Goal: Task Accomplishment & Management: Manage account settings

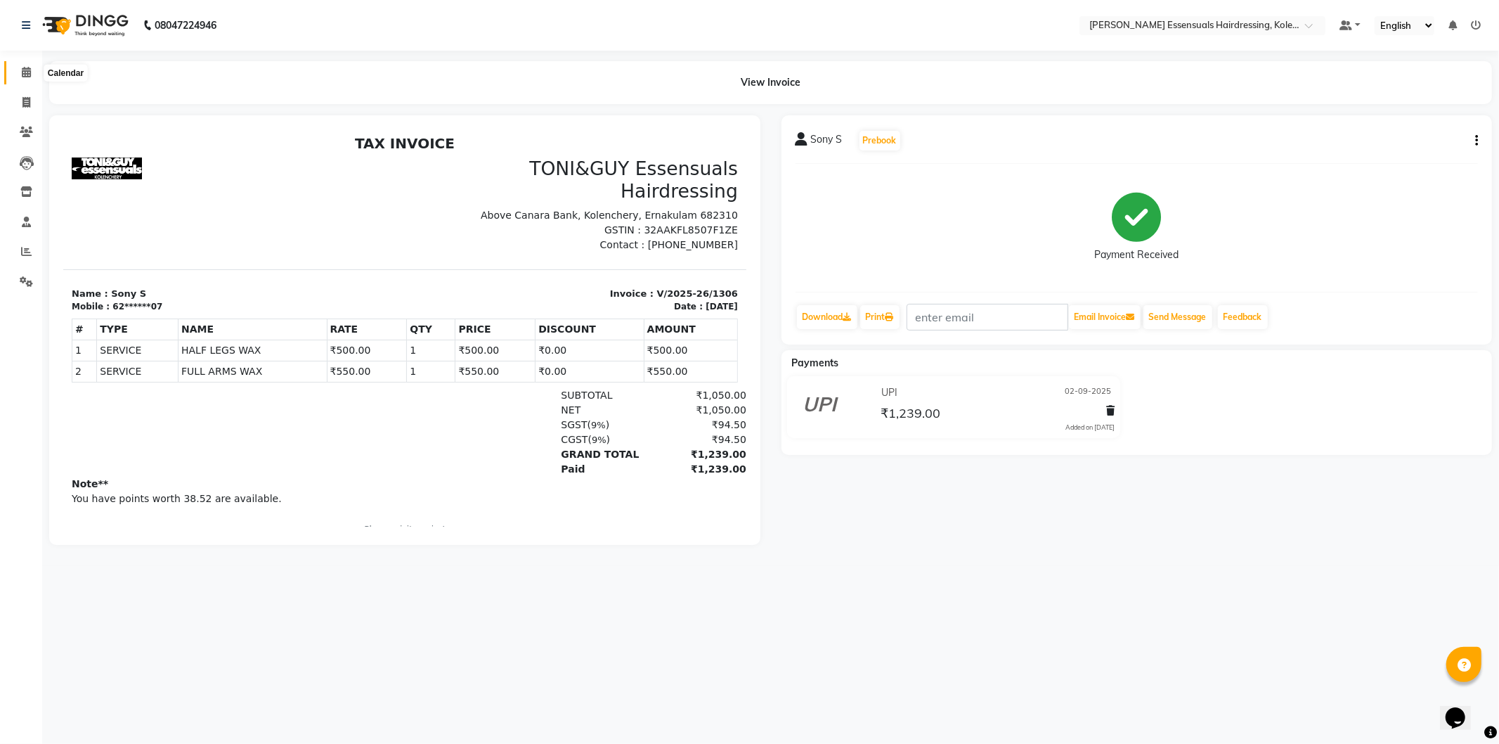
click at [26, 68] on icon at bounding box center [26, 72] width 9 height 11
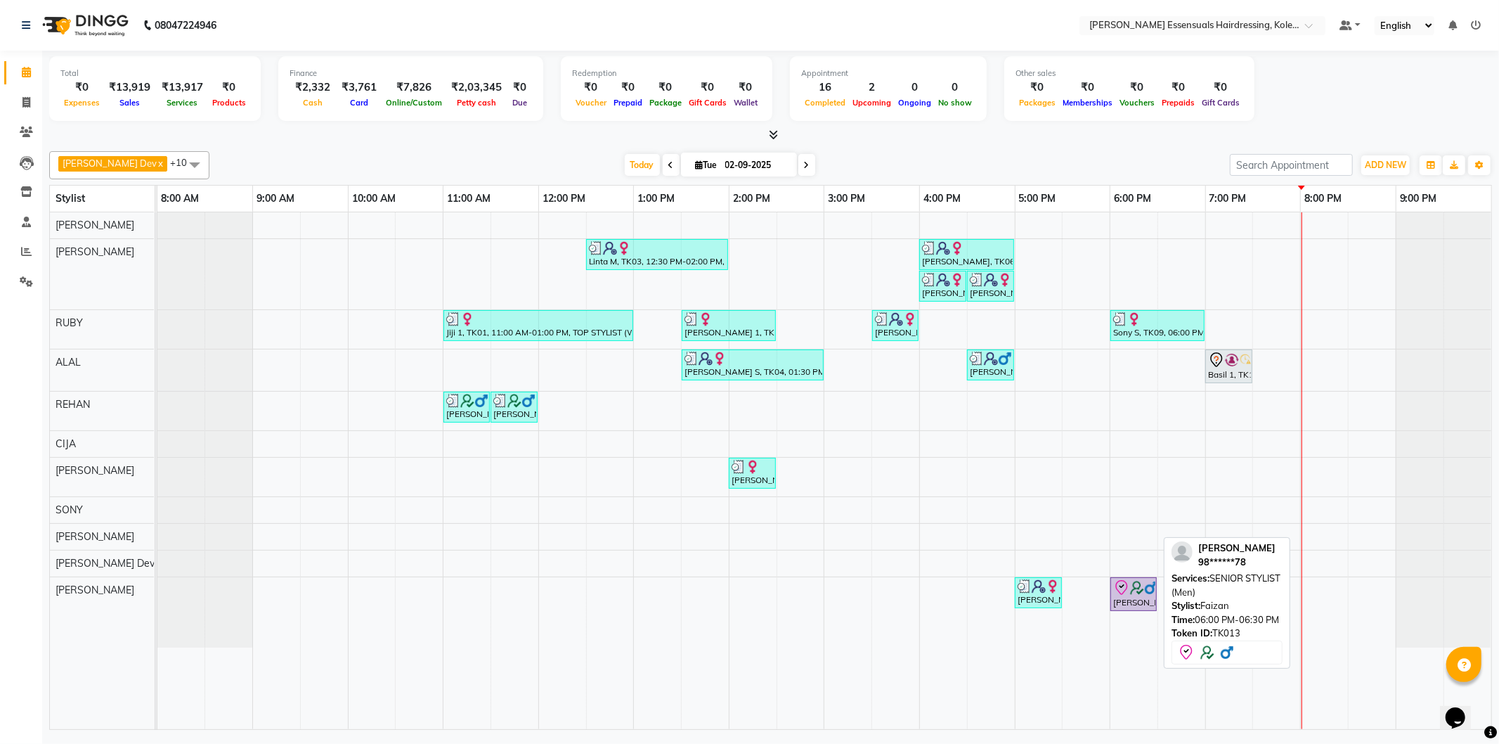
click at [1137, 600] on div "[PERSON_NAME], TK13, 06:00 PM-06:30 PM, SENIOR STYLIST (Men)" at bounding box center [1134, 594] width 44 height 30
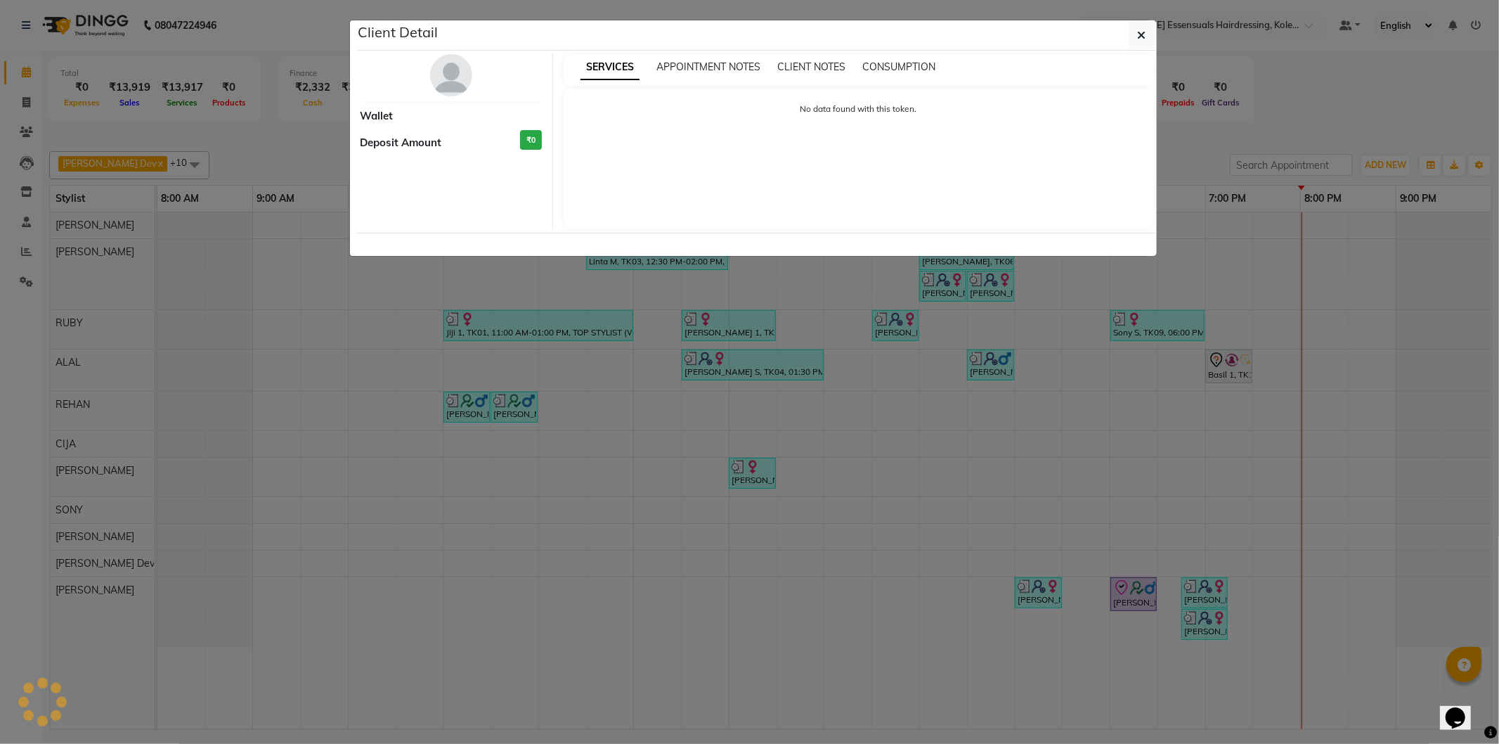
select select "8"
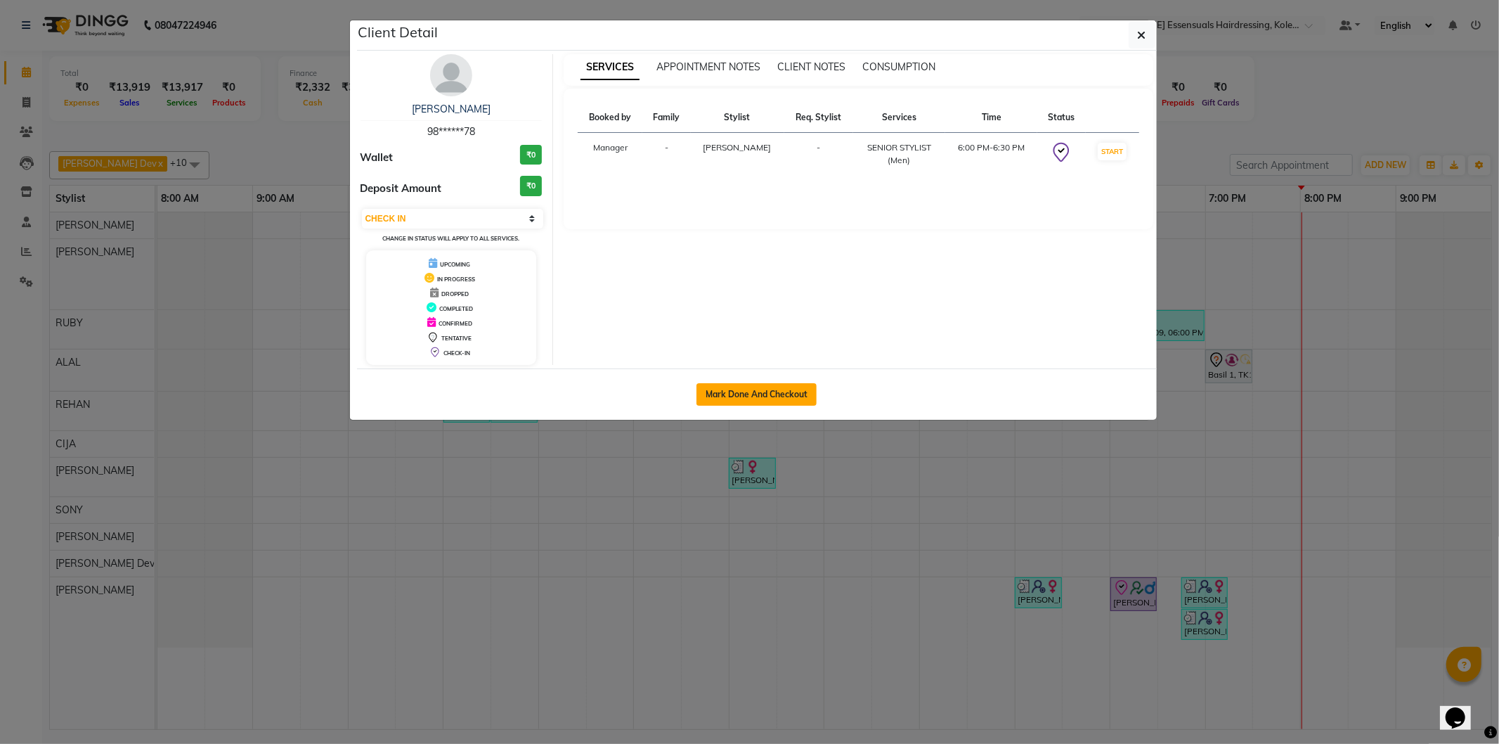
click at [744, 385] on button "Mark Done And Checkout" at bounding box center [757, 394] width 120 height 22
select select "service"
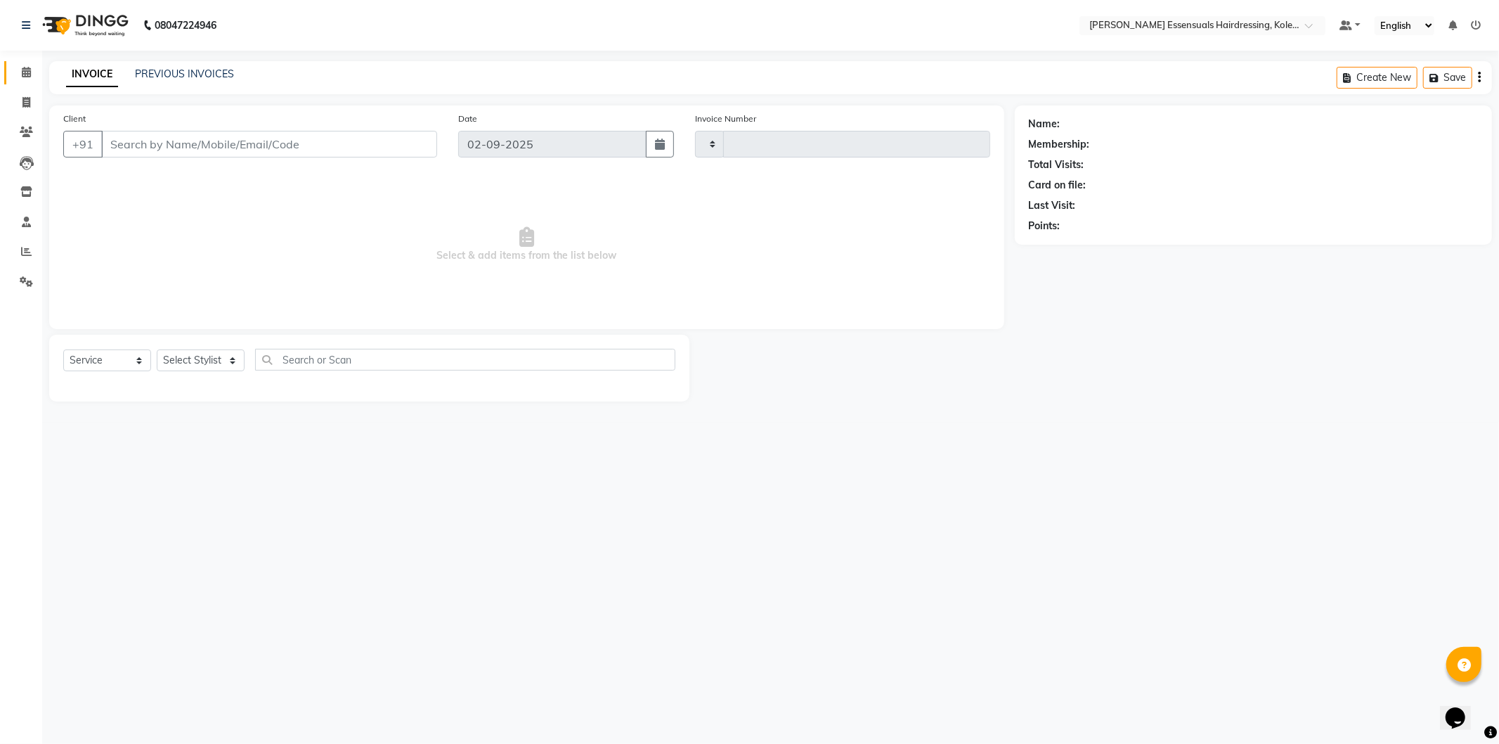
type input "1311"
select select "8281"
type input "98******78"
select select "84232"
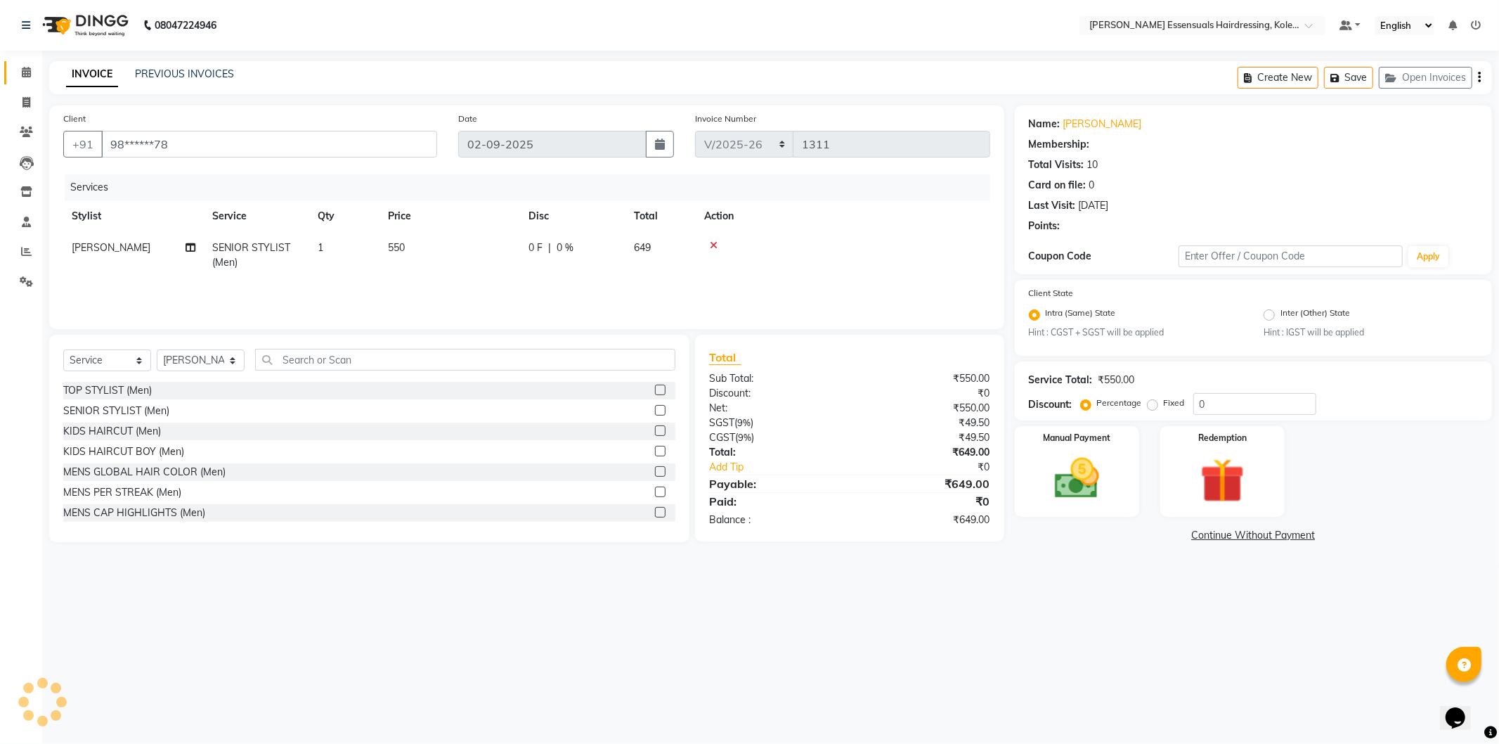
select select "2: Object"
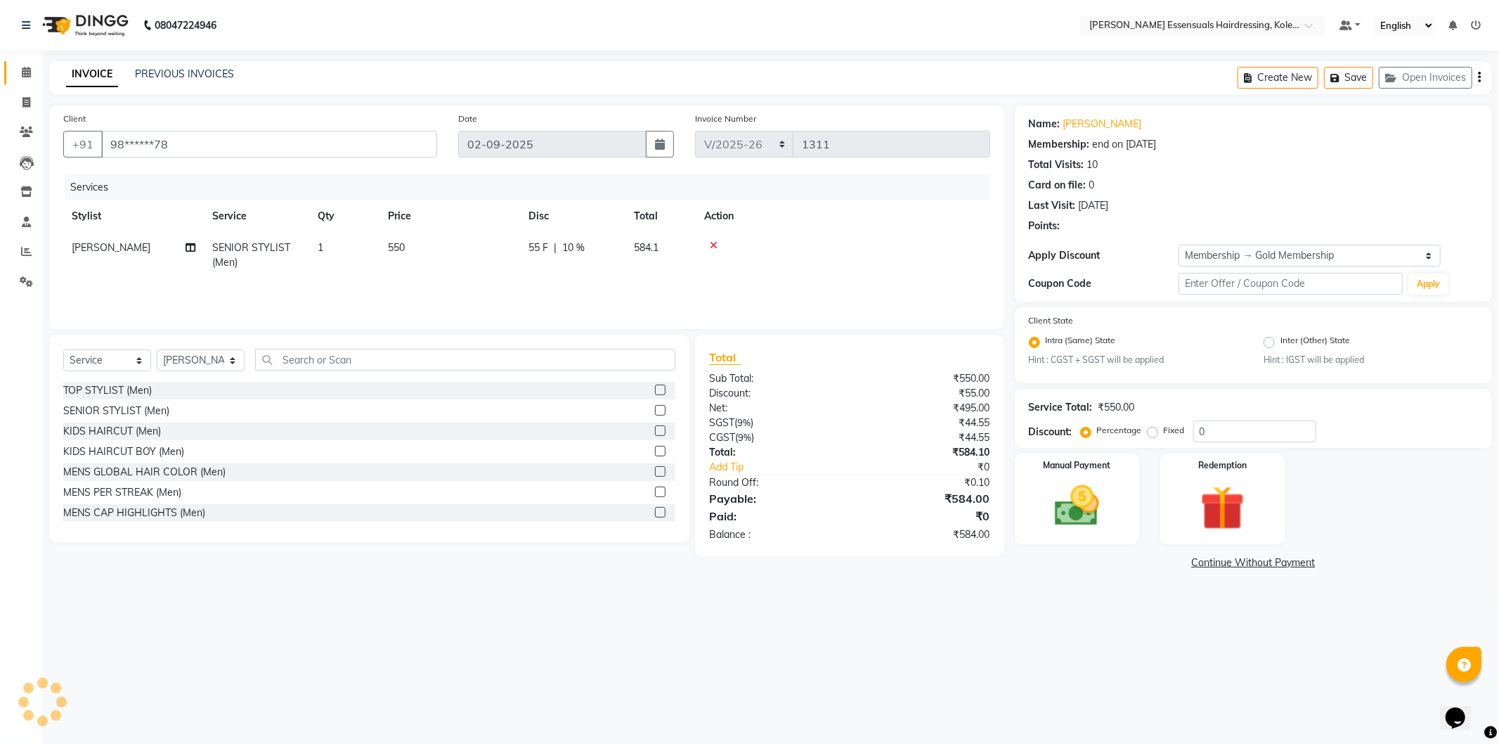
type input "10"
click at [327, 363] on input "text" at bounding box center [465, 360] width 420 height 22
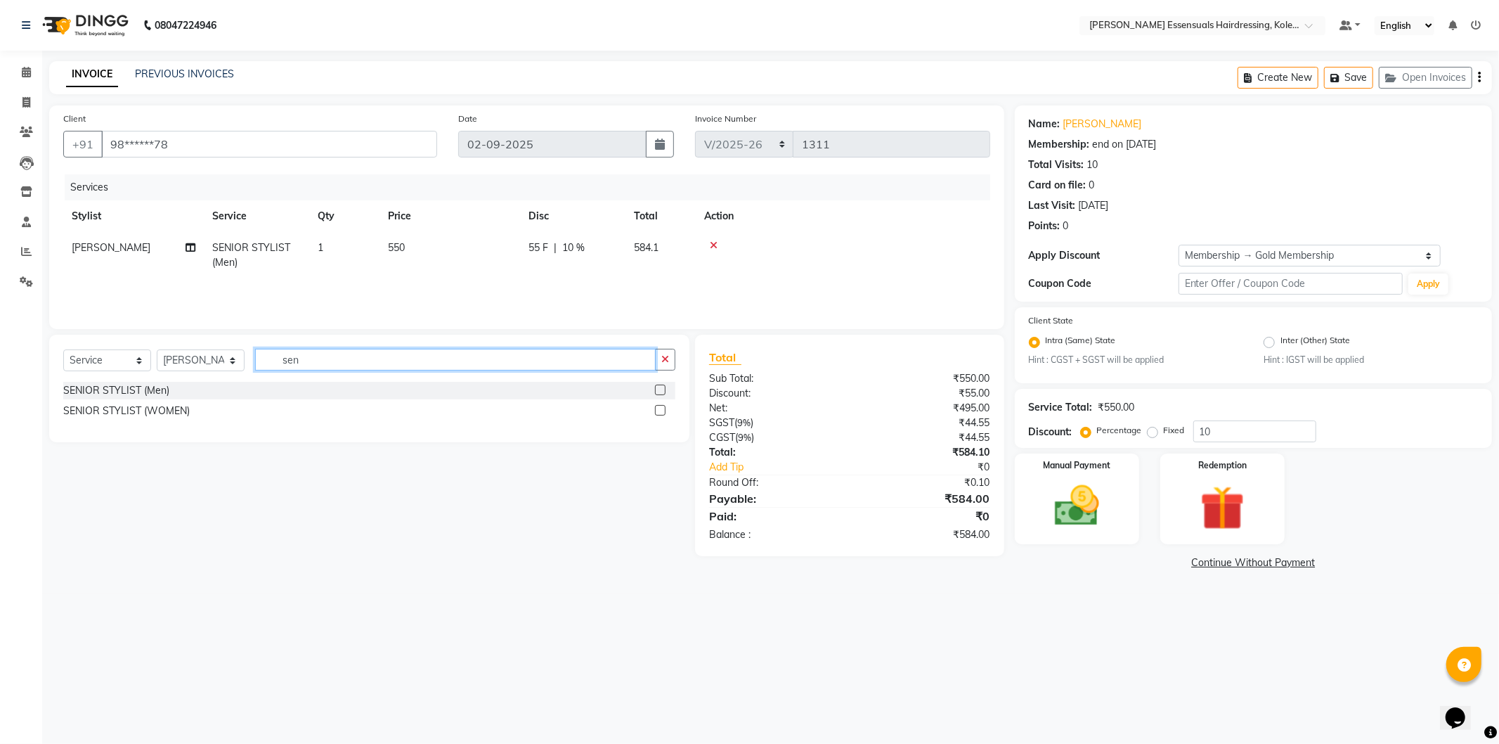
type input "sen"
click at [664, 384] on div at bounding box center [665, 391] width 20 height 18
click at [658, 392] on label at bounding box center [660, 390] width 11 height 11
click at [658, 392] on input "checkbox" at bounding box center [659, 390] width 9 height 9
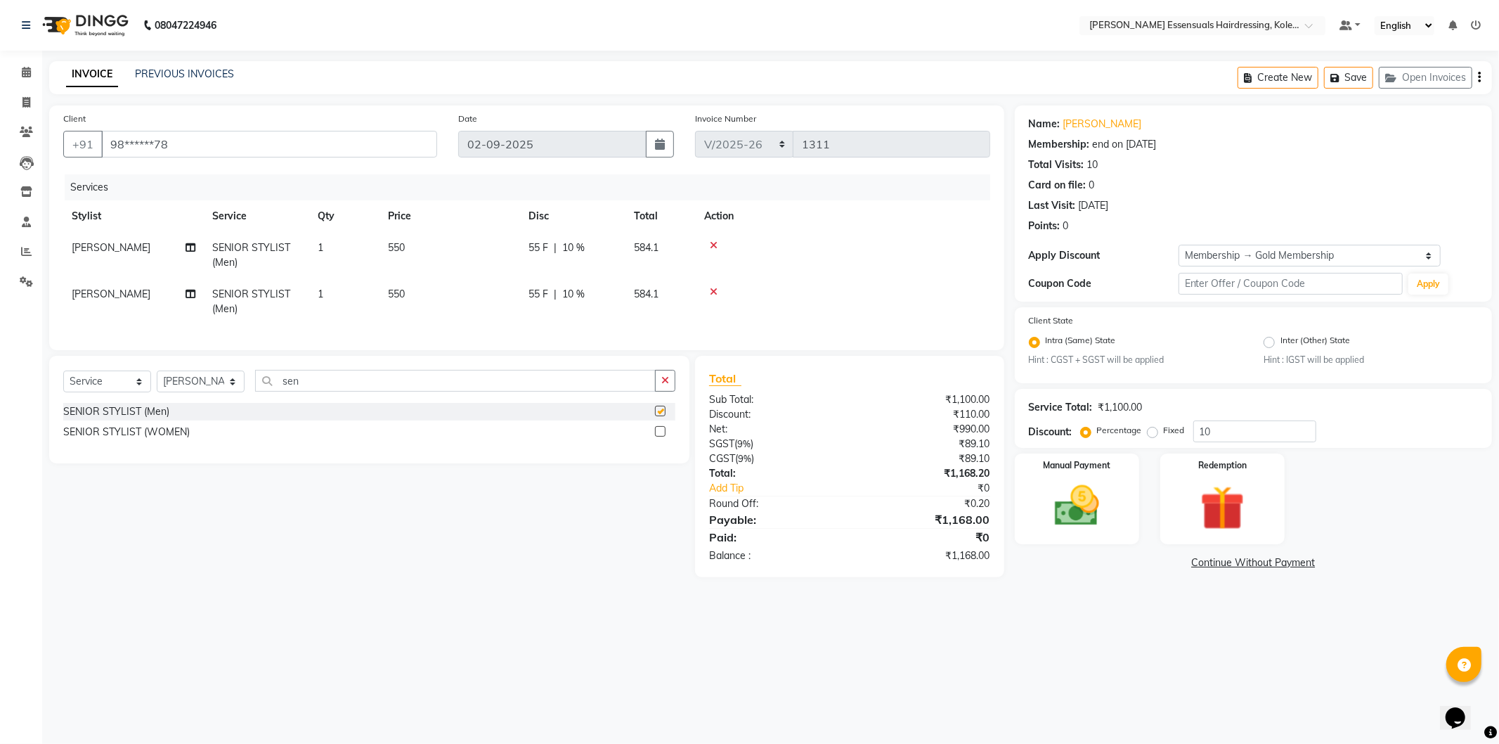
checkbox input "false"
click at [366, 392] on input "sen" at bounding box center [455, 381] width 401 height 22
type input "s"
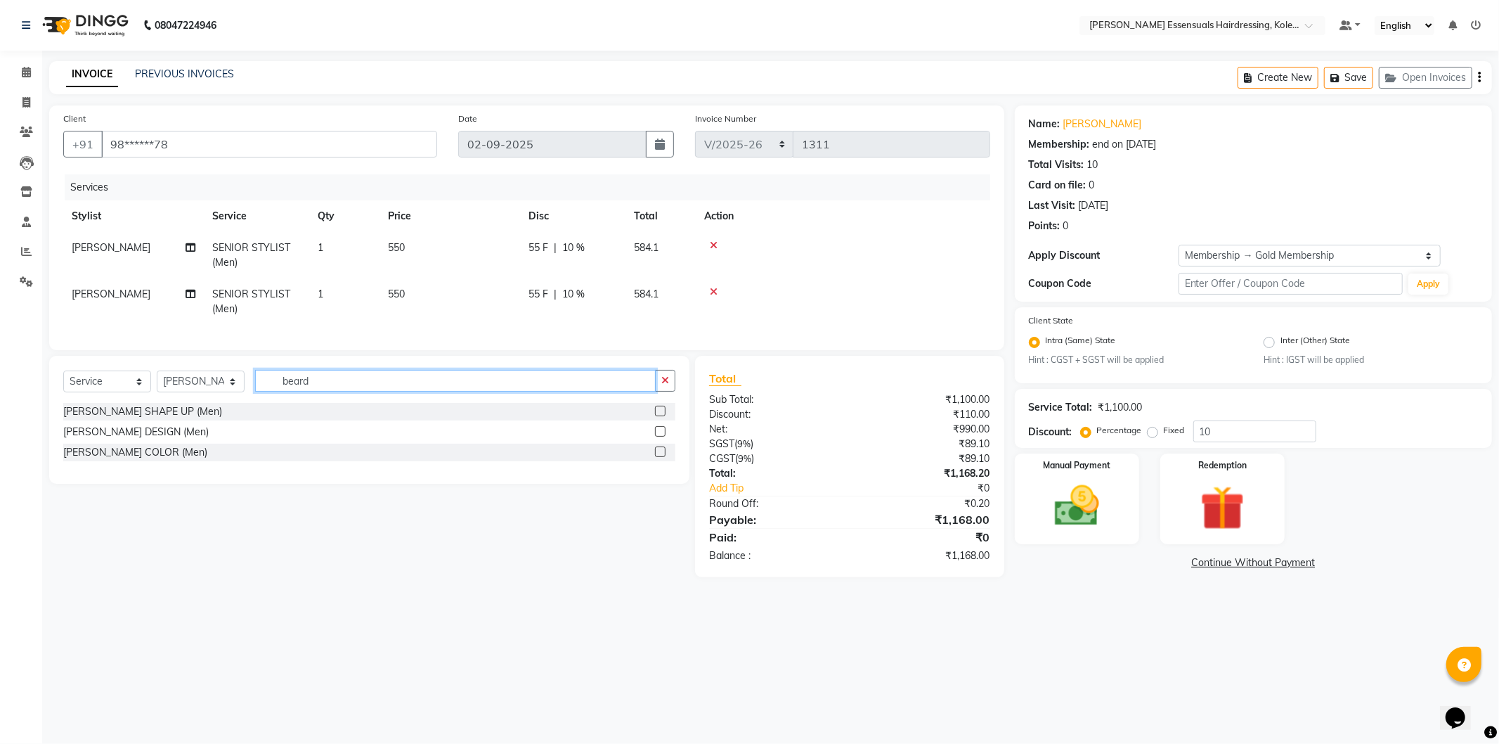
type input "beard"
click at [659, 416] on label at bounding box center [660, 411] width 11 height 11
click at [659, 416] on input "checkbox" at bounding box center [659, 411] width 9 height 9
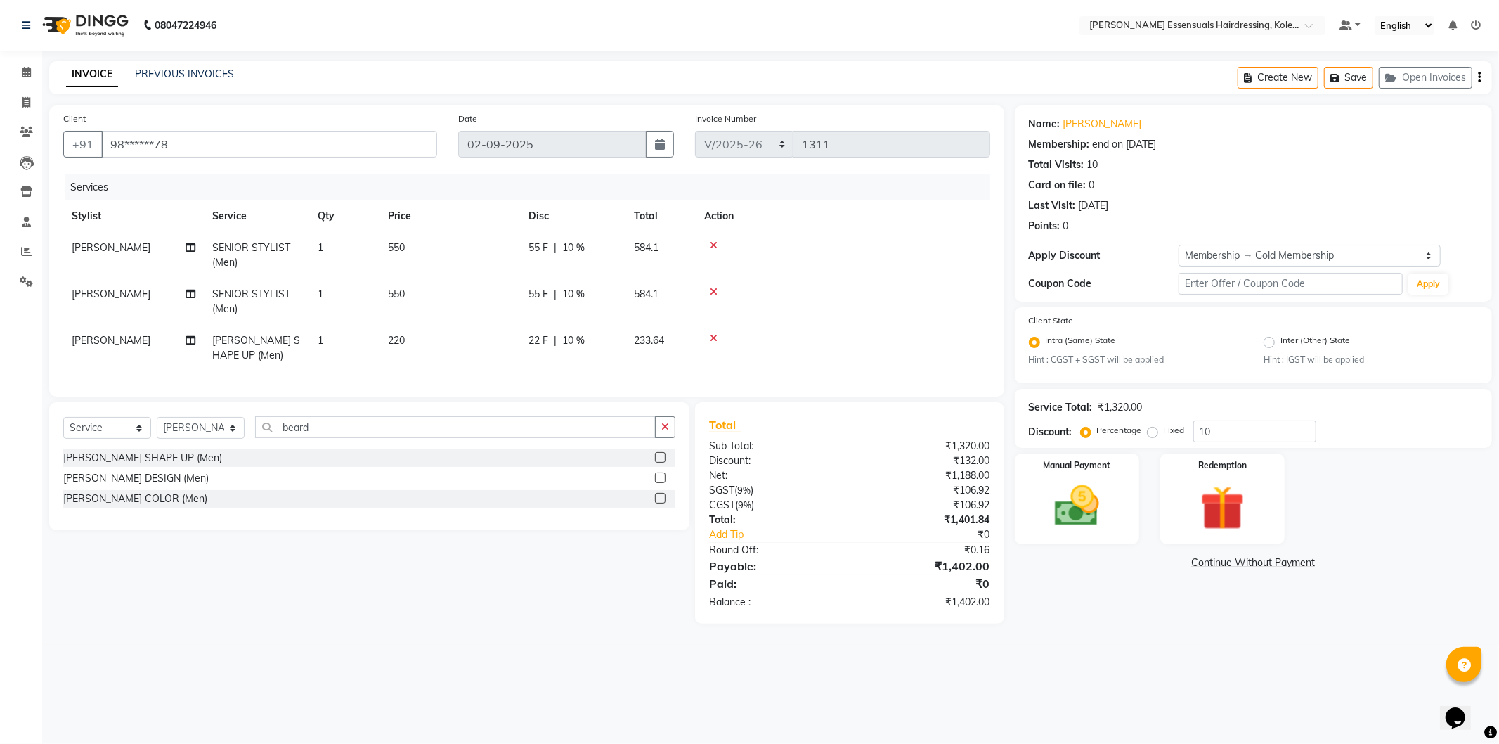
click at [659, 463] on label at bounding box center [660, 457] width 11 height 11
click at [659, 463] on input "checkbox" at bounding box center [659, 457] width 9 height 9
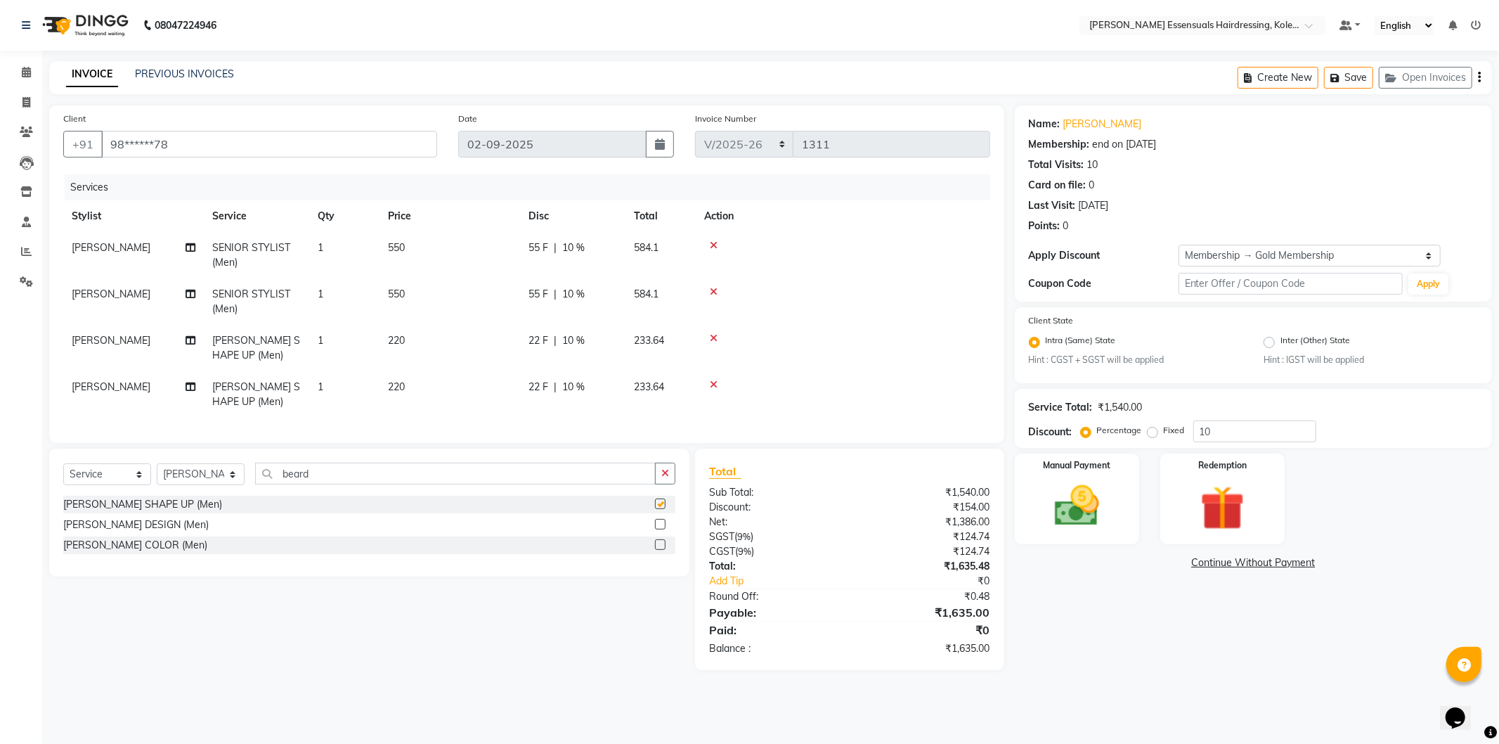
checkbox input "false"
click at [1367, 75] on button "Save" at bounding box center [1348, 78] width 49 height 22
click at [1346, 79] on button "Save" at bounding box center [1348, 78] width 49 height 22
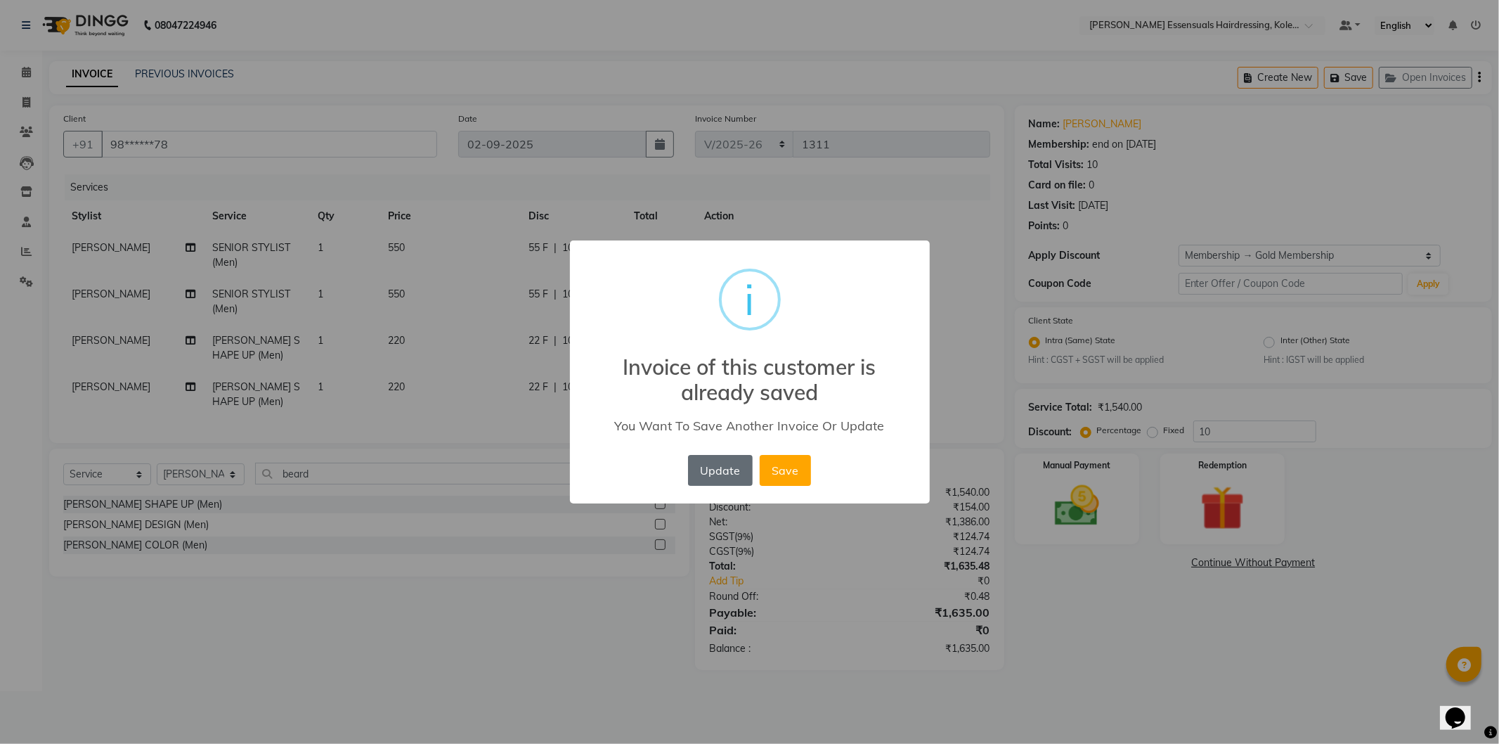
click at [739, 473] on button "Update" at bounding box center [720, 470] width 65 height 31
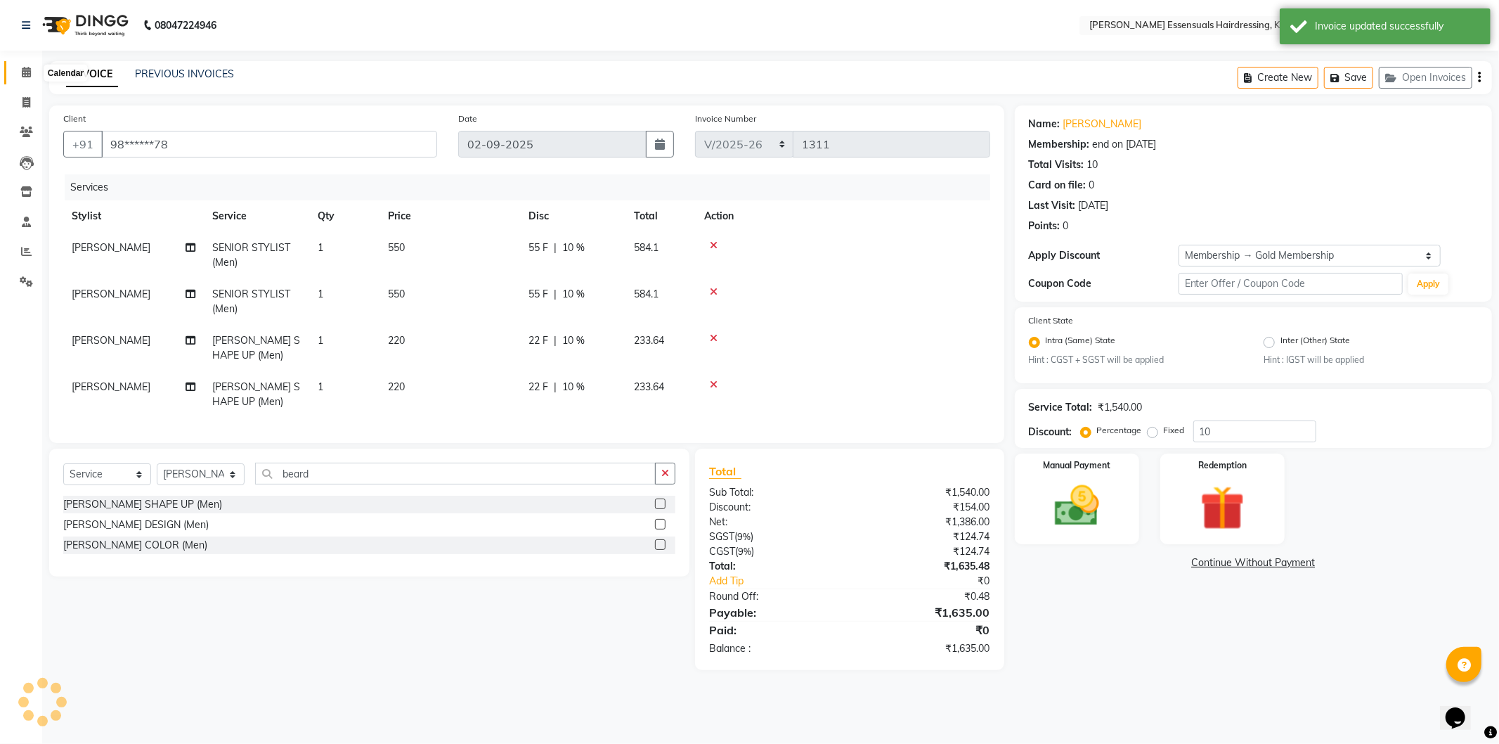
click at [25, 67] on icon at bounding box center [26, 72] width 9 height 11
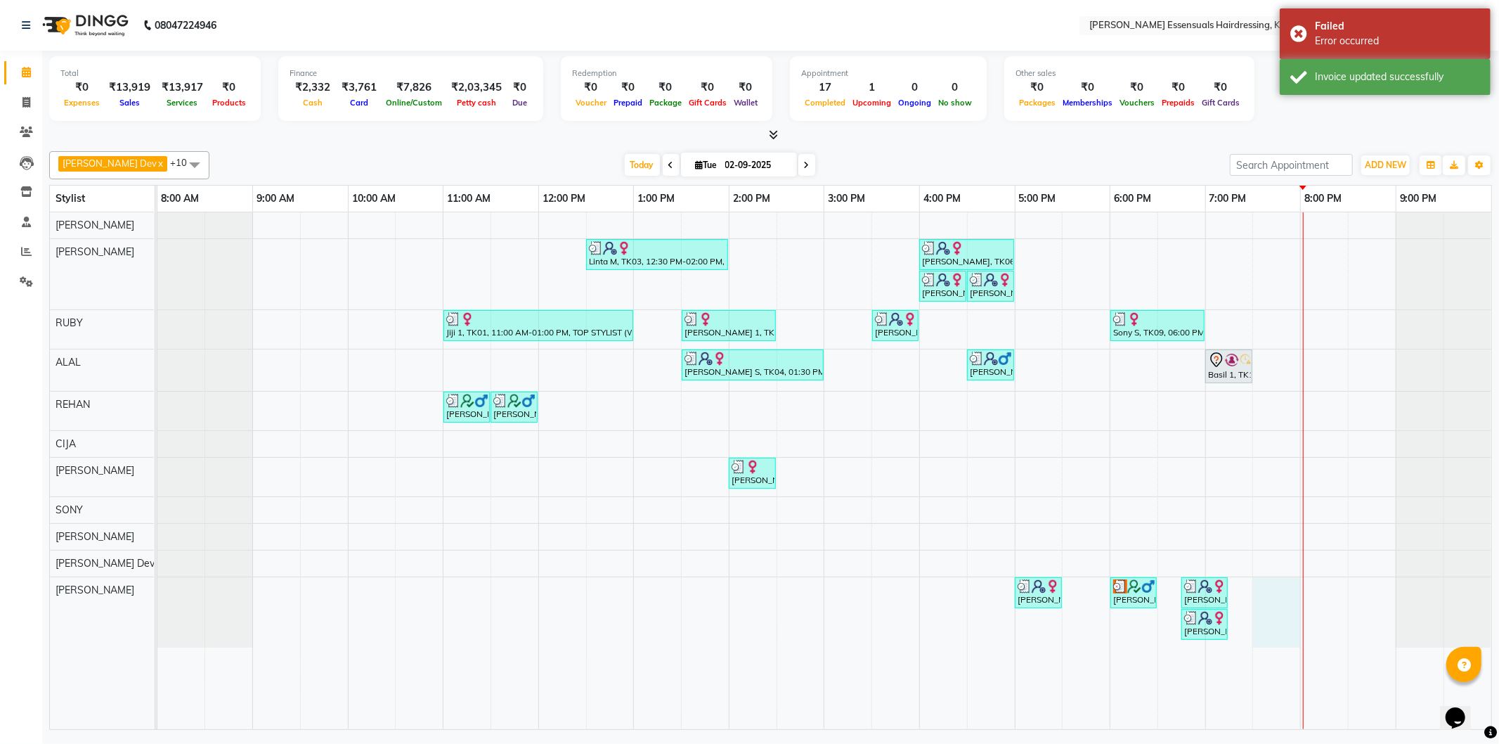
click at [1275, 589] on div "Linta M, TK03, 12:30 PM-02:00 PM, GEL POLISH (PER FINGER ),TOP STYLIST (WOMEN),…" at bounding box center [824, 470] width 1334 height 517
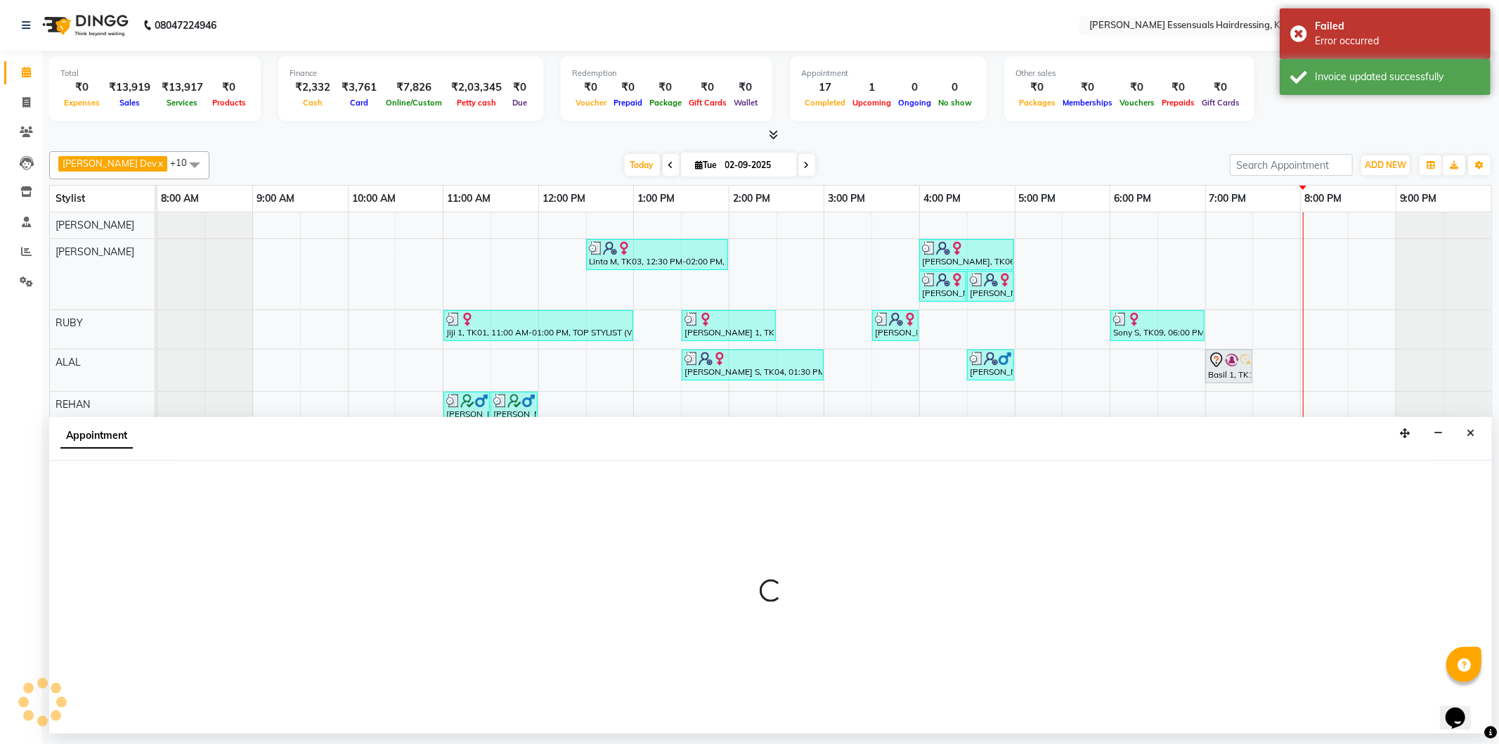
select select "84232"
select select "1170"
select select "tentative"
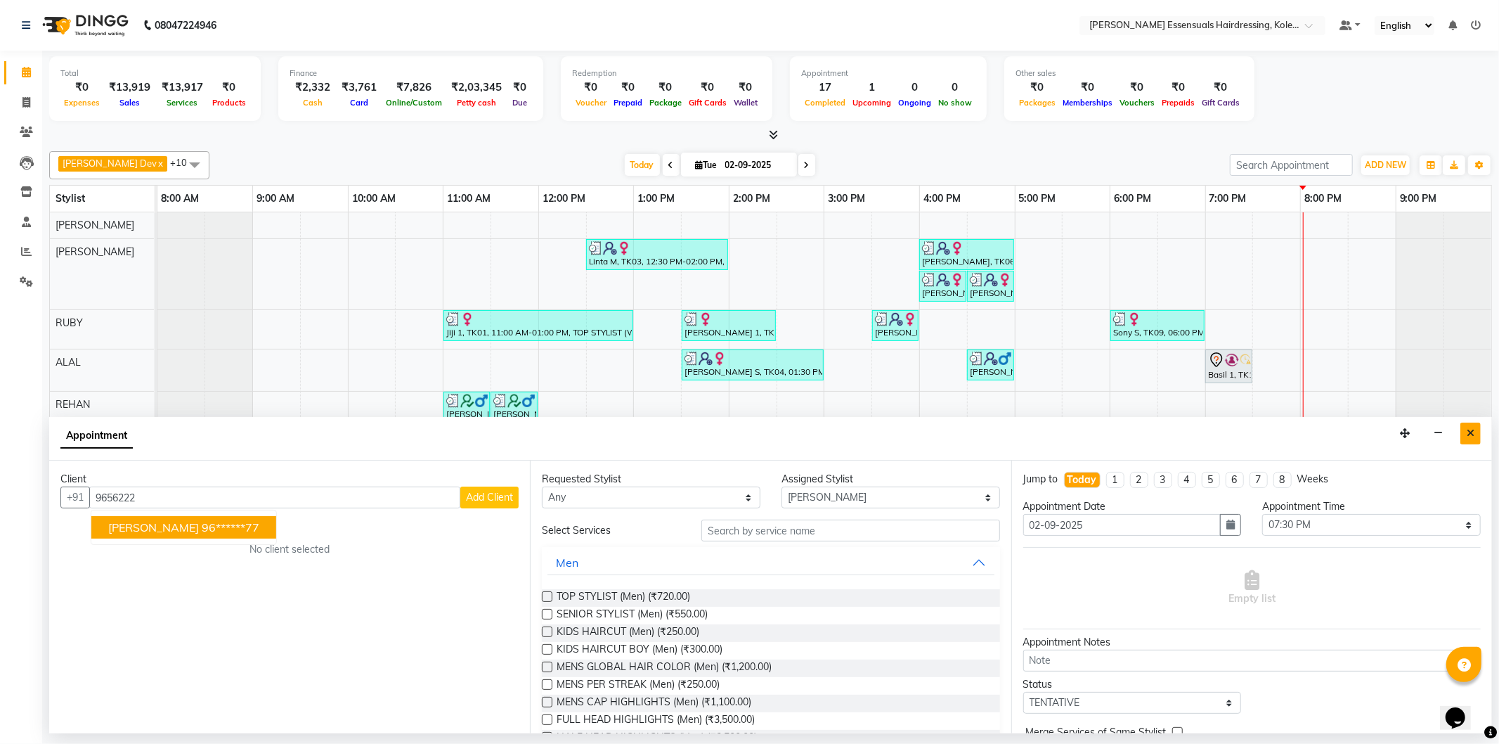
type input "9656222"
click at [1471, 437] on icon "Close" at bounding box center [1471, 433] width 8 height 10
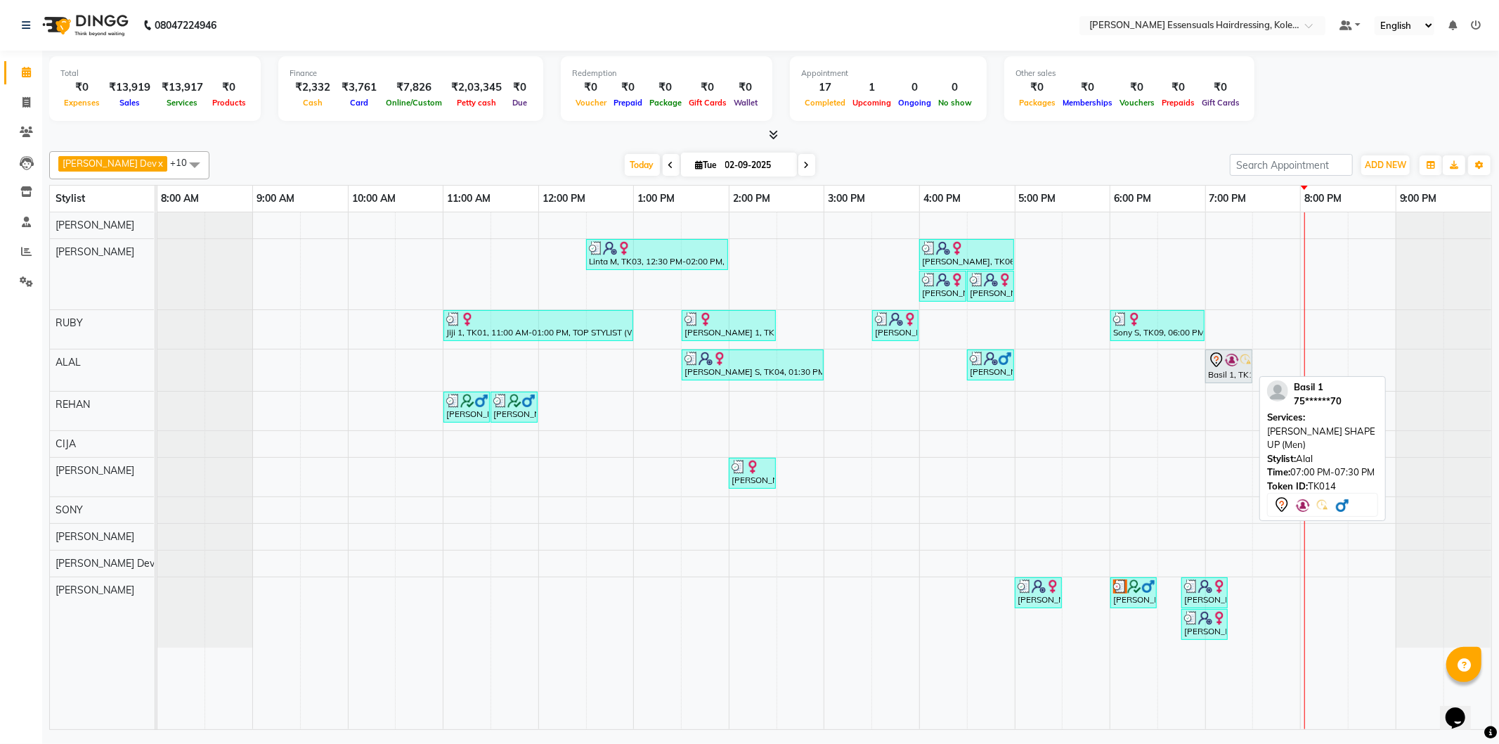
click at [1212, 363] on icon at bounding box center [1216, 359] width 17 height 17
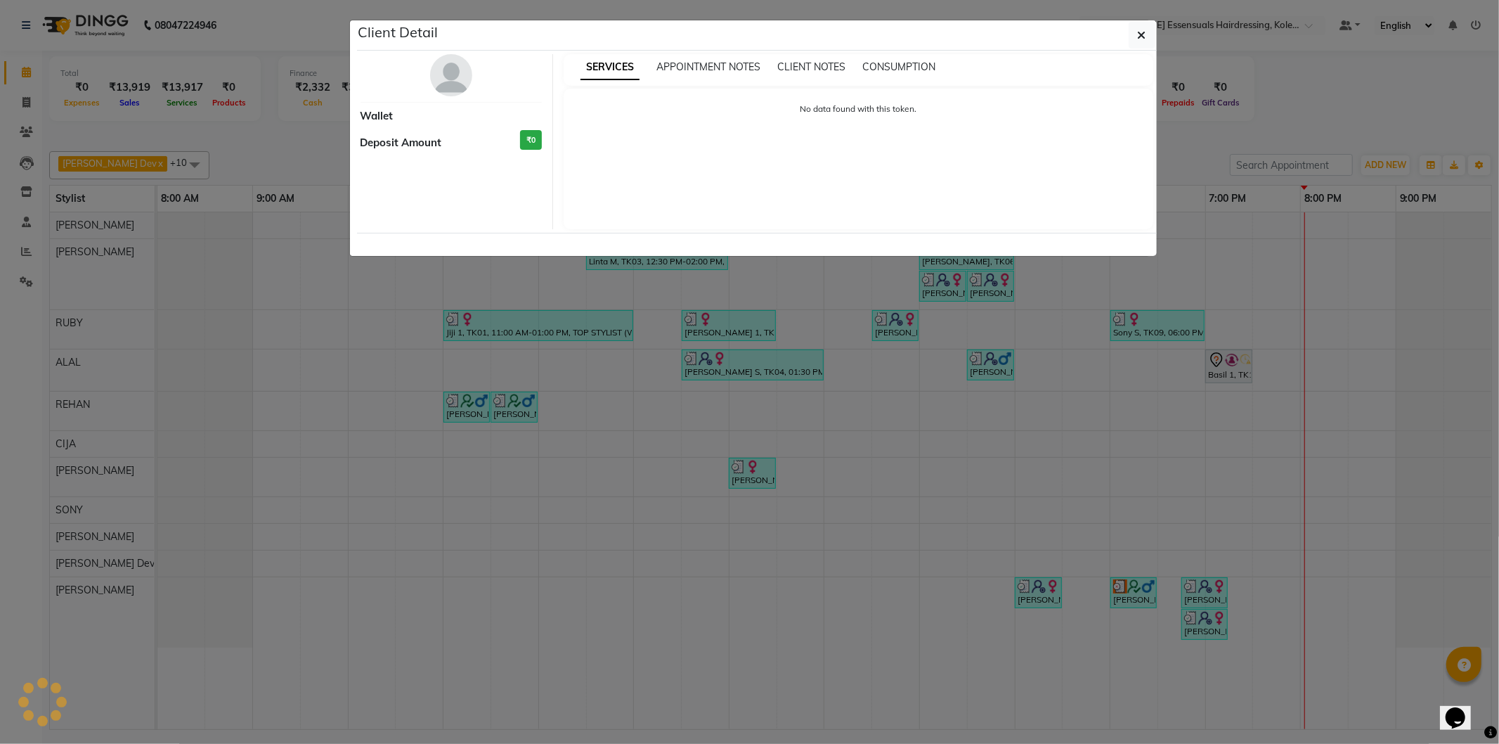
select select "7"
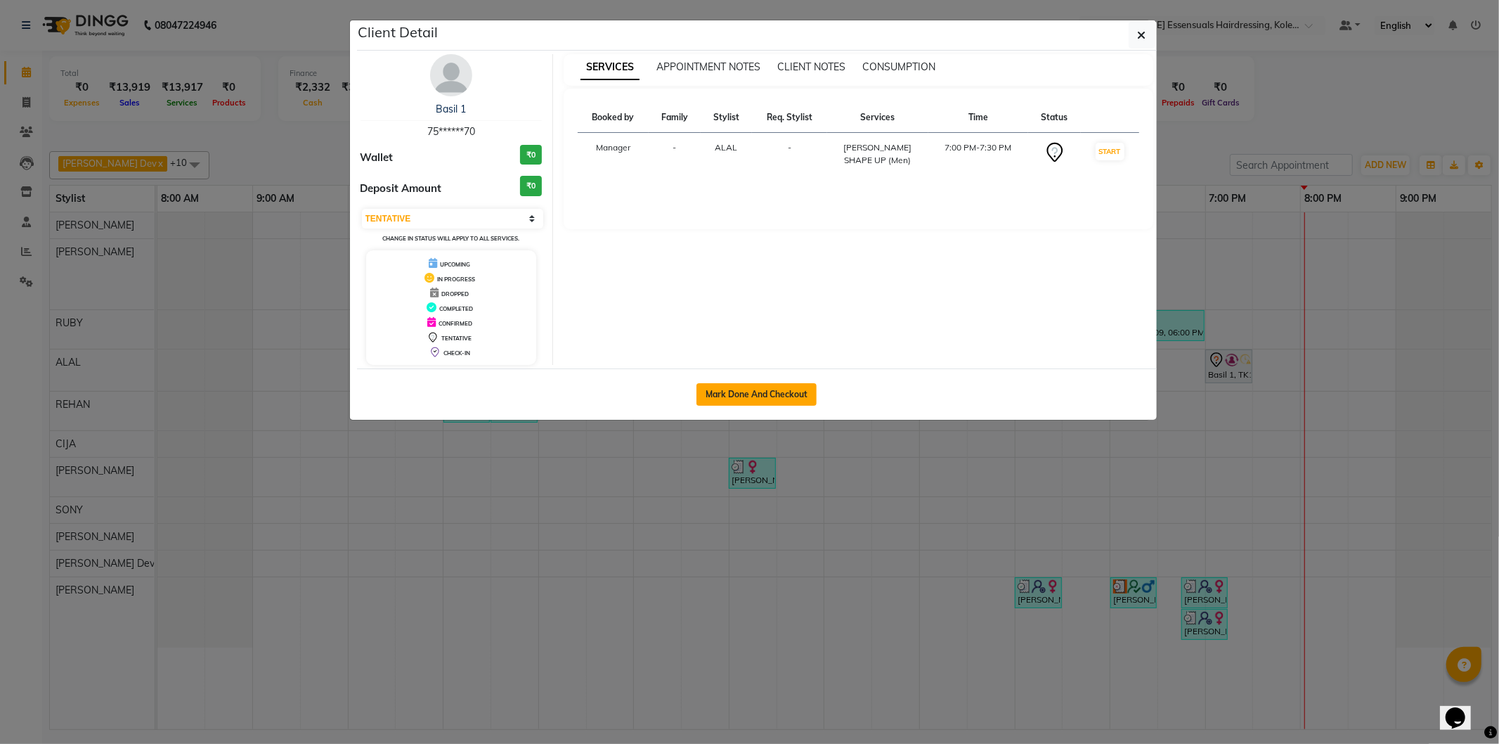
click at [766, 401] on button "Mark Done And Checkout" at bounding box center [757, 394] width 120 height 22
select select "8281"
select select "service"
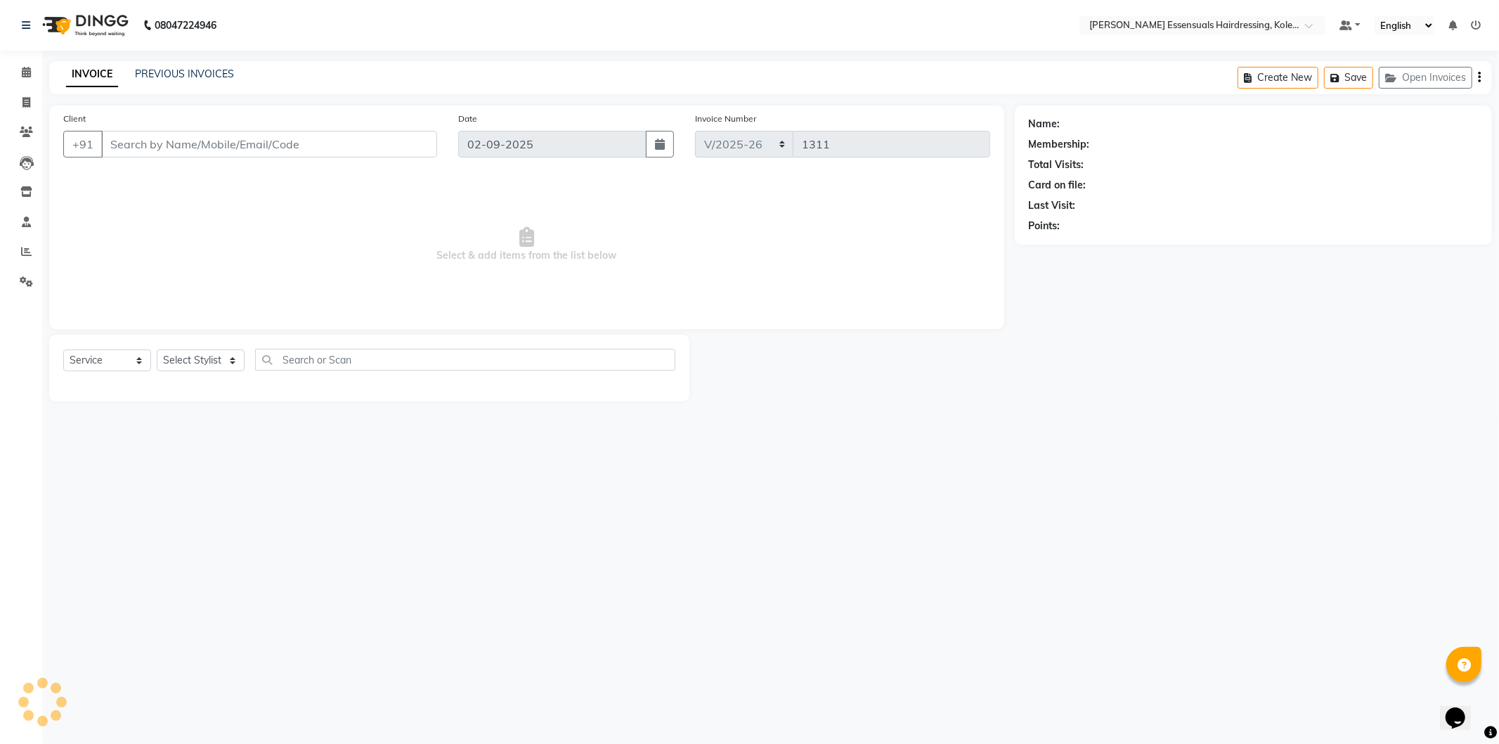
type input "75******70"
select select "79970"
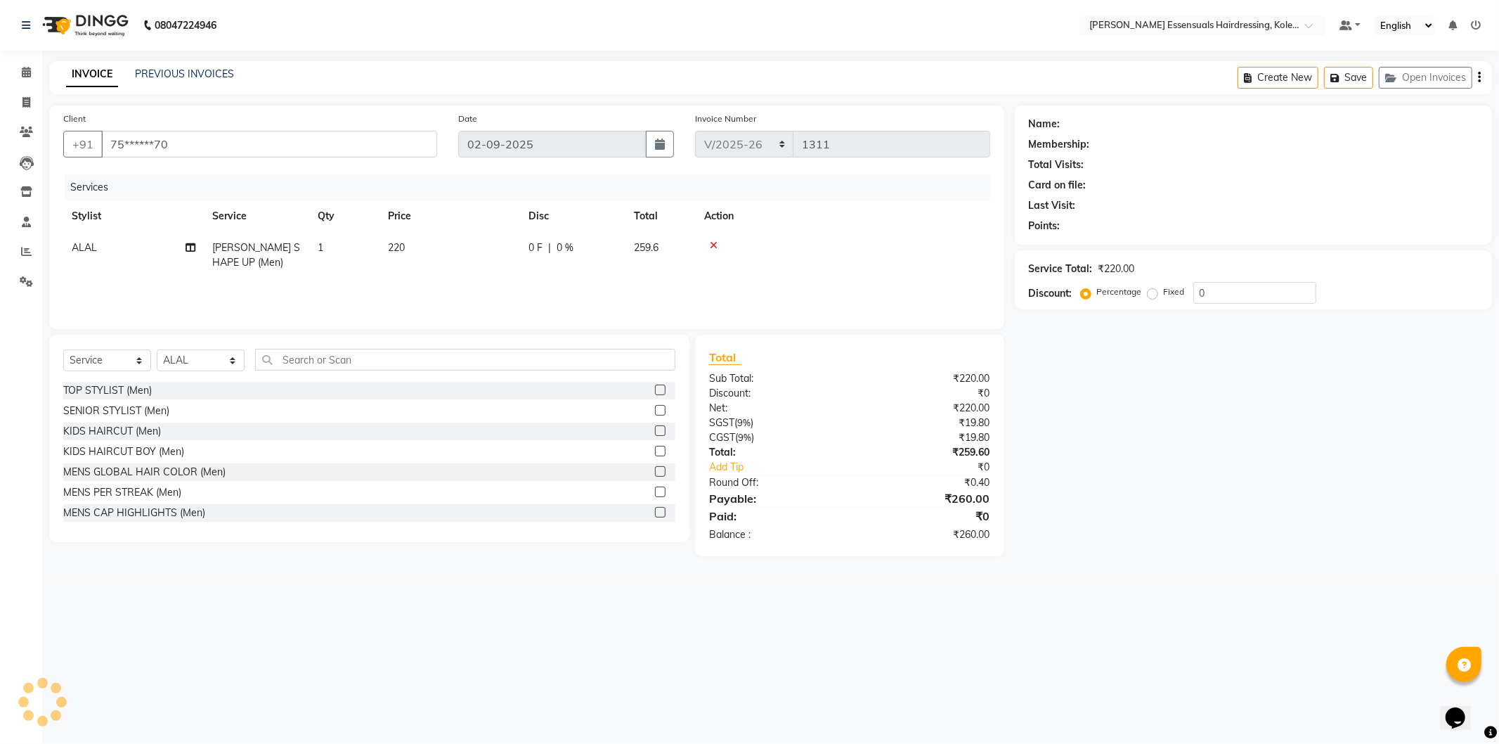
select select "1: Object"
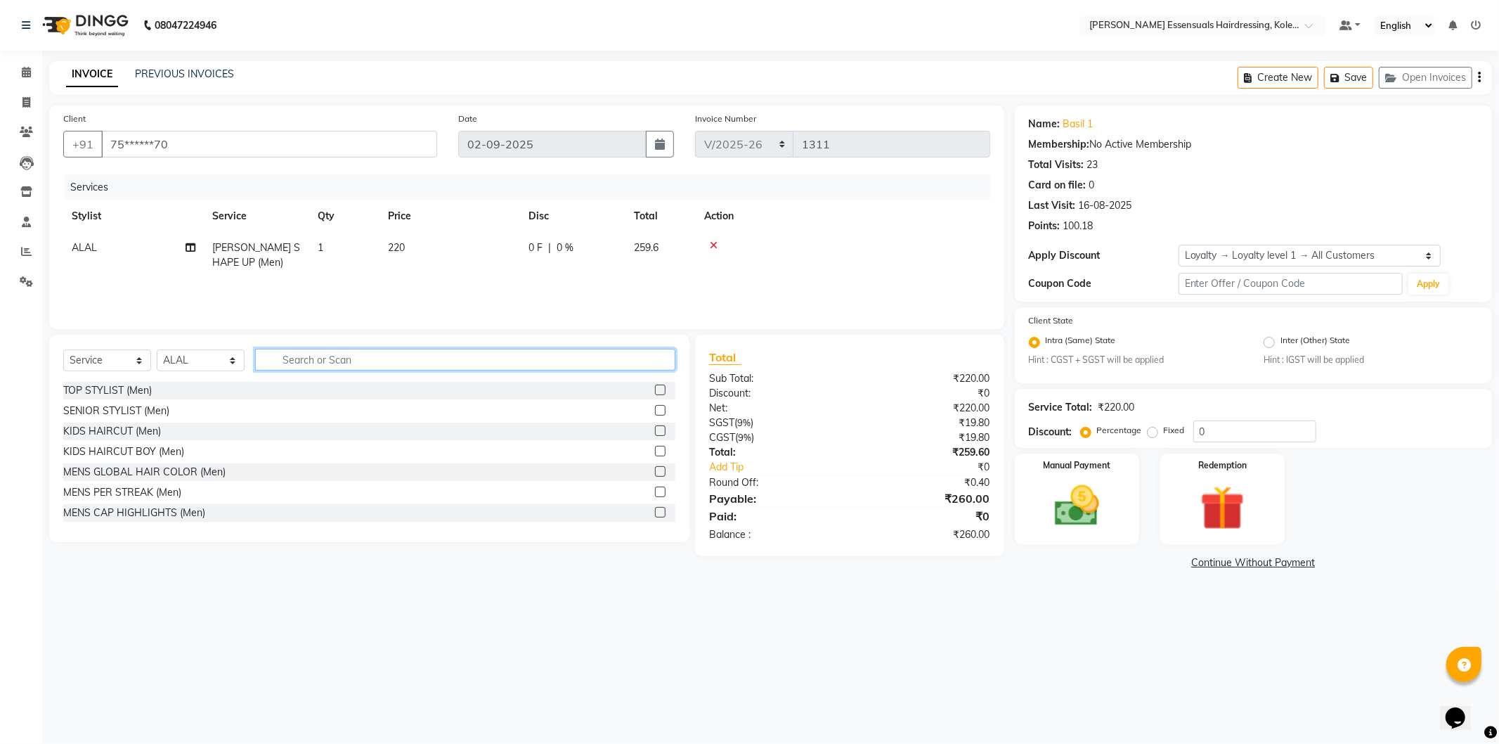
click at [290, 367] on input "text" at bounding box center [465, 360] width 420 height 22
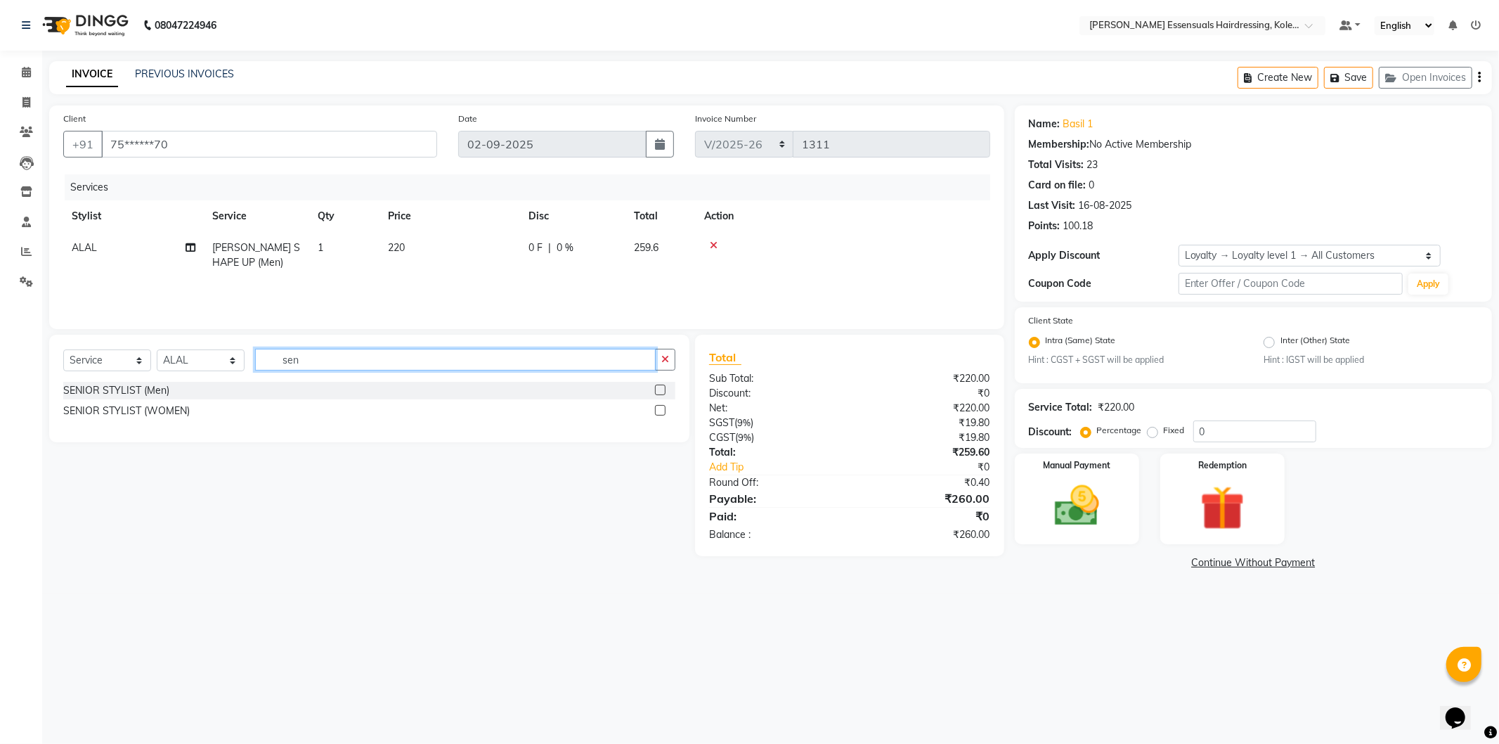
type input "sen"
click at [657, 388] on label at bounding box center [660, 390] width 11 height 11
click at [657, 388] on input "checkbox" at bounding box center [659, 390] width 9 height 9
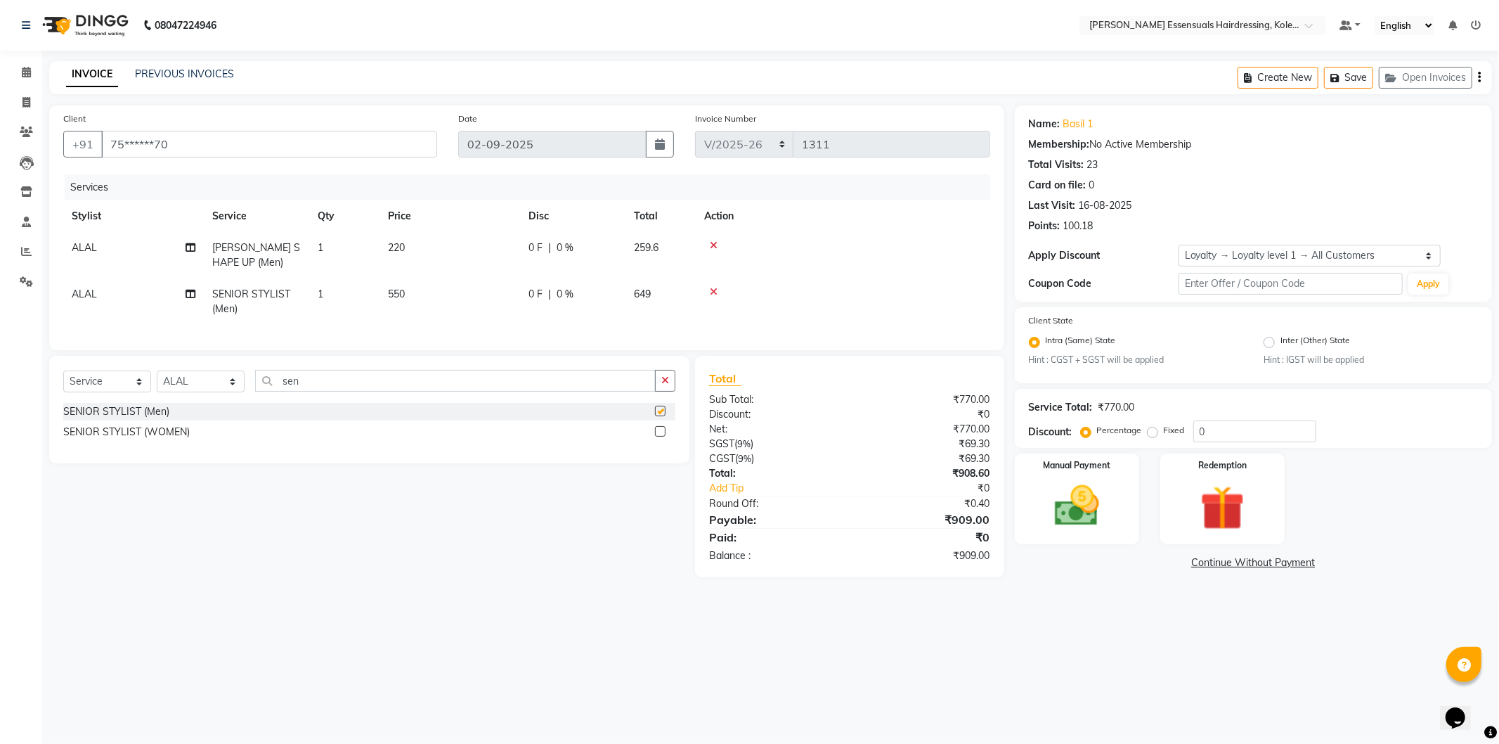
checkbox input "false"
drag, startPoint x: 1216, startPoint y: 427, endPoint x: 1140, endPoint y: 427, distance: 75.9
click at [1141, 427] on div "Percentage Fixed 0" at bounding box center [1200, 431] width 233 height 22
type input "10"
click at [1169, 336] on div "Intra (Same) State Hint : CGST + SGST will be applied" at bounding box center [1136, 350] width 235 height 34
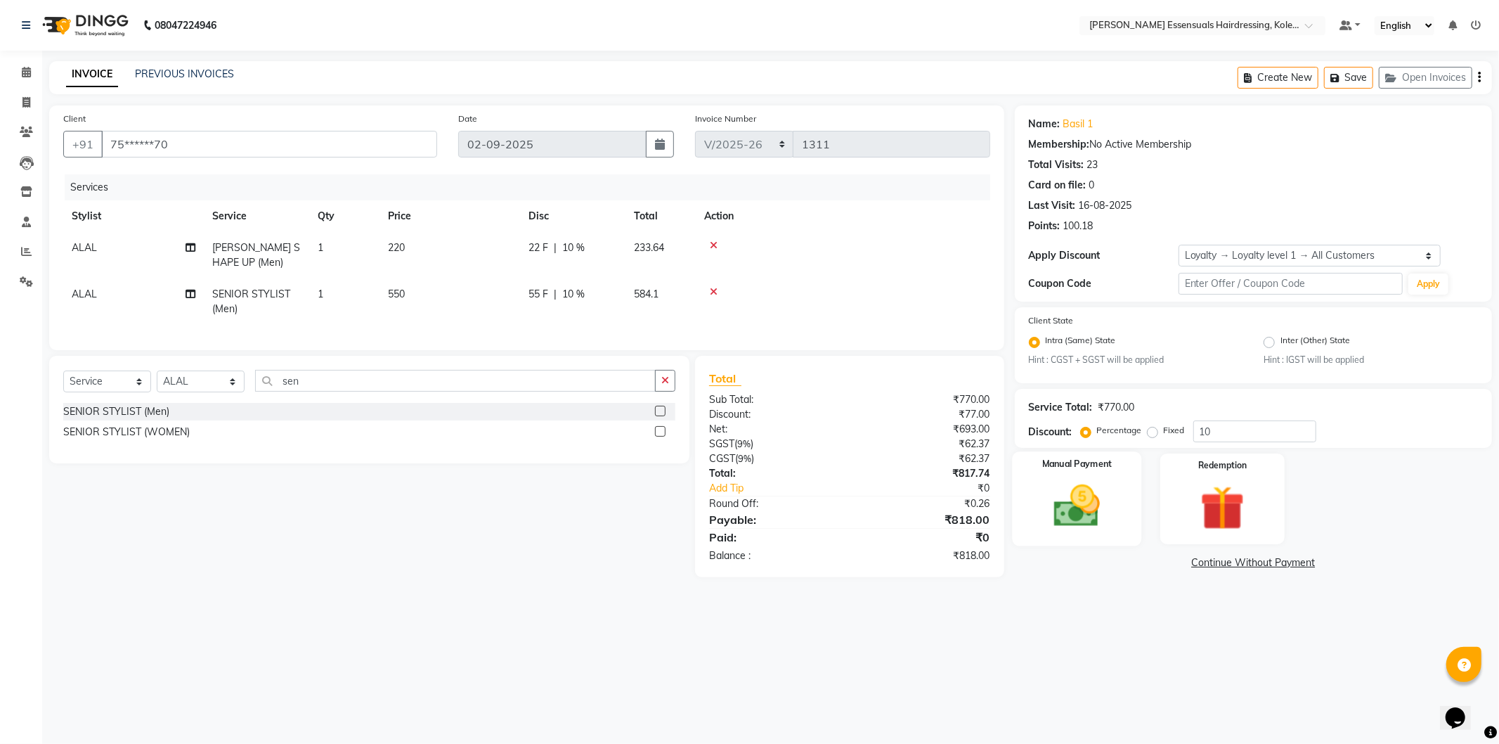
click at [1083, 513] on img at bounding box center [1077, 505] width 75 height 53
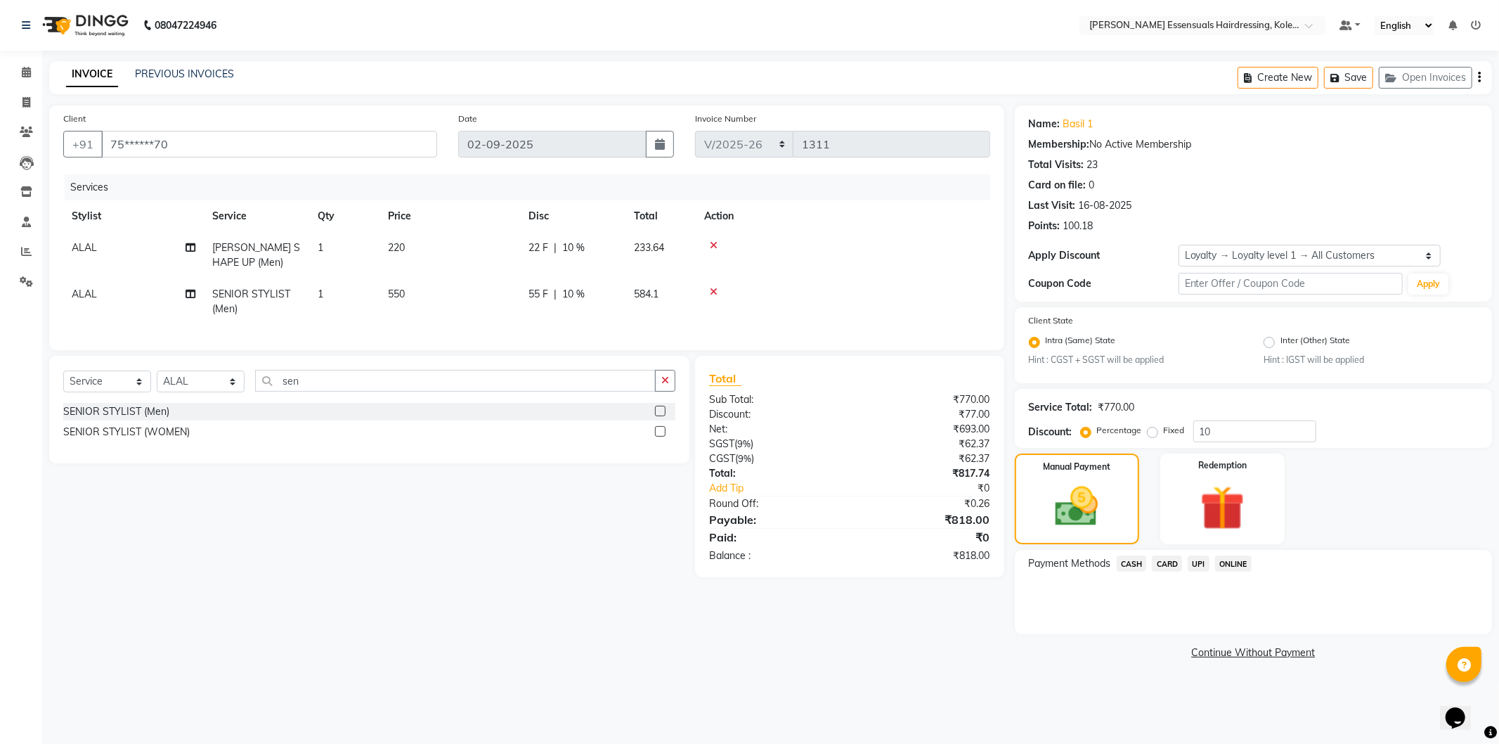
click at [1129, 562] on span "CASH" at bounding box center [1132, 563] width 30 height 16
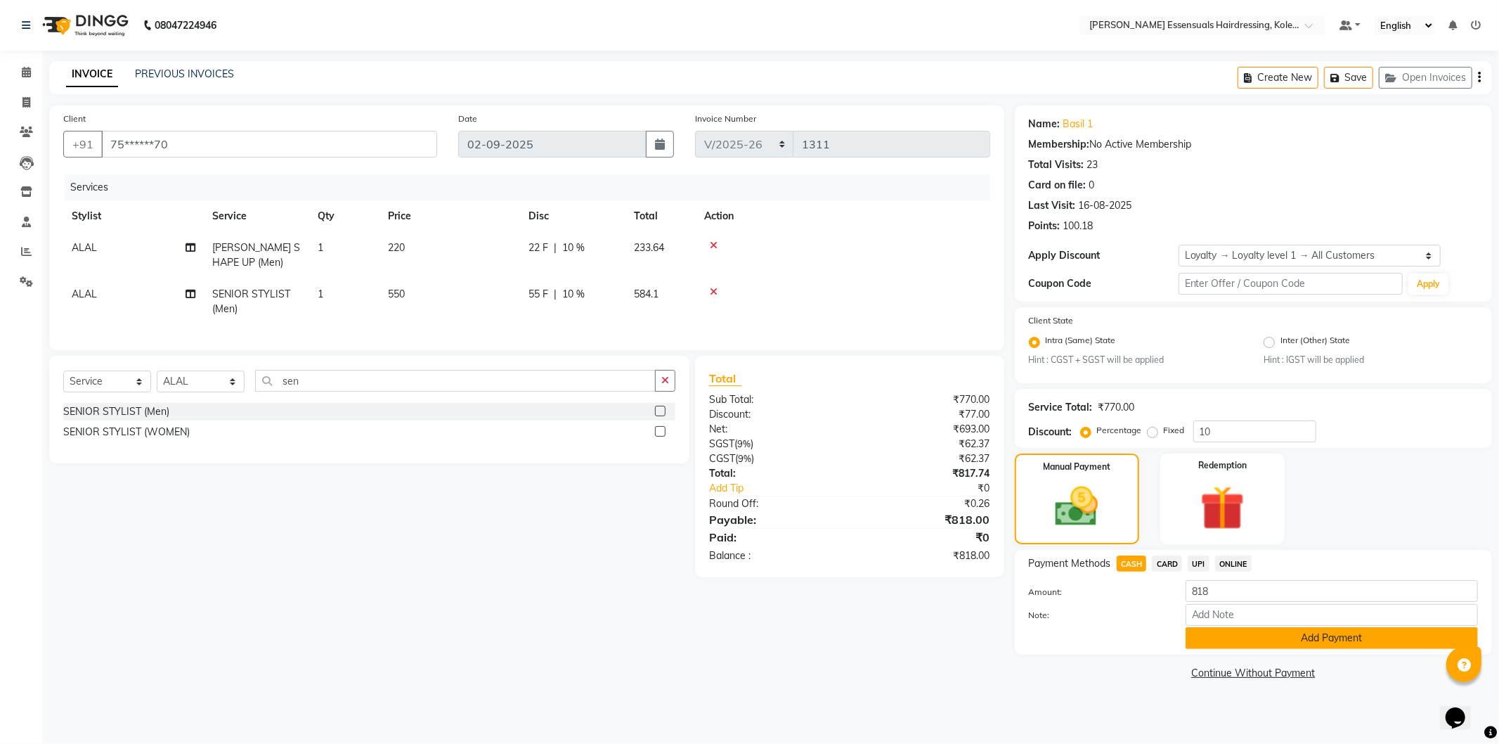
click at [1279, 643] on button "Add Payment" at bounding box center [1332, 638] width 292 height 22
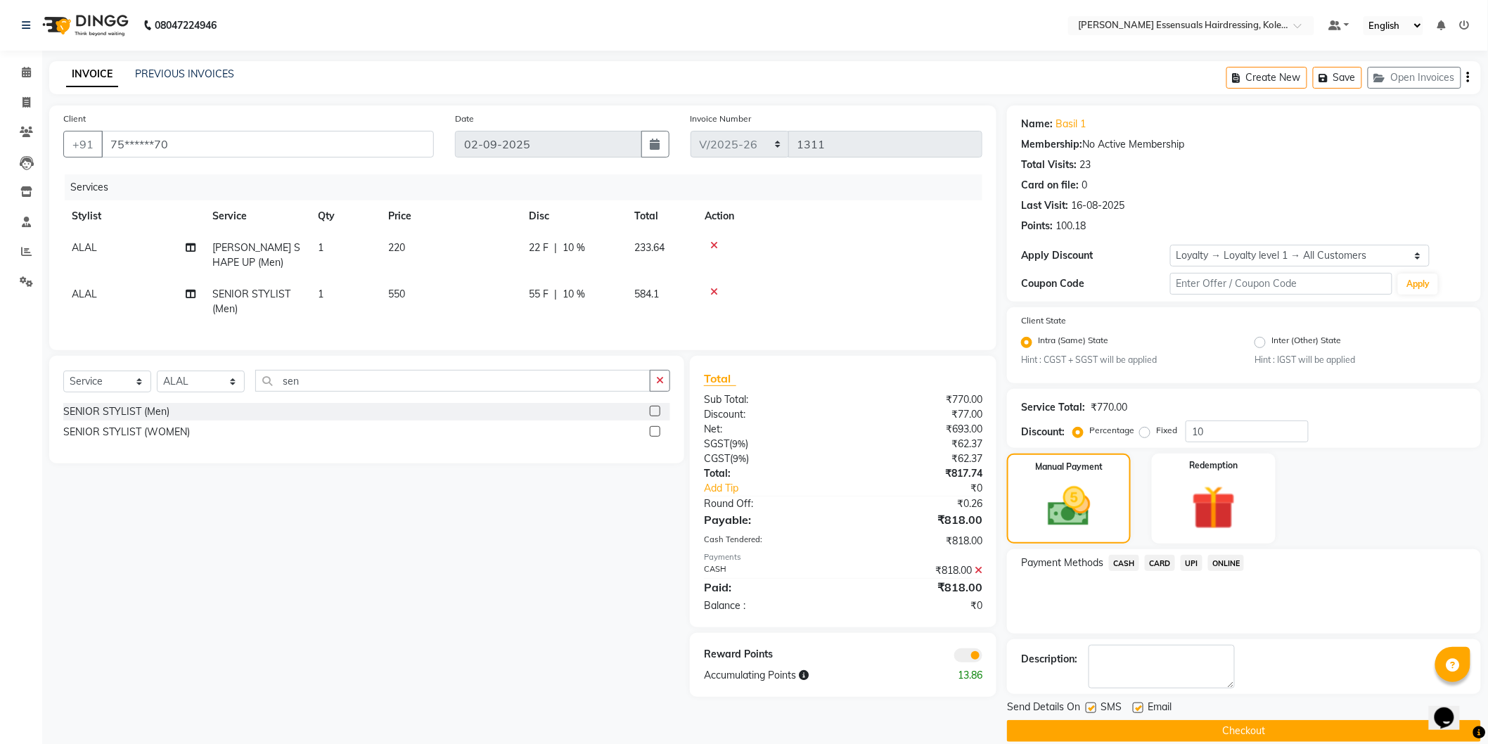
click at [1165, 733] on button "Checkout" at bounding box center [1244, 731] width 474 height 22
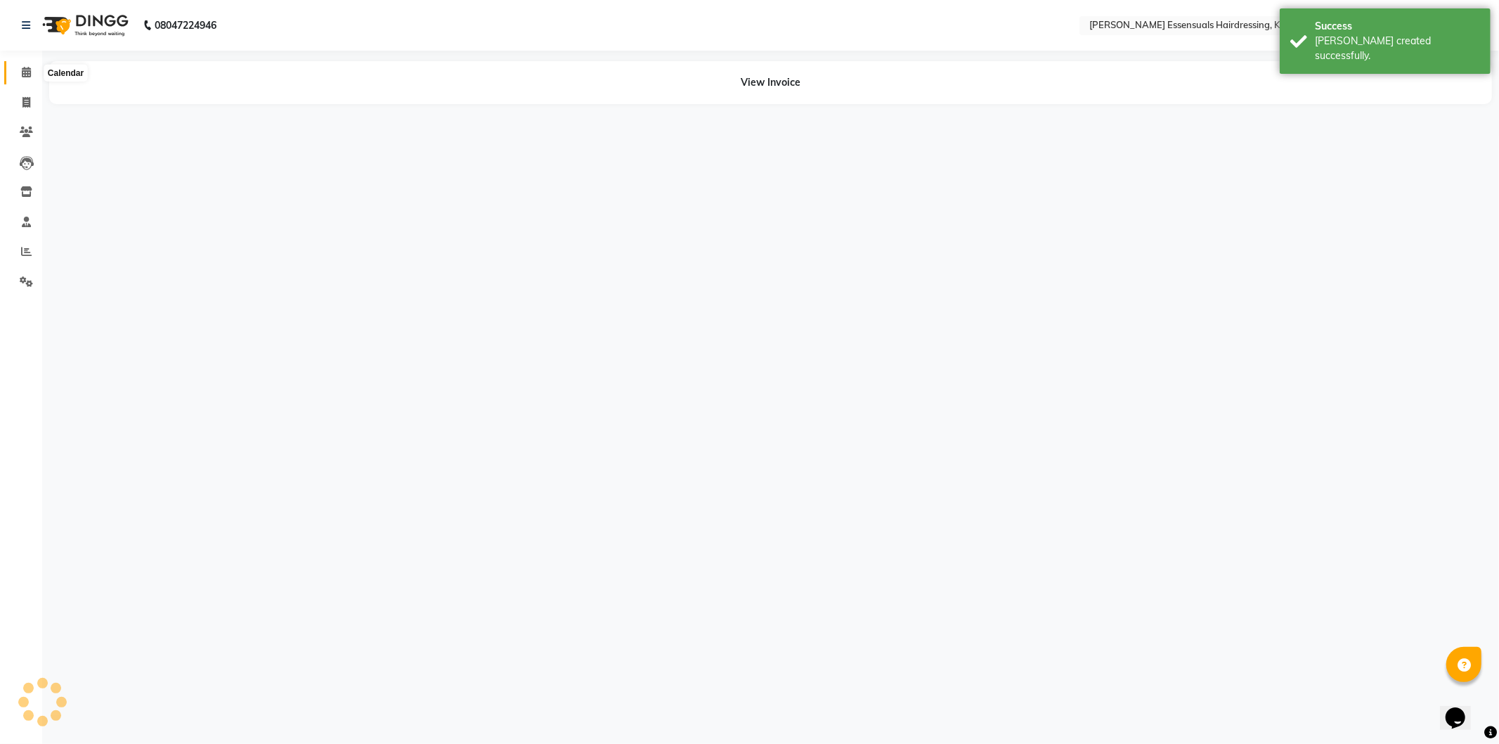
click at [22, 67] on icon at bounding box center [26, 72] width 9 height 11
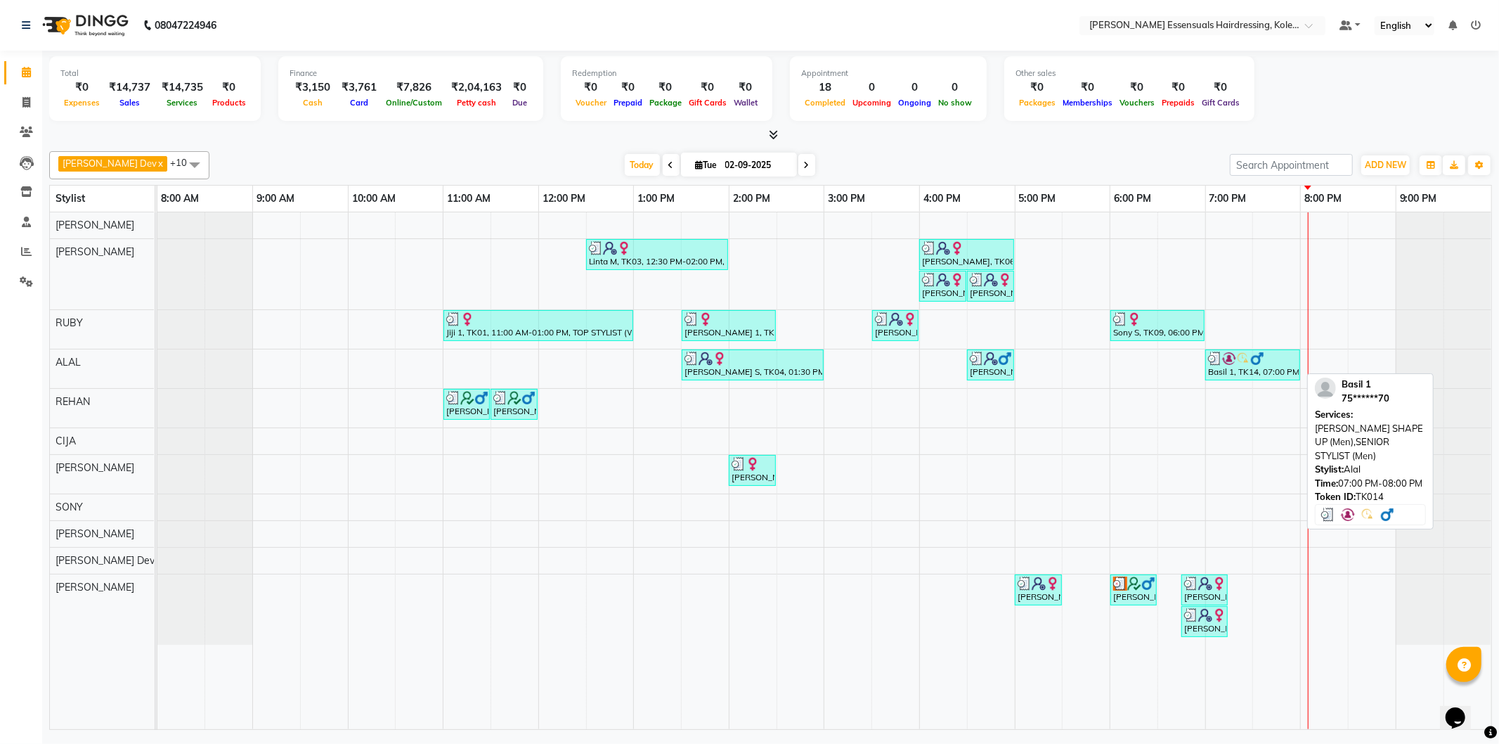
click at [1234, 366] on div "Basil 1, TK14, 07:00 PM-08:00 PM, [PERSON_NAME] SHAPE UP (Men),SENIOR STYLIST (…" at bounding box center [1253, 364] width 92 height 27
select select "3"
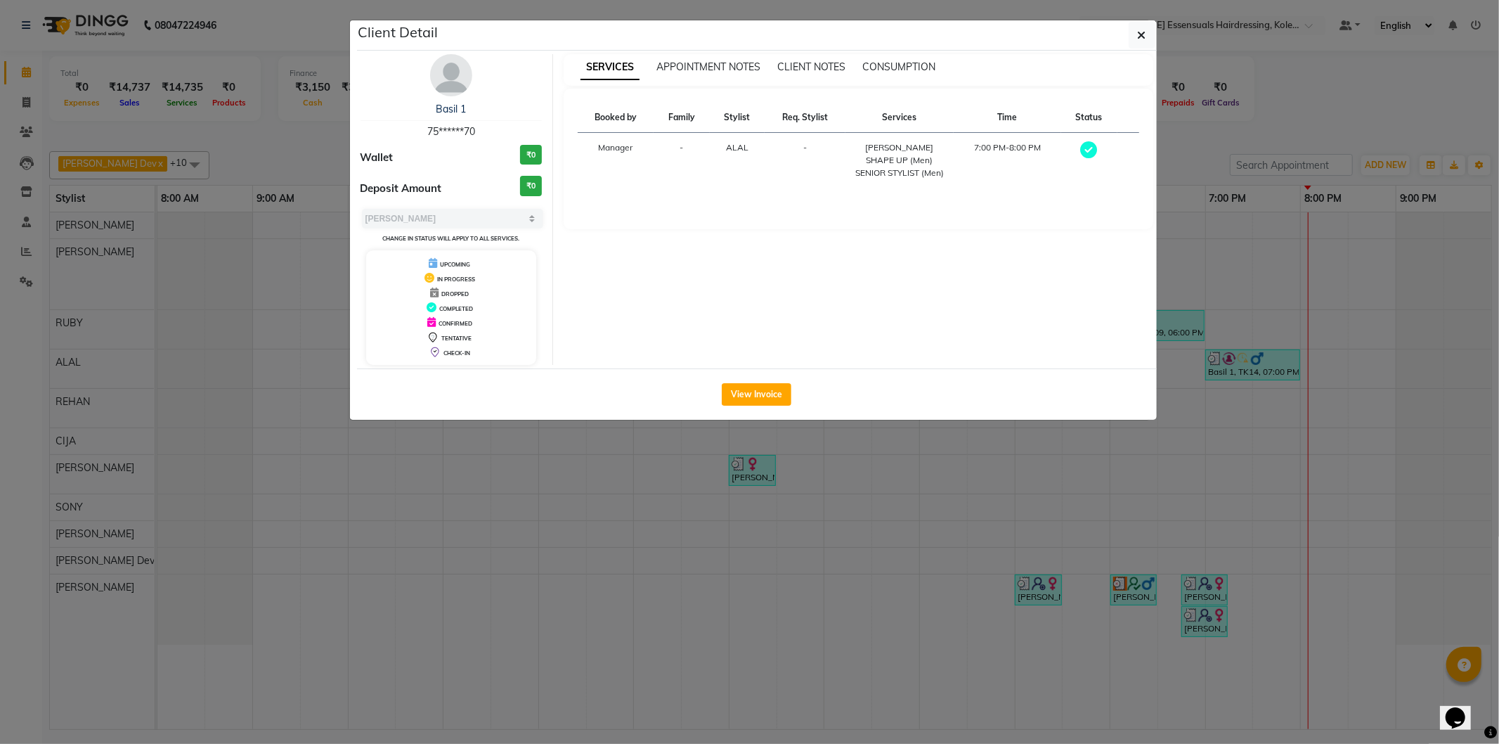
click at [804, 472] on ngb-modal-window "Client Detail Basil 1 75******70 Wallet ₹0 Deposit Amount ₹0 Select MARK DONE U…" at bounding box center [749, 372] width 1499 height 744
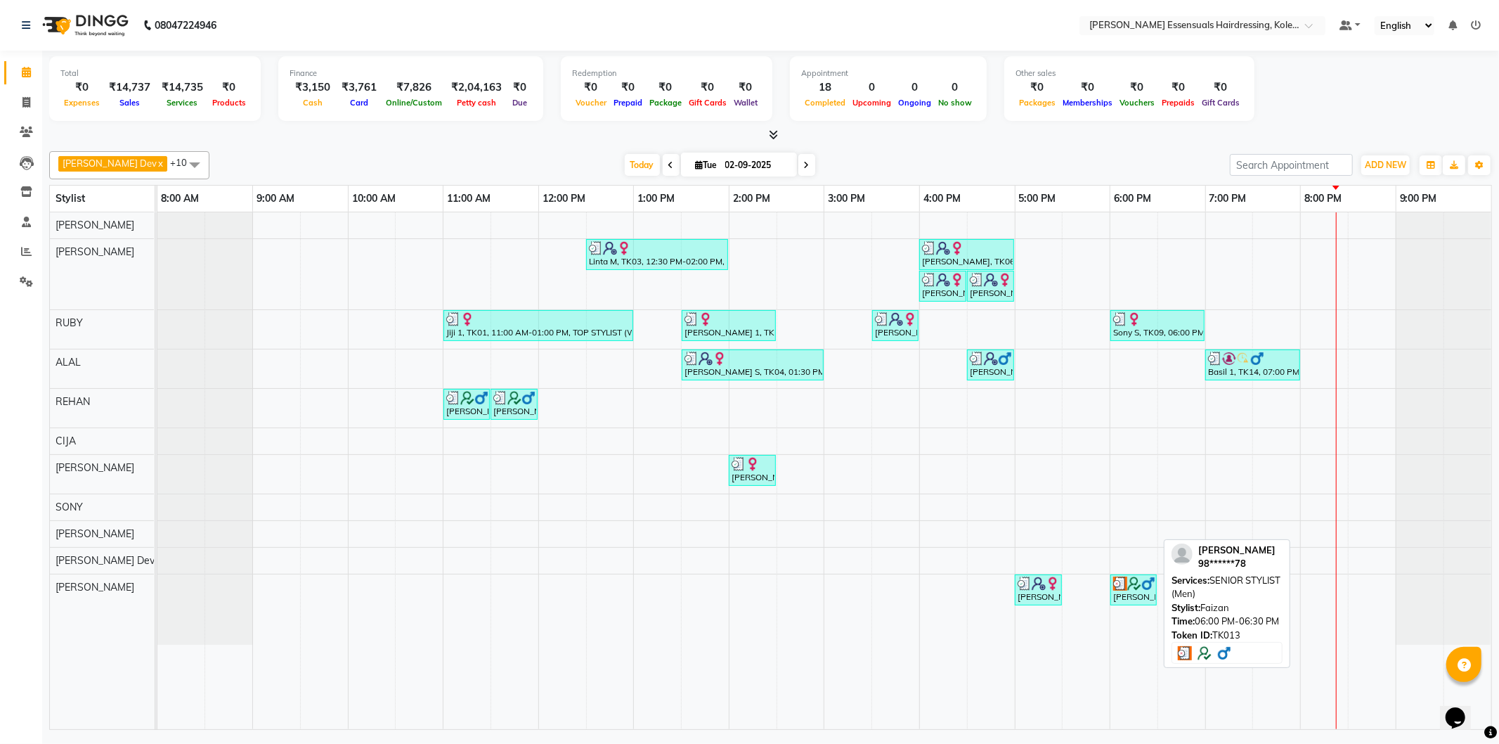
click at [1134, 591] on div "[PERSON_NAME], TK13, 06:00 PM-06:30 PM, SENIOR STYLIST (Men)" at bounding box center [1134, 589] width 44 height 27
select select "3"
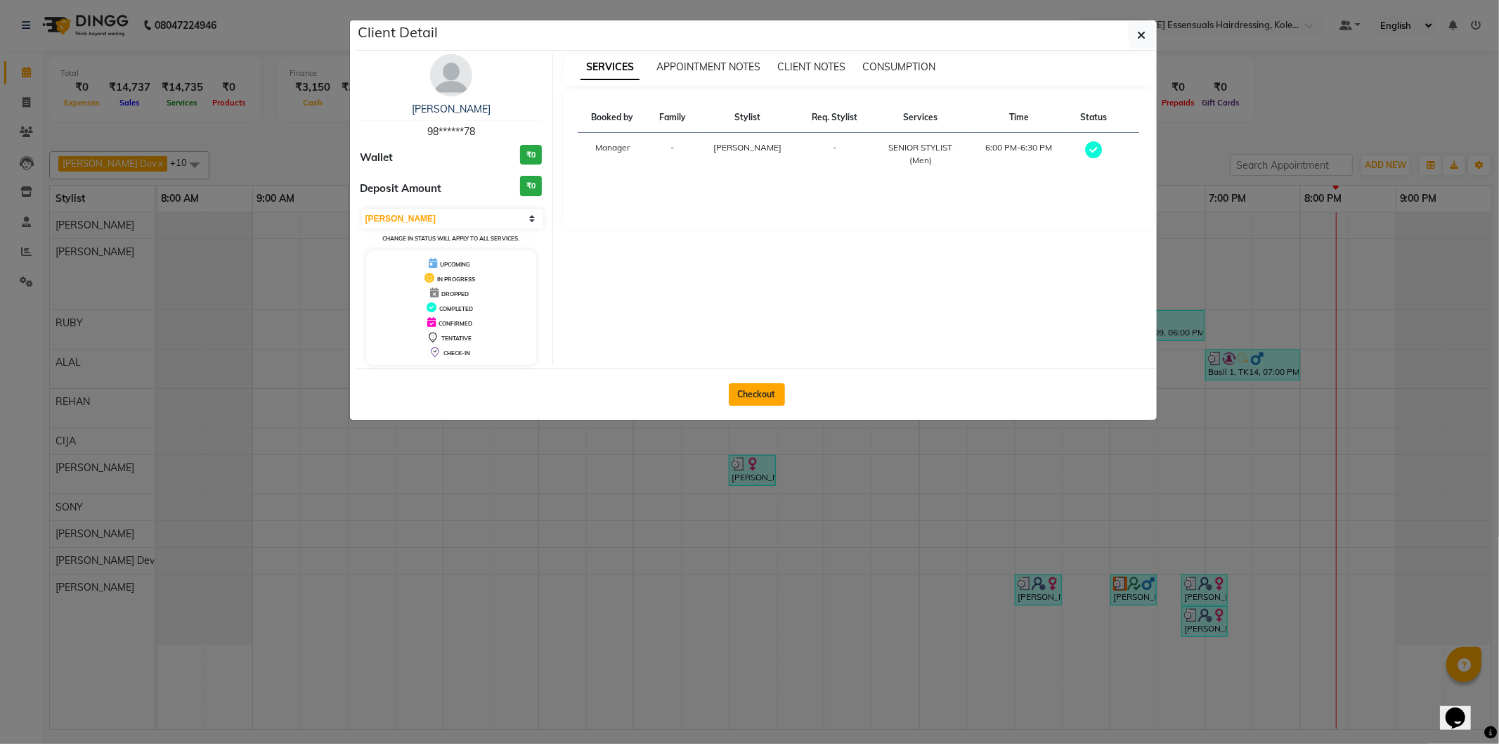
click at [753, 388] on button "Checkout" at bounding box center [757, 394] width 56 height 22
select select "8281"
select select "service"
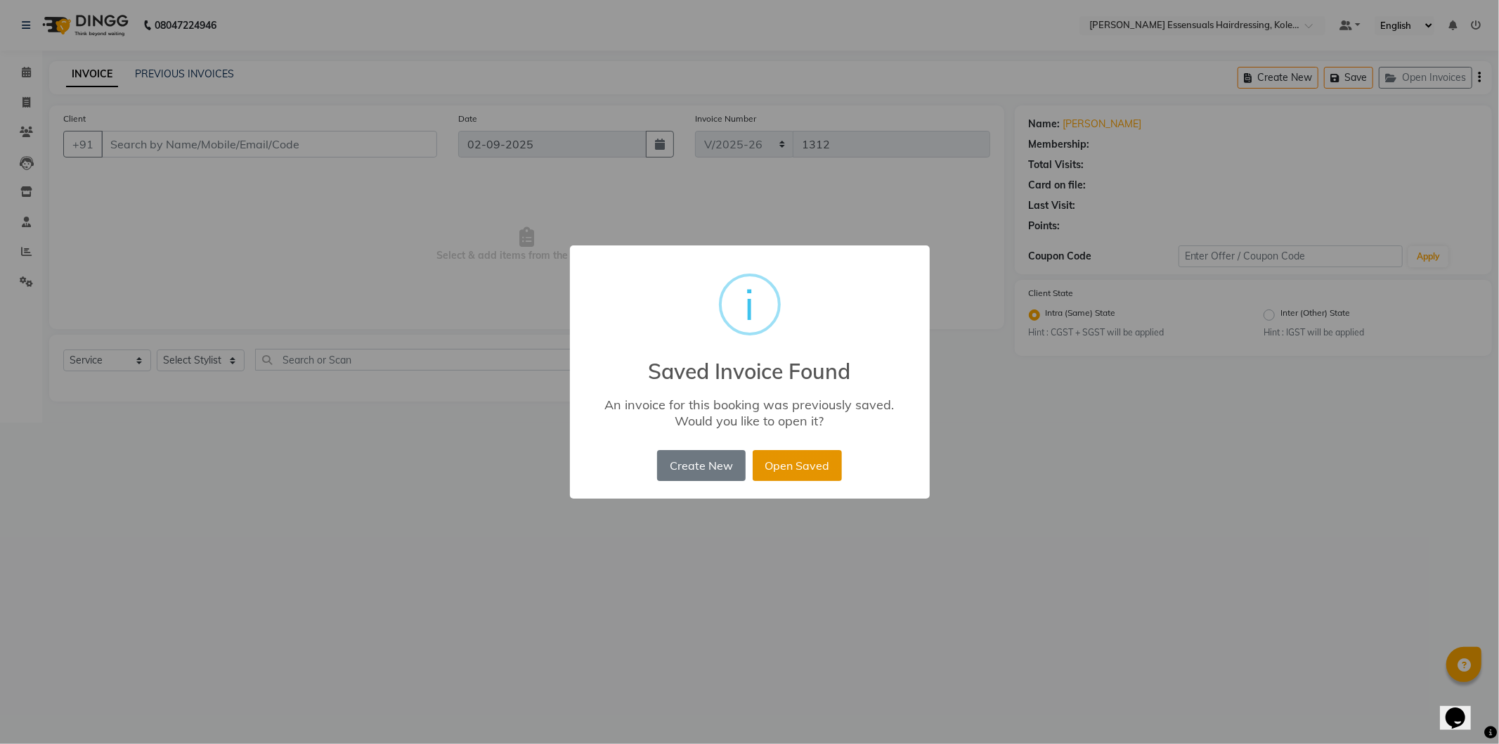
click at [801, 467] on button "Open Saved" at bounding box center [797, 465] width 89 height 31
type input "98******78"
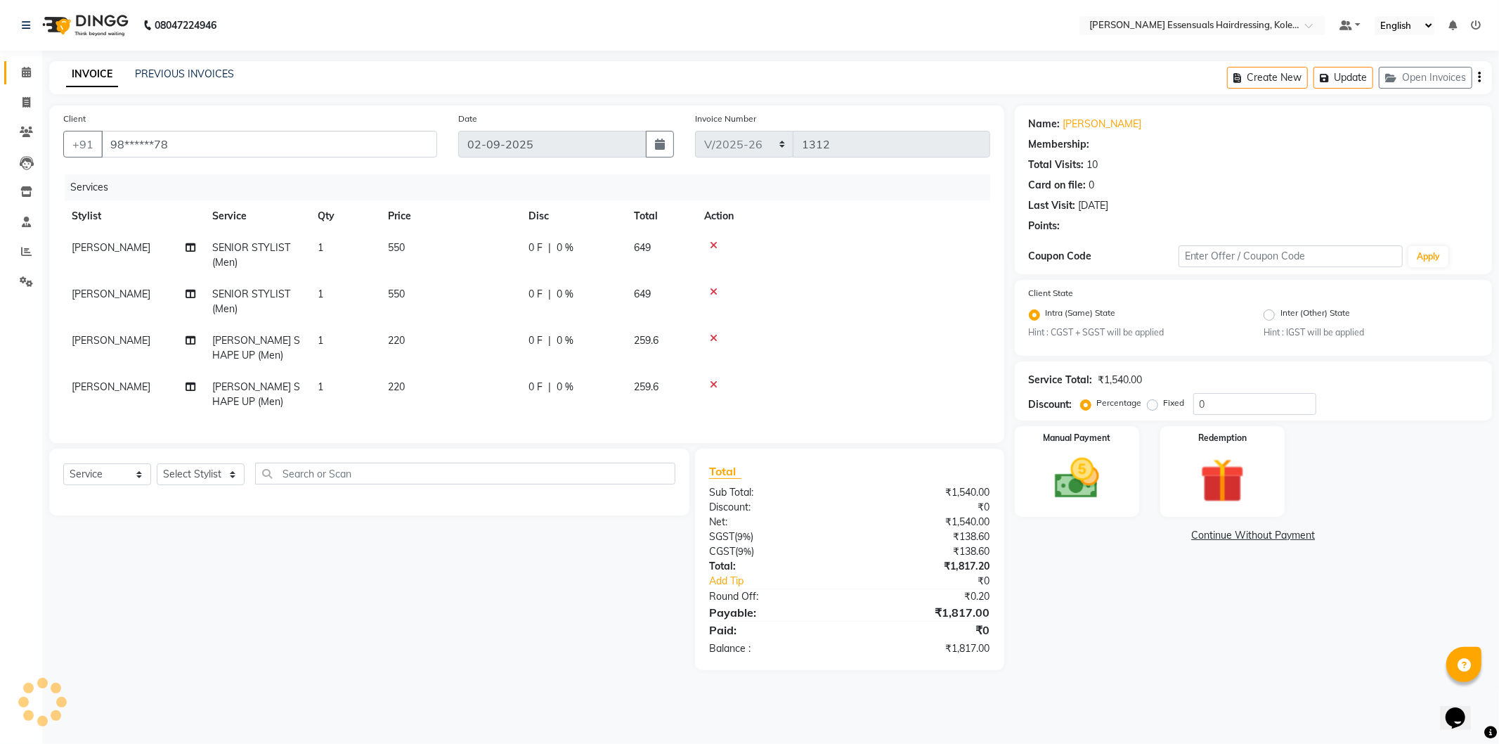
type input "10"
select select "2: Object"
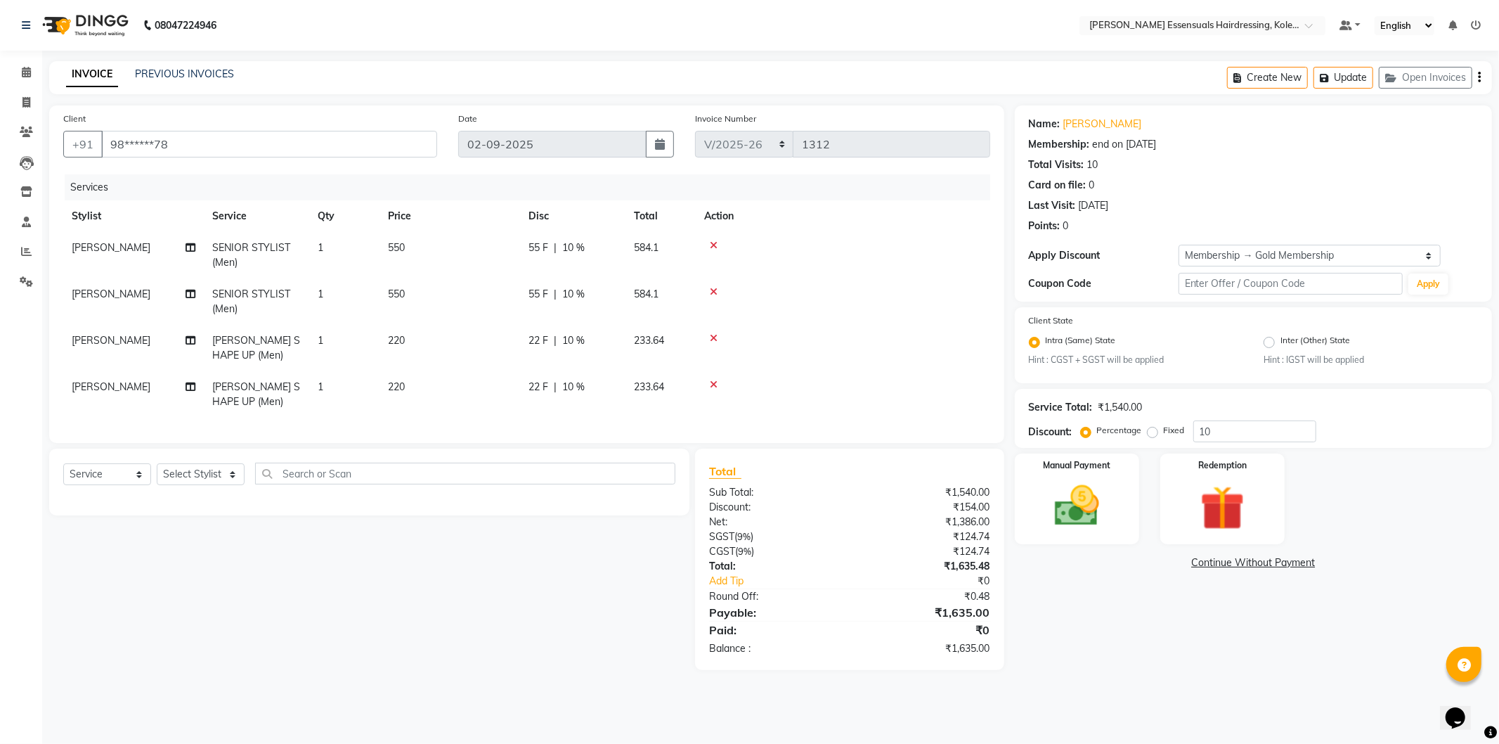
click at [714, 383] on icon at bounding box center [714, 385] width 8 height 10
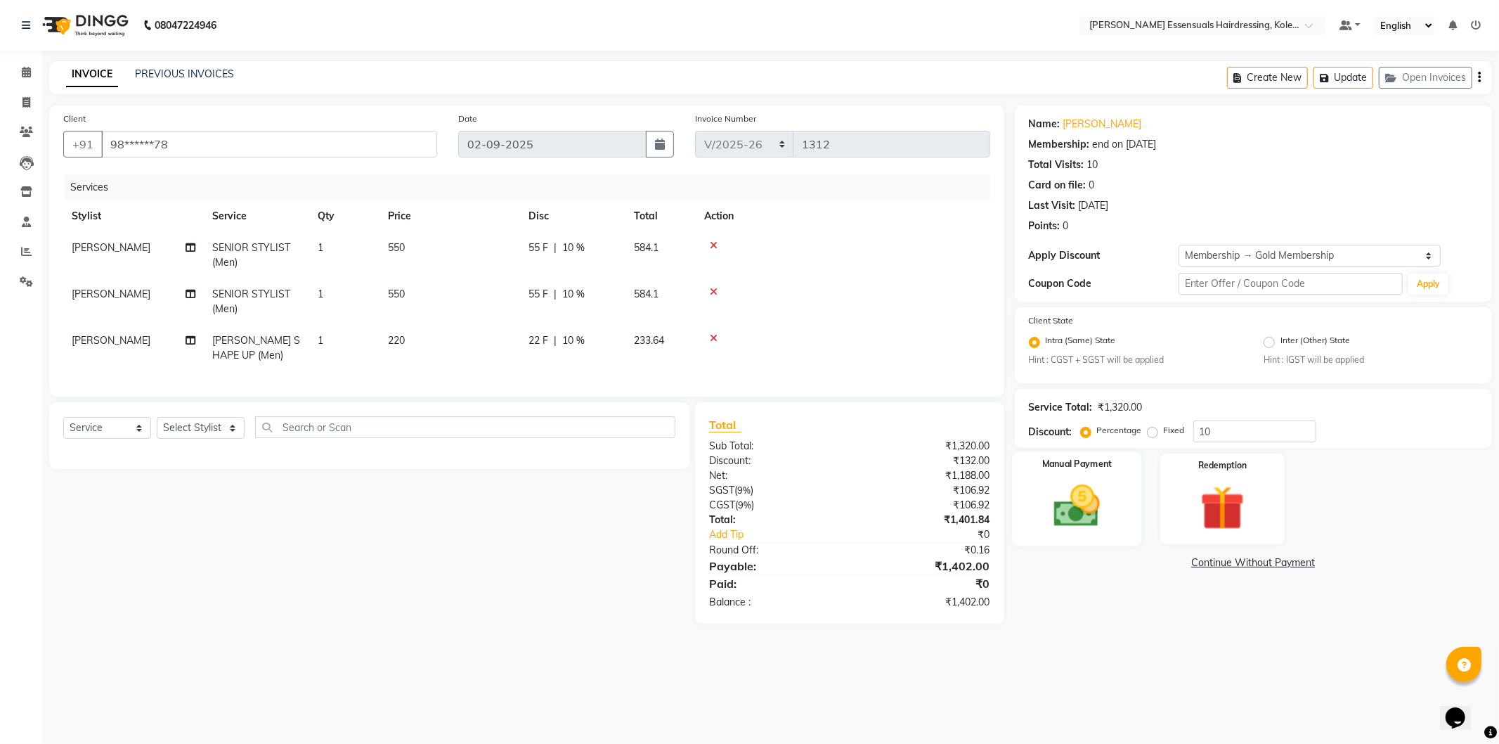
click at [1073, 501] on img at bounding box center [1077, 505] width 75 height 53
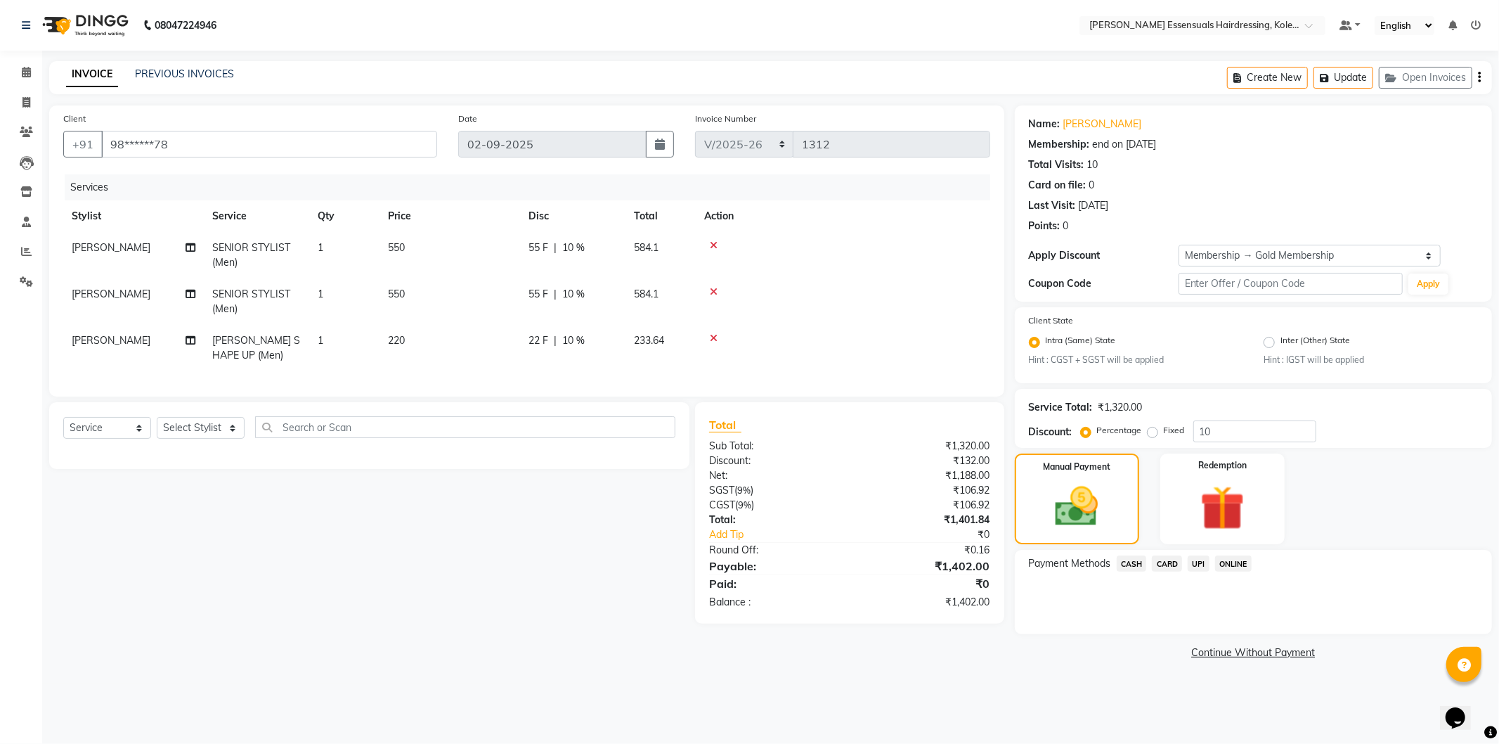
click at [1202, 564] on span "UPI" at bounding box center [1199, 563] width 22 height 16
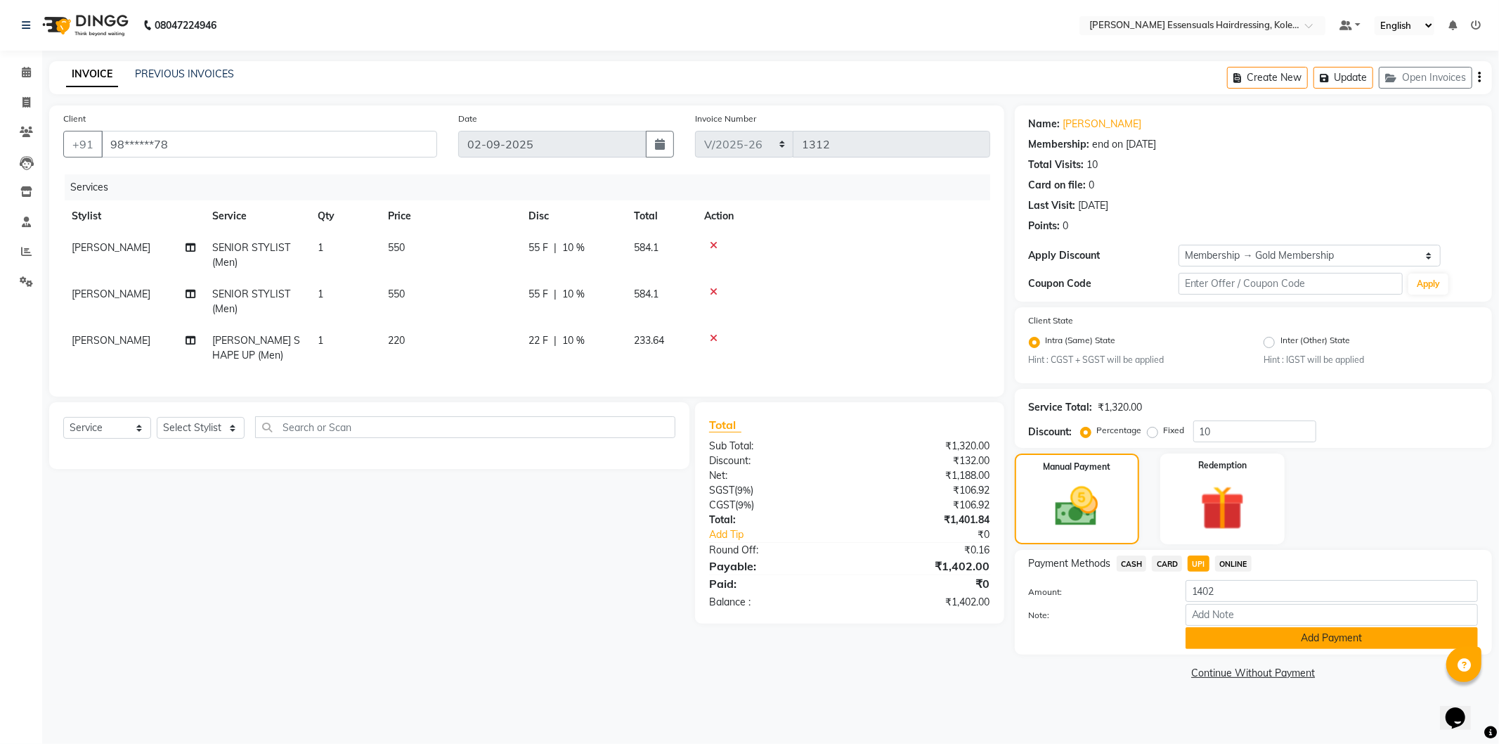
click at [1217, 642] on button "Add Payment" at bounding box center [1332, 638] width 292 height 22
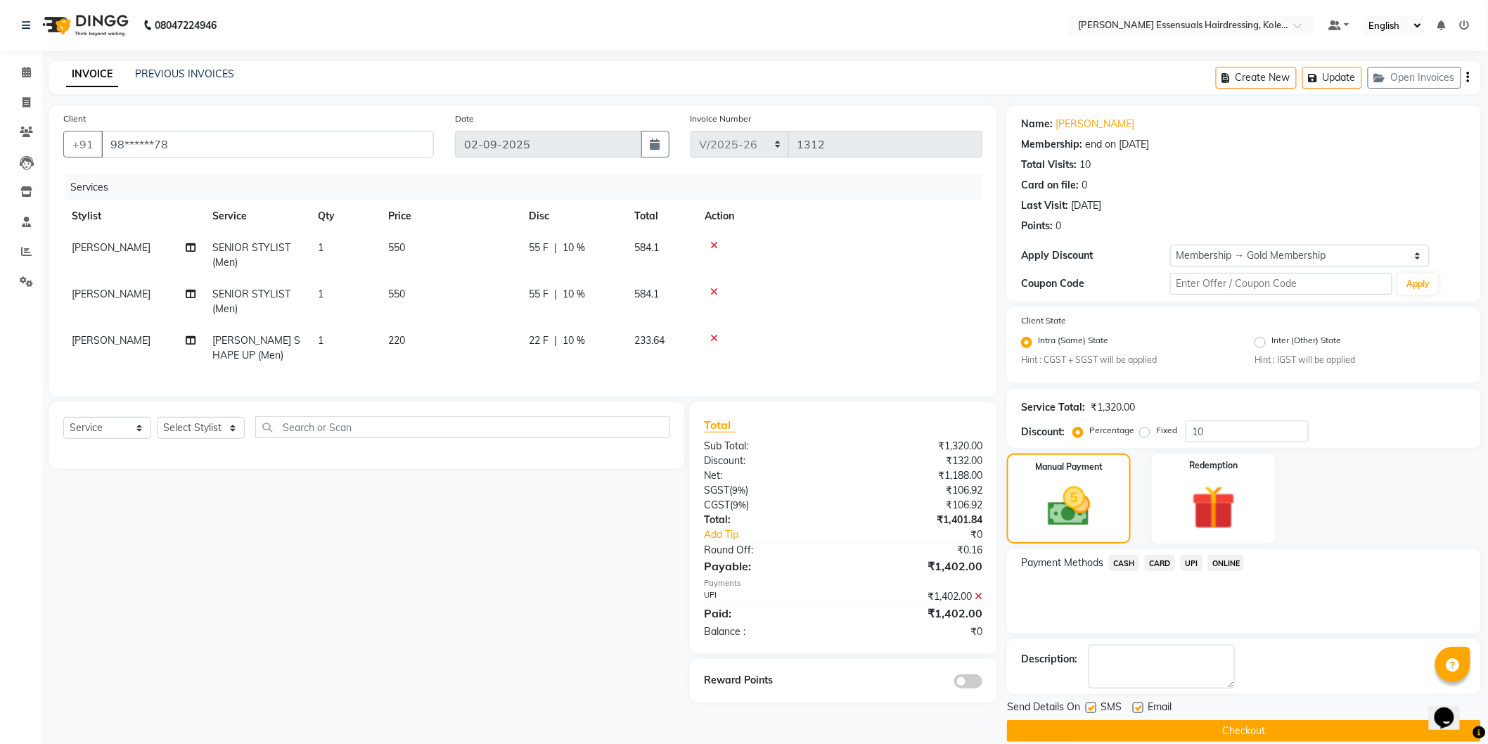
click at [1170, 730] on button "Checkout" at bounding box center [1244, 731] width 474 height 22
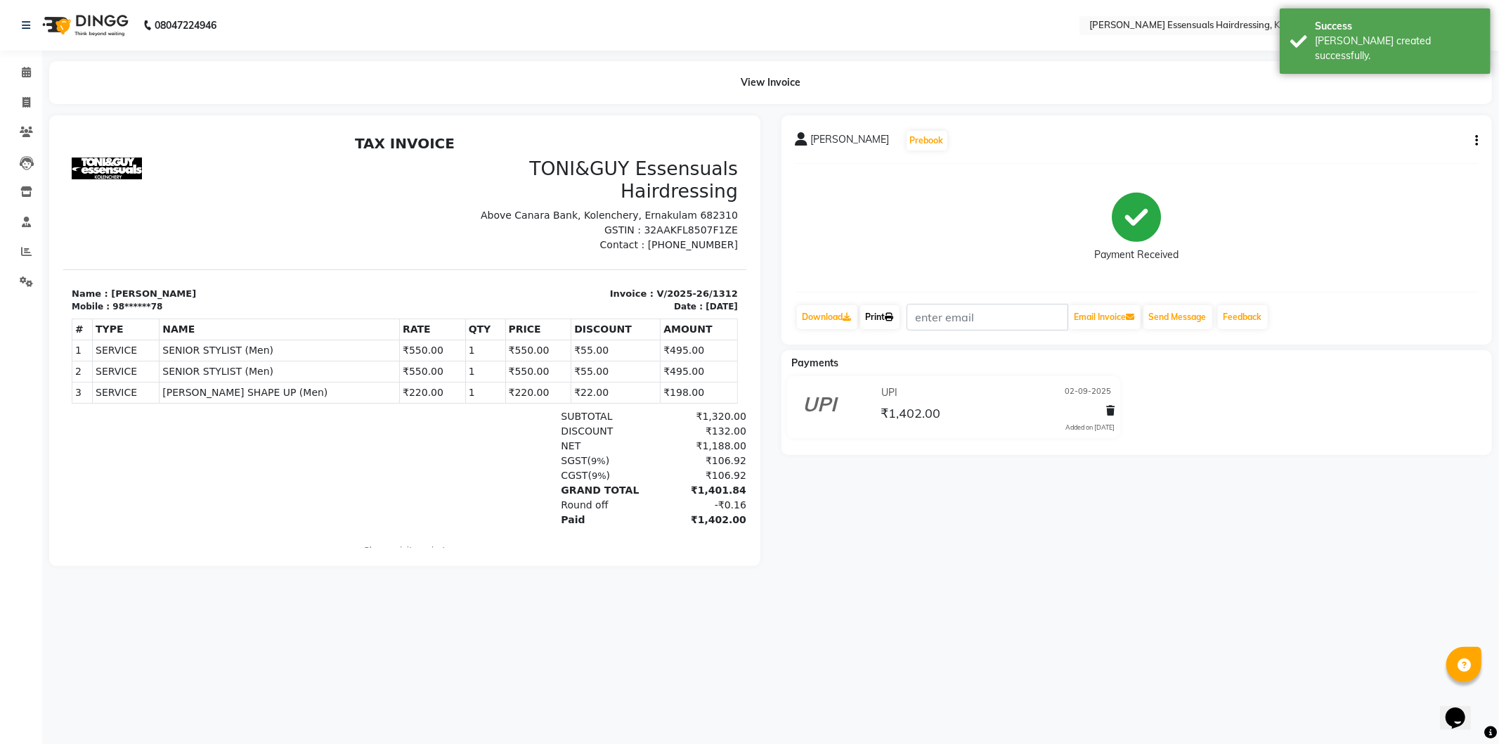
click at [890, 314] on icon at bounding box center [890, 317] width 8 height 8
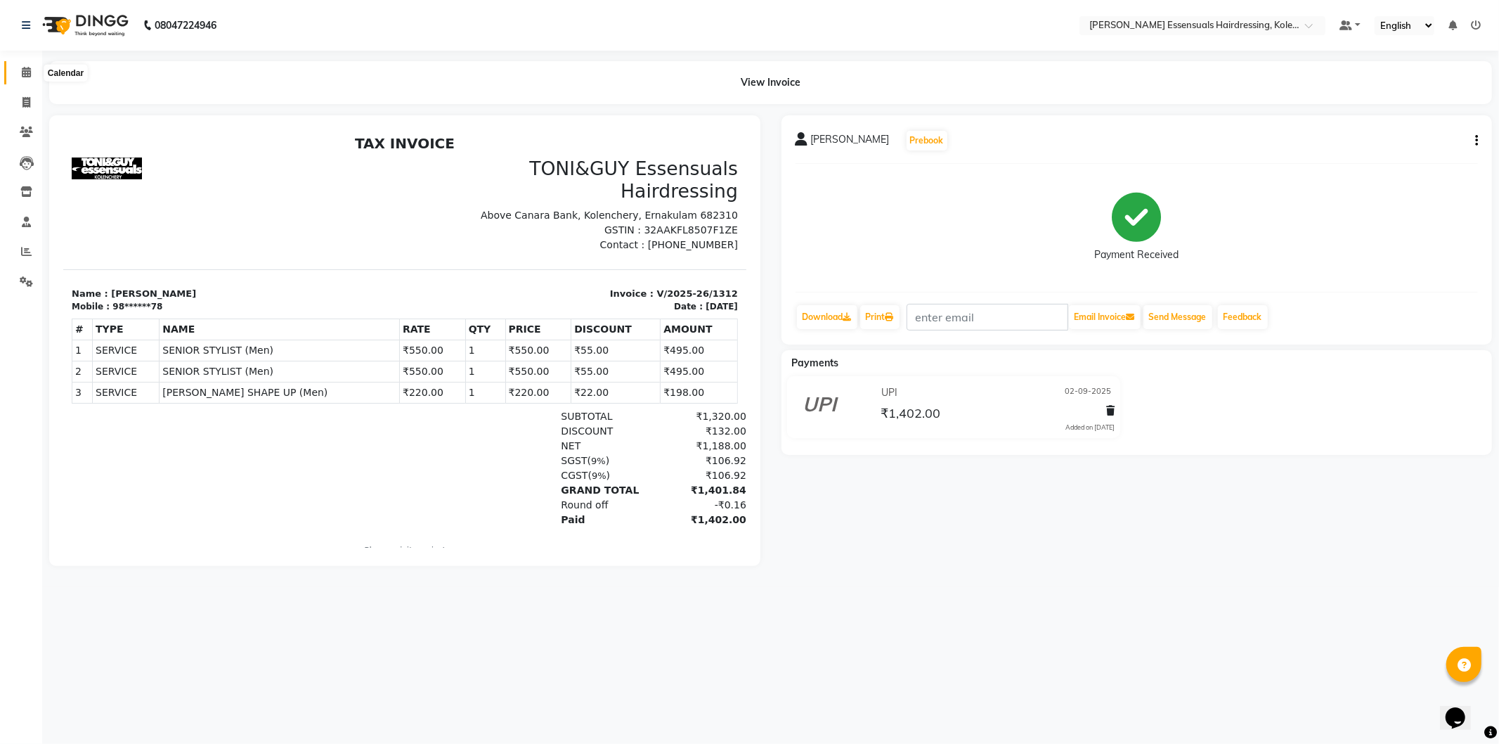
click at [20, 72] on span at bounding box center [26, 73] width 25 height 16
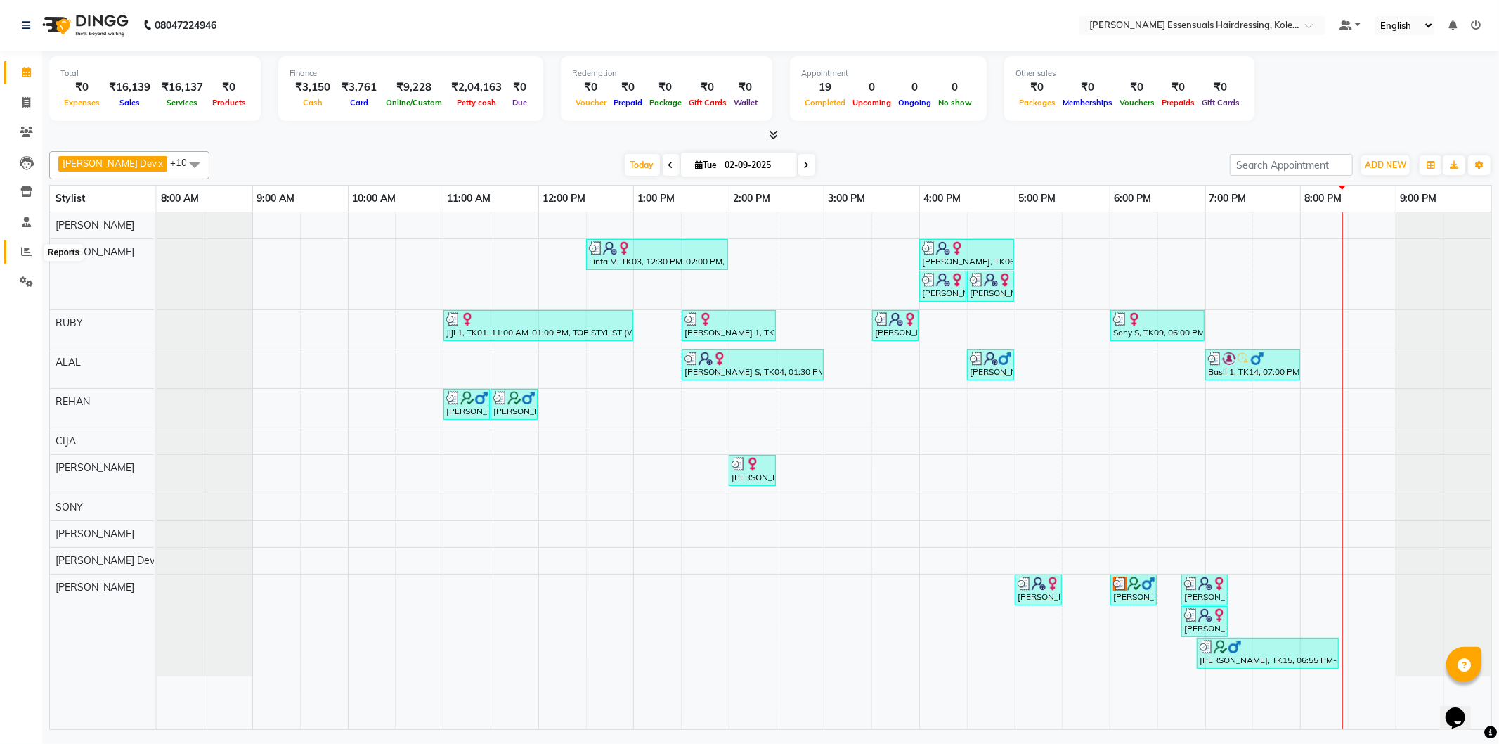
click at [21, 256] on icon at bounding box center [26, 251] width 11 height 11
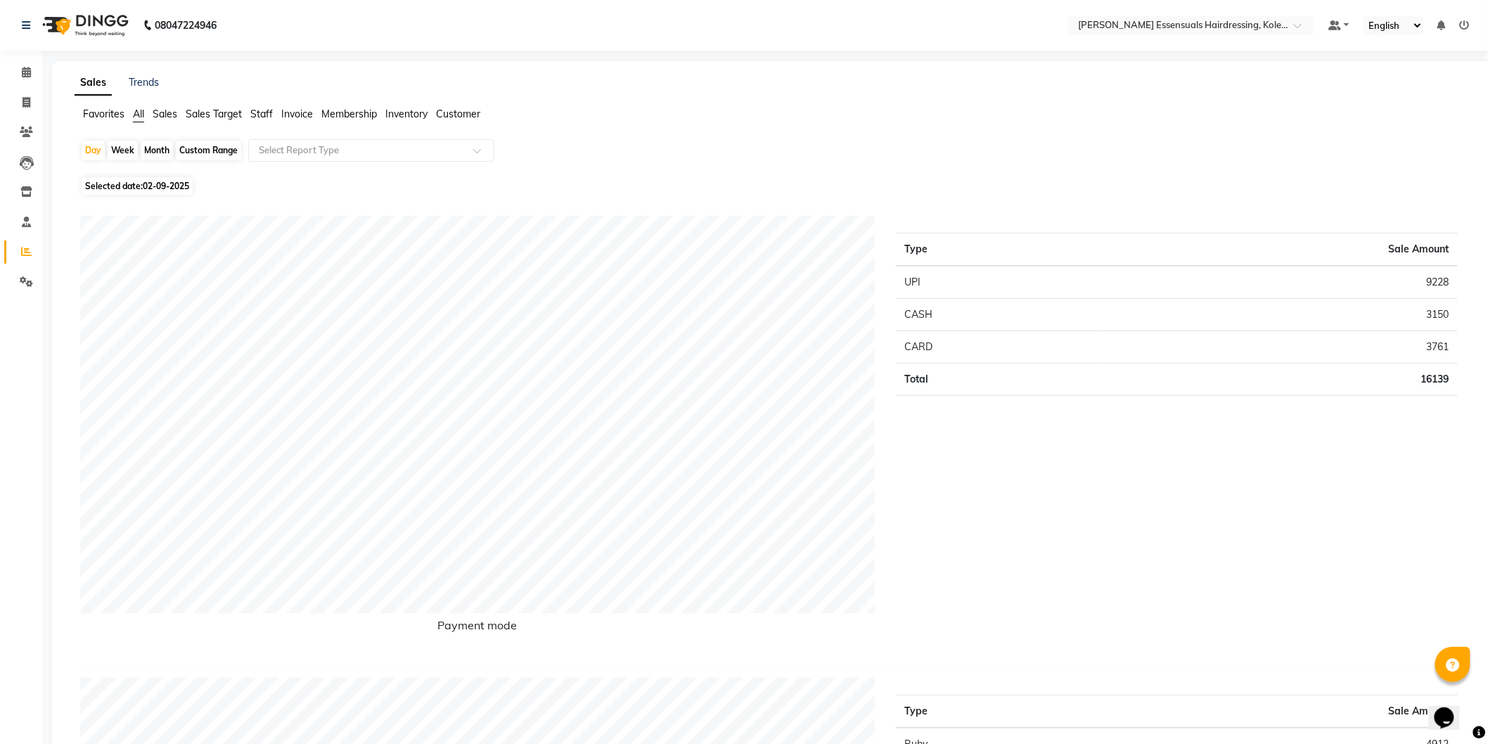
click at [169, 111] on span "Sales" at bounding box center [165, 114] width 25 height 13
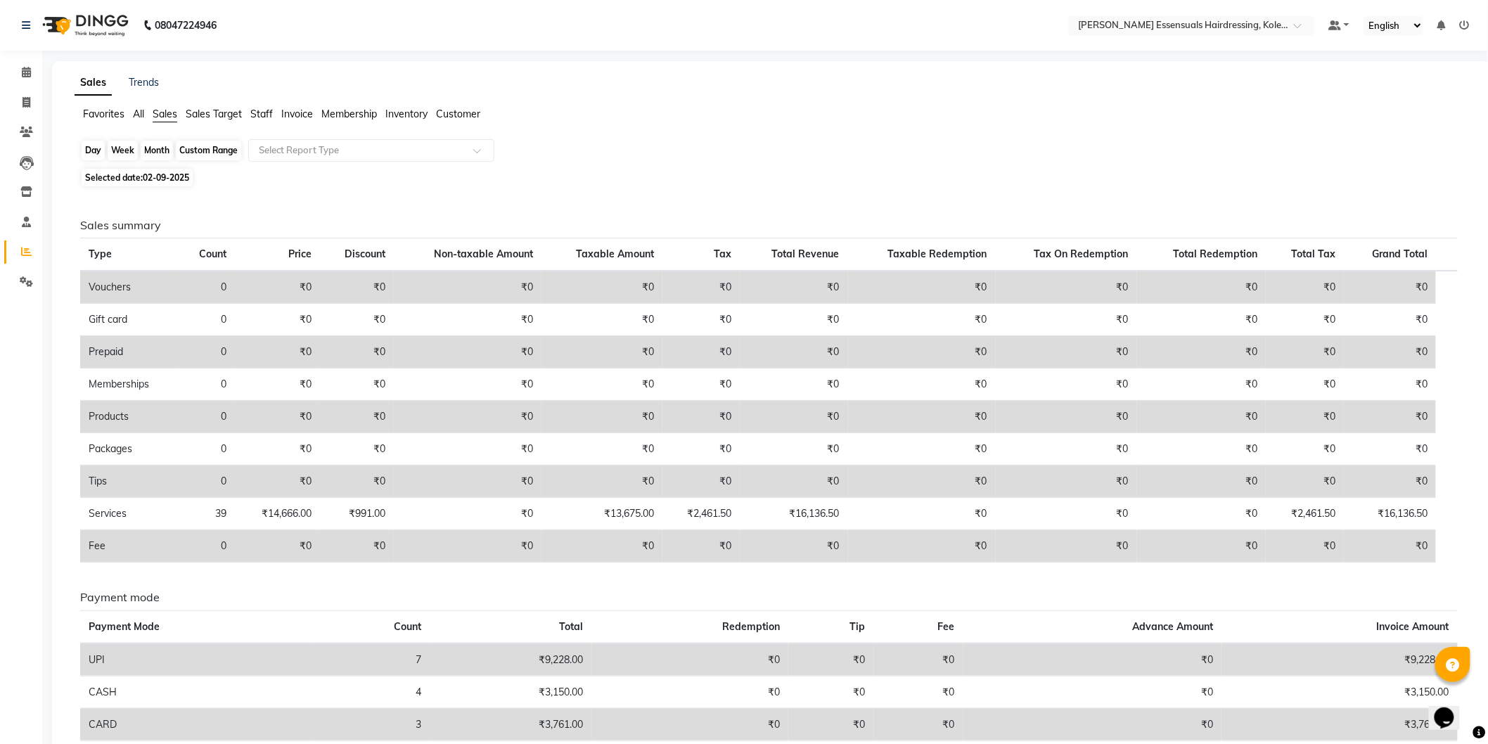
click at [98, 150] on div "Day" at bounding box center [93, 151] width 23 height 20
select select "9"
select select "2025"
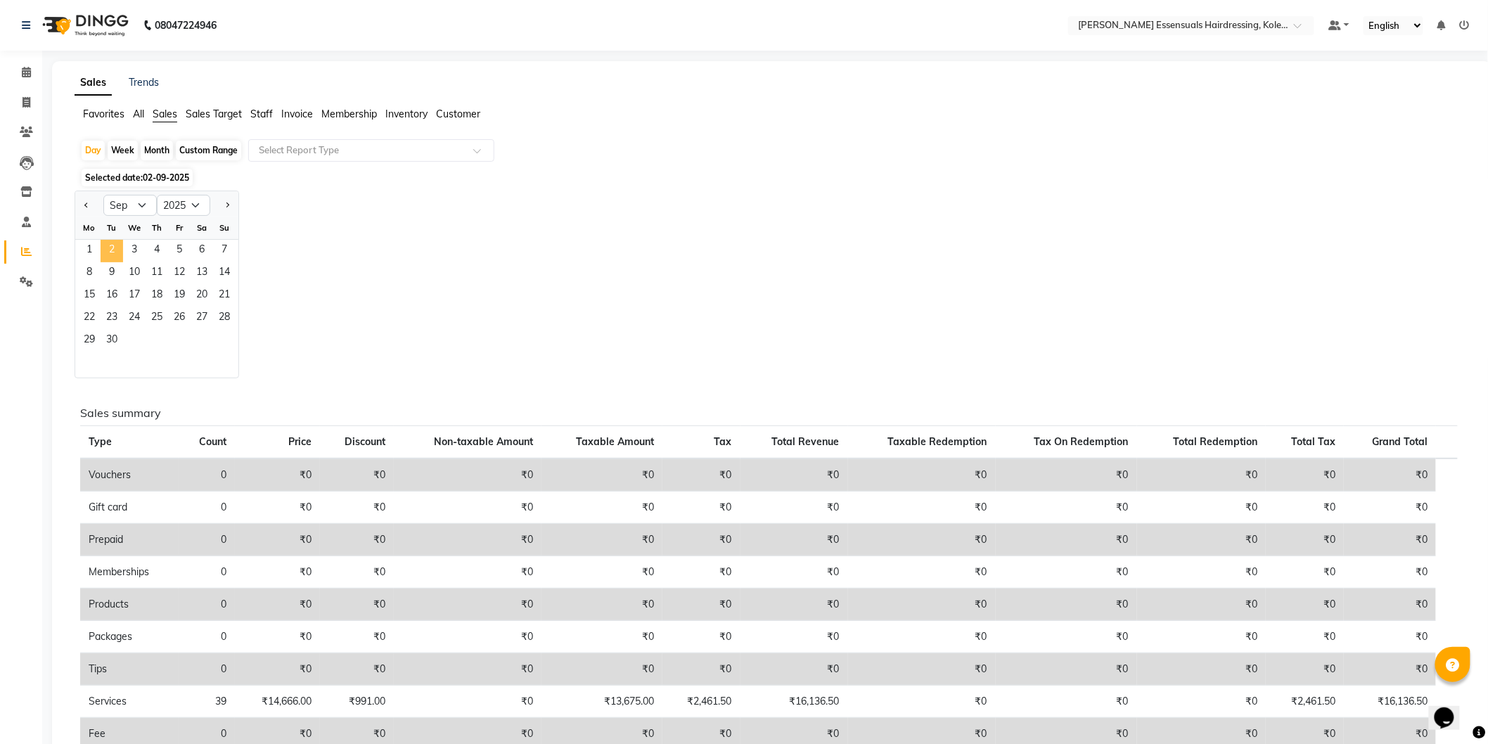
click at [121, 251] on span "2" at bounding box center [112, 251] width 22 height 22
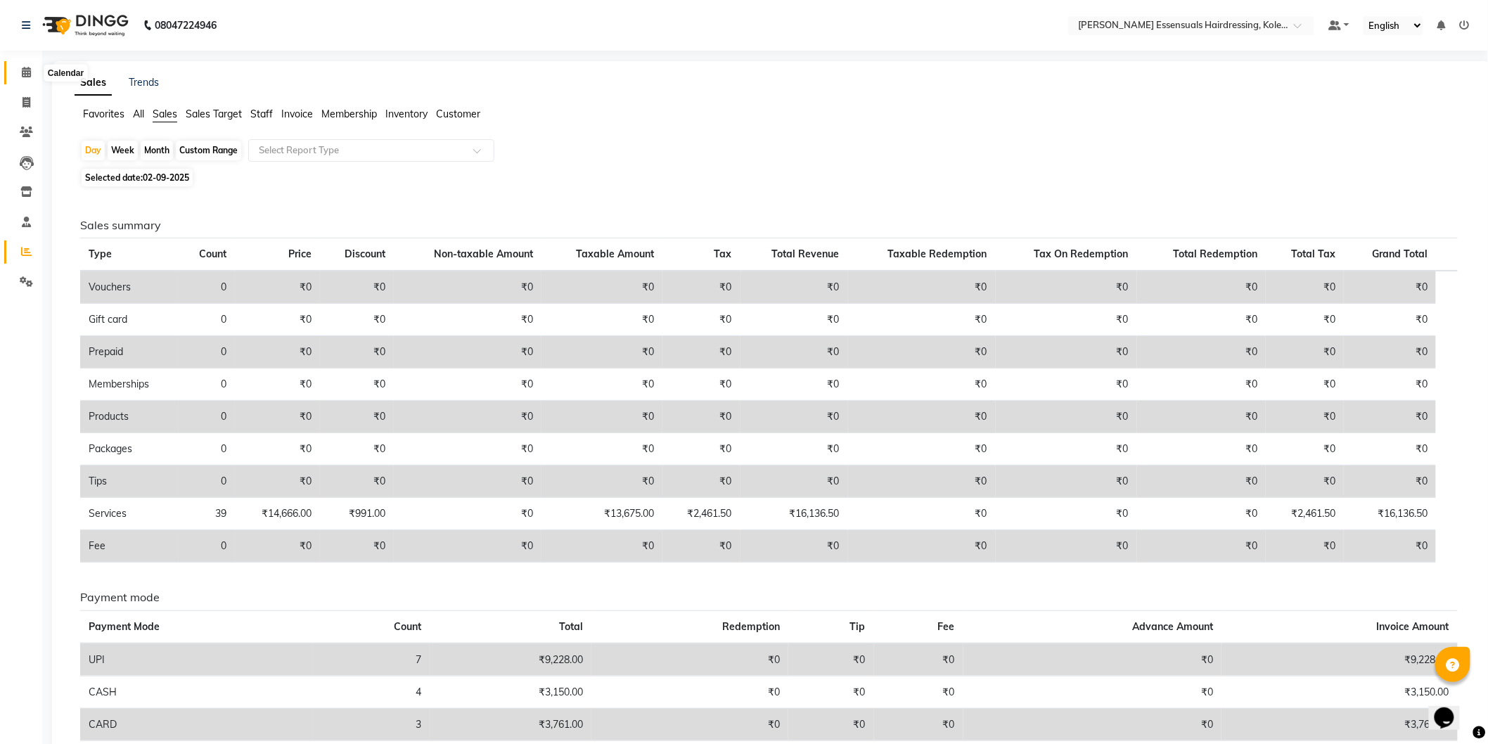
click at [25, 65] on span at bounding box center [26, 73] width 25 height 16
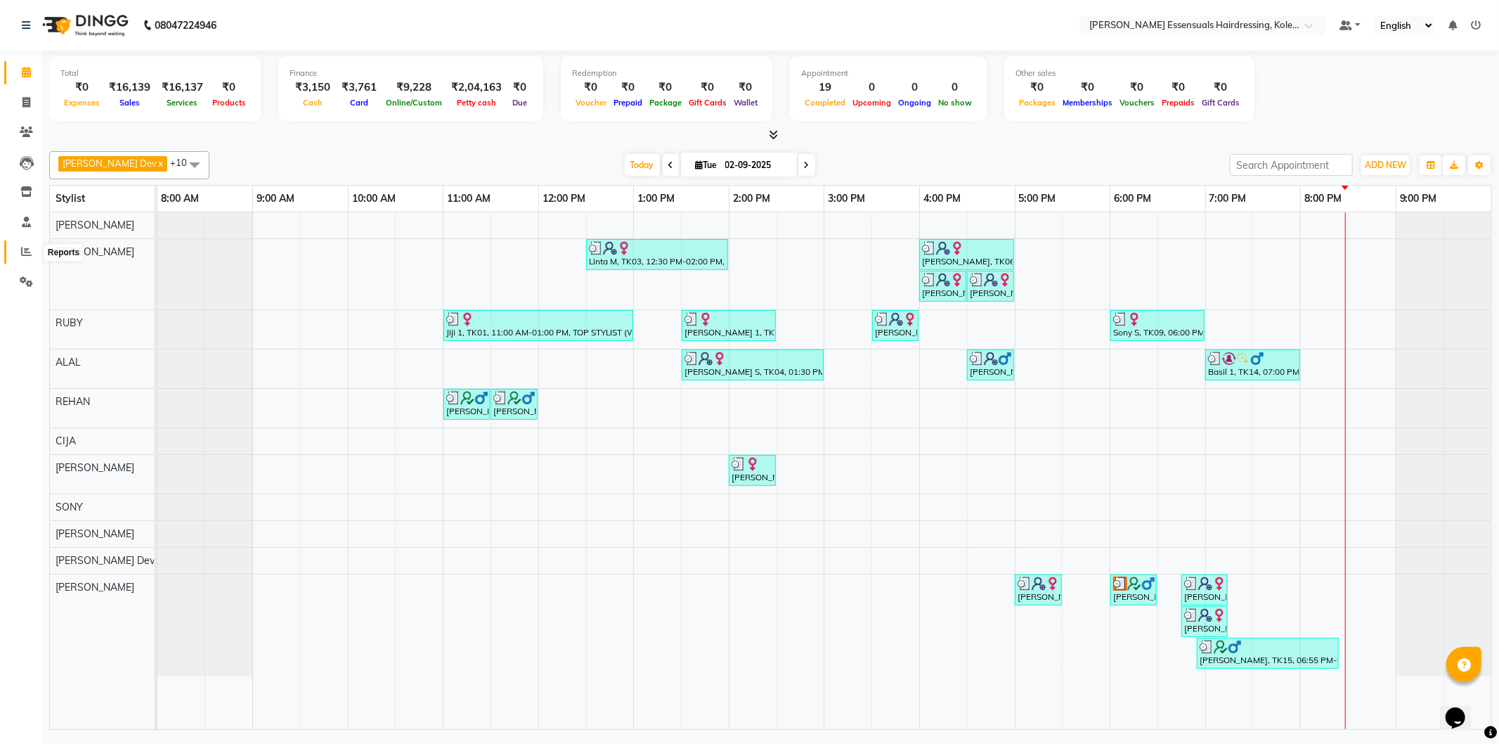
click at [22, 247] on icon at bounding box center [26, 251] width 11 height 11
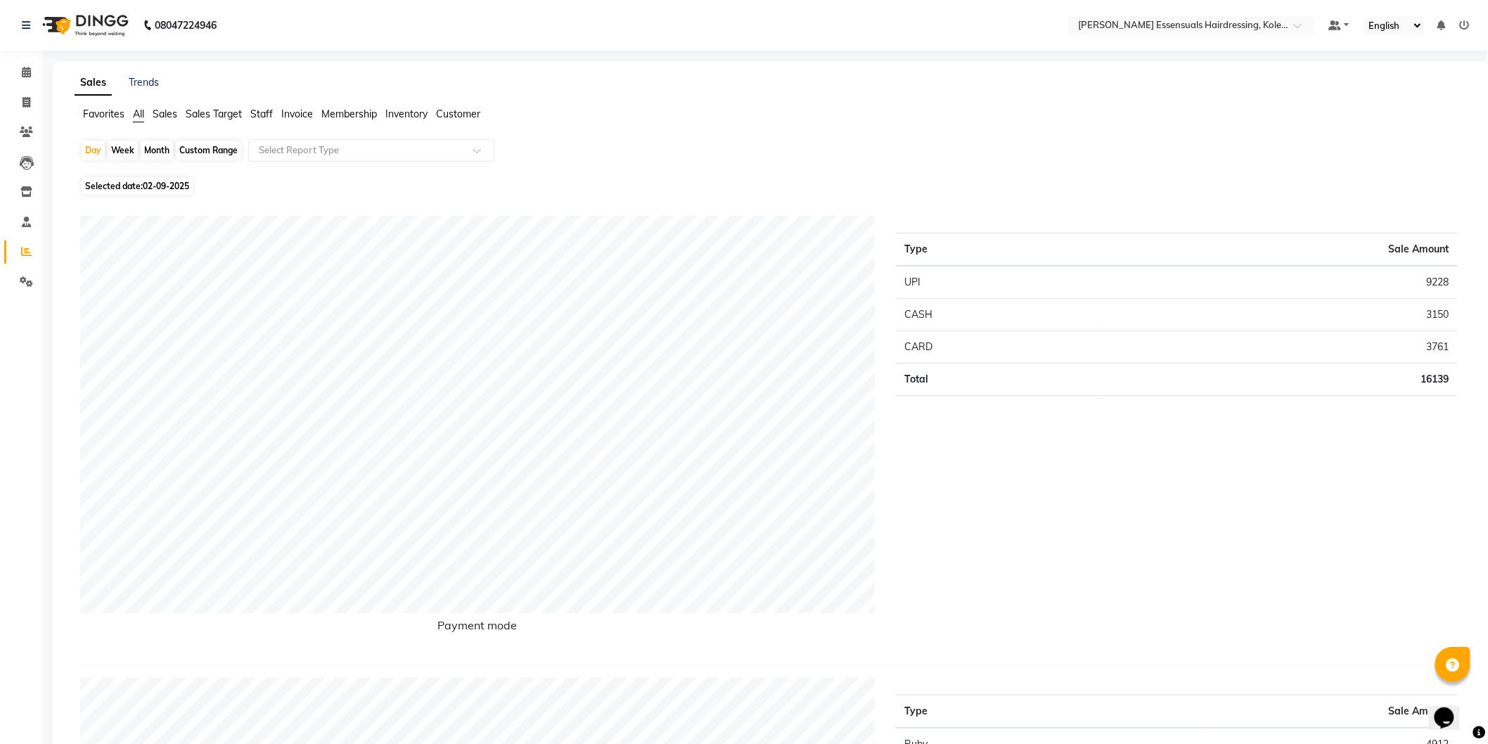
click at [252, 108] on span "Staff" at bounding box center [261, 114] width 22 height 13
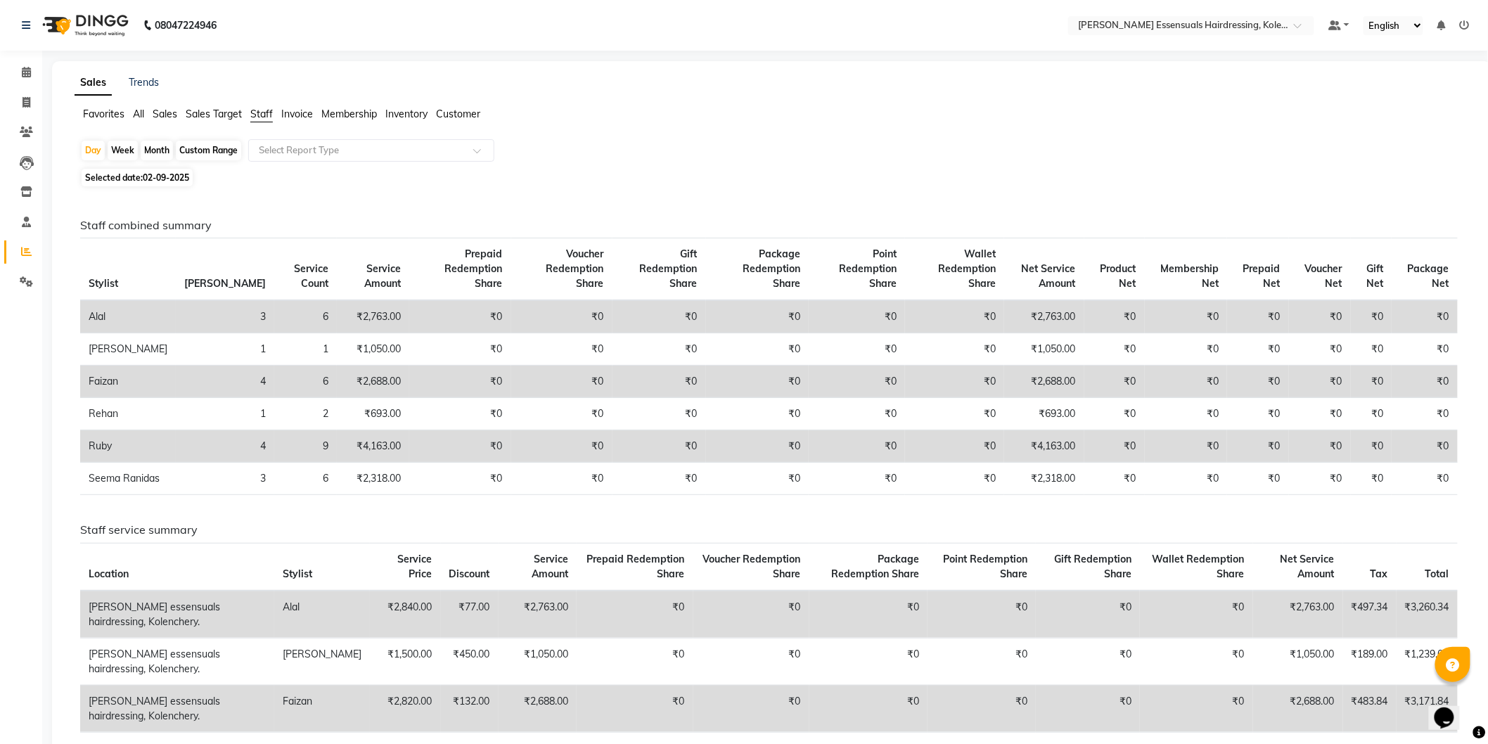
click at [151, 145] on div "Month" at bounding box center [157, 151] width 32 height 20
select select "9"
select select "2025"
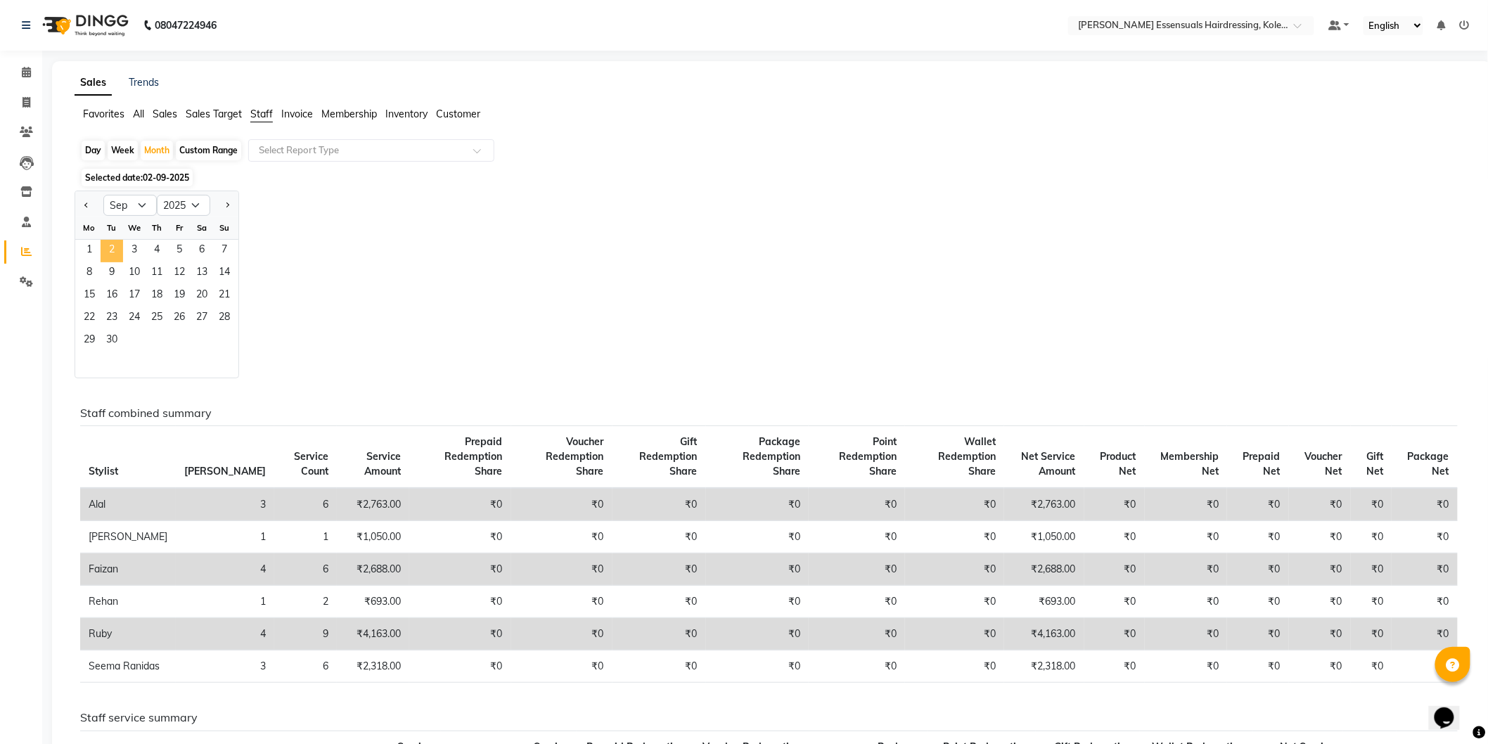
click at [107, 248] on span "2" at bounding box center [112, 251] width 22 height 22
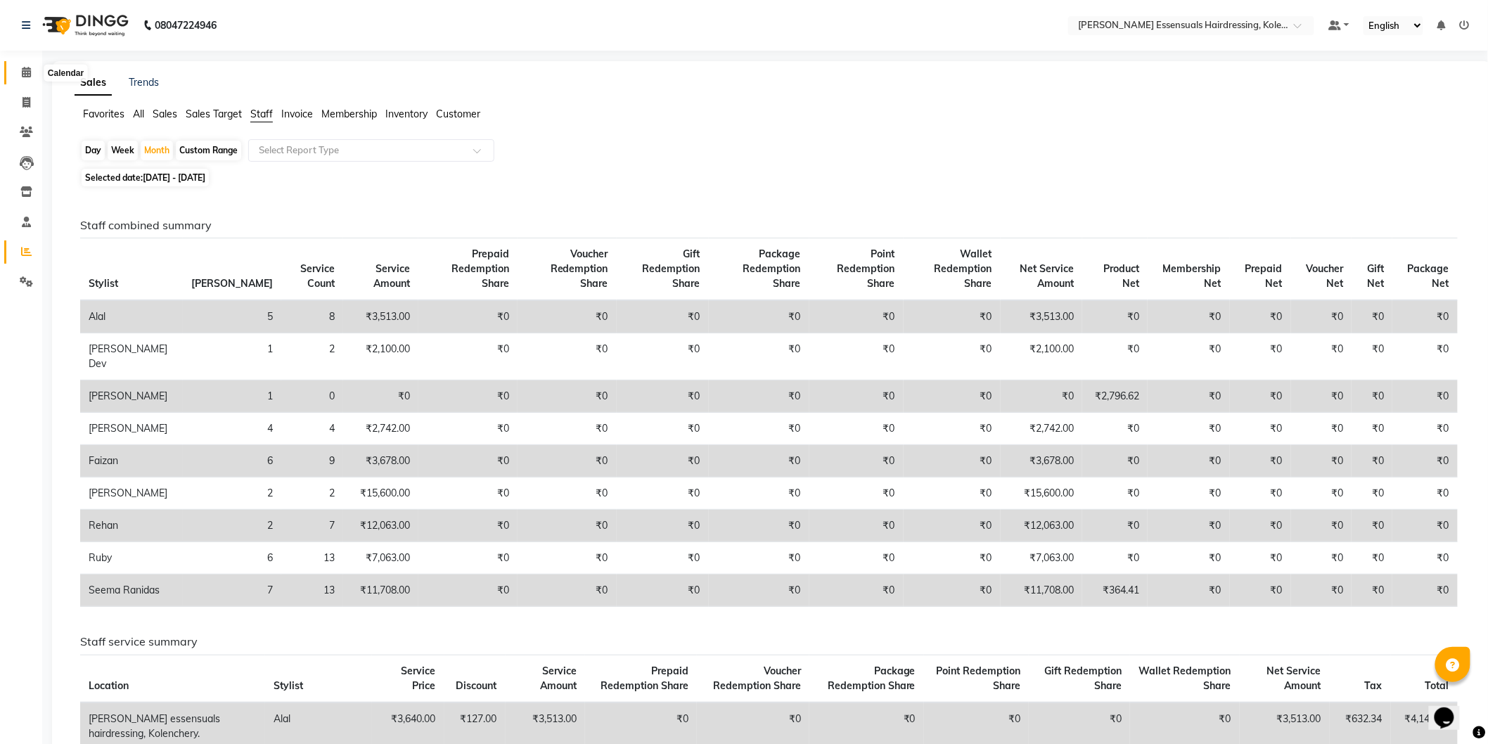
click at [13, 63] on link "Calendar" at bounding box center [21, 72] width 34 height 23
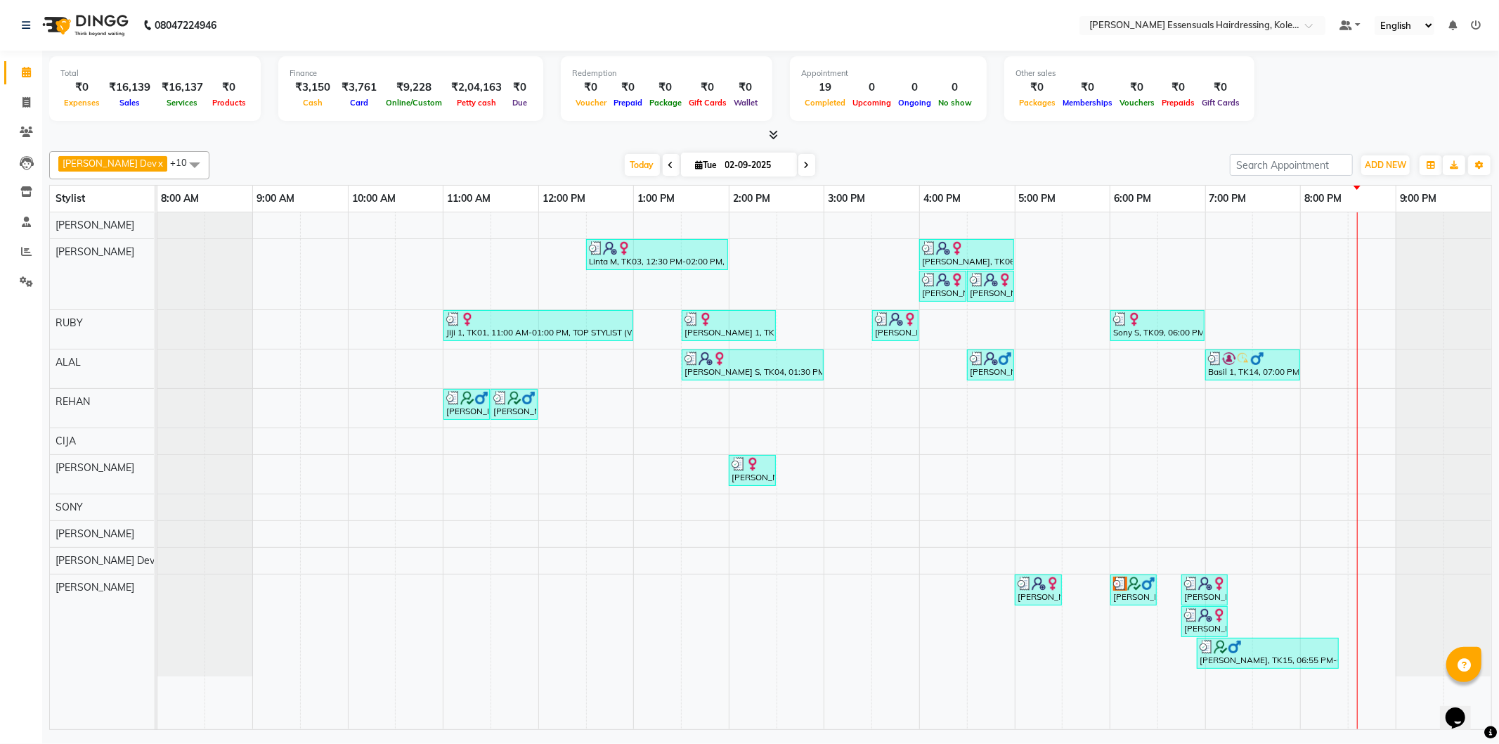
click at [1357, 369] on div at bounding box center [1357, 470] width 1 height 517
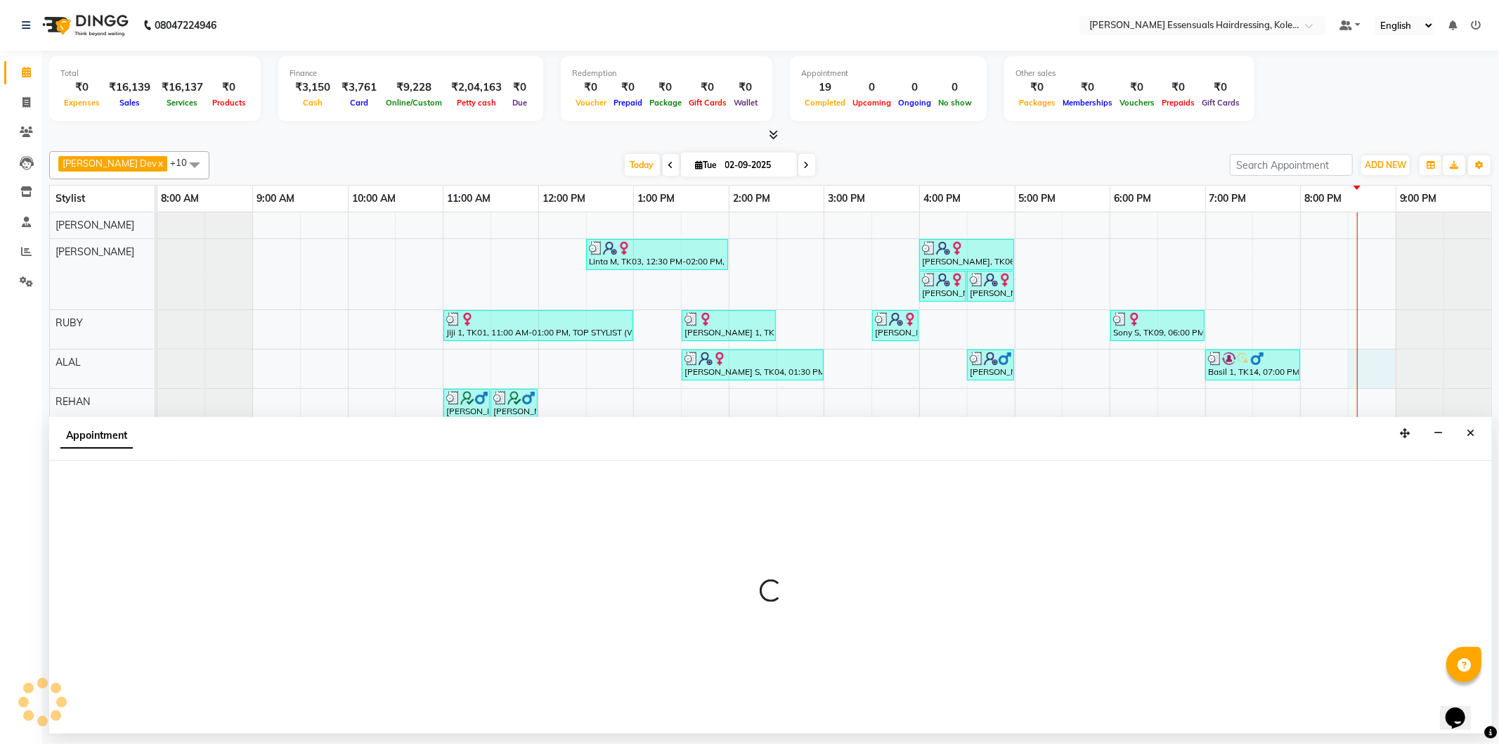
click at [1357, 369] on div at bounding box center [1357, 470] width 1 height 517
select select "79970"
select select "tentative"
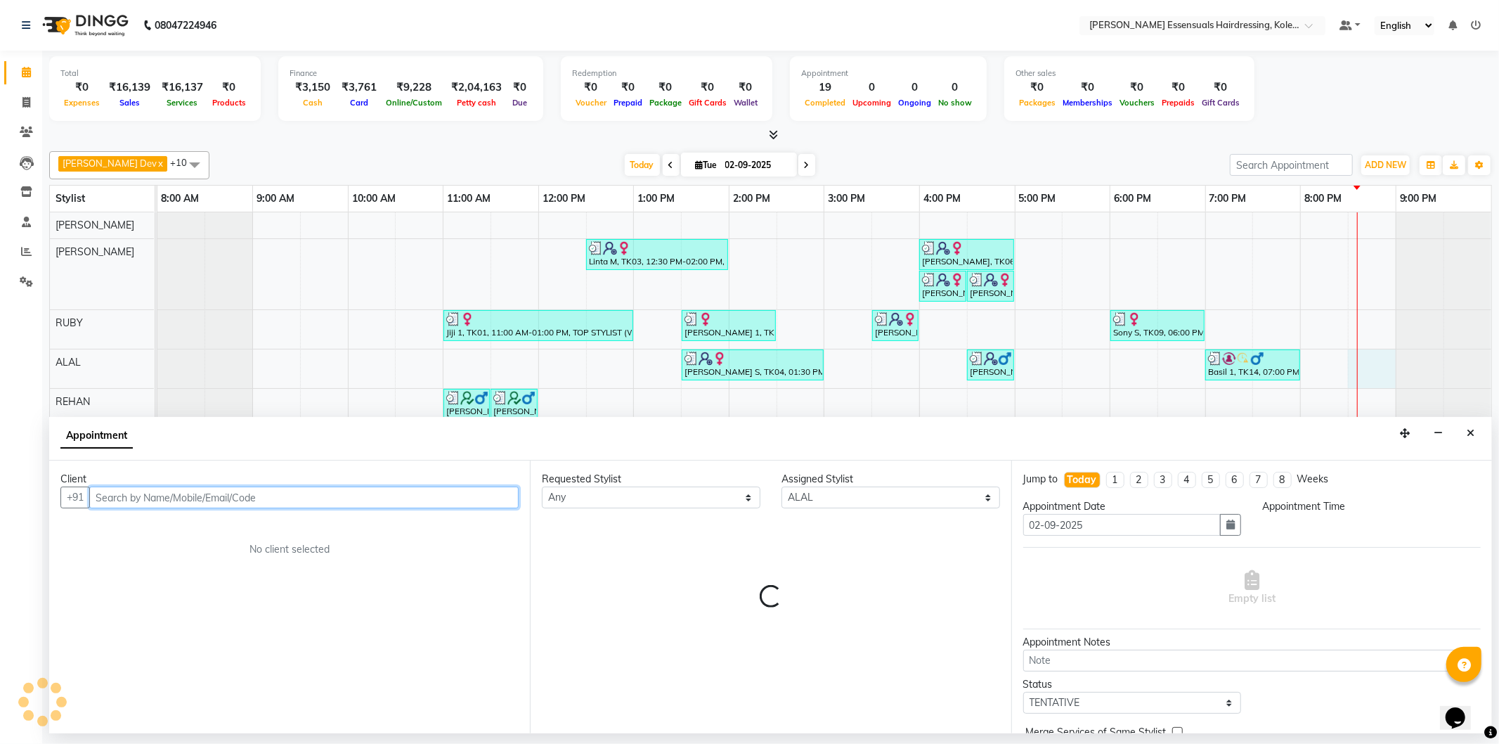
select select "1230"
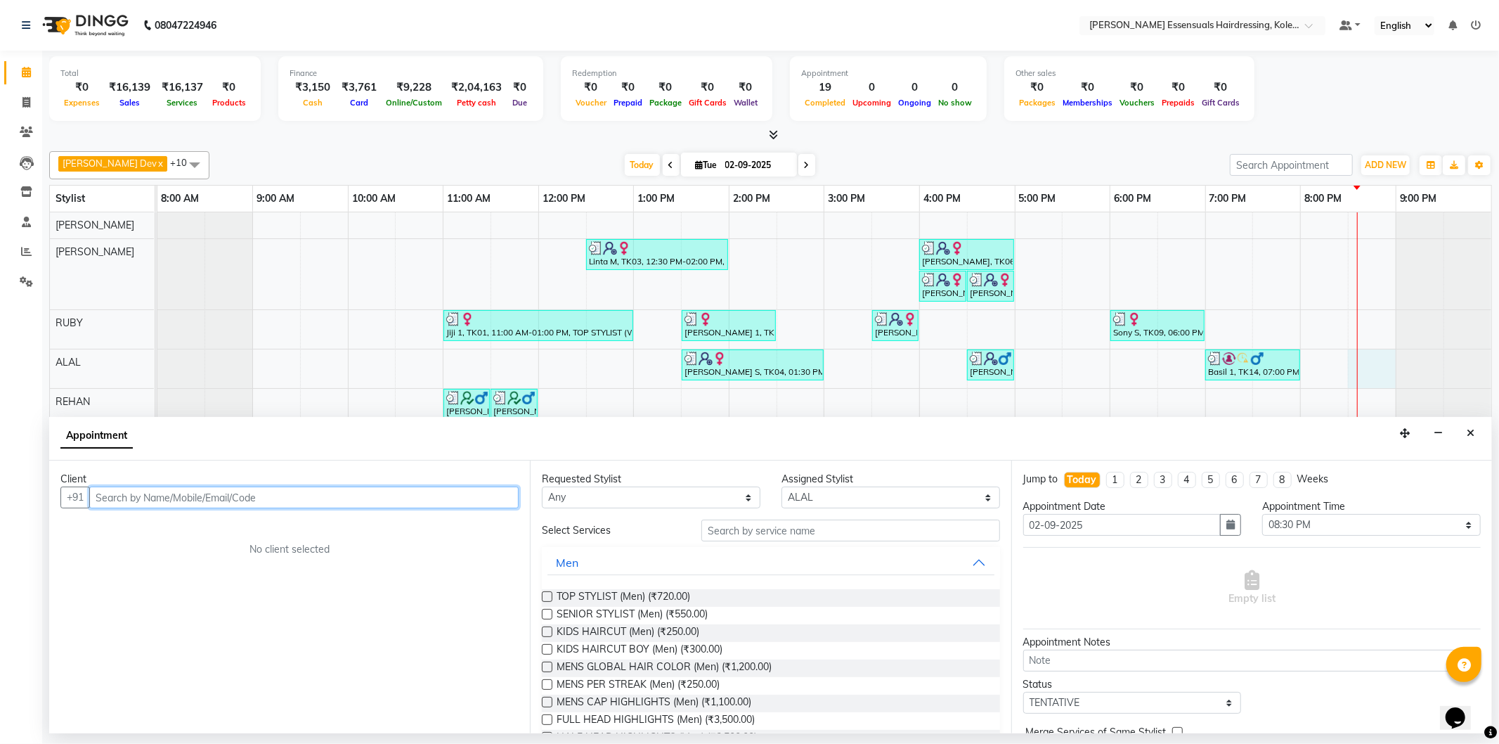
click at [122, 496] on input "text" at bounding box center [304, 497] width 430 height 22
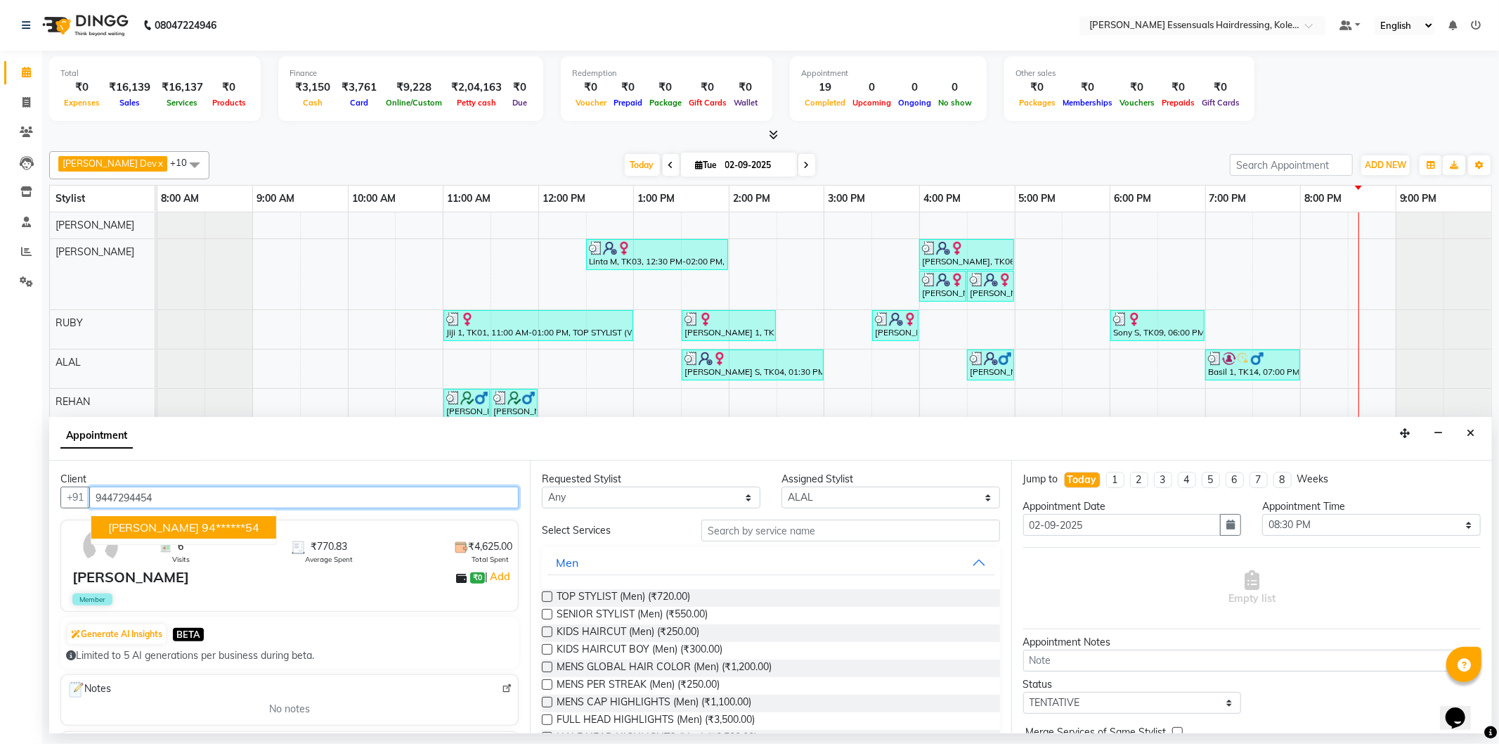
click at [132, 524] on span "[PERSON_NAME]" at bounding box center [153, 527] width 91 height 14
type input "94******54"
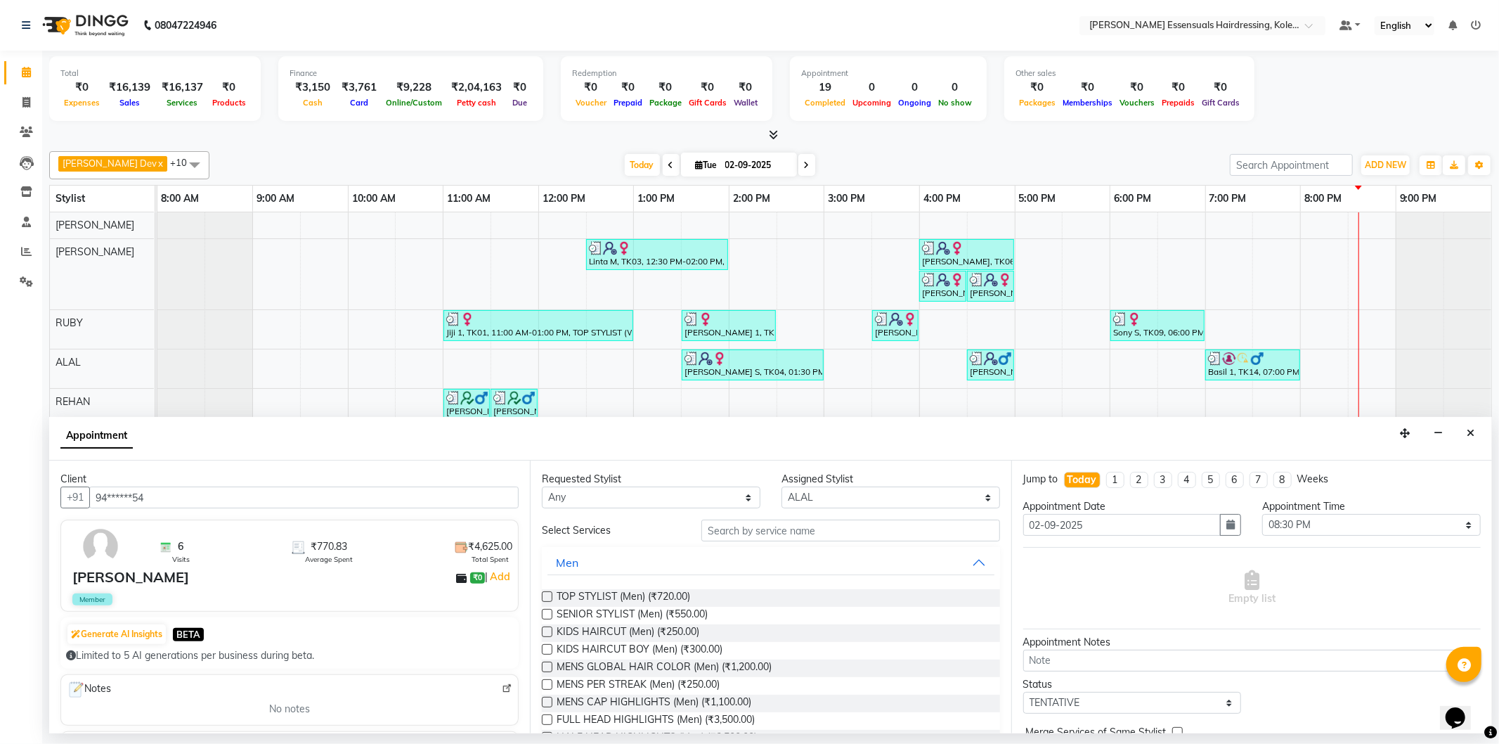
click at [547, 614] on label at bounding box center [547, 614] width 11 height 11
click at [547, 614] on input "checkbox" at bounding box center [546, 615] width 9 height 9
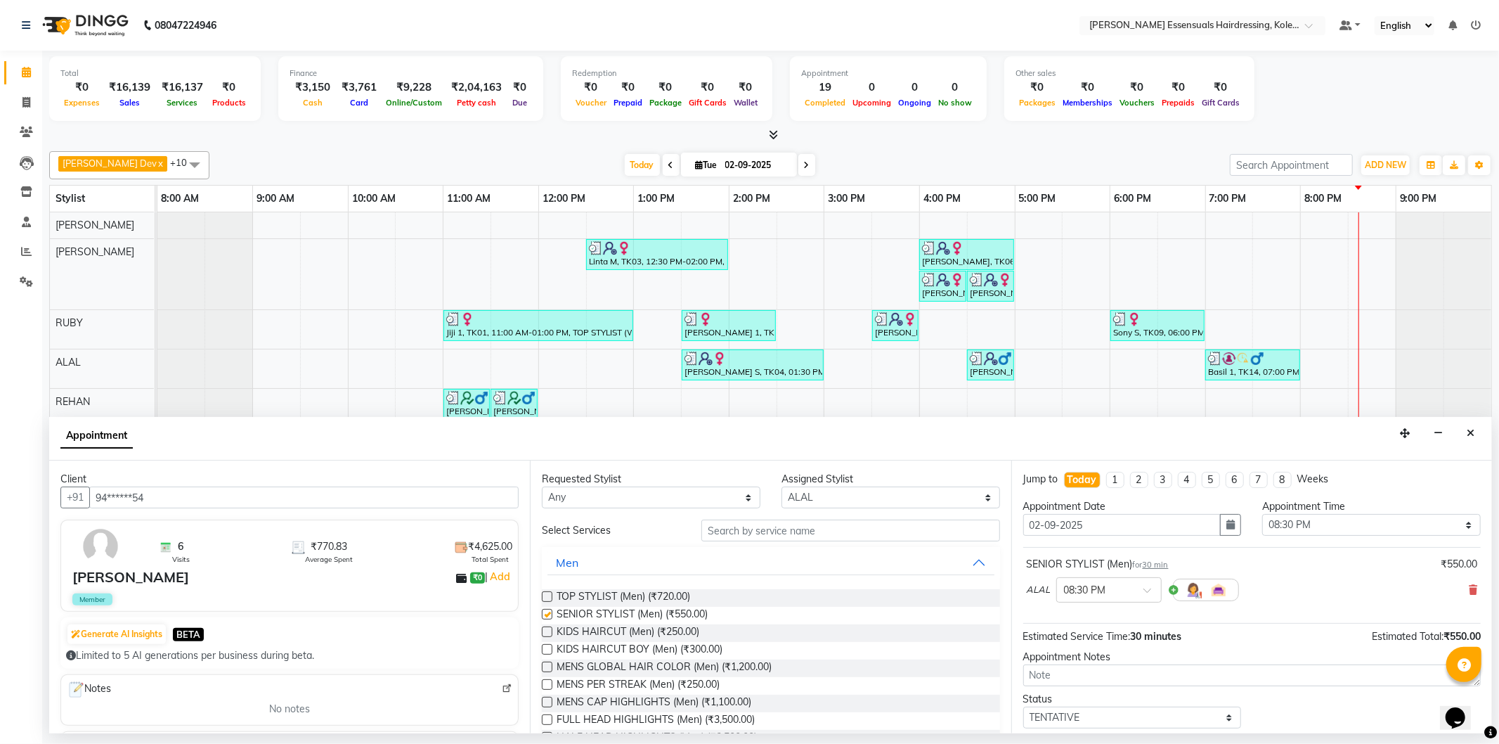
checkbox input "false"
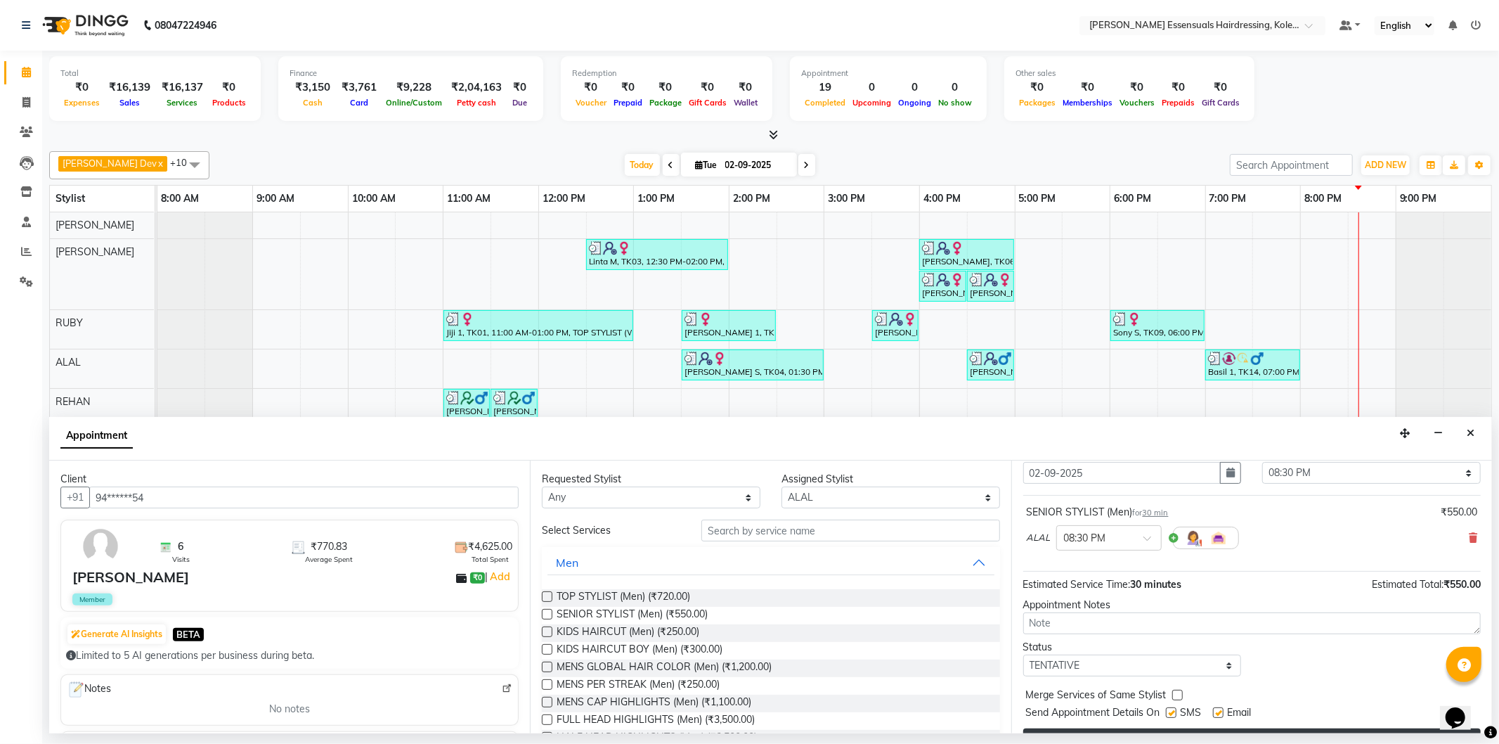
scroll to position [83, 0]
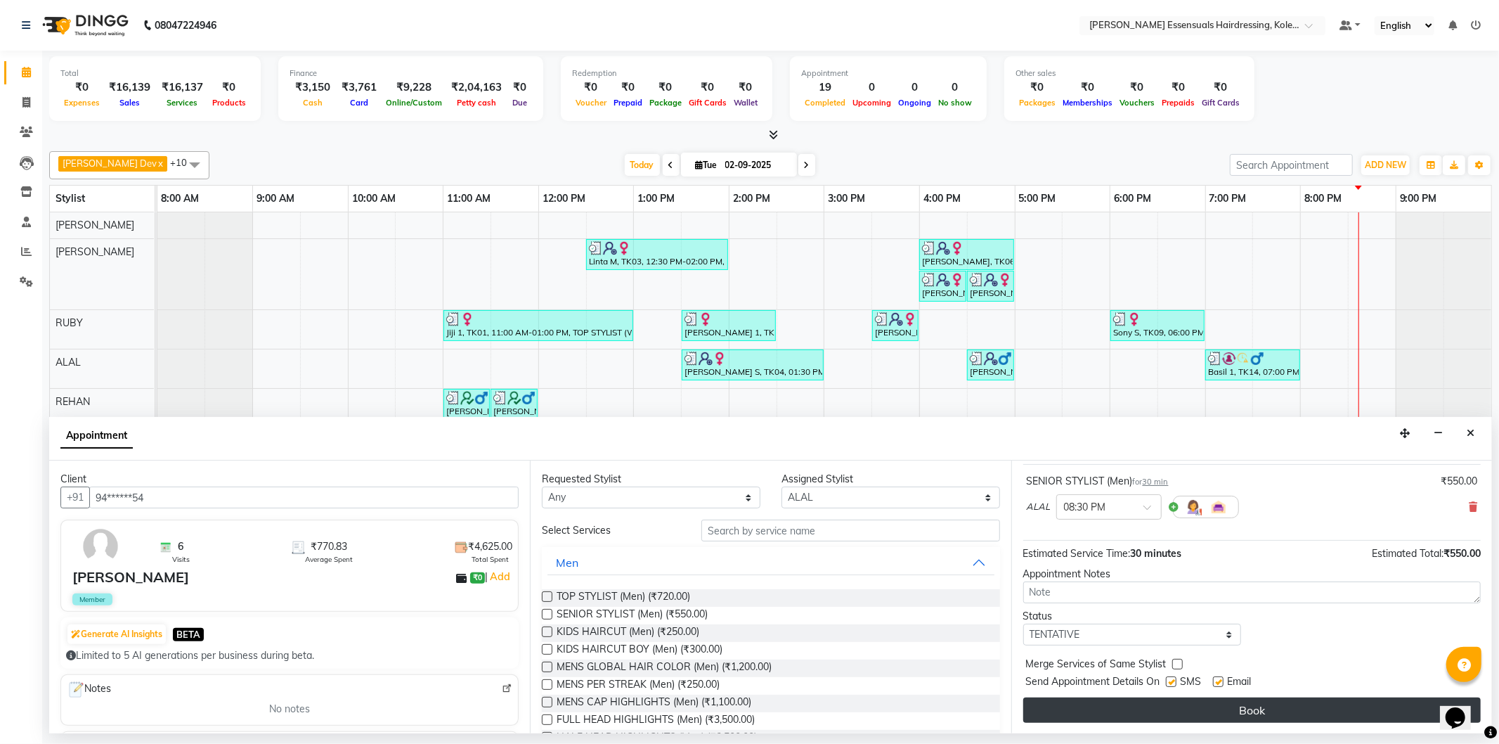
click at [1173, 702] on button "Book" at bounding box center [1253, 709] width 458 height 25
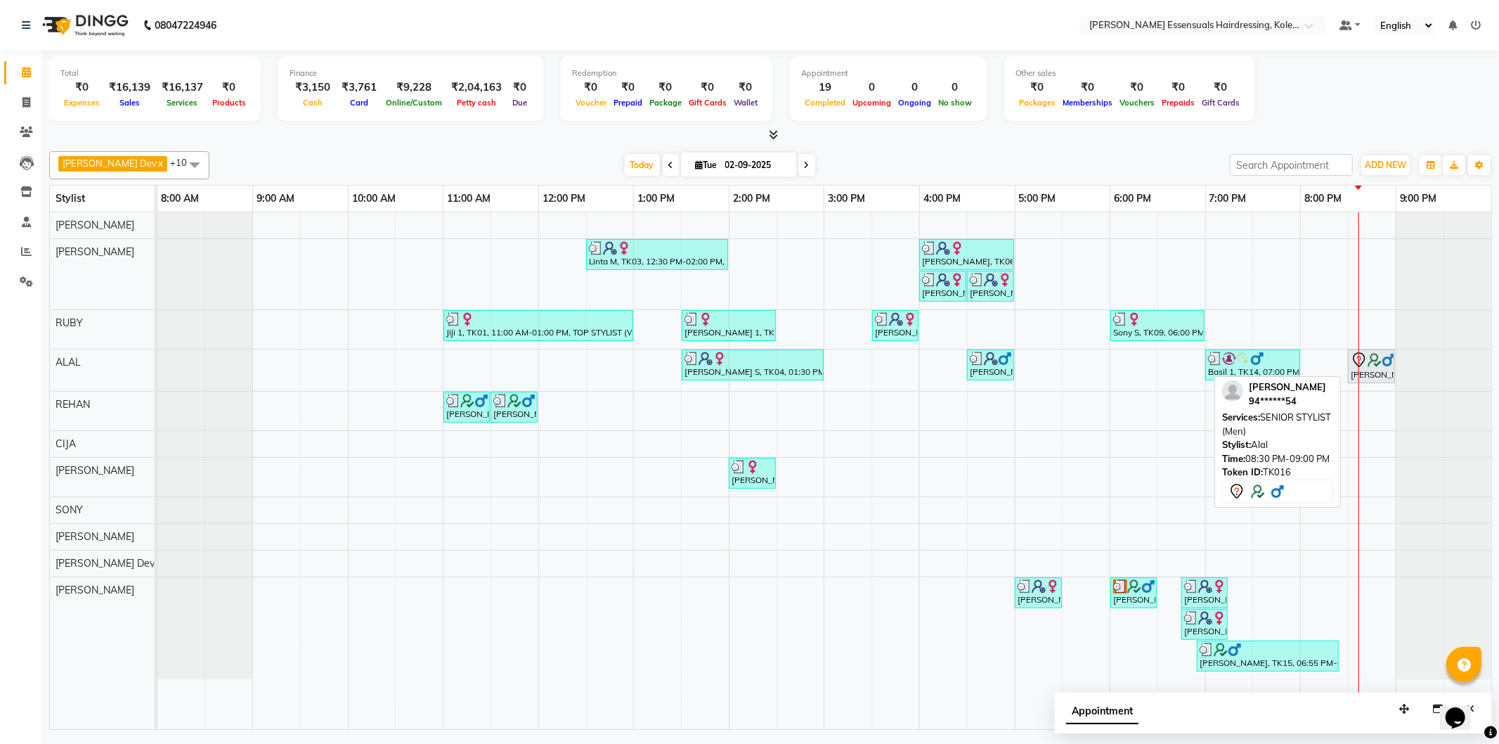
click at [1369, 367] on img at bounding box center [1375, 360] width 14 height 14
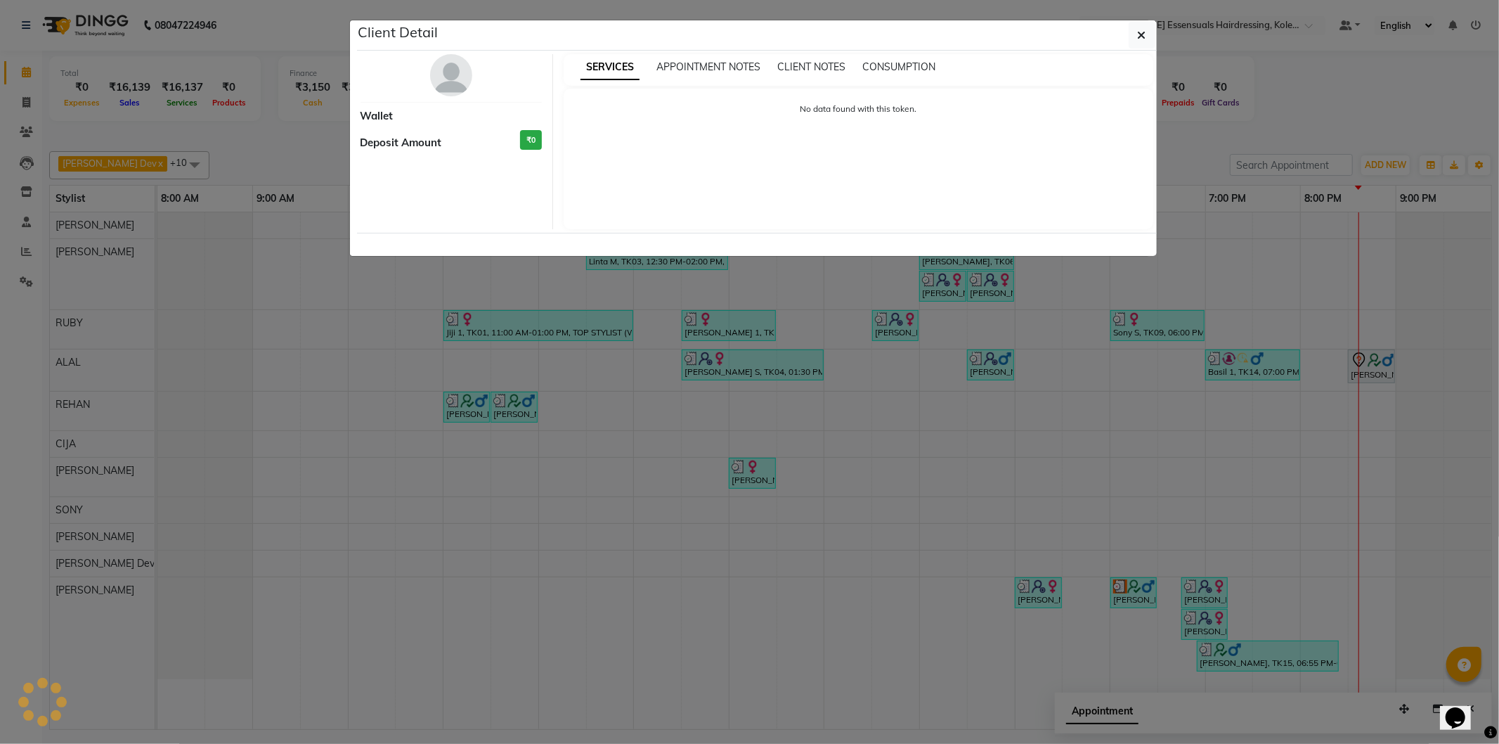
select select "7"
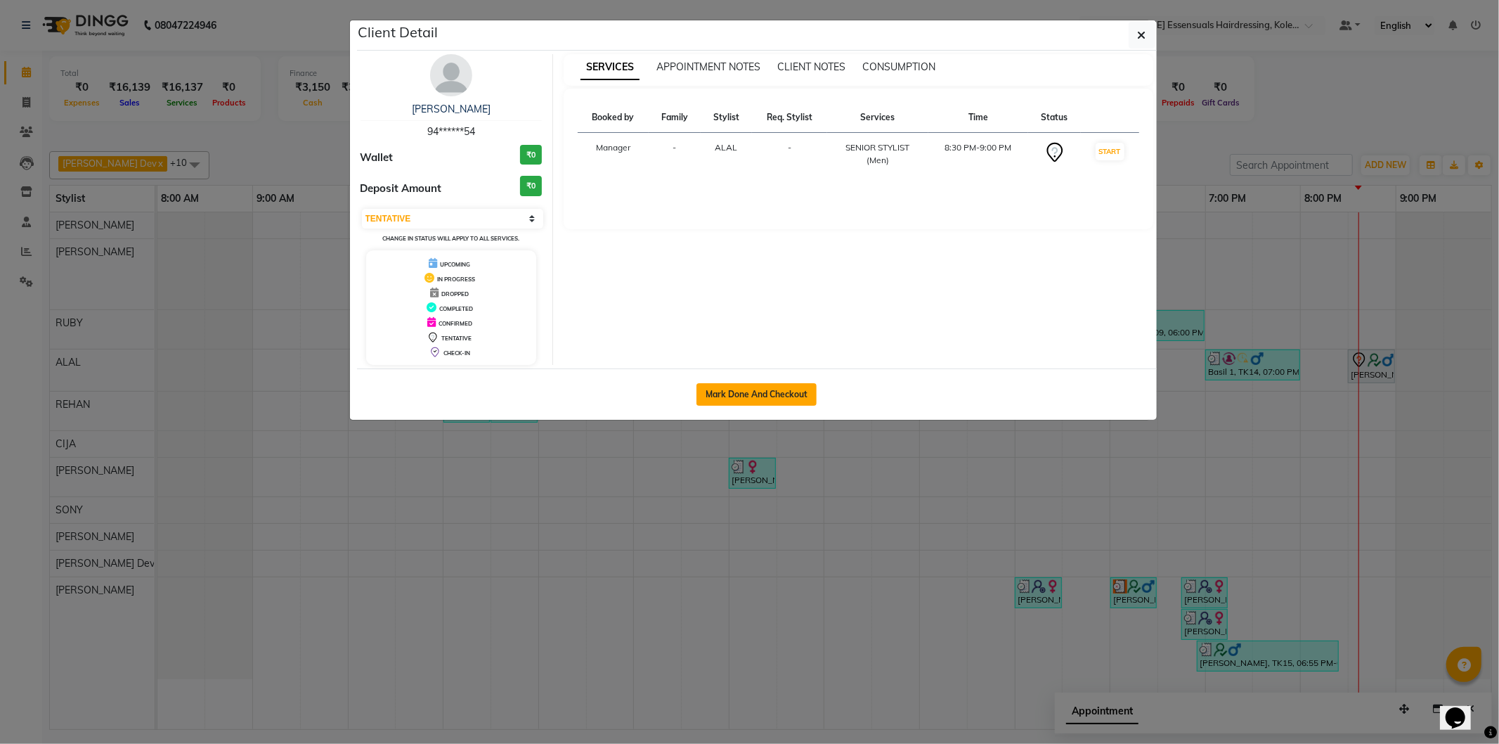
click at [736, 389] on button "Mark Done And Checkout" at bounding box center [757, 394] width 120 height 22
select select "service"
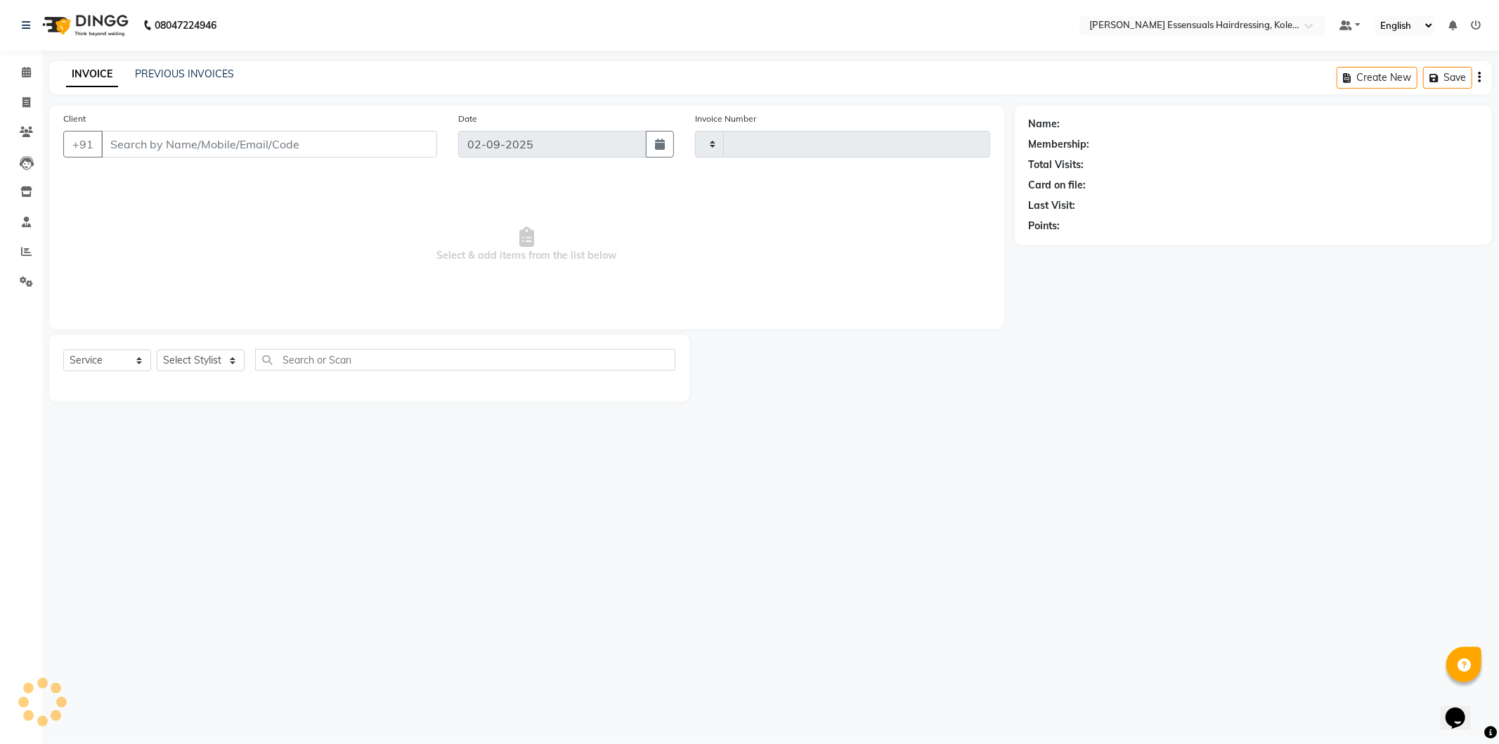
type input "1313"
select select "8281"
type input "94******54"
select select "79970"
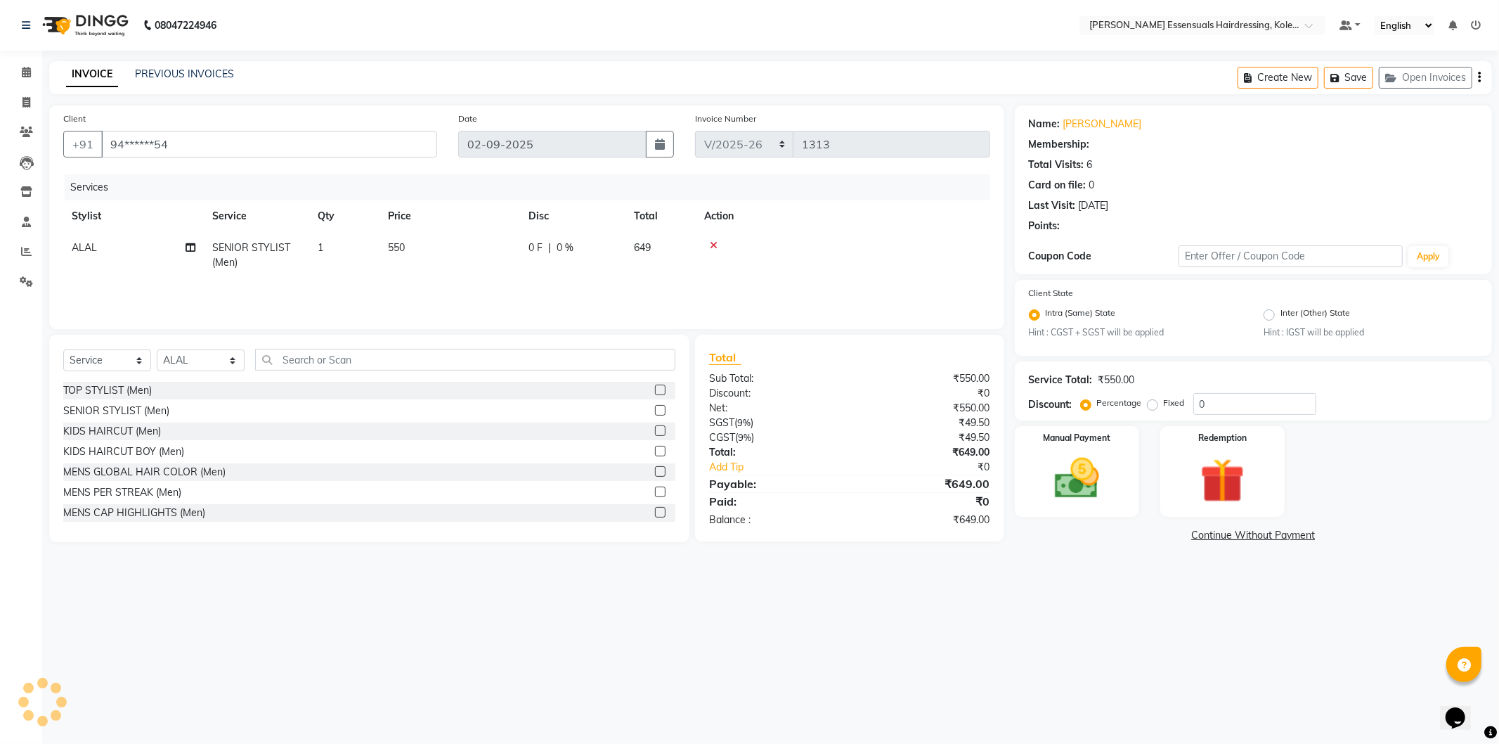
select select "2: Object"
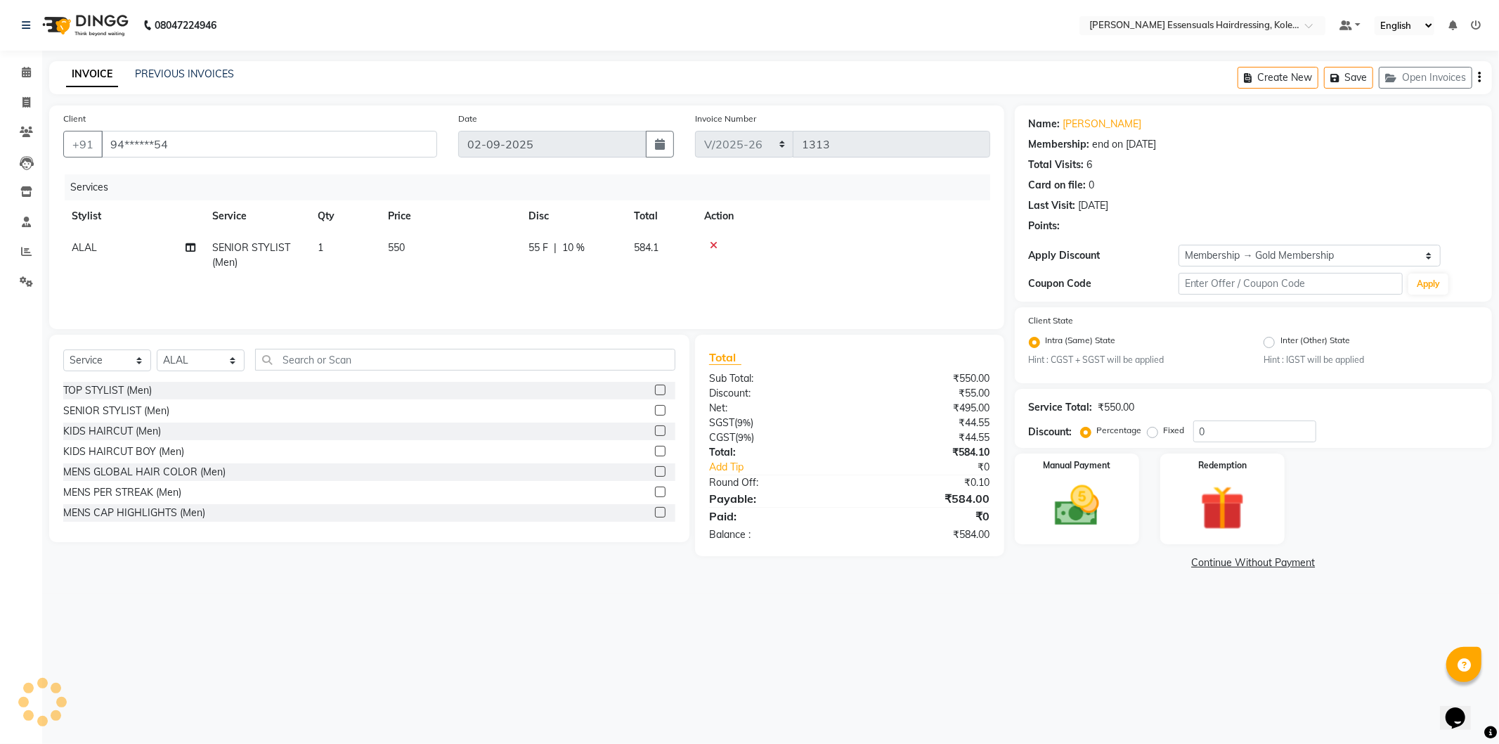
type input "10"
click at [1088, 466] on label "Manual Payment" at bounding box center [1077, 464] width 70 height 13
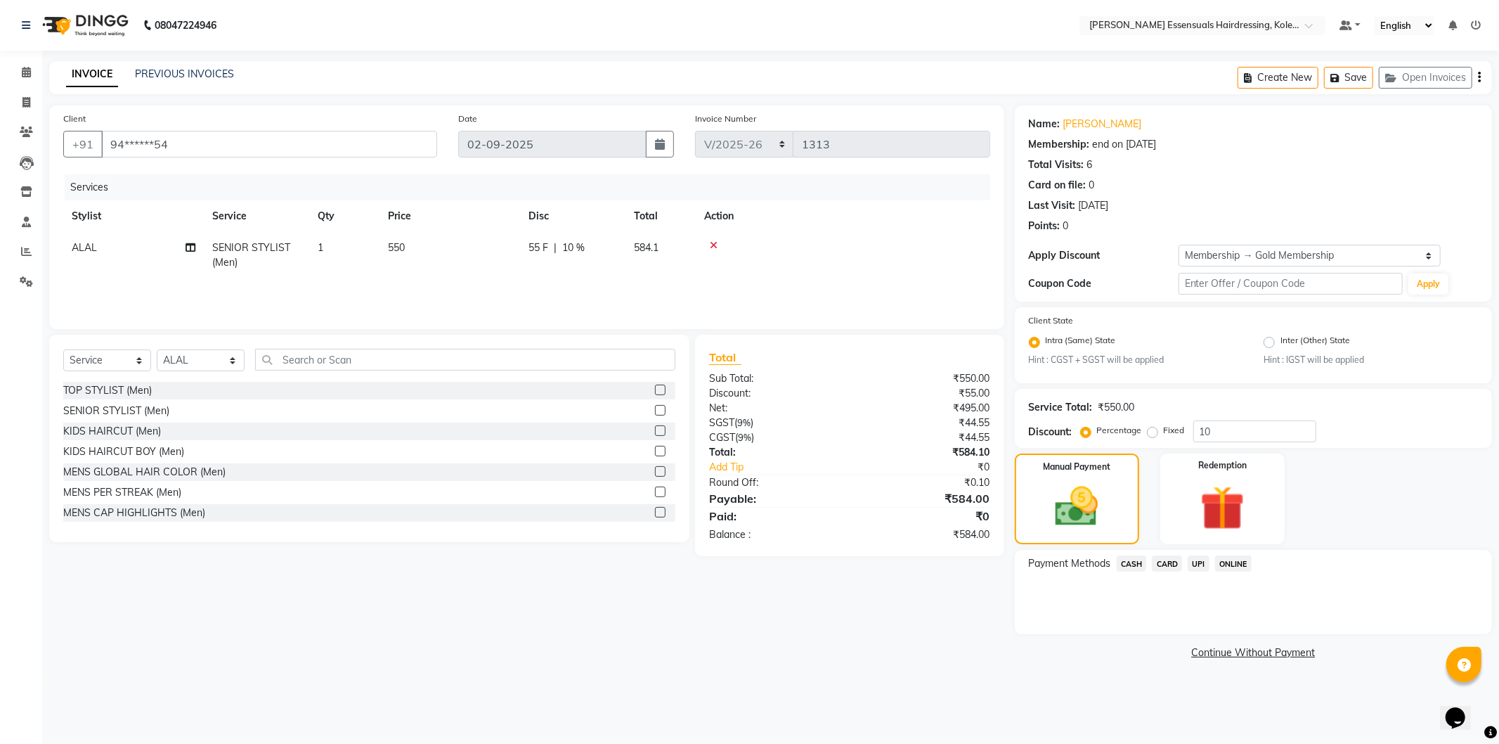
click at [1203, 558] on span "UPI" at bounding box center [1199, 563] width 22 height 16
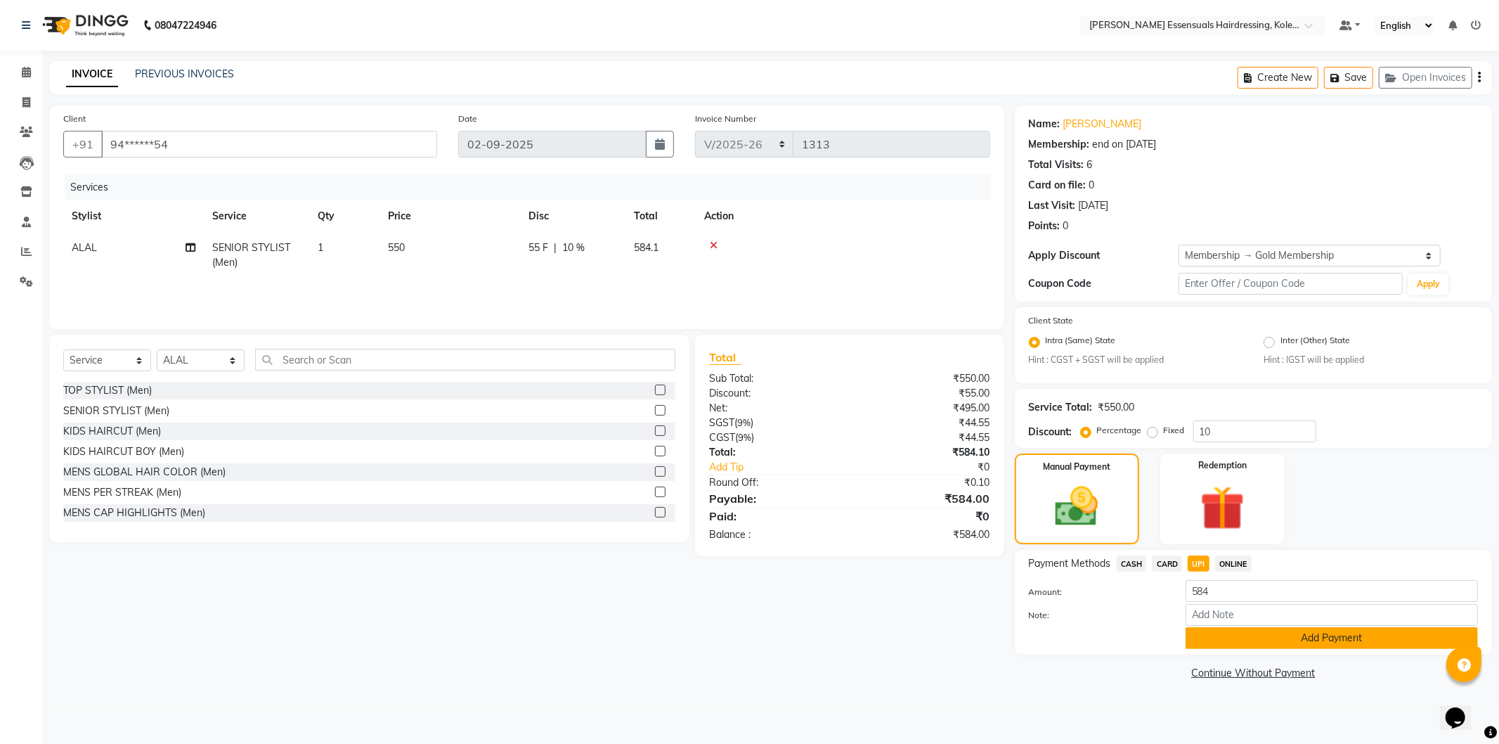
click at [1215, 631] on button "Add Payment" at bounding box center [1332, 638] width 292 height 22
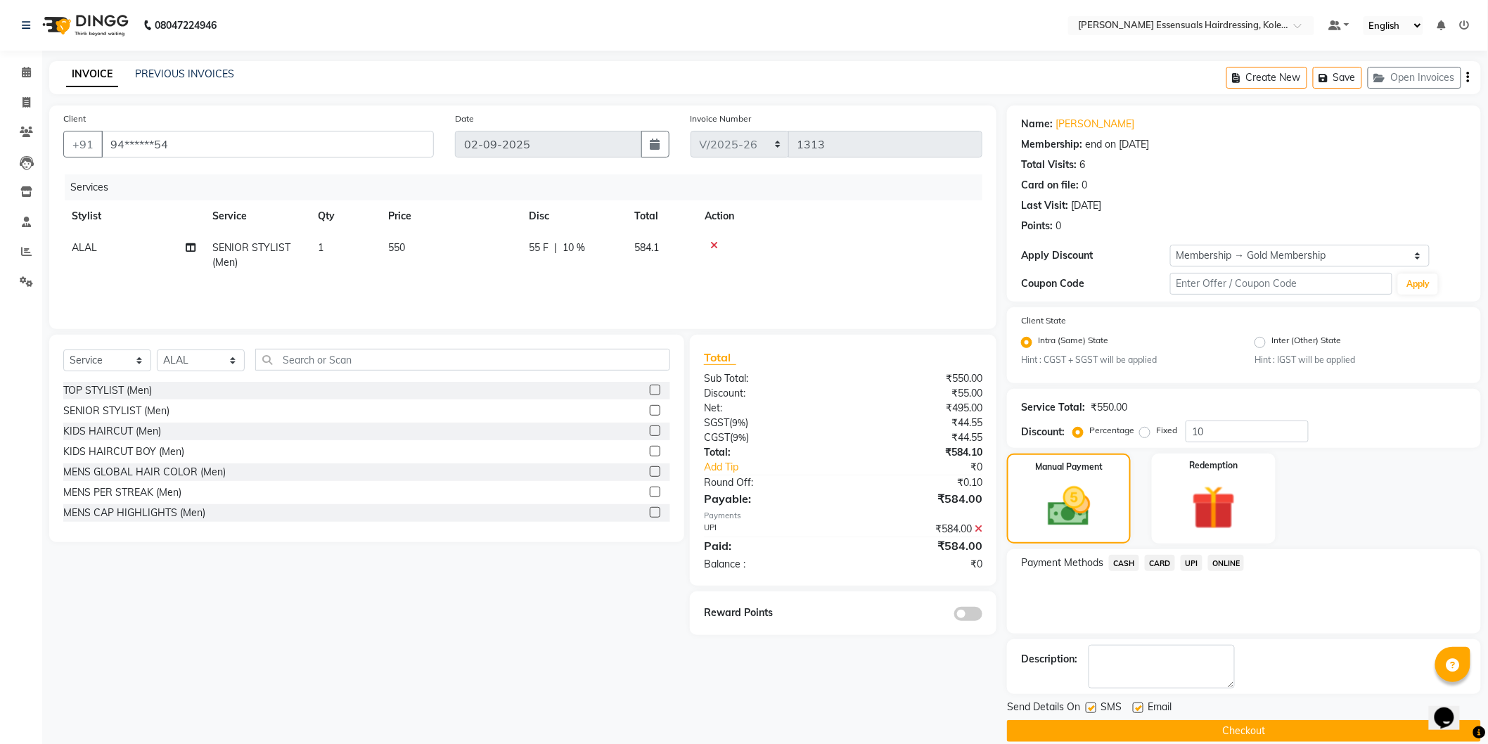
click at [1118, 728] on button "Checkout" at bounding box center [1244, 731] width 474 height 22
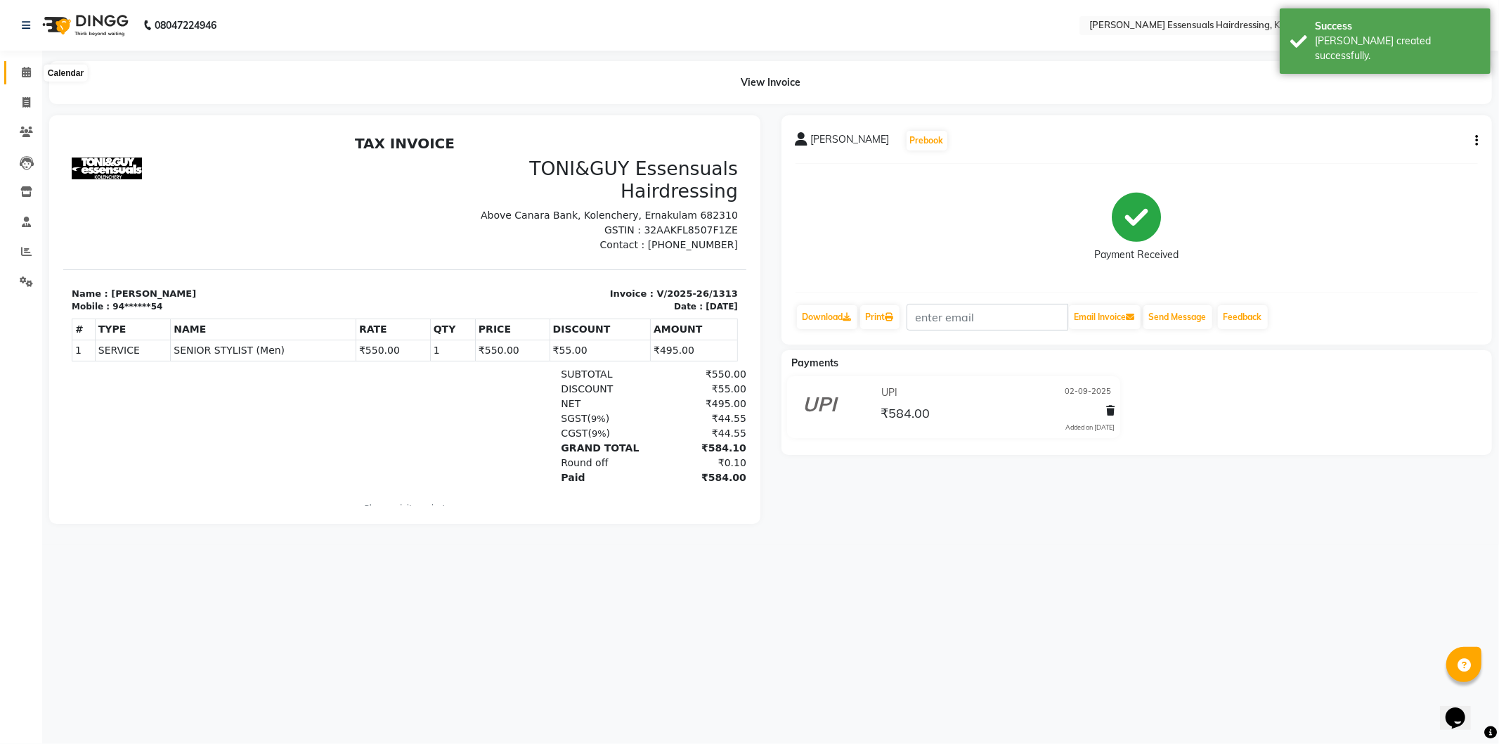
click at [19, 65] on span at bounding box center [26, 73] width 25 height 16
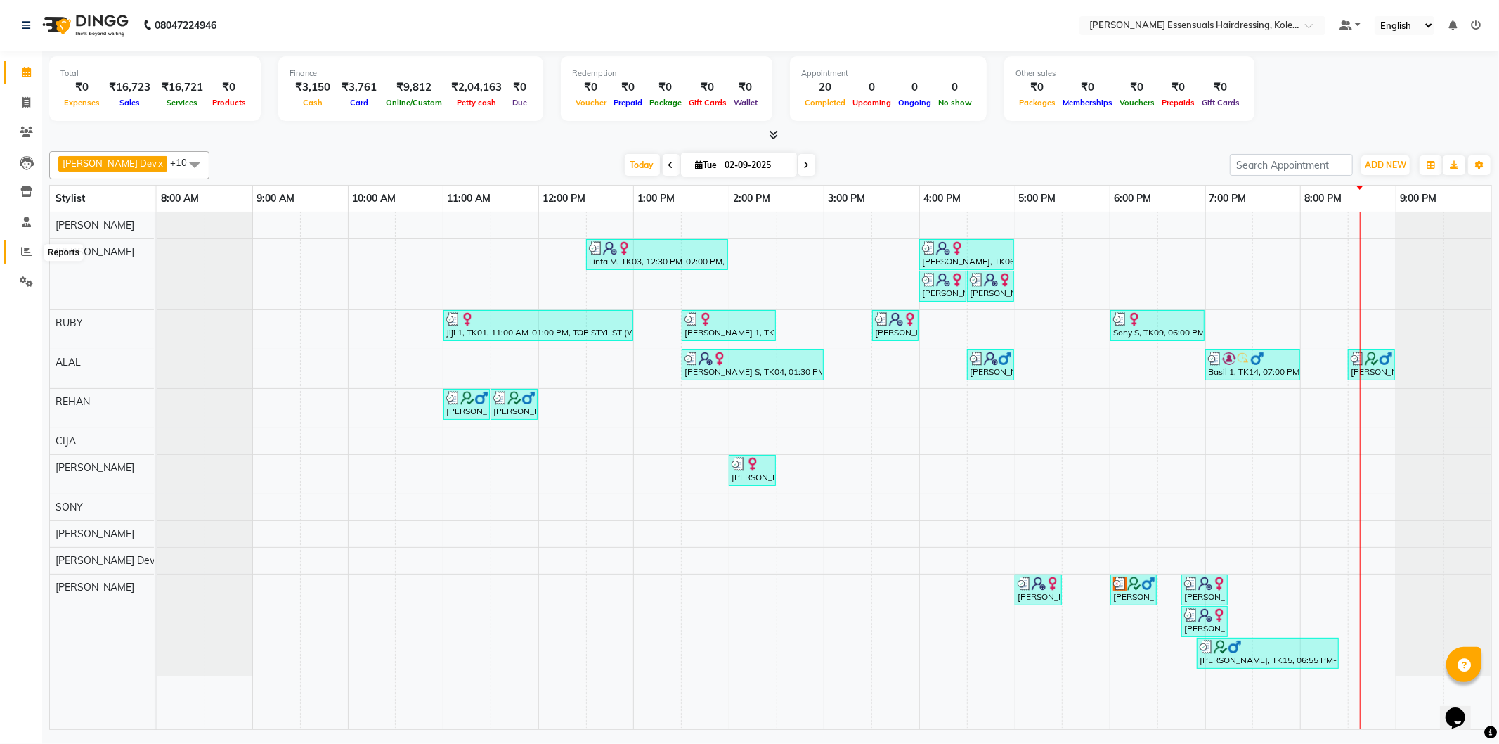
click at [29, 252] on icon at bounding box center [26, 251] width 11 height 11
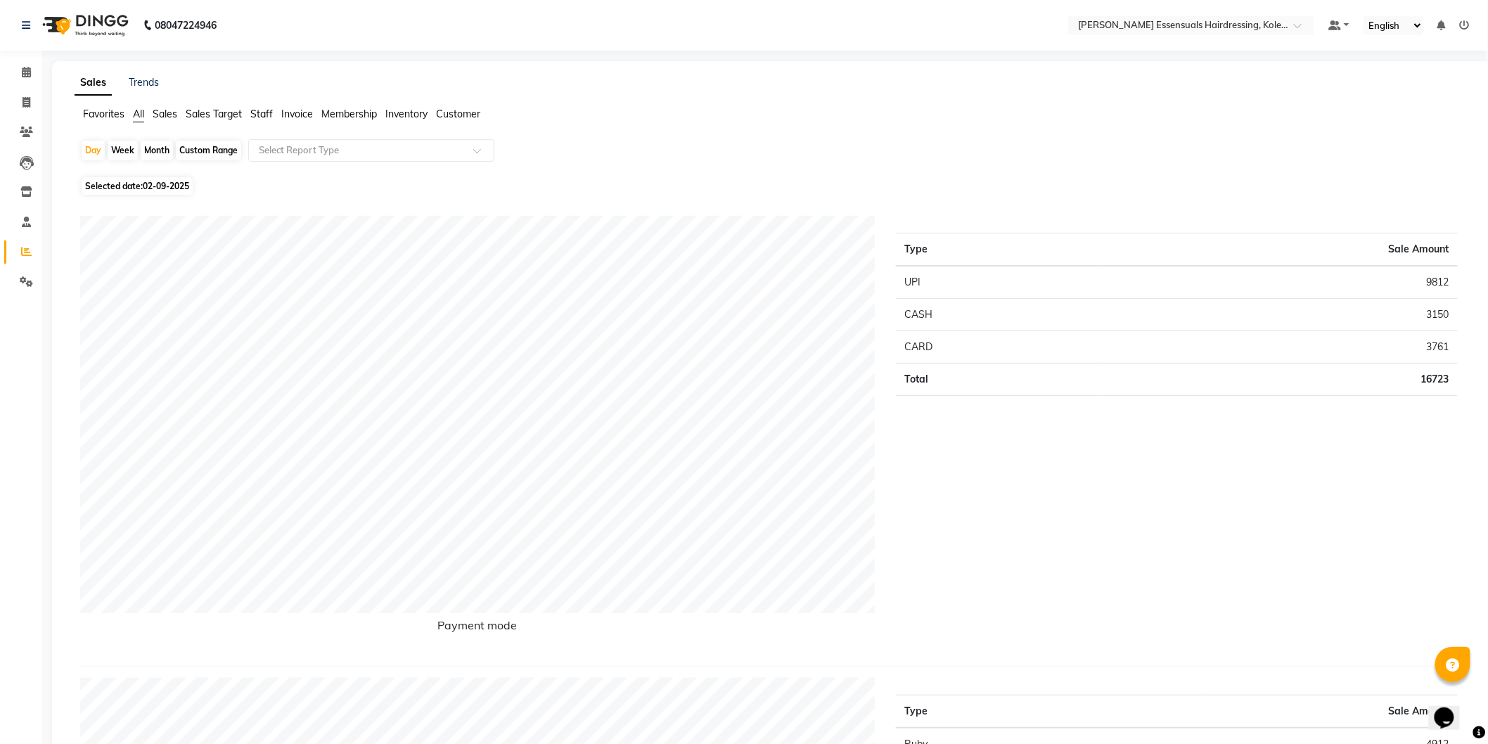
click at [264, 110] on span "Staff" at bounding box center [261, 114] width 22 height 13
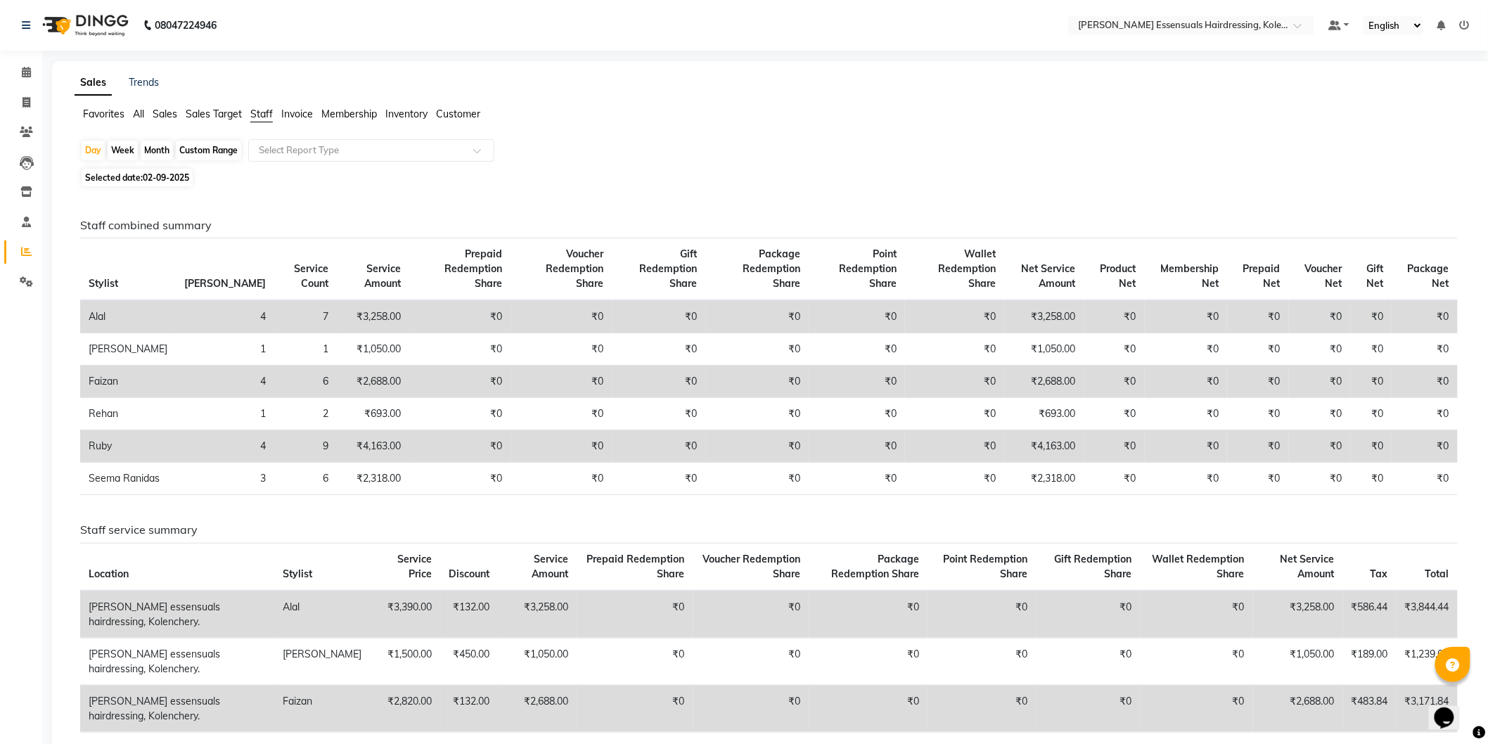
click at [155, 143] on div "Month" at bounding box center [157, 151] width 32 height 20
select select "9"
select select "2025"
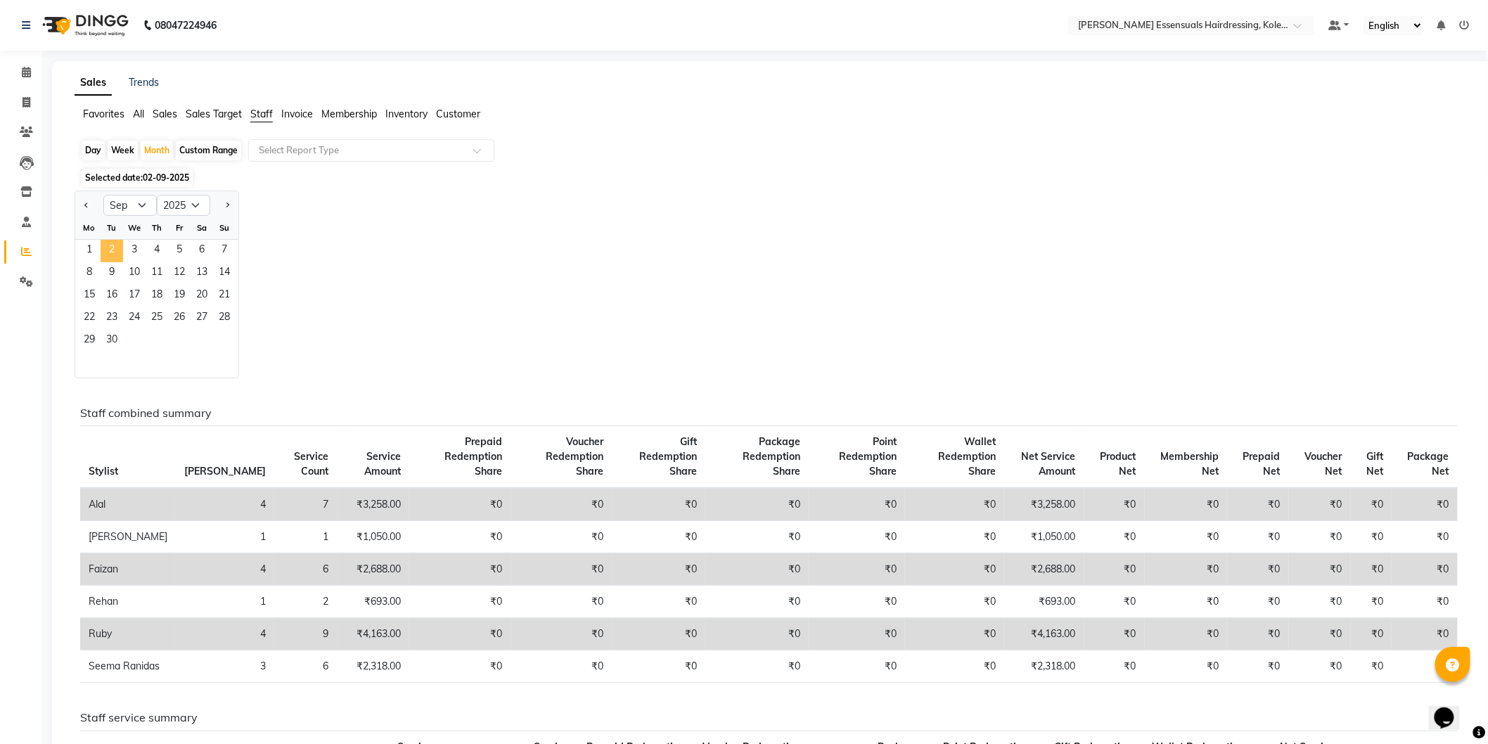
click at [117, 245] on span "2" at bounding box center [112, 251] width 22 height 22
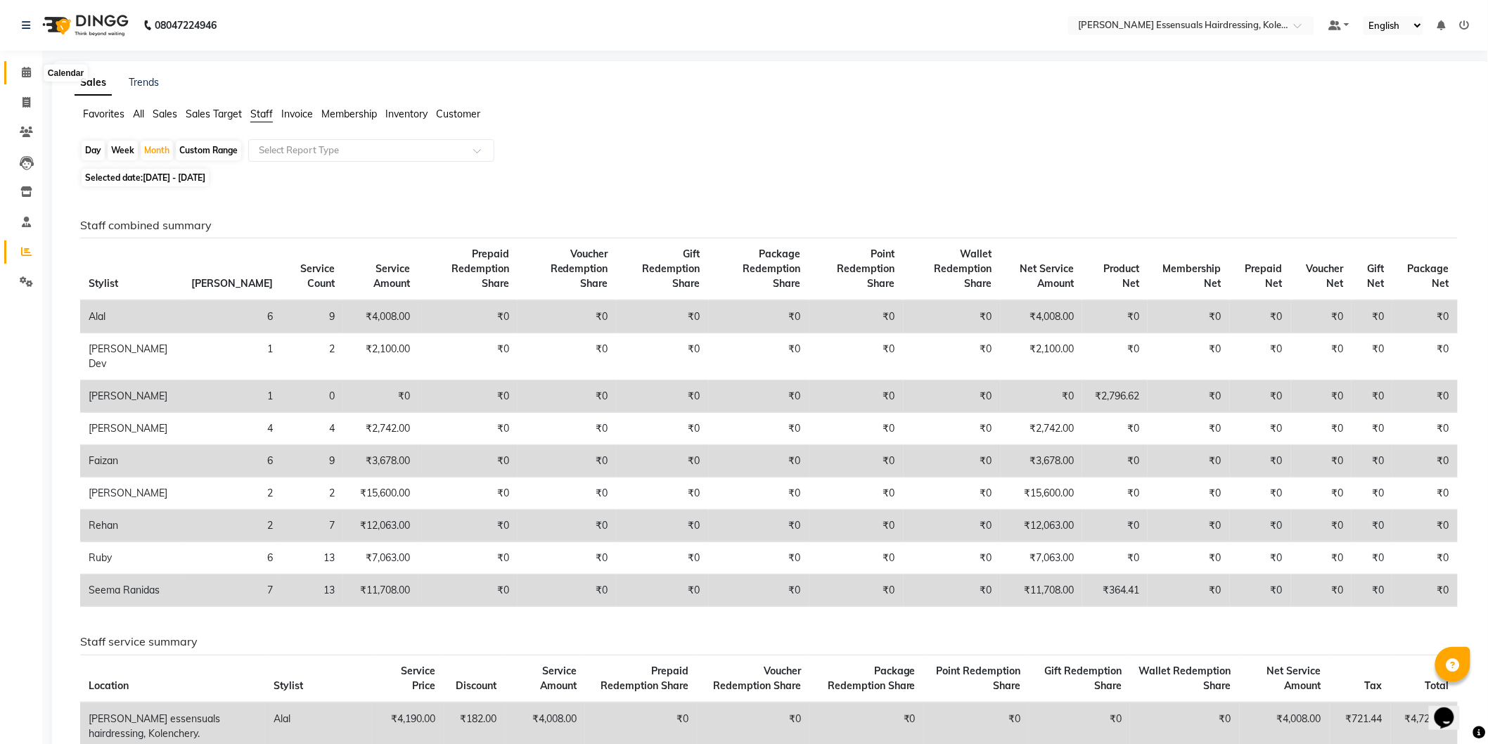
click at [22, 69] on icon at bounding box center [26, 72] width 9 height 11
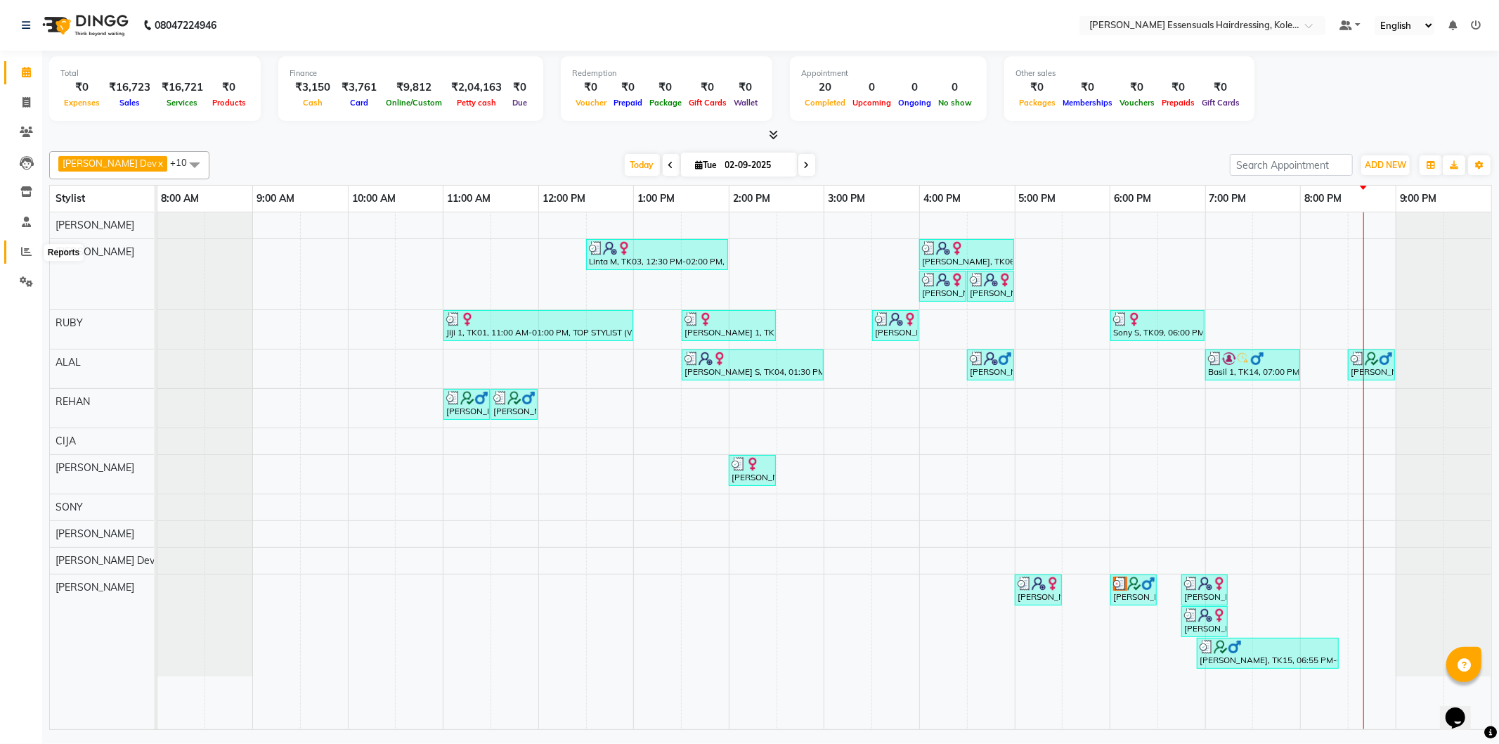
click at [23, 244] on span at bounding box center [26, 252] width 25 height 16
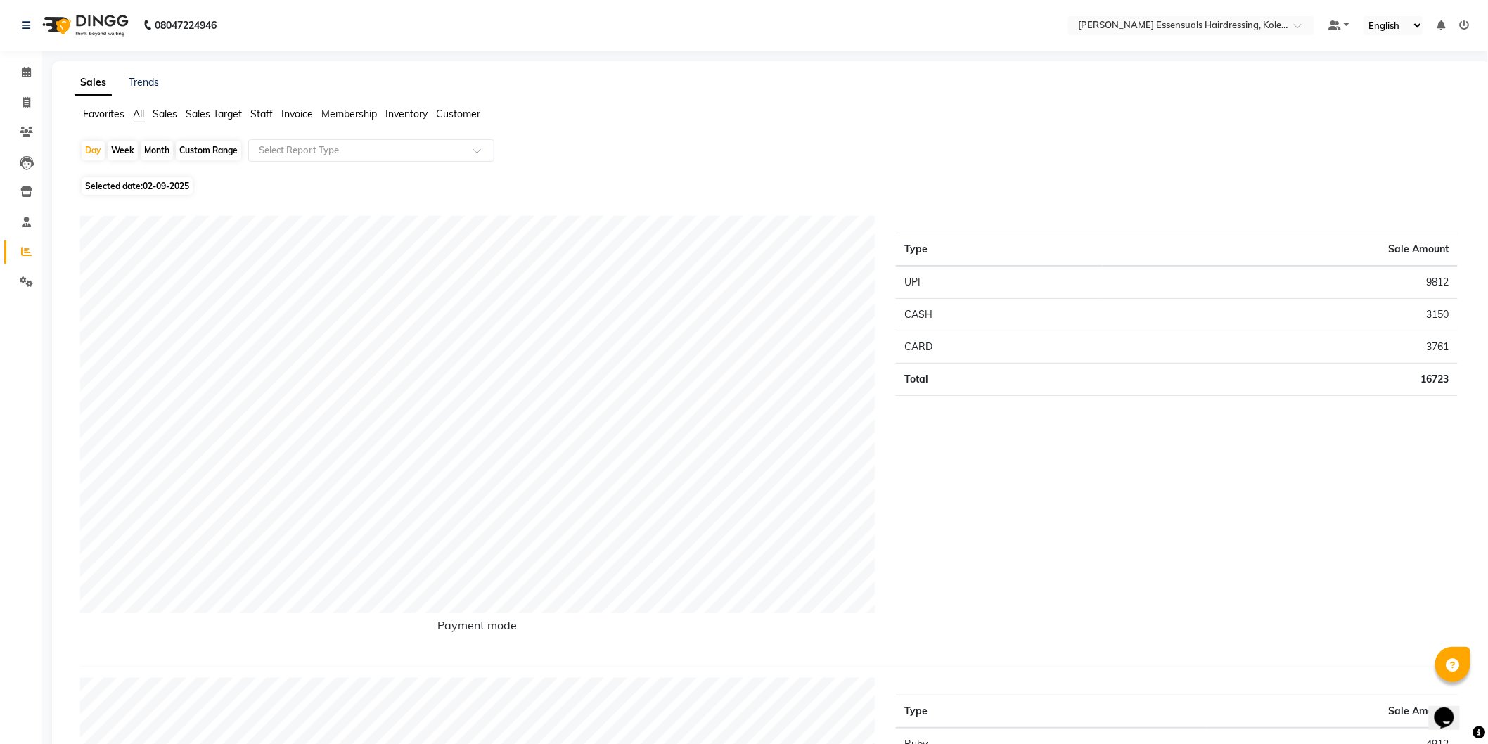
click at [166, 110] on span "Sales" at bounding box center [165, 114] width 25 height 13
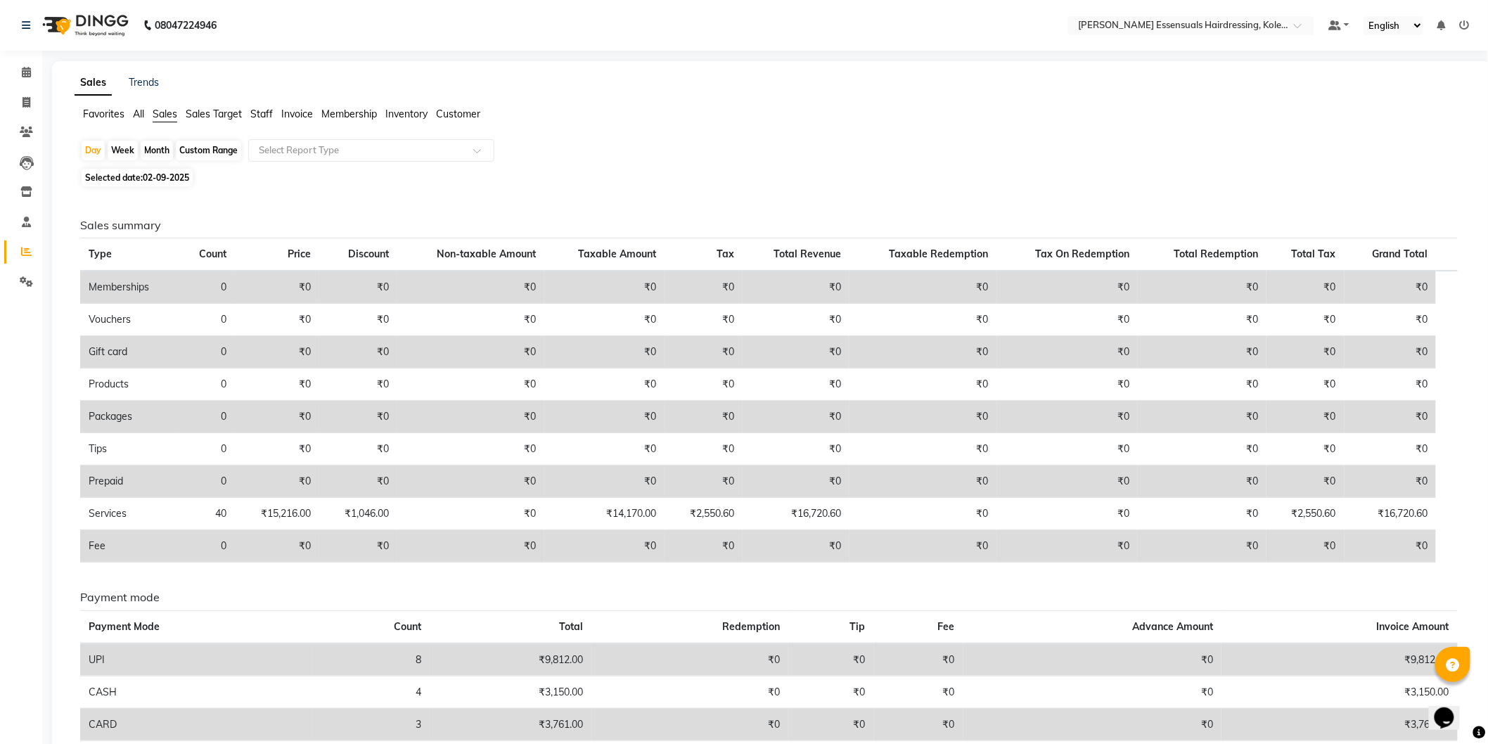
click at [150, 146] on div "Month" at bounding box center [157, 151] width 32 height 20
select select "9"
select select "2025"
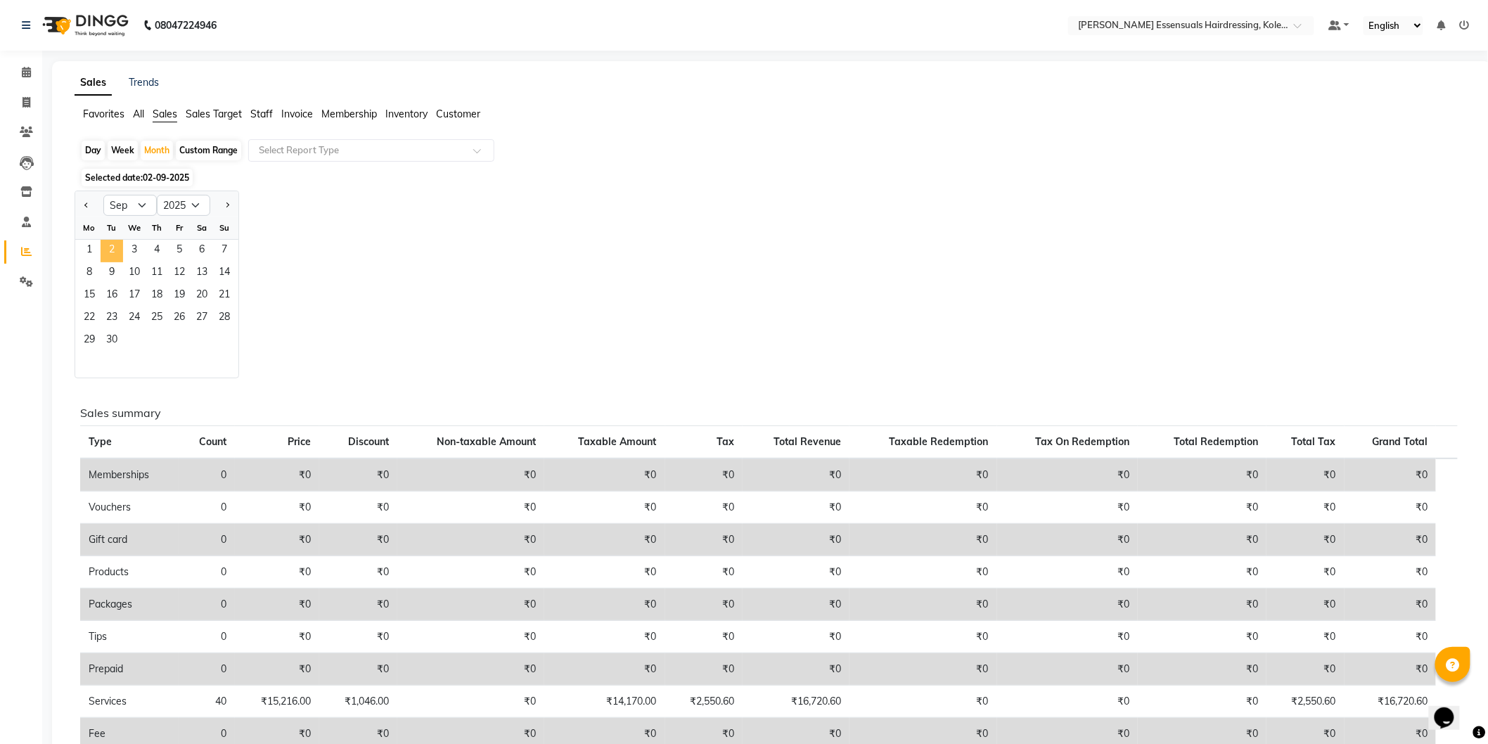
click at [108, 250] on span "2" at bounding box center [112, 251] width 22 height 22
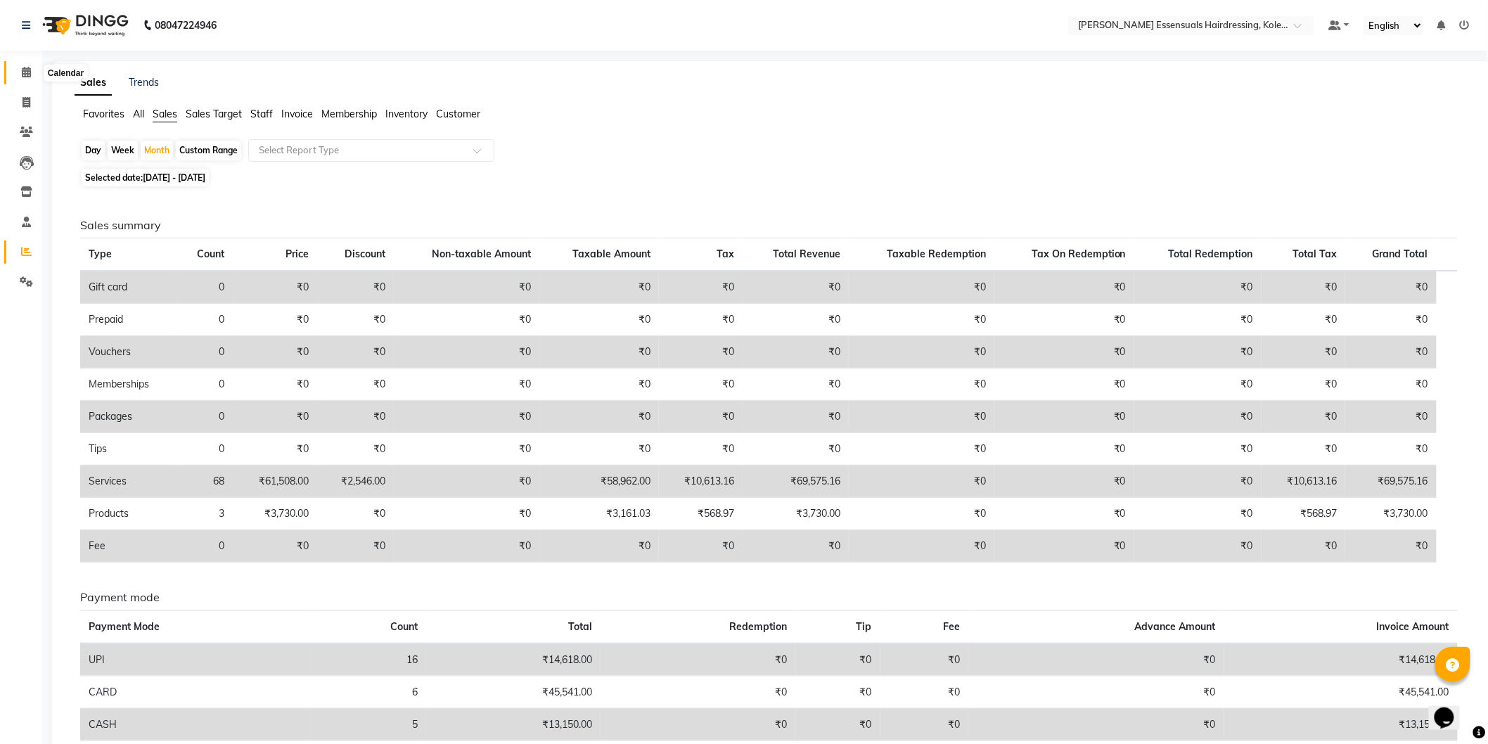
click at [18, 68] on span at bounding box center [26, 73] width 25 height 16
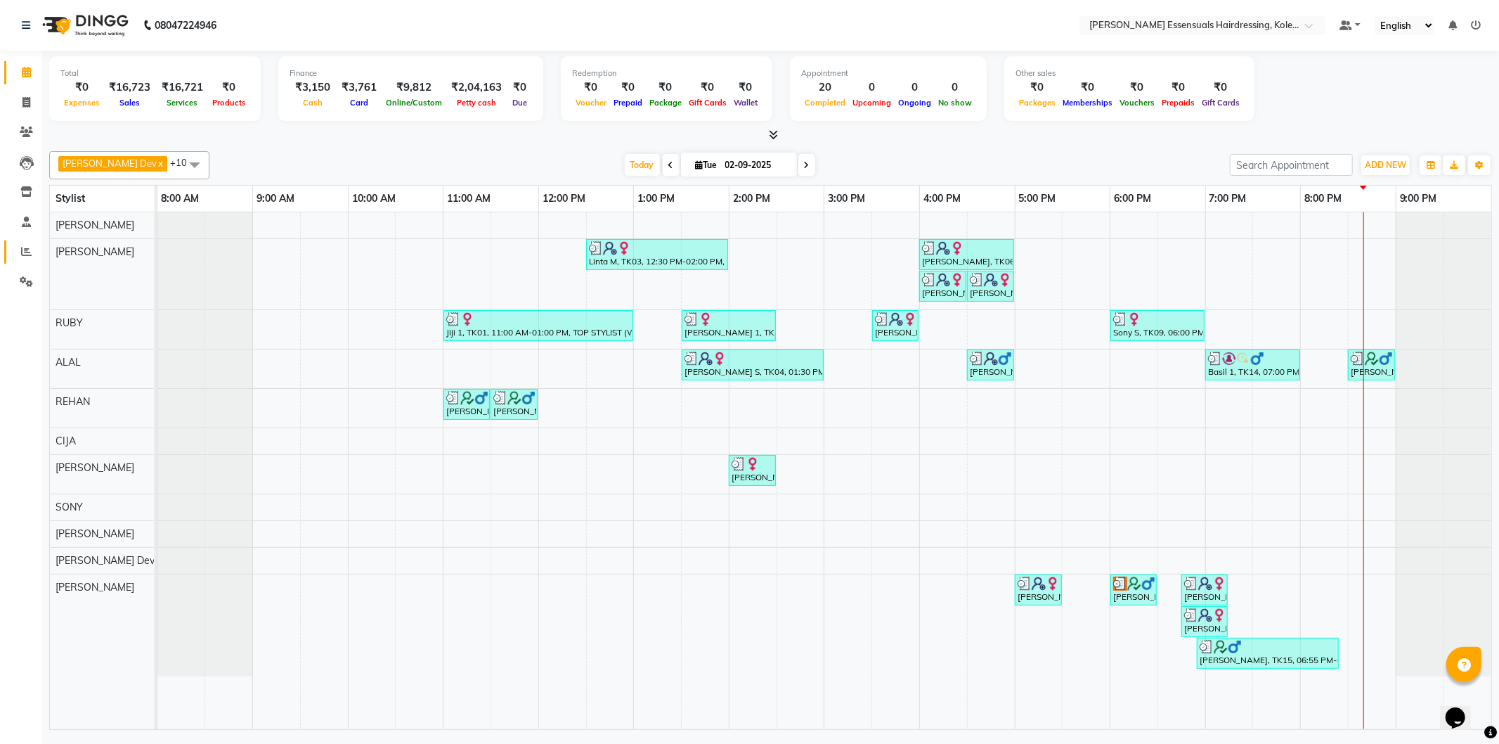
click at [30, 243] on link "Reports" at bounding box center [21, 251] width 34 height 23
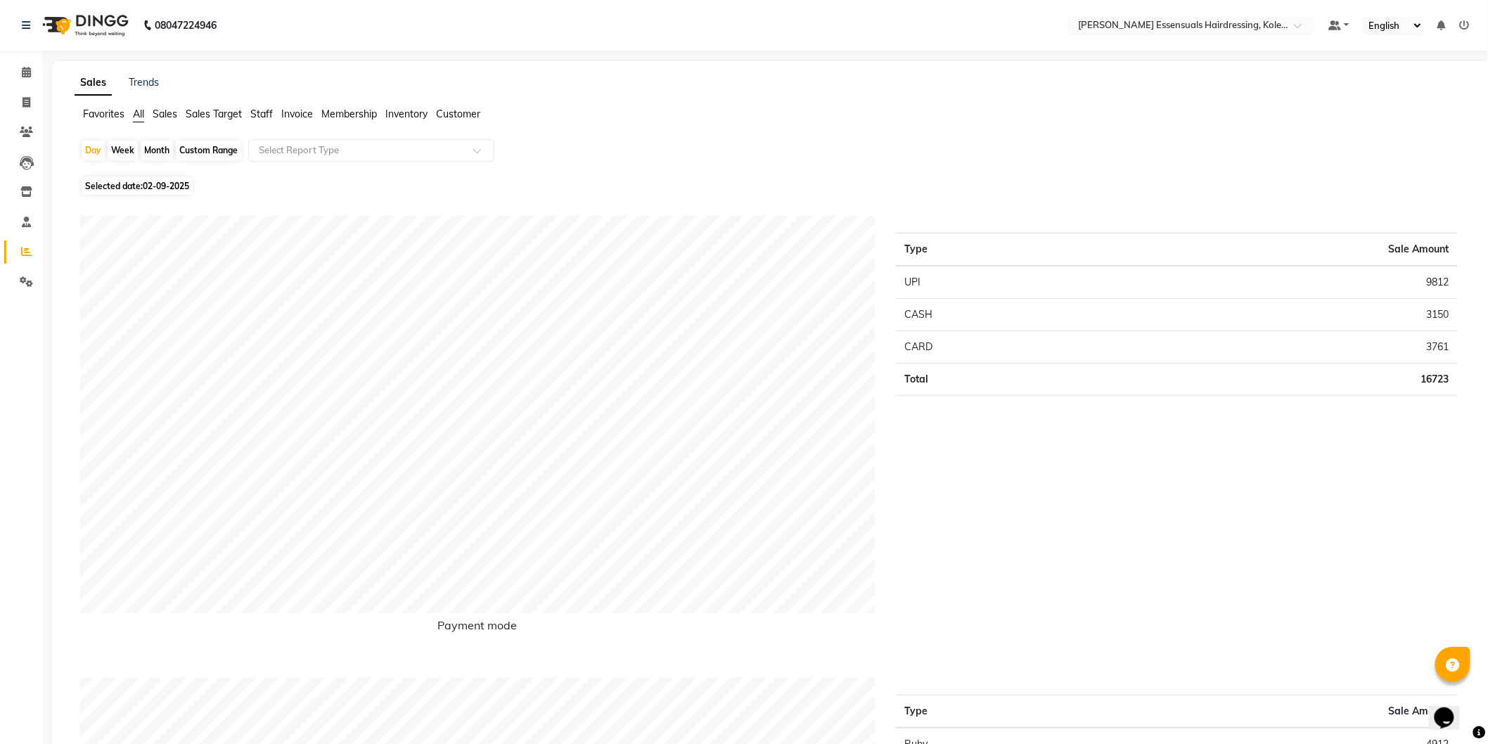
click at [160, 110] on span "Sales" at bounding box center [165, 114] width 25 height 13
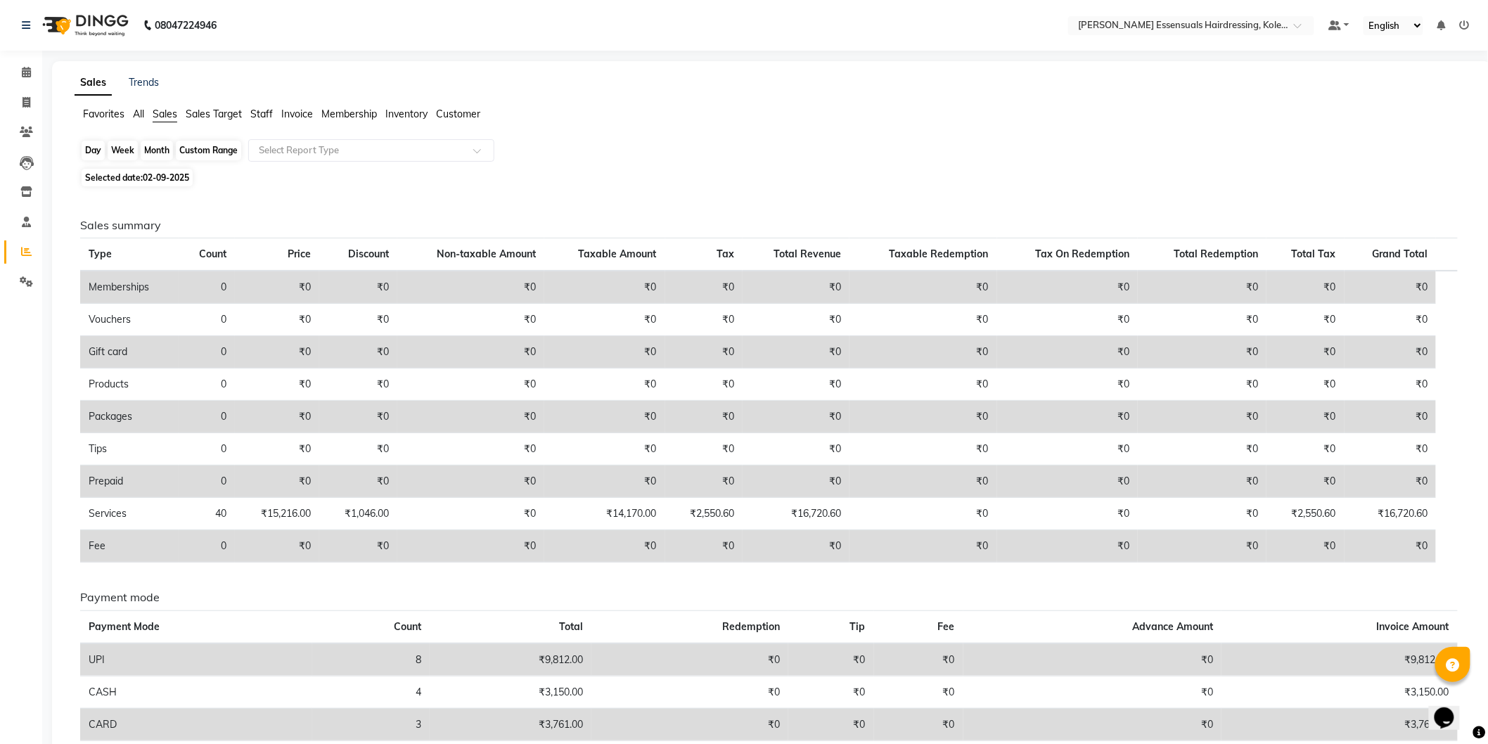
click at [89, 150] on div "Day" at bounding box center [93, 151] width 23 height 20
select select "9"
select select "2025"
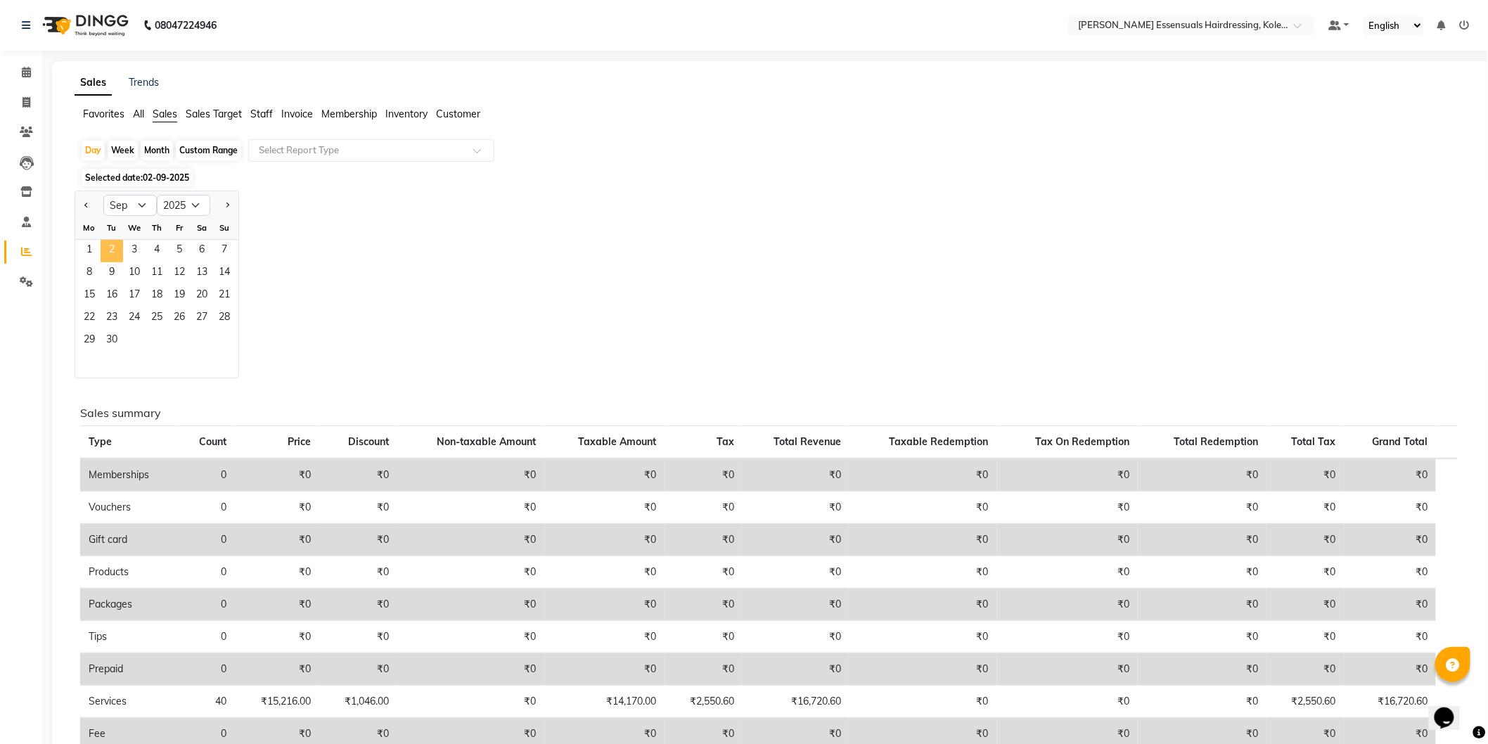
click at [111, 245] on span "2" at bounding box center [112, 251] width 22 height 22
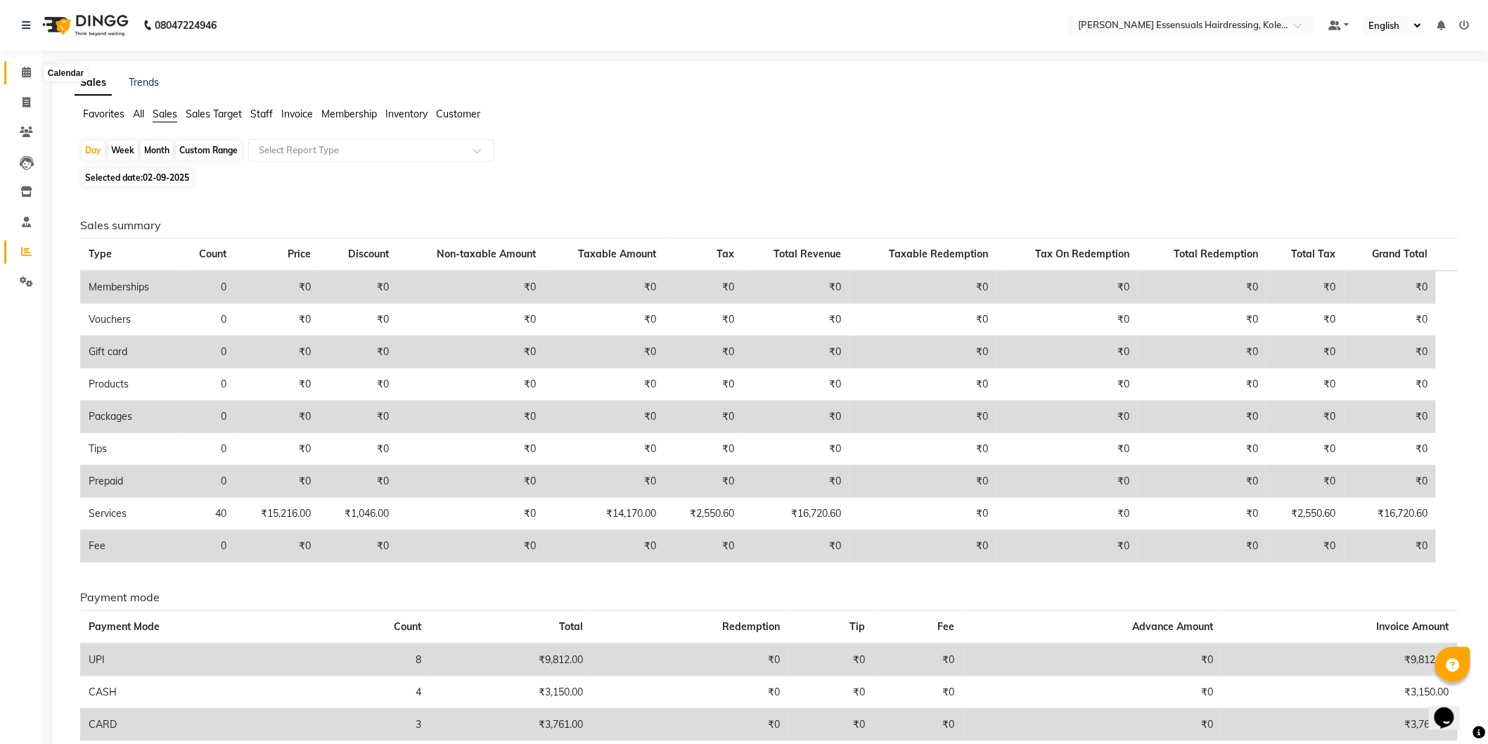
click at [24, 67] on icon at bounding box center [26, 72] width 9 height 11
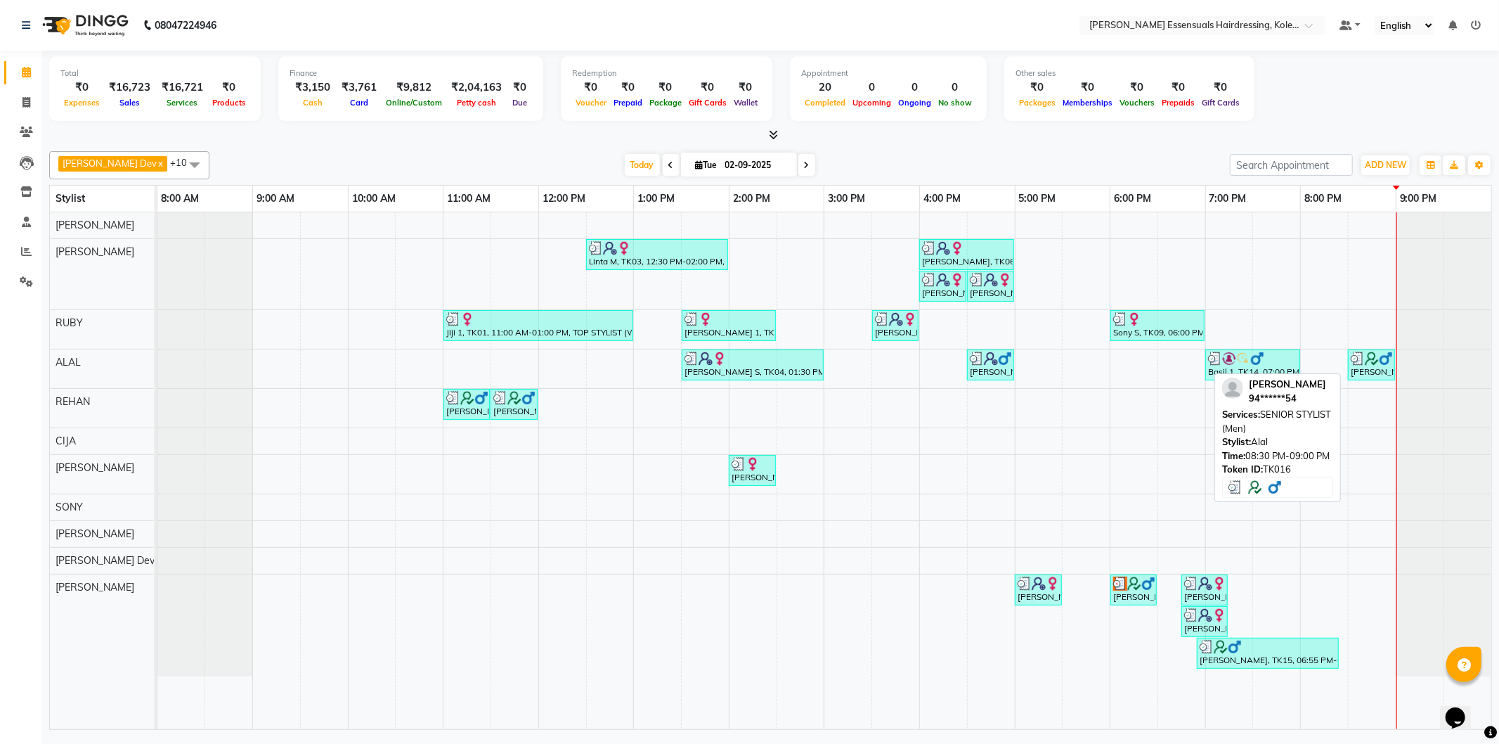
click at [1369, 371] on div "[PERSON_NAME], TK16, 08:30 PM-09:00 PM, SENIOR STYLIST (Men)" at bounding box center [1372, 364] width 44 height 27
select select "3"
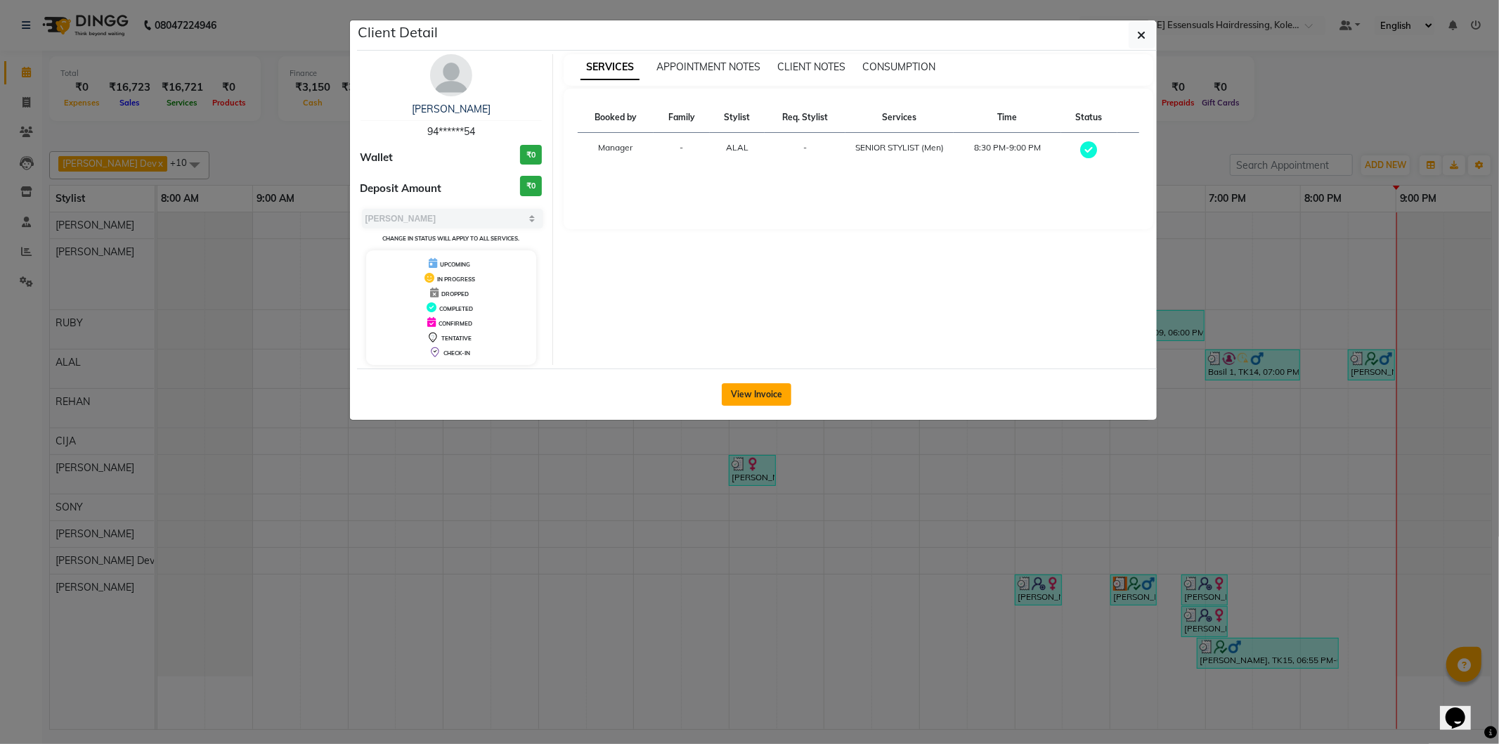
click at [756, 390] on button "View Invoice" at bounding box center [757, 394] width 70 height 22
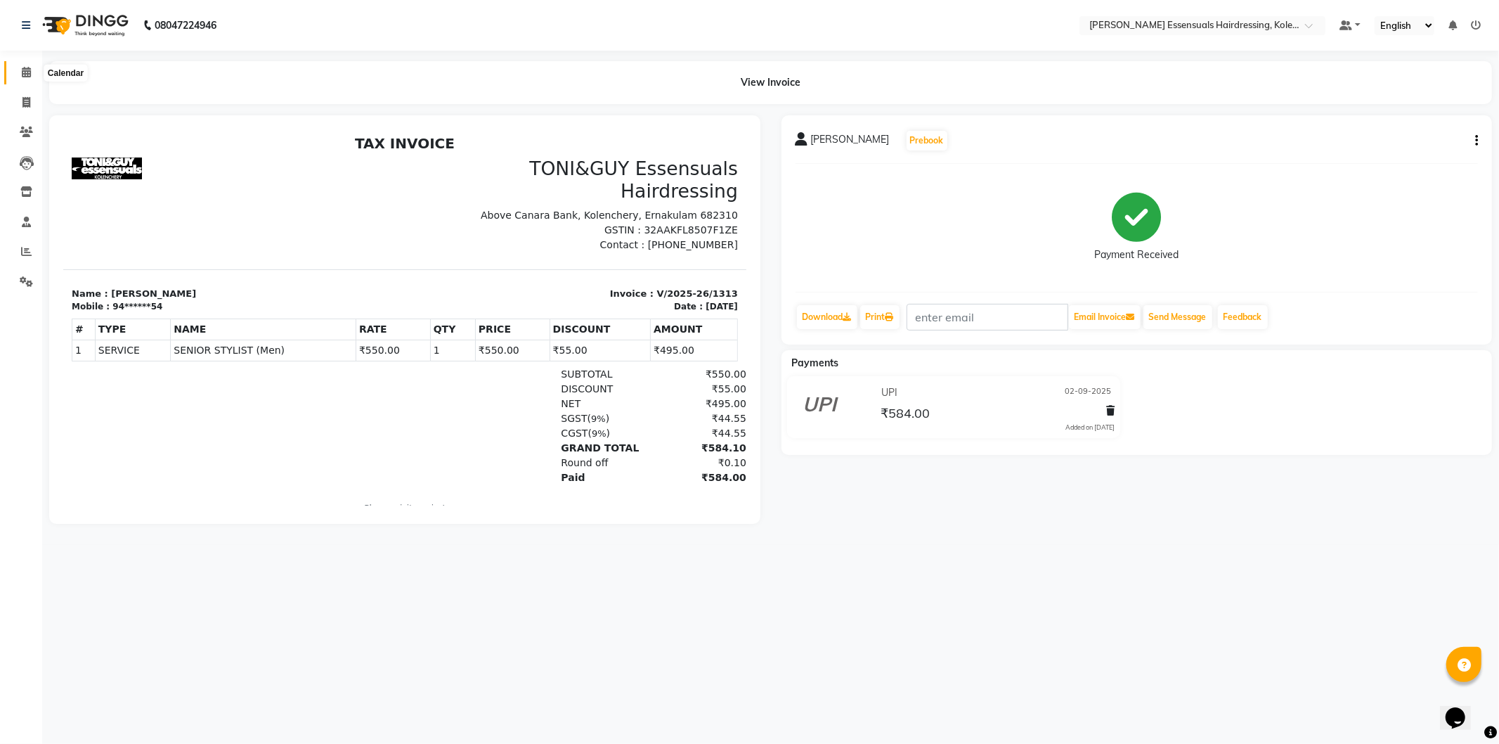
click at [25, 70] on icon at bounding box center [26, 72] width 9 height 11
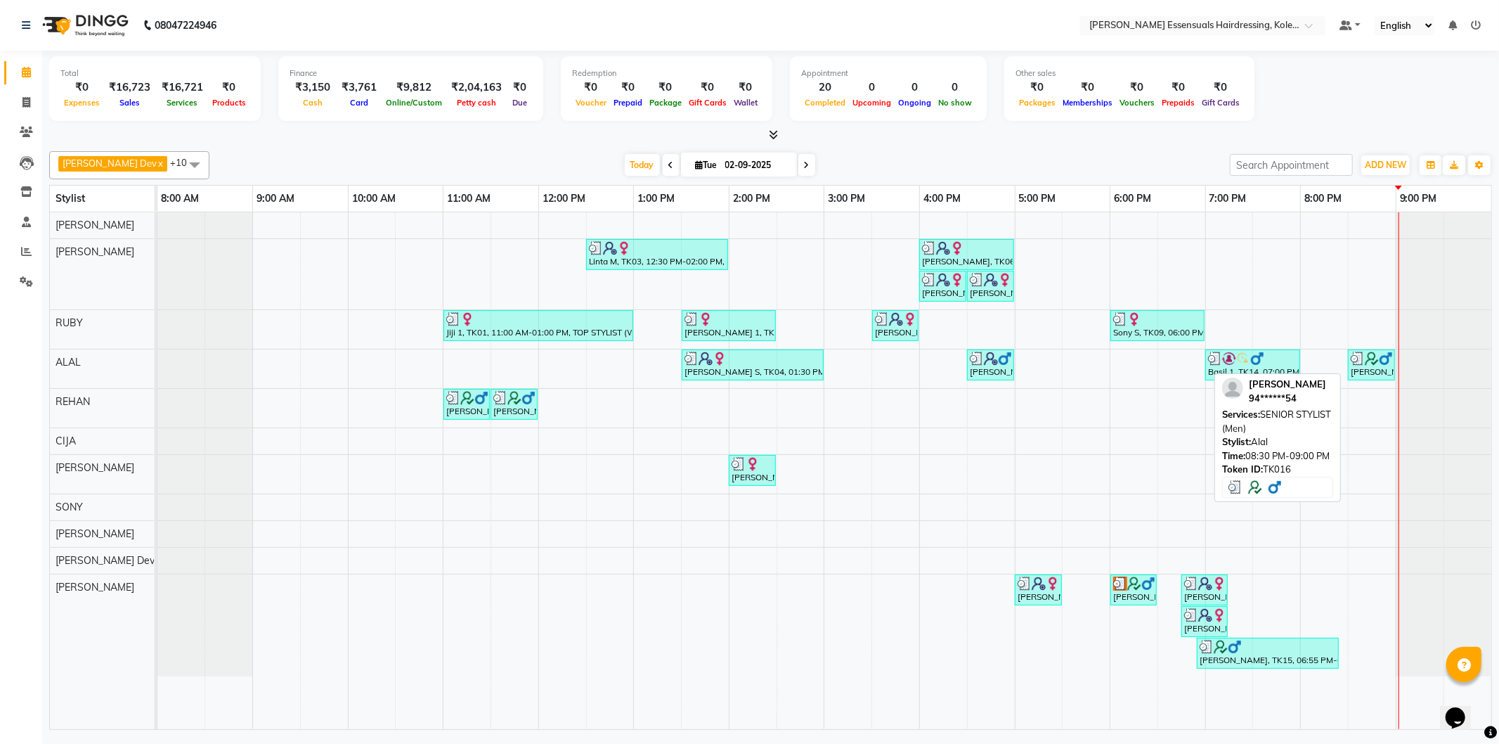
click at [1361, 364] on img at bounding box center [1358, 358] width 14 height 14
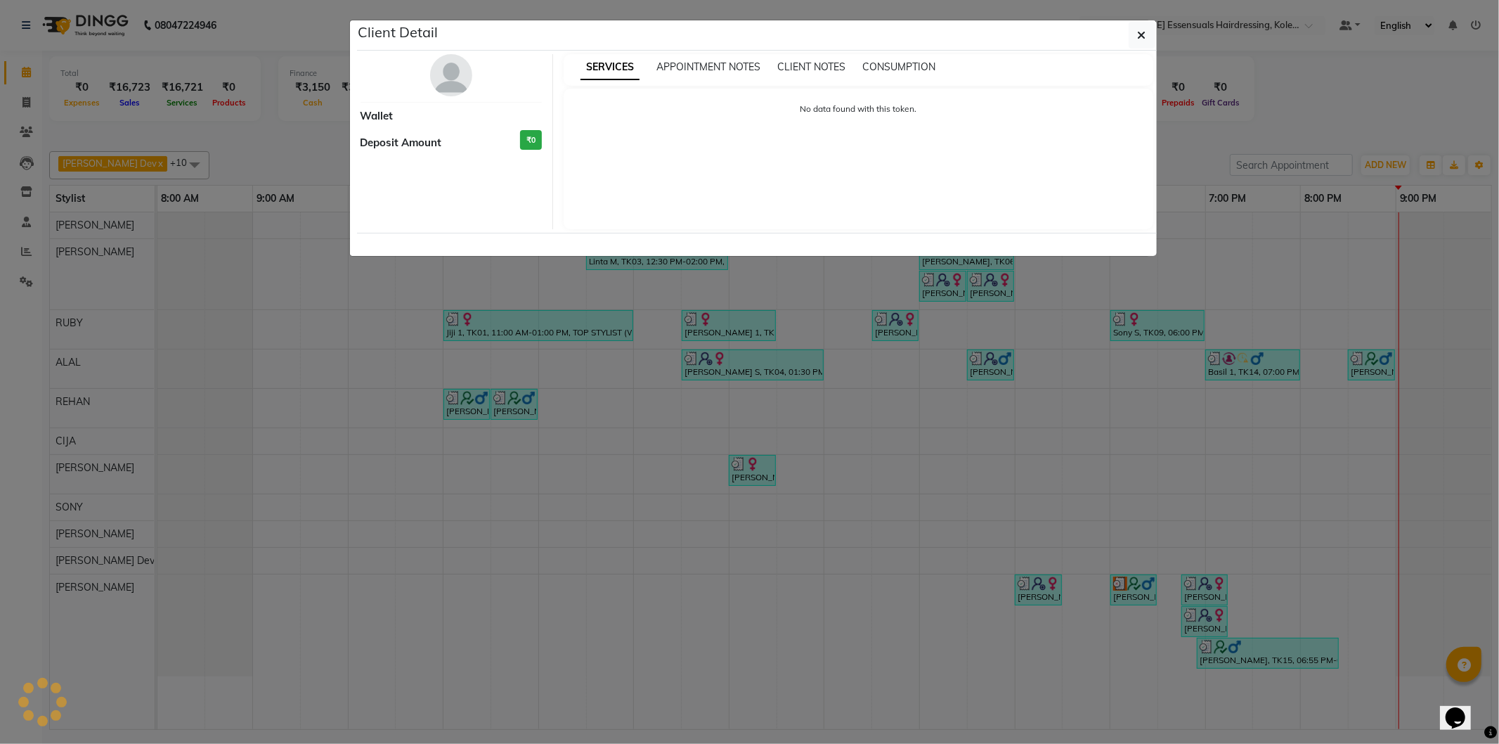
select select "3"
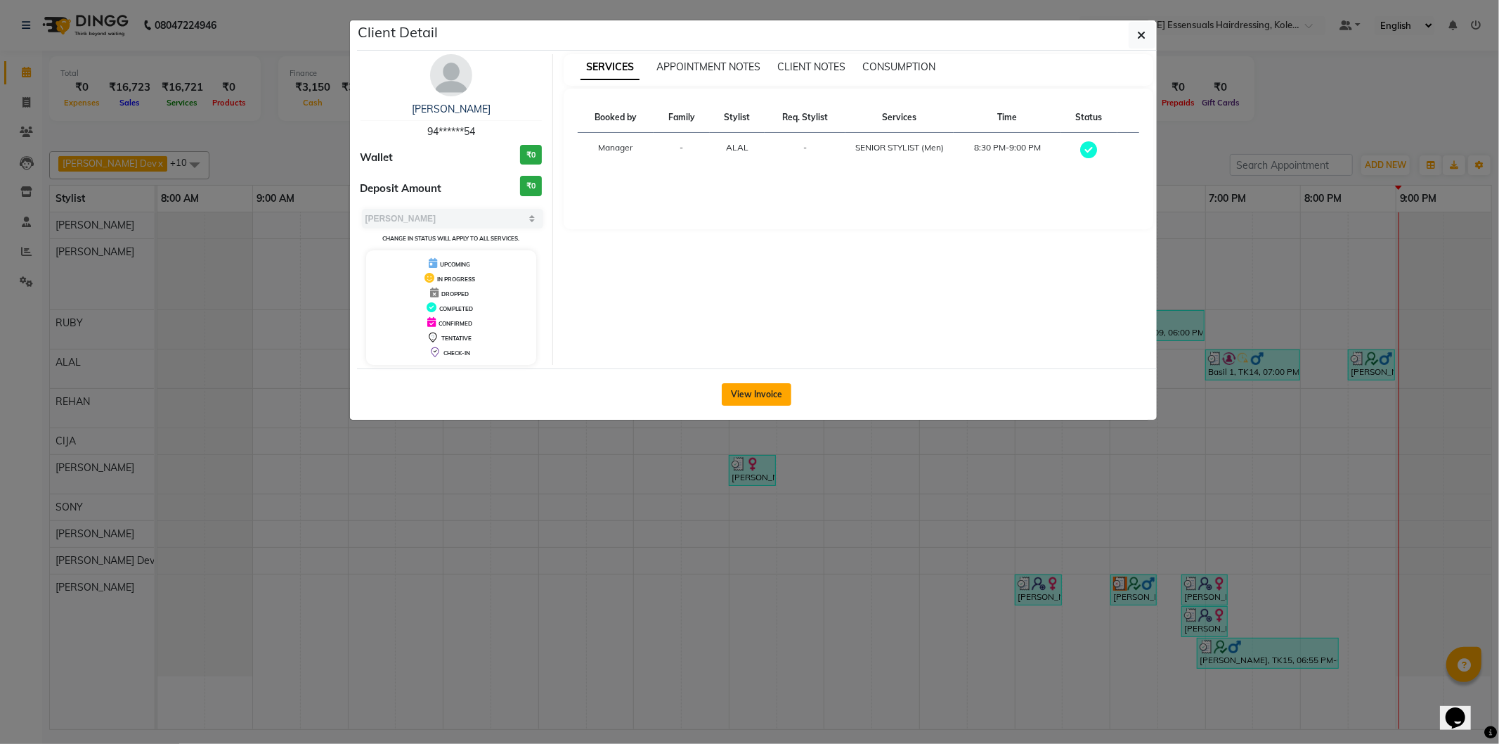
click at [768, 396] on button "View Invoice" at bounding box center [757, 394] width 70 height 22
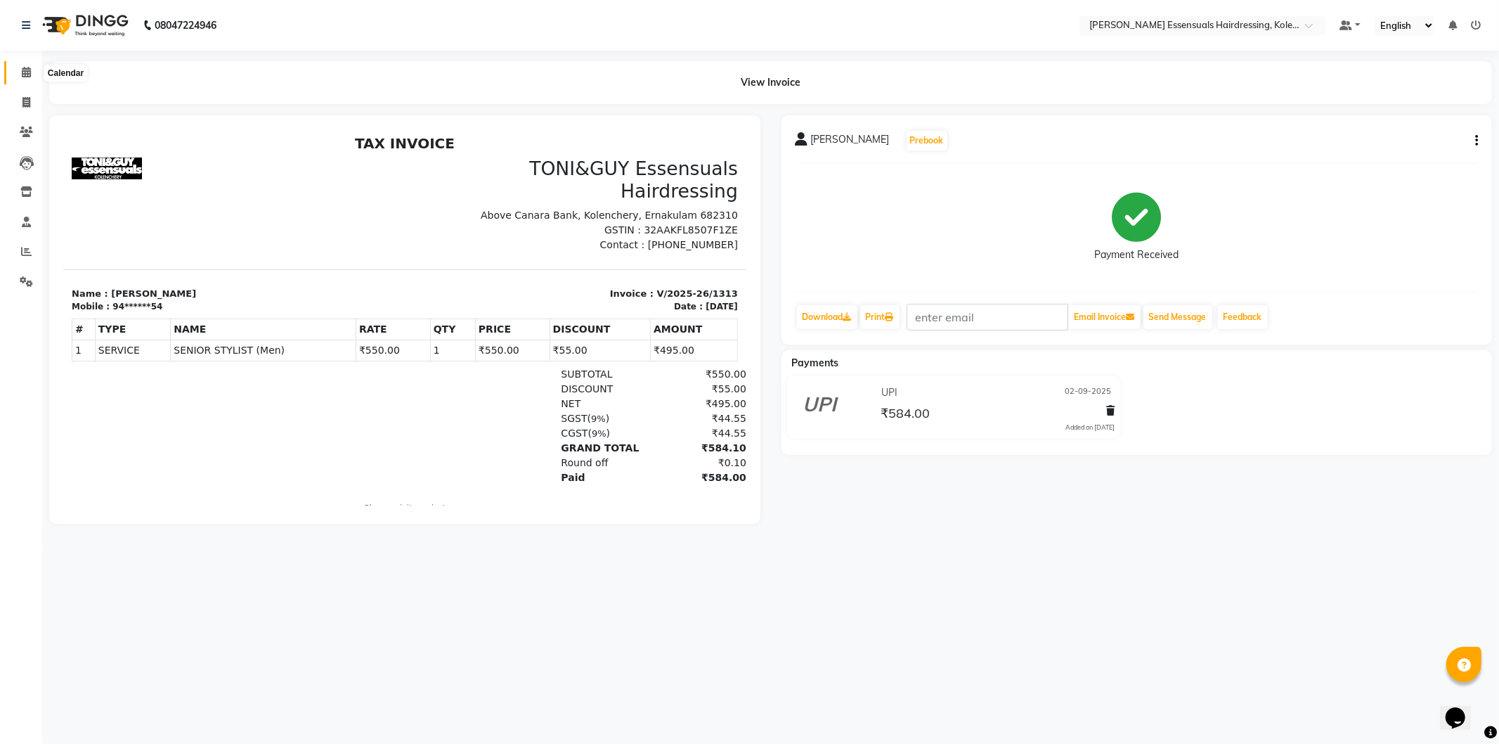
click at [26, 75] on icon at bounding box center [26, 72] width 9 height 11
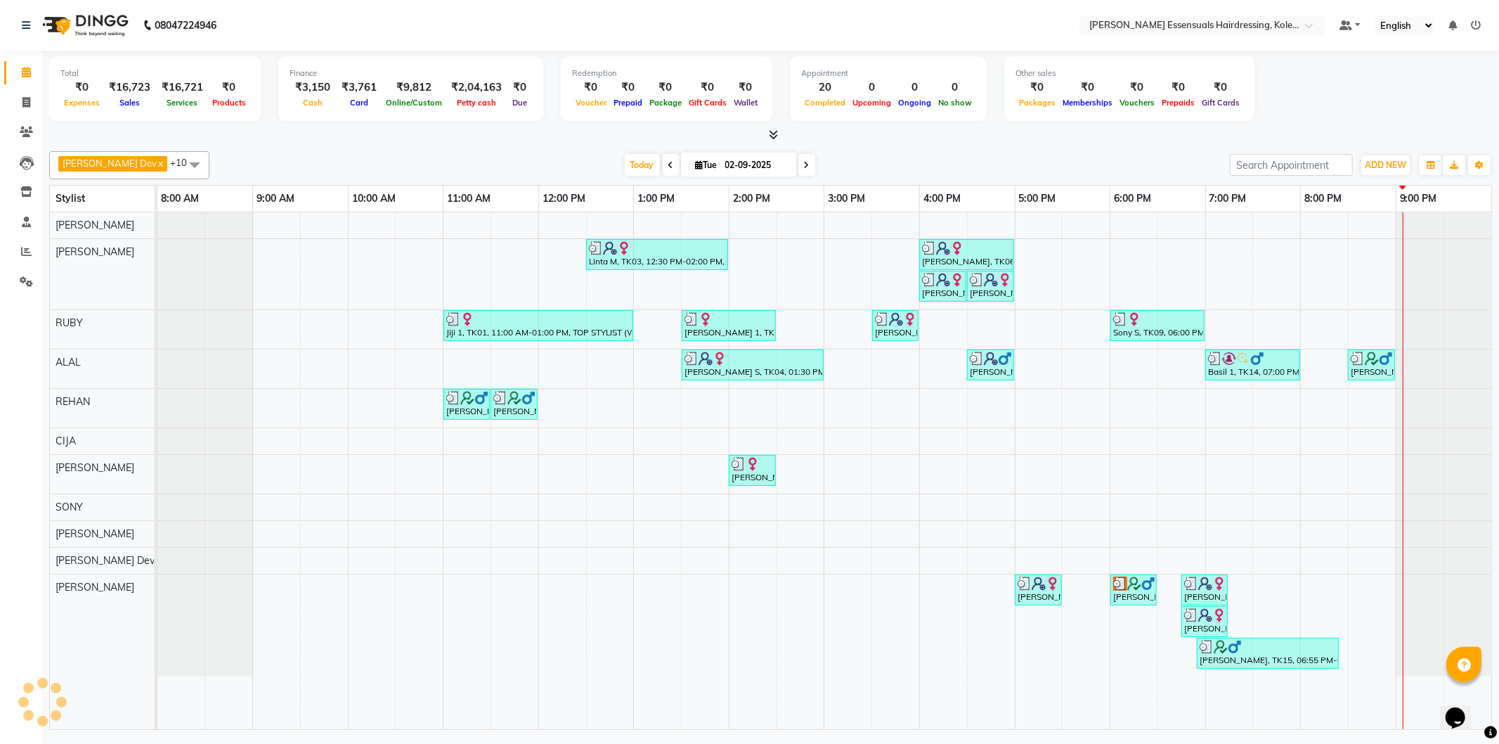
click at [1310, 367] on div "Linta M, TK03, 12:30 PM-02:00 PM, GEL POLISH (PER FINGER ),TOP STYLIST (WOMEN),…" at bounding box center [824, 470] width 1334 height 517
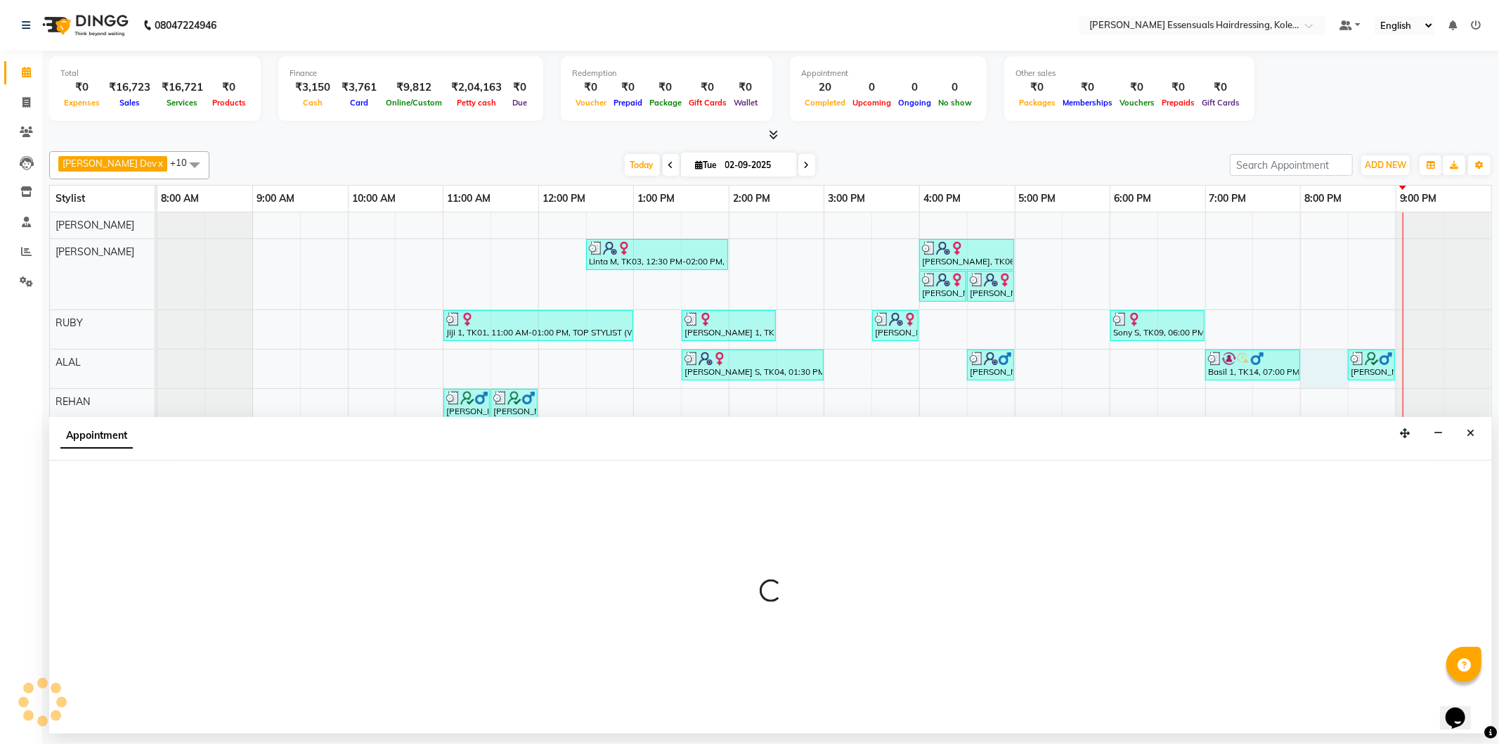
select select "79970"
select select "tentative"
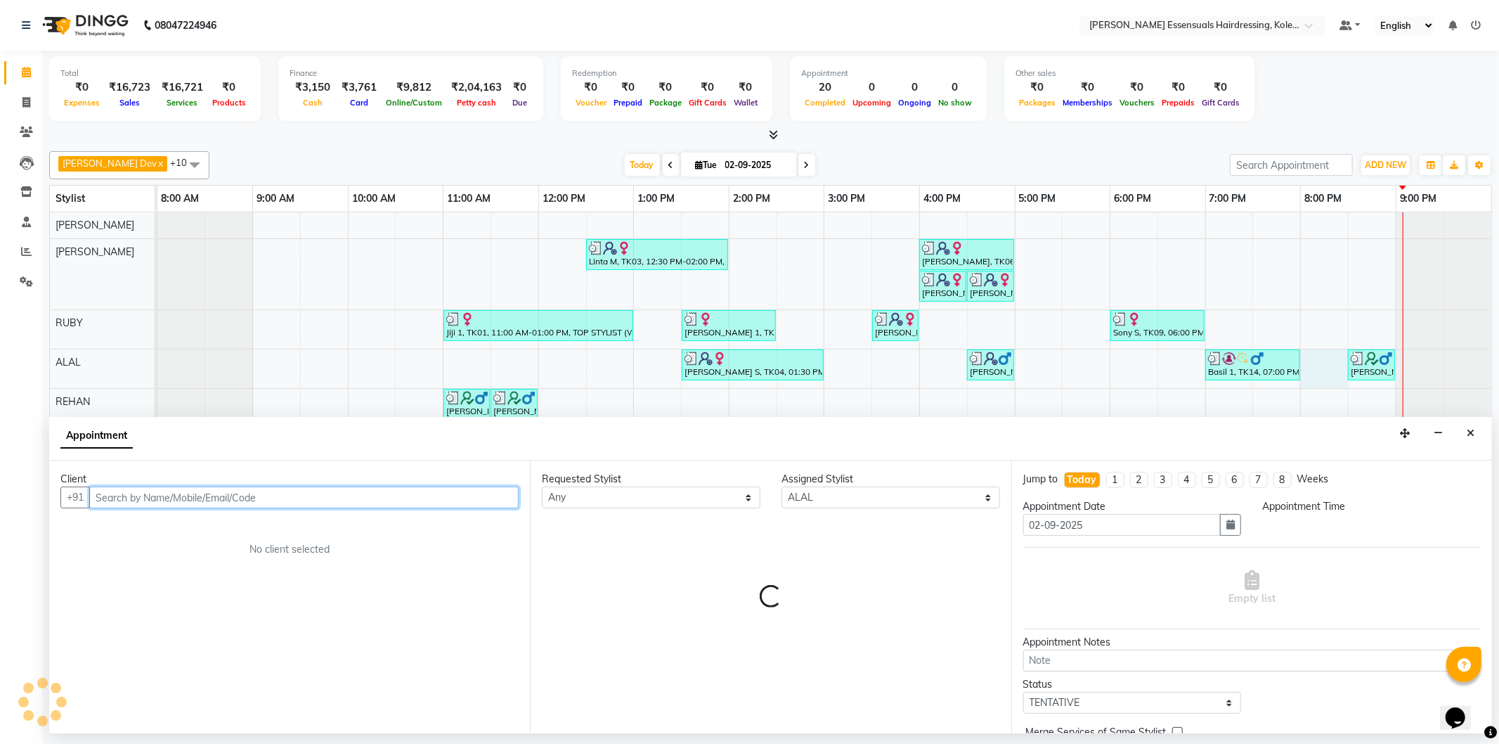
select select "1200"
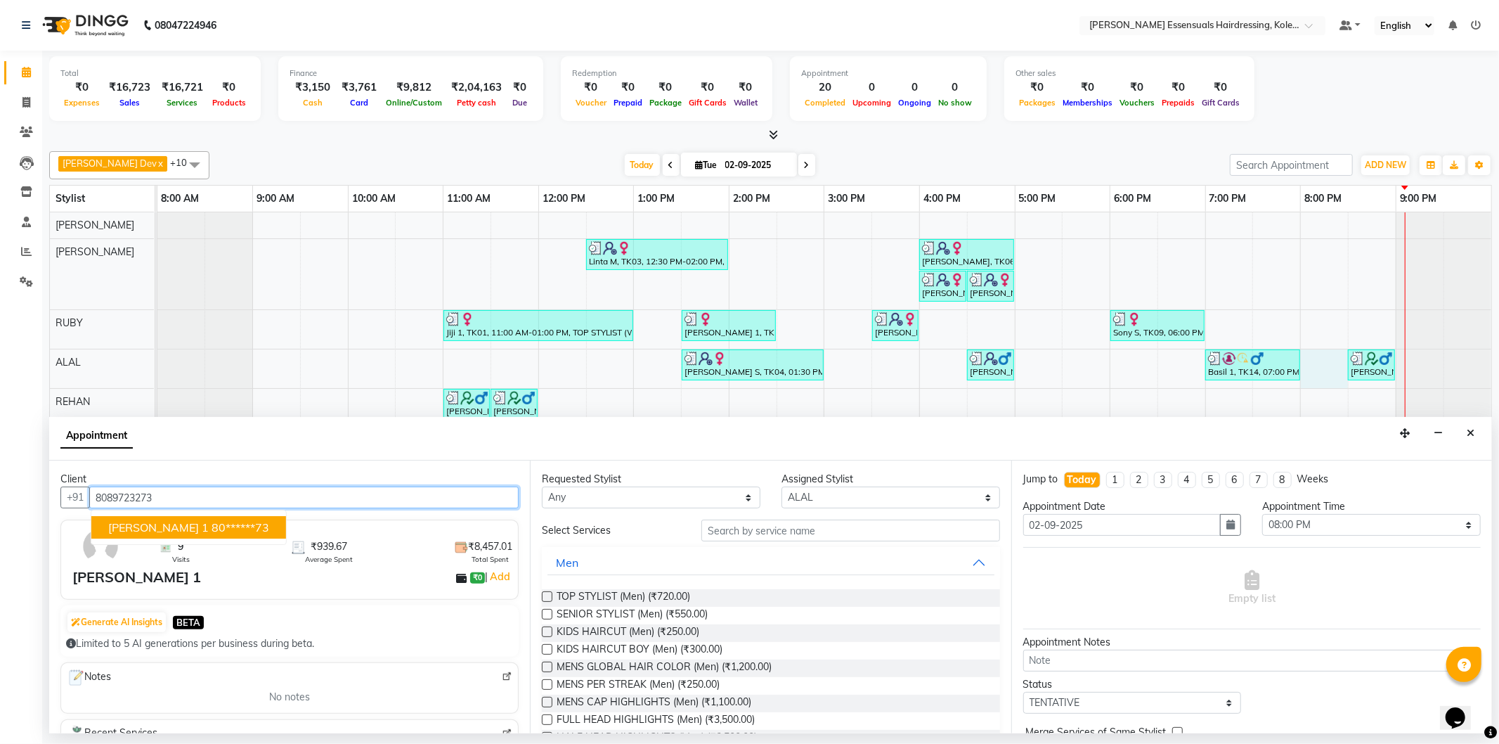
click at [111, 528] on span "[PERSON_NAME] 1" at bounding box center [158, 527] width 101 height 14
type input "80******73"
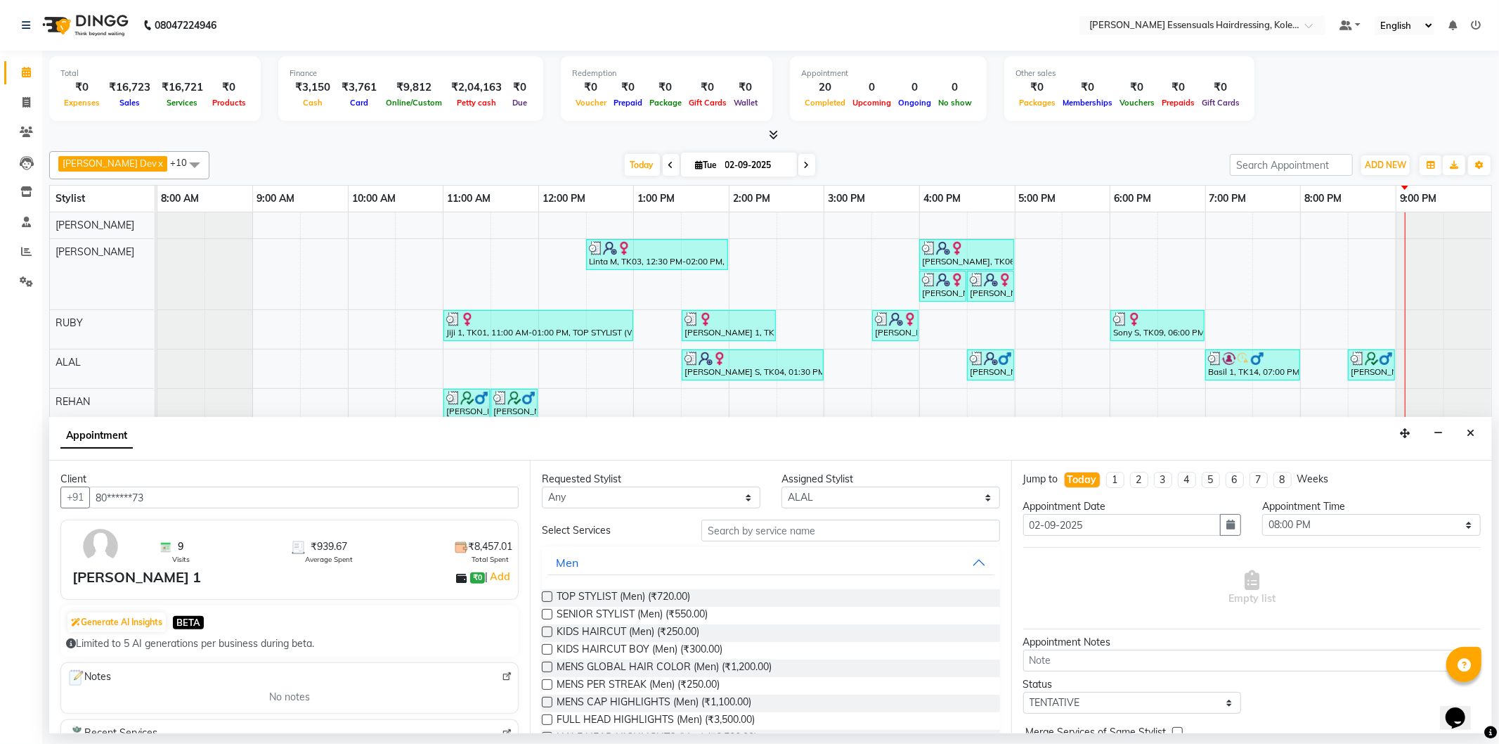
click at [543, 613] on label at bounding box center [547, 614] width 11 height 11
click at [543, 613] on input "checkbox" at bounding box center [546, 615] width 9 height 9
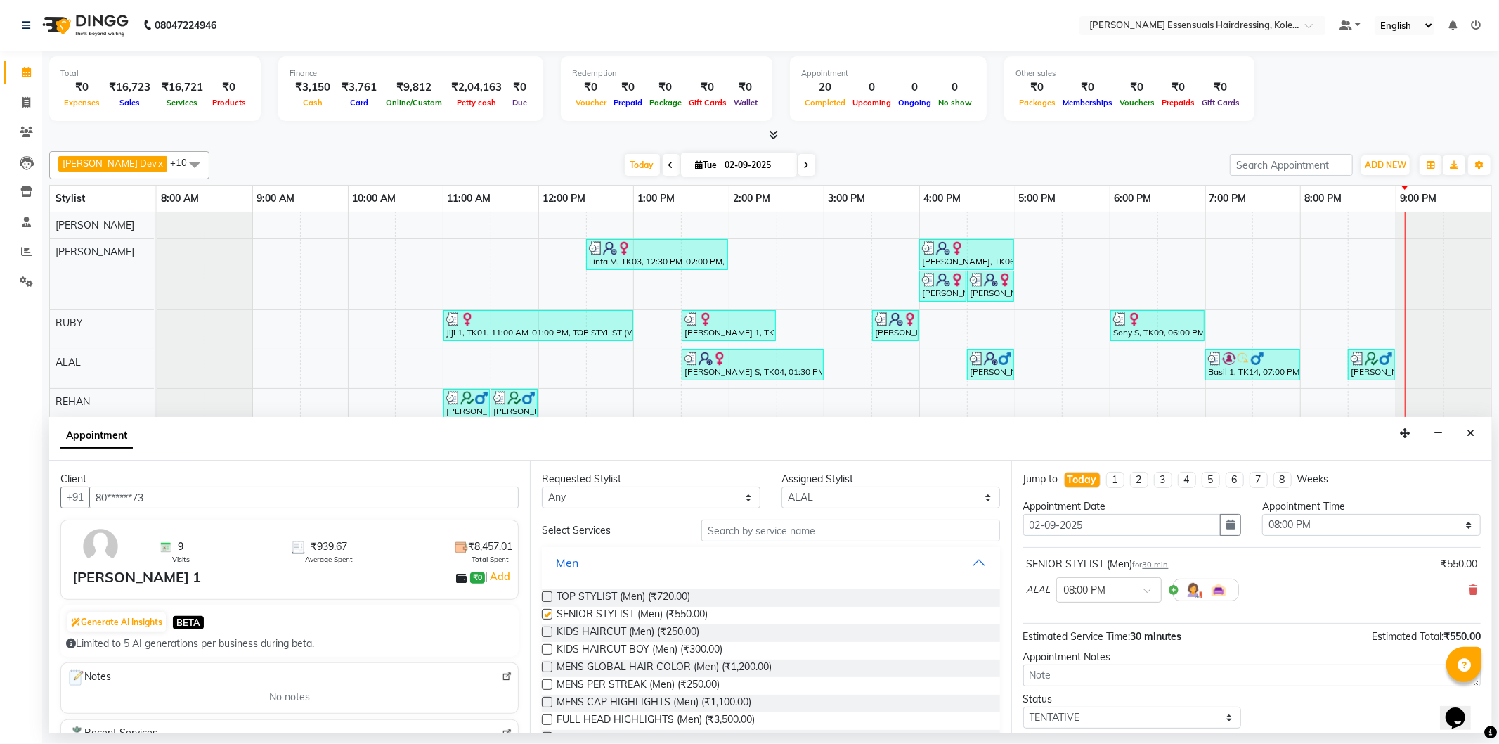
checkbox input "false"
click at [802, 535] on input "text" at bounding box center [851, 531] width 298 height 22
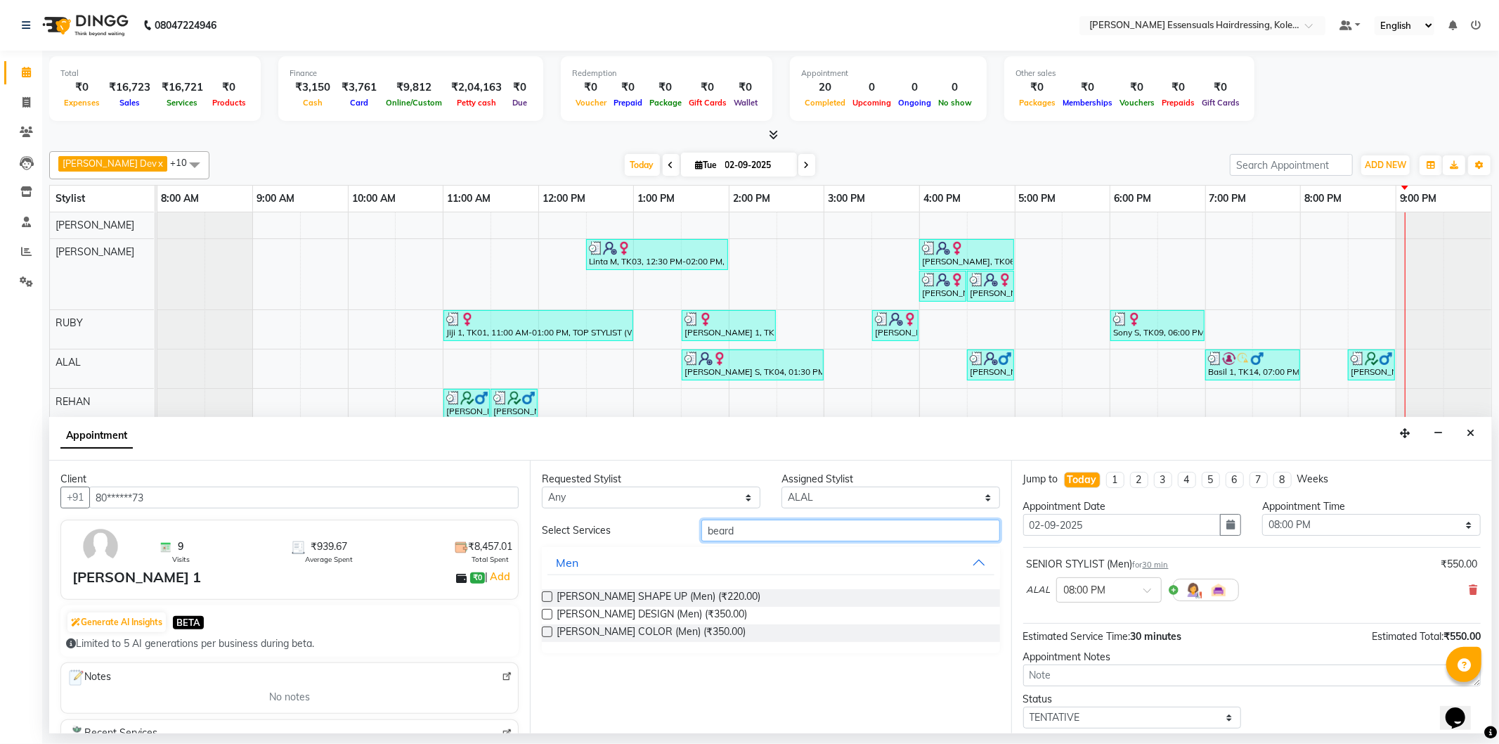
type input "beard"
click at [544, 593] on label at bounding box center [547, 596] width 11 height 11
click at [544, 593] on input "checkbox" at bounding box center [546, 597] width 9 height 9
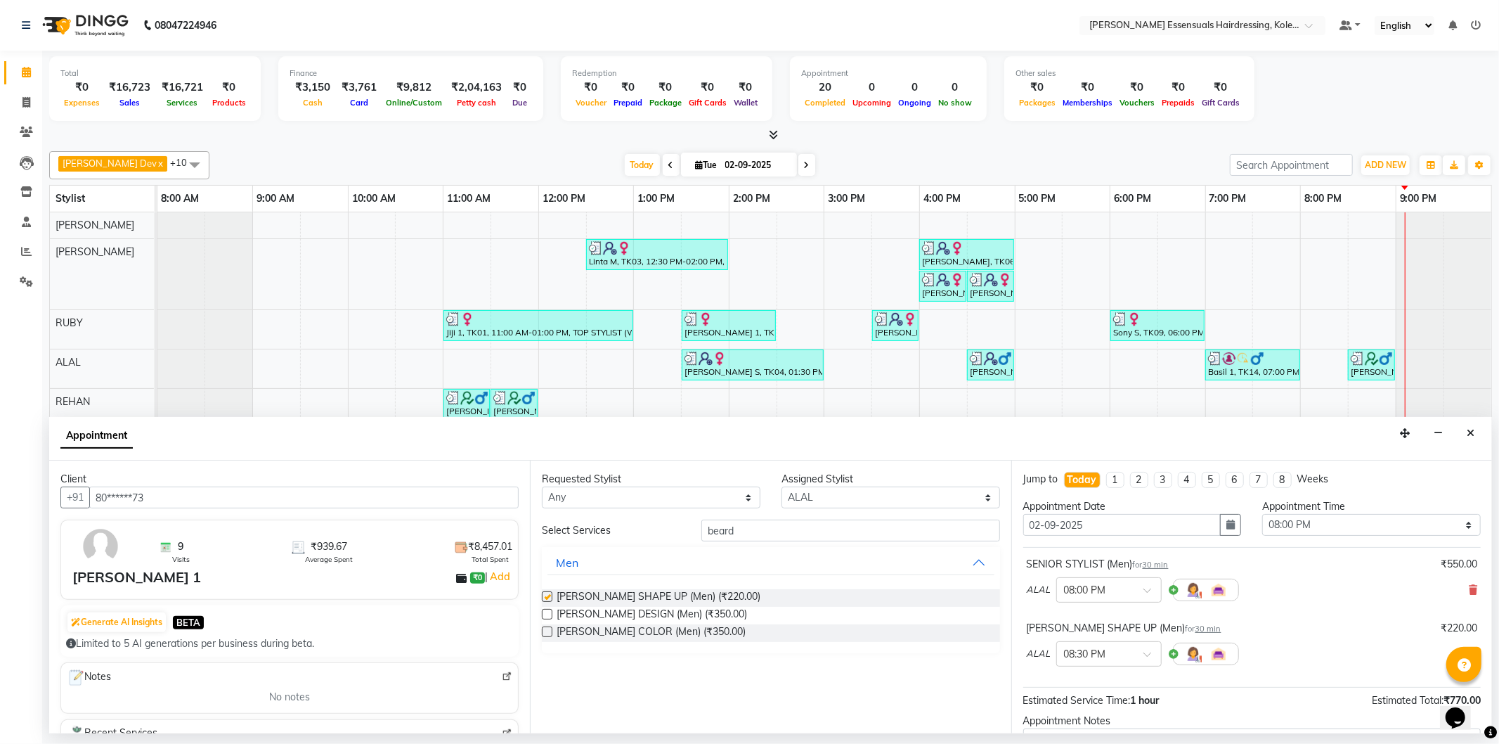
checkbox input "false"
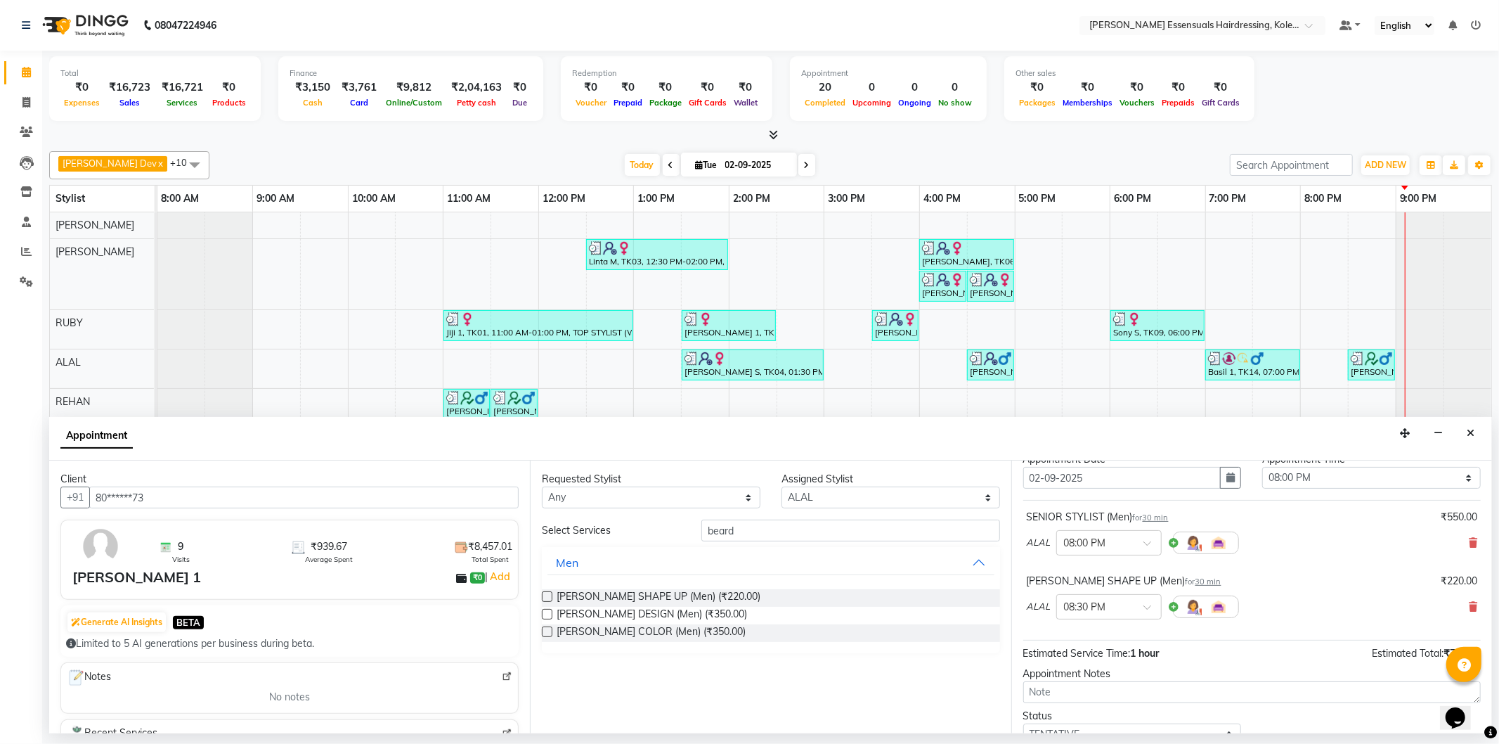
scroll to position [148, 0]
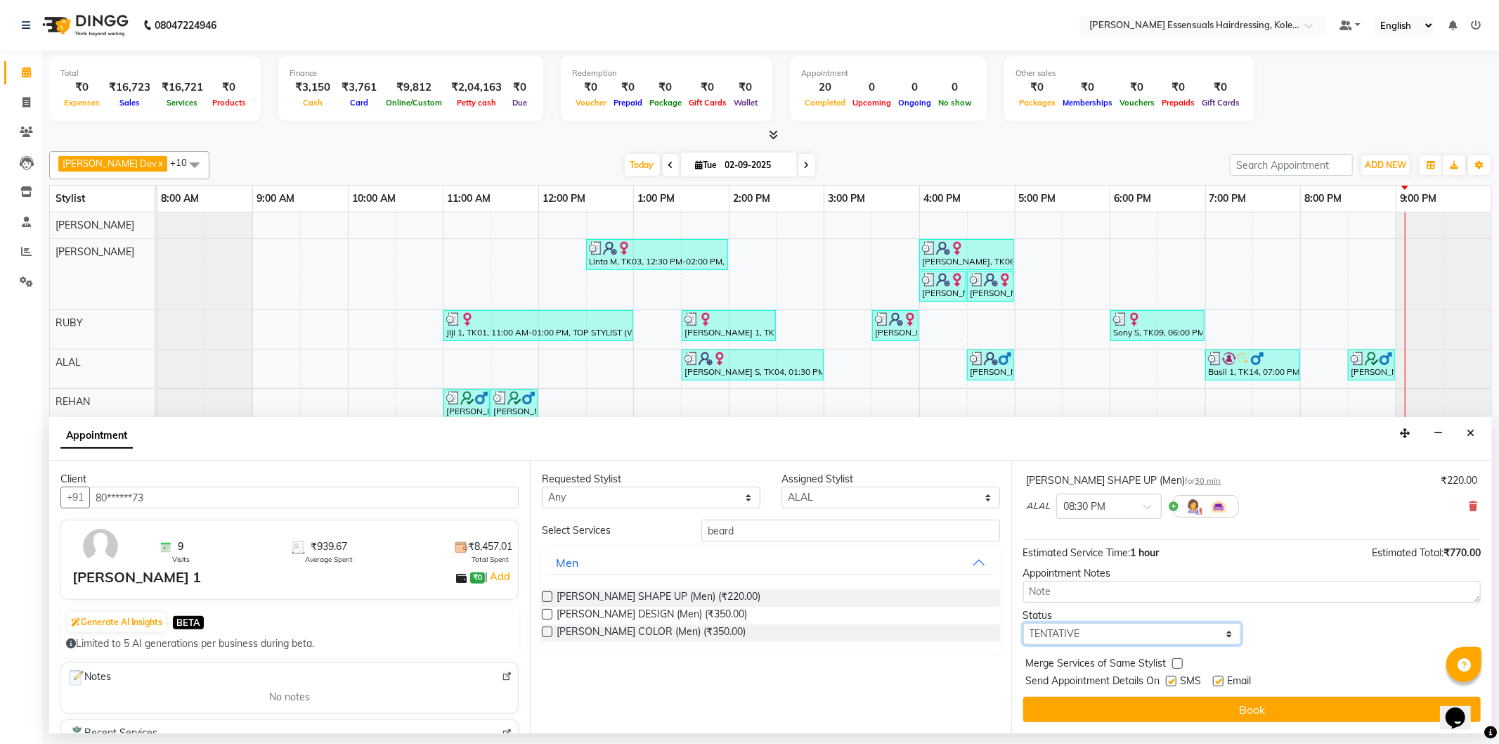
click at [1097, 638] on select "Select TENTATIVE CONFIRM CHECK-IN UPCOMING" at bounding box center [1133, 634] width 219 height 22
select select "check-in"
click at [1024, 623] on select "Select TENTATIVE CONFIRM CHECK-IN UPCOMING" at bounding box center [1133, 634] width 219 height 22
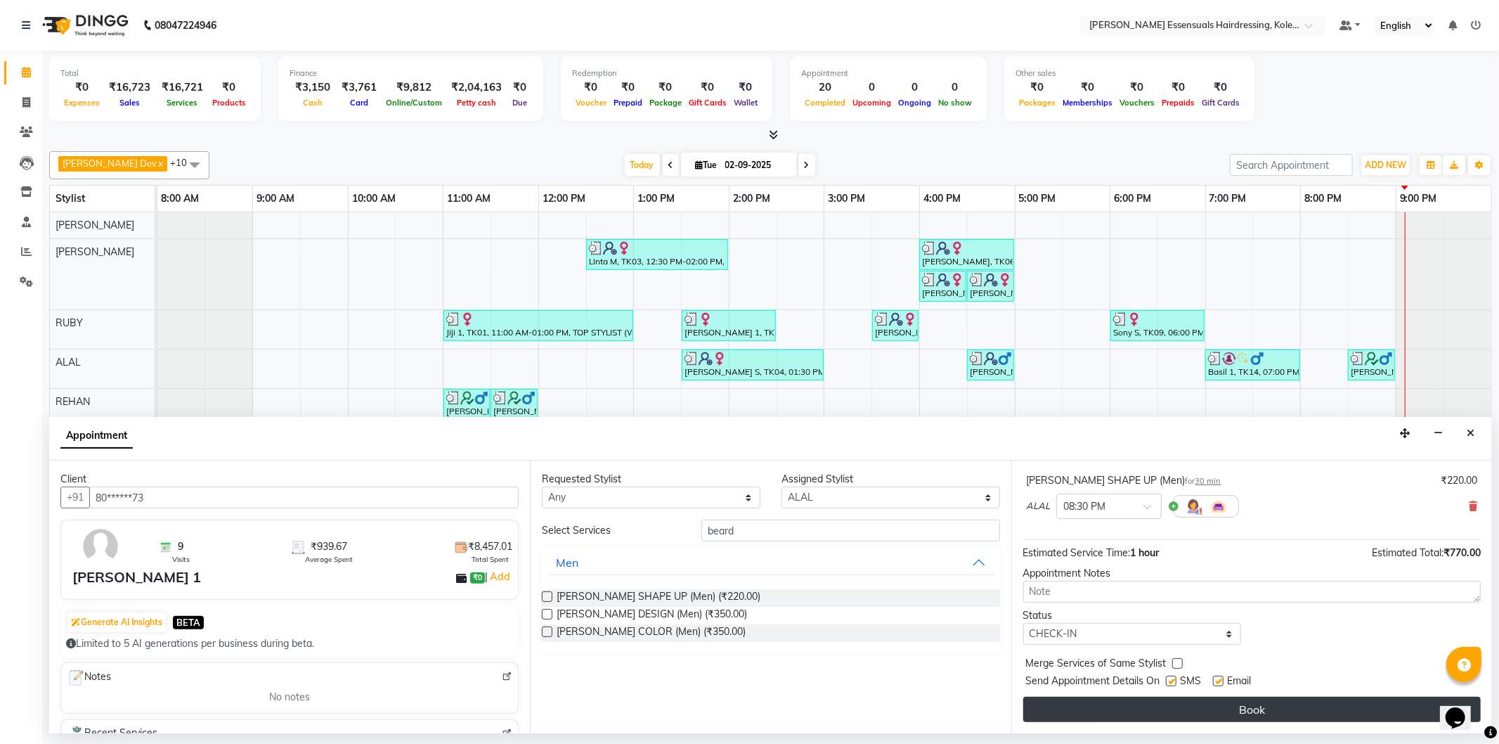
click at [1215, 717] on button "Book" at bounding box center [1253, 709] width 458 height 25
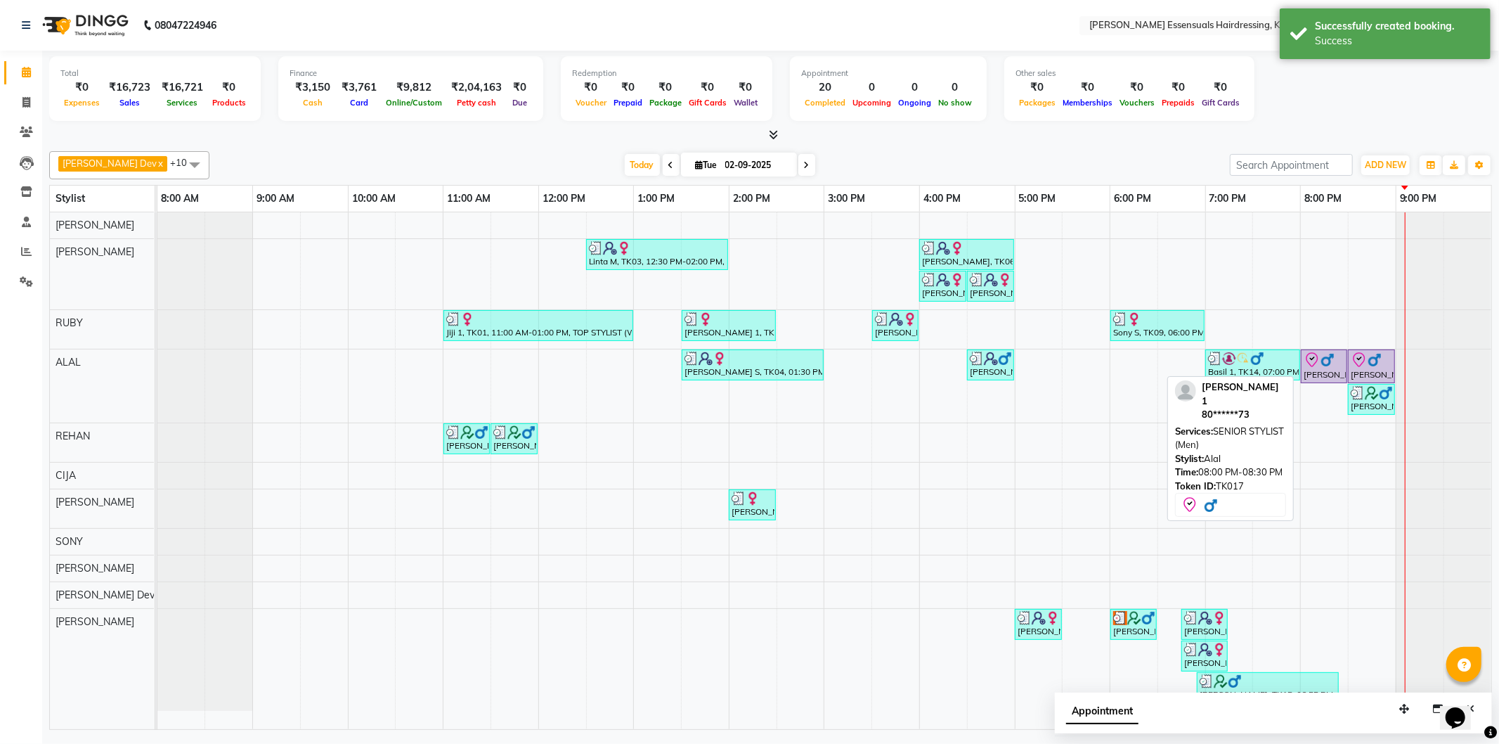
click at [1329, 367] on img at bounding box center [1328, 360] width 14 height 14
select select "8"
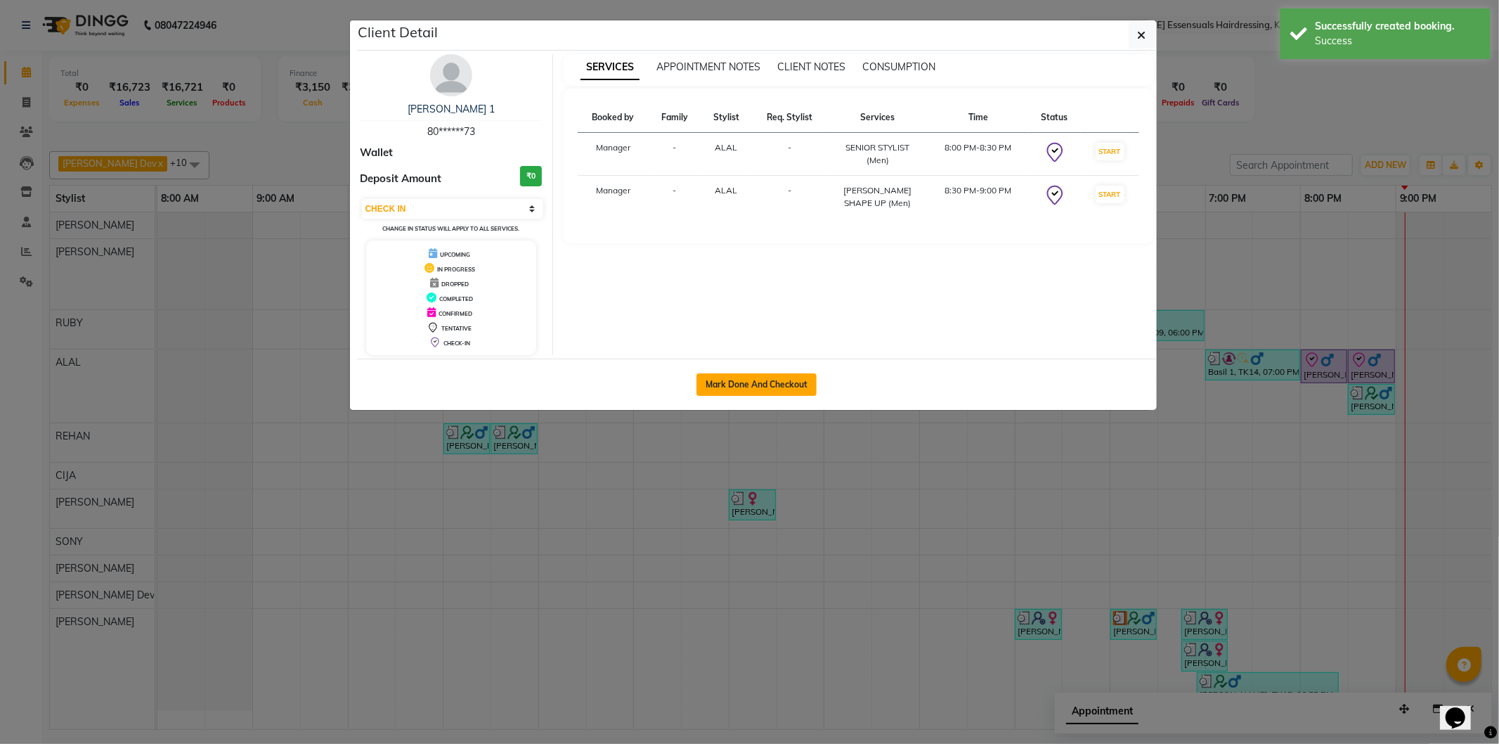
click at [735, 376] on button "Mark Done And Checkout" at bounding box center [757, 384] width 120 height 22
select select "service"
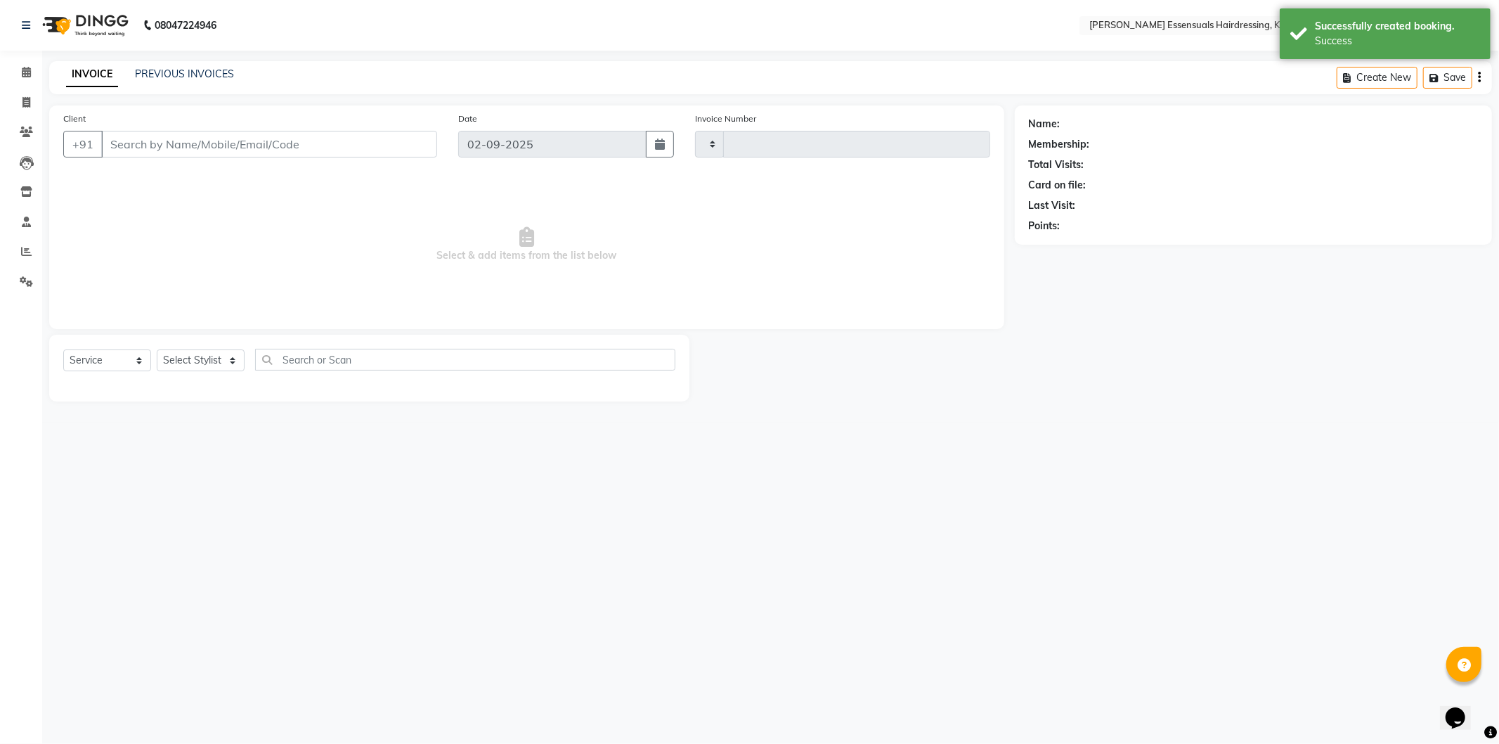
type input "1314"
select select "8281"
type input "80******73"
select select "79970"
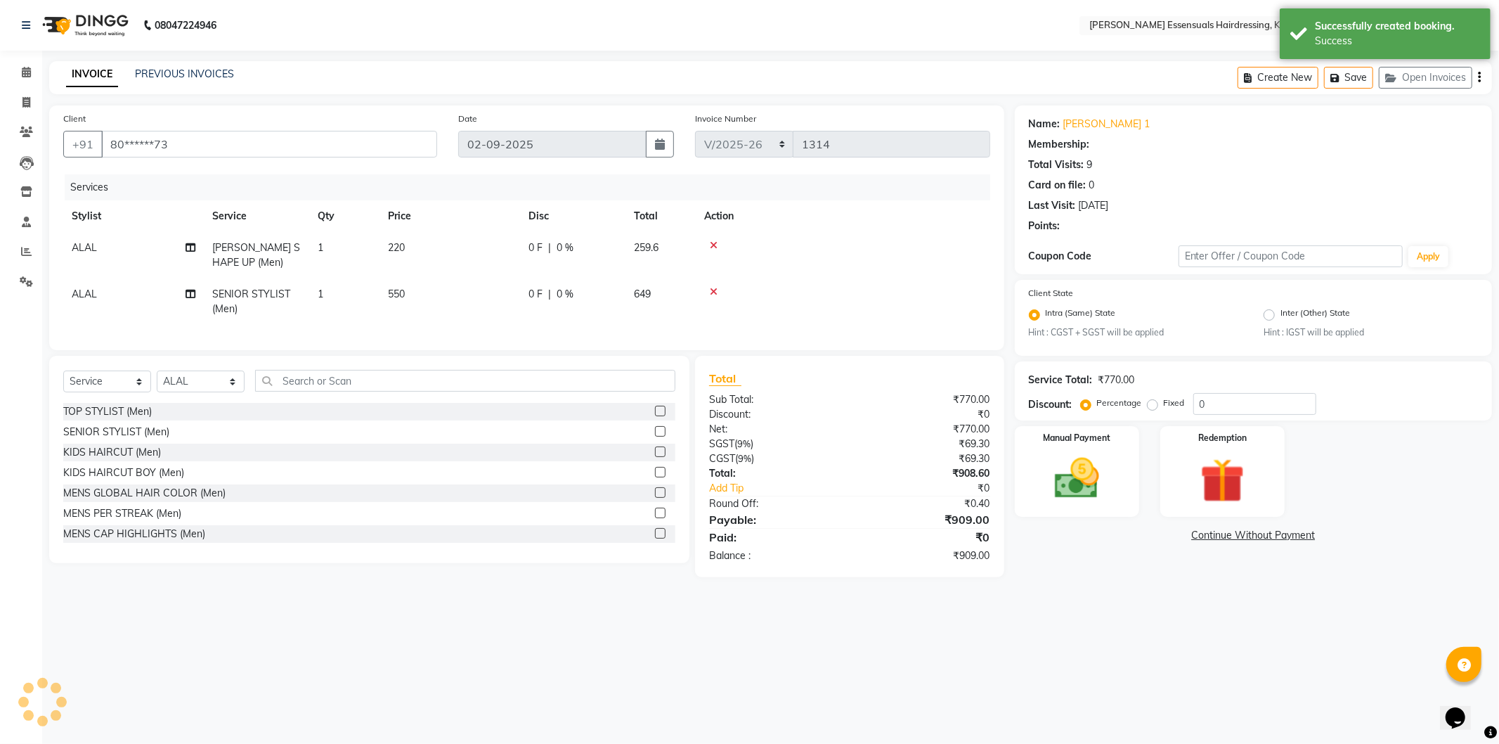
select select "1: Object"
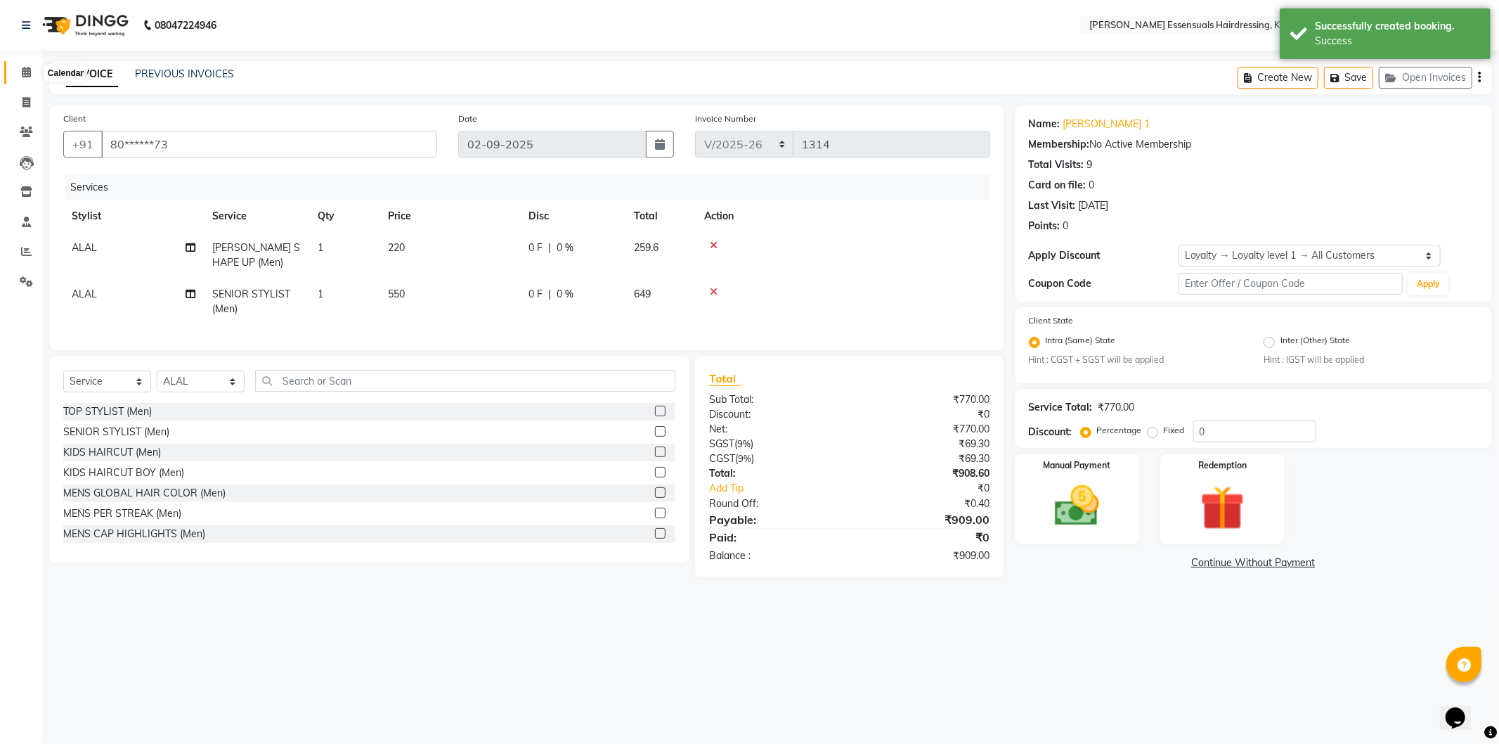
click at [25, 65] on span at bounding box center [26, 73] width 25 height 16
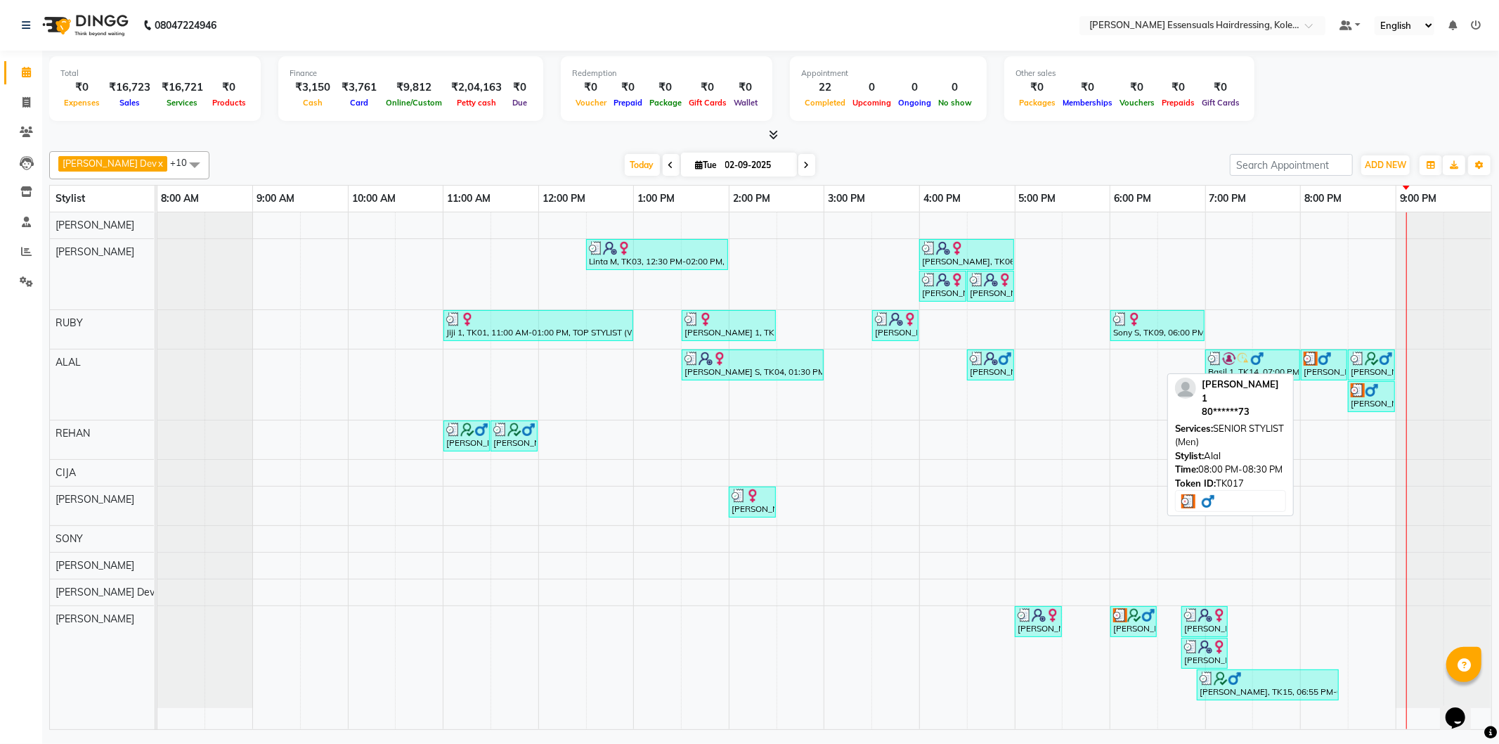
click at [1310, 363] on img at bounding box center [1311, 358] width 14 height 14
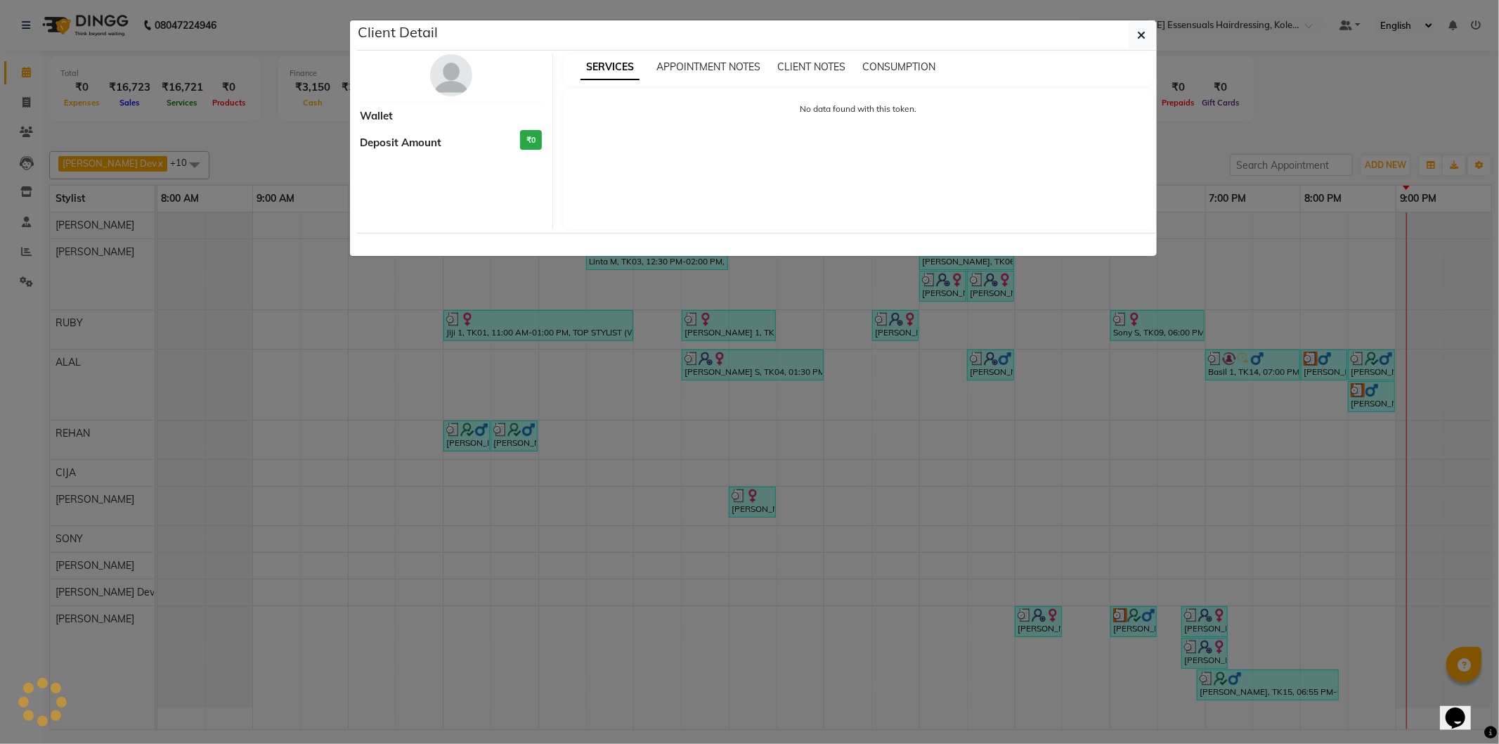
select select "3"
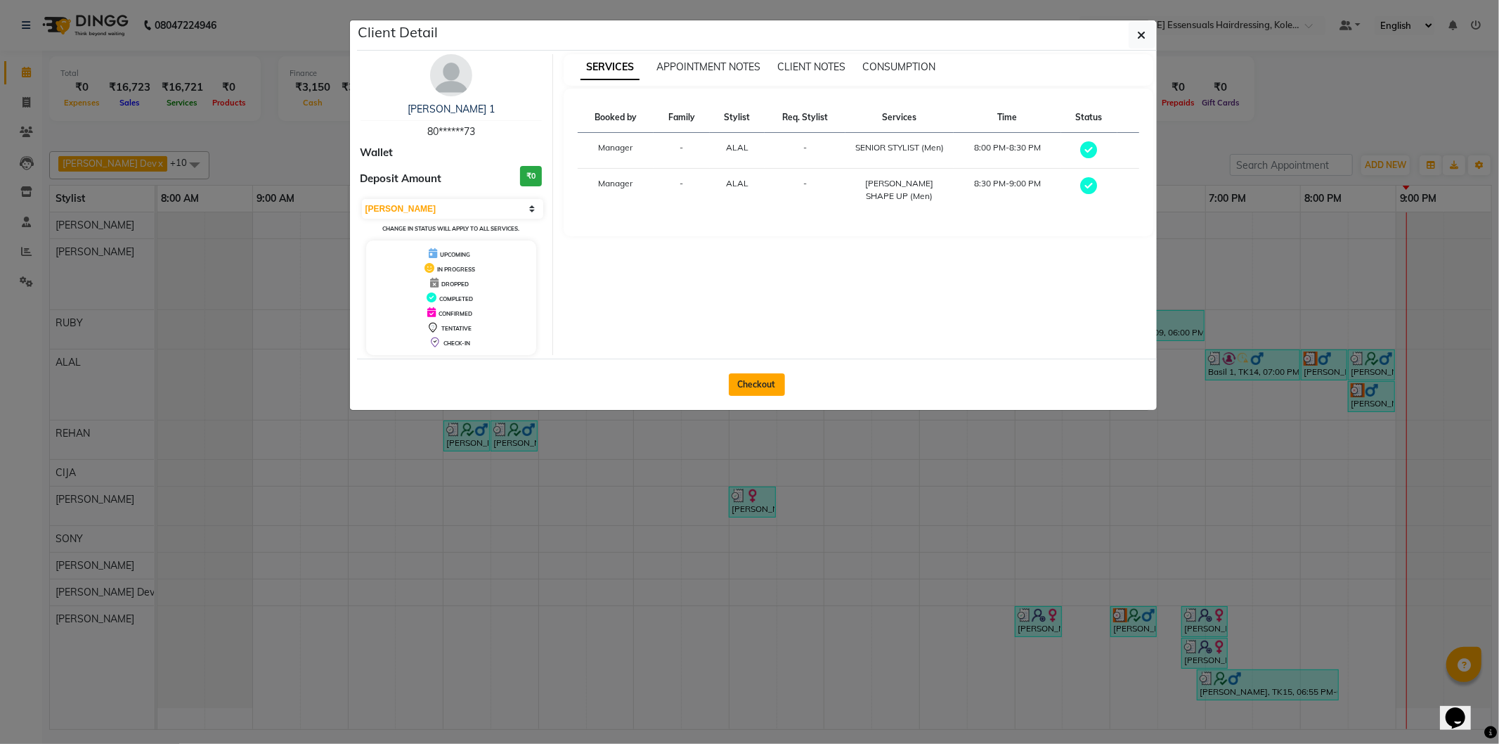
click at [742, 384] on button "Checkout" at bounding box center [757, 384] width 56 height 22
select select "service"
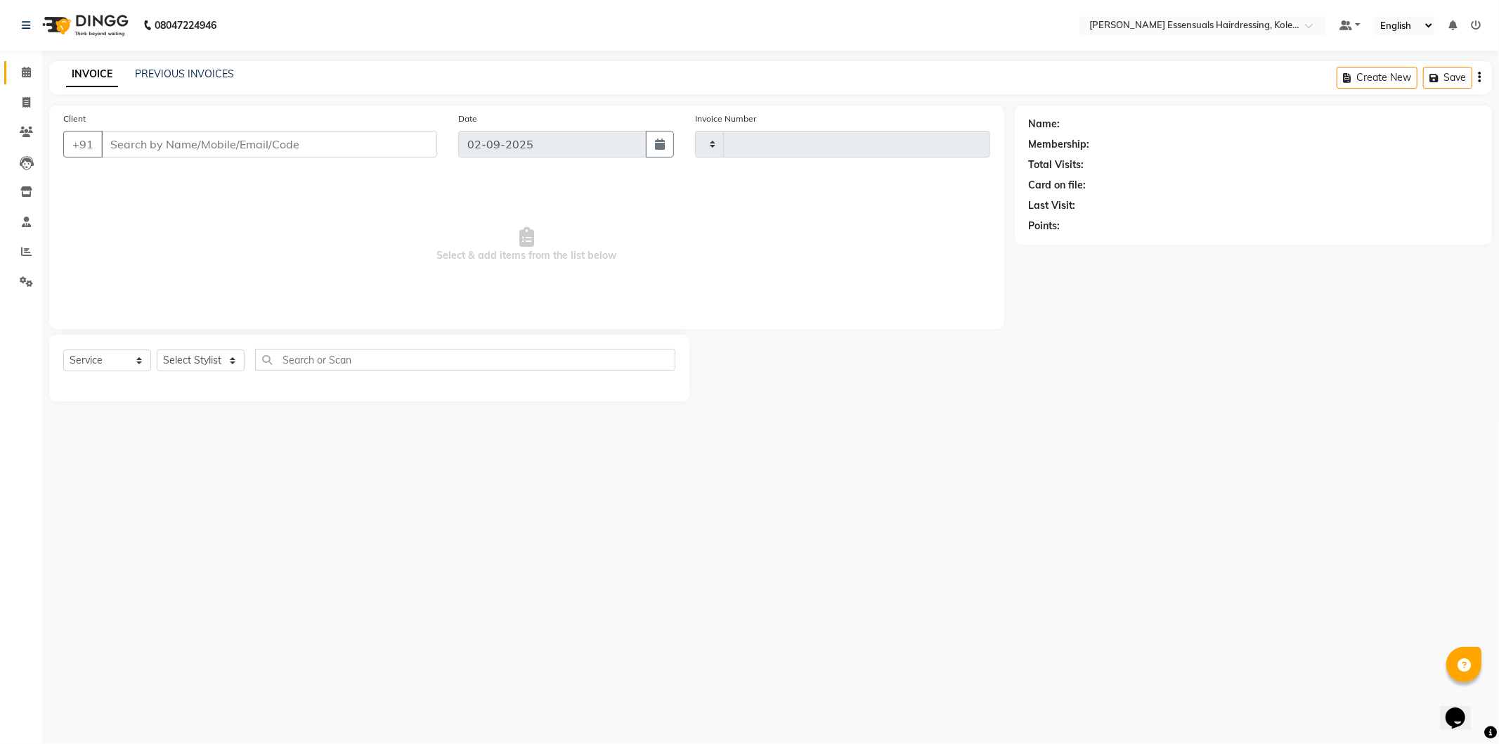
type input "1314"
select select "8281"
type input "80******73"
select select "79970"
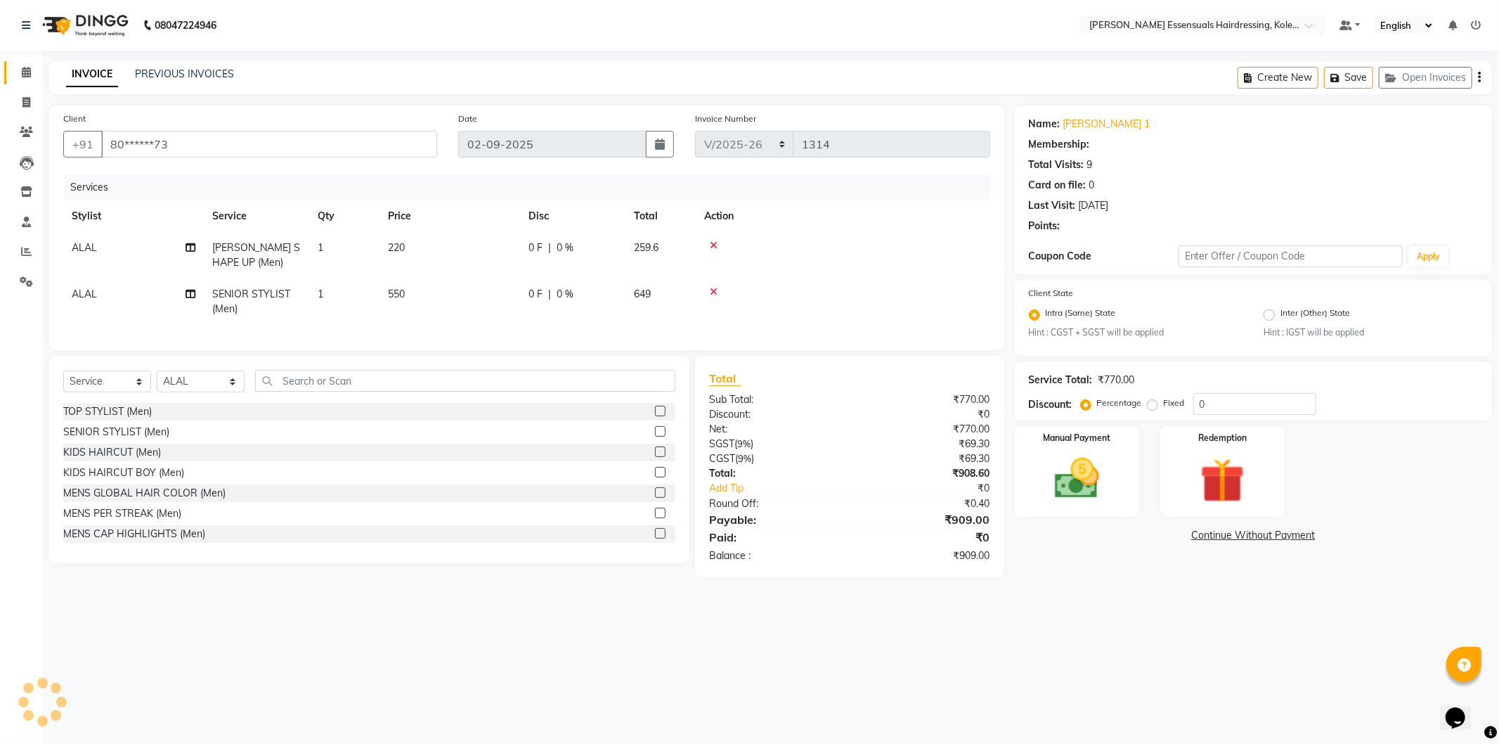
select select "1: Object"
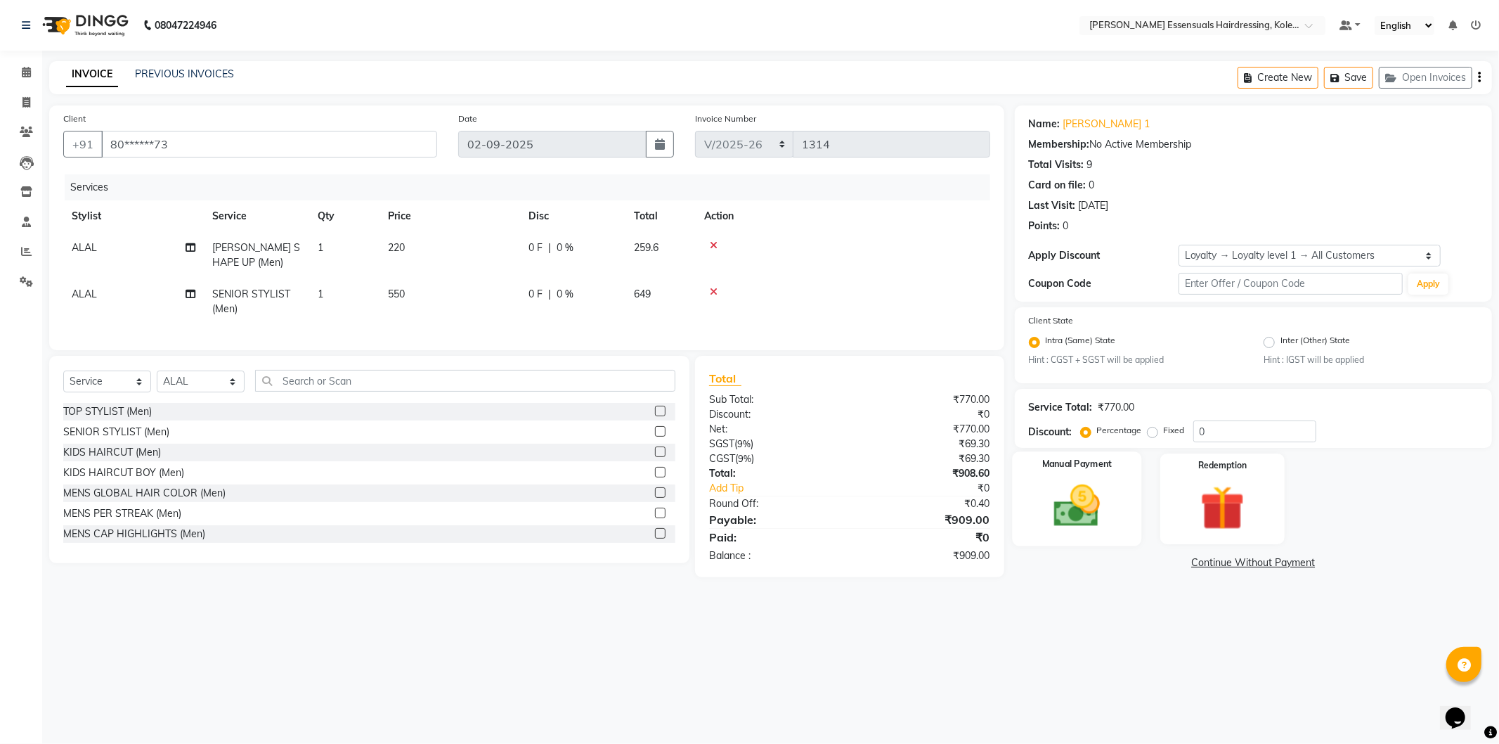
click at [1079, 496] on img at bounding box center [1077, 505] width 75 height 53
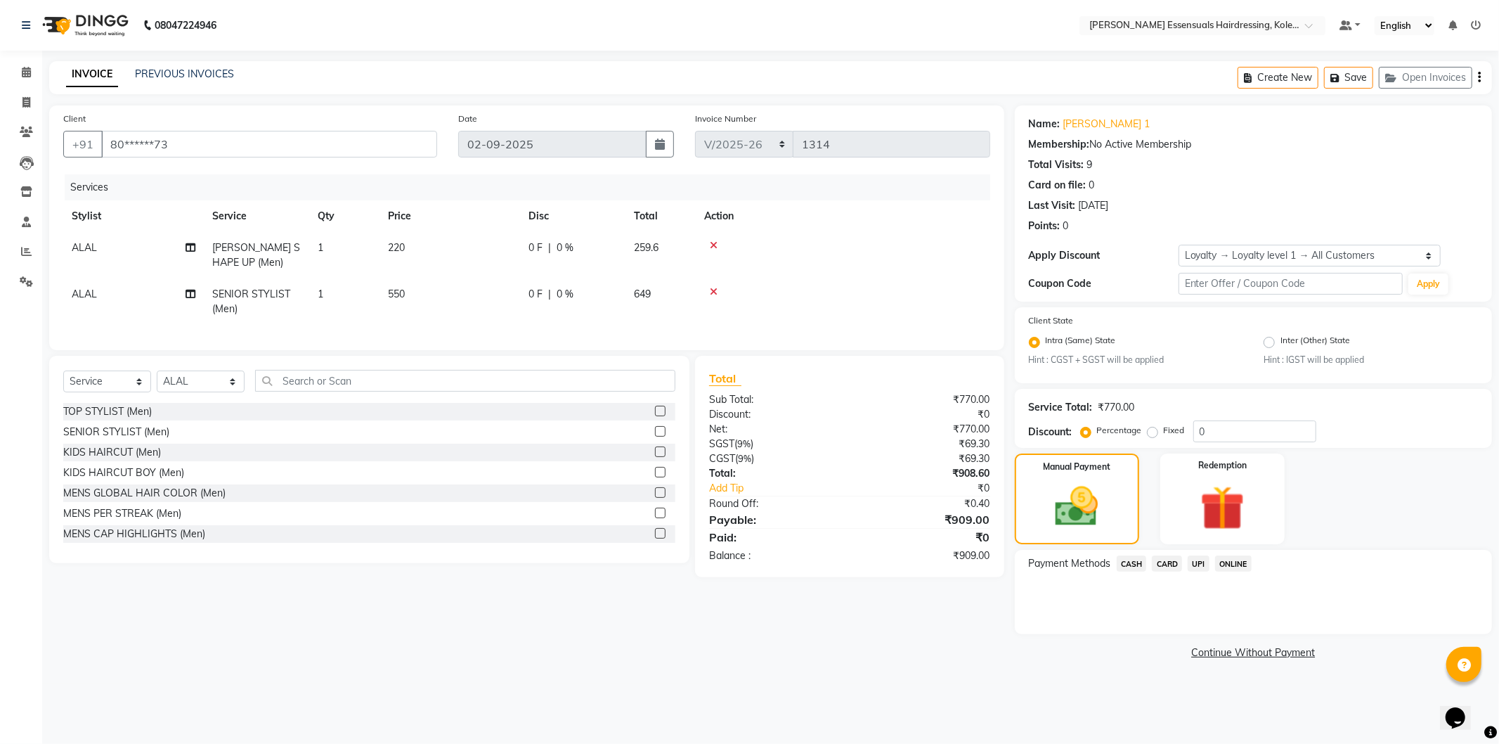
click at [1193, 560] on span "UPI" at bounding box center [1199, 563] width 22 height 16
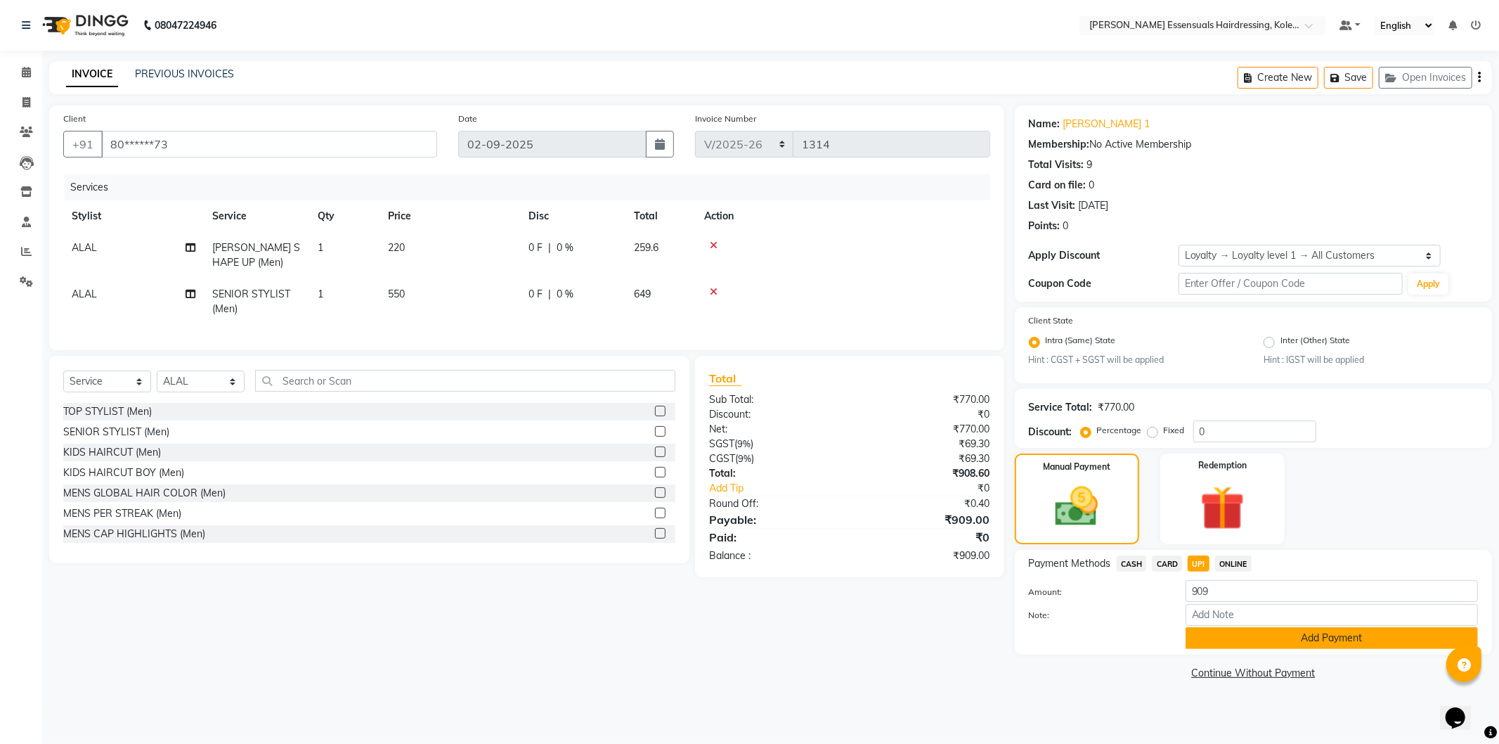
click at [1218, 638] on button "Add Payment" at bounding box center [1332, 638] width 292 height 22
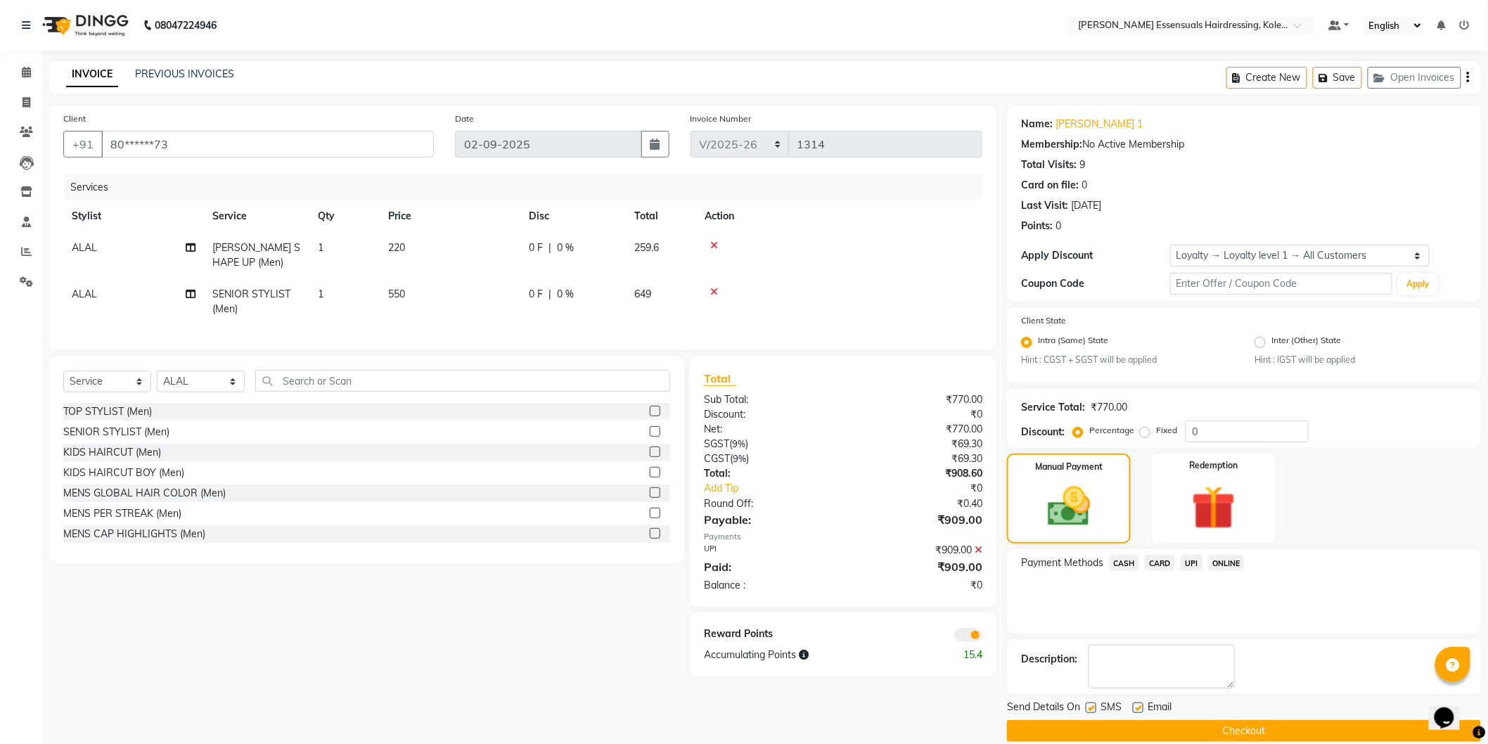
click at [1202, 725] on button "Checkout" at bounding box center [1244, 731] width 474 height 22
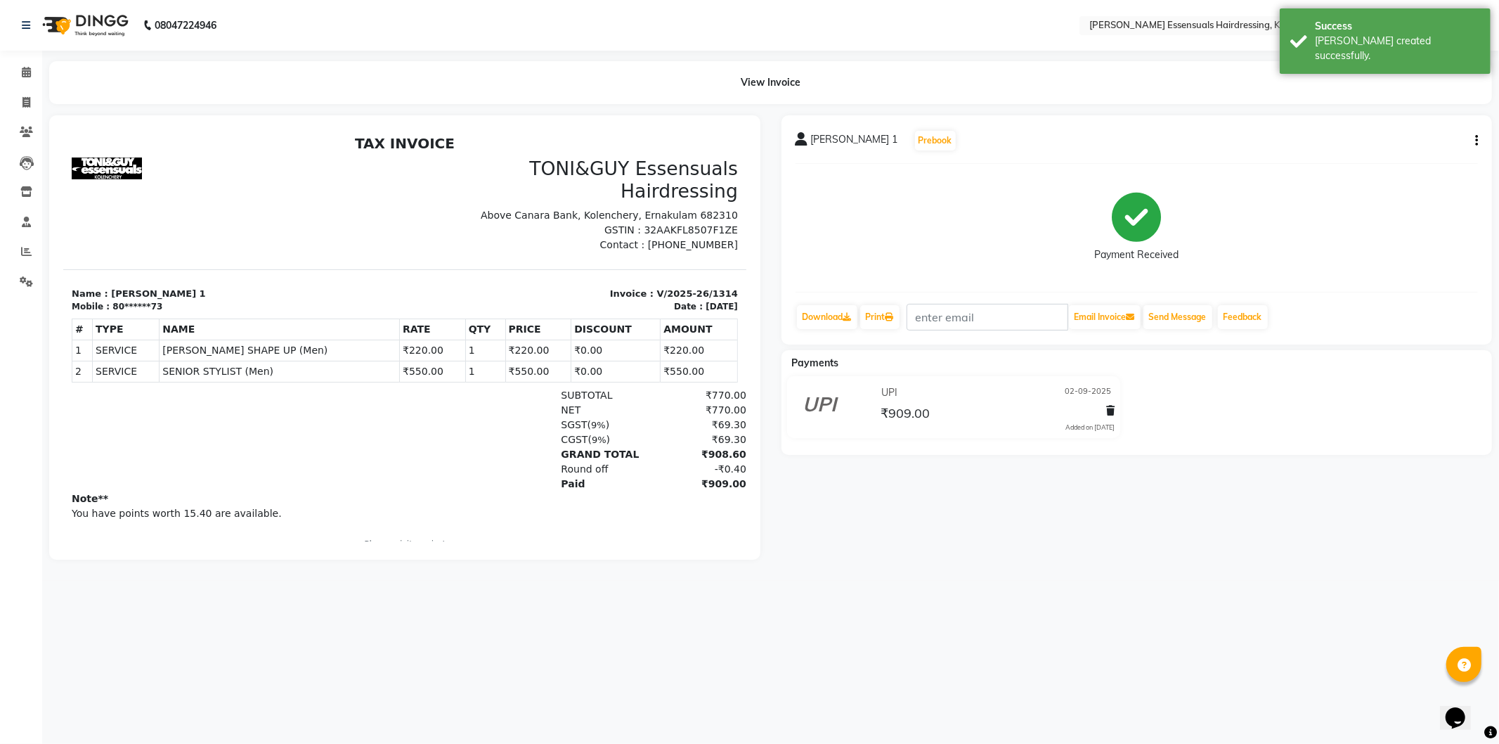
click at [25, 58] on li "Calendar" at bounding box center [21, 73] width 42 height 30
click at [29, 67] on icon at bounding box center [26, 72] width 9 height 11
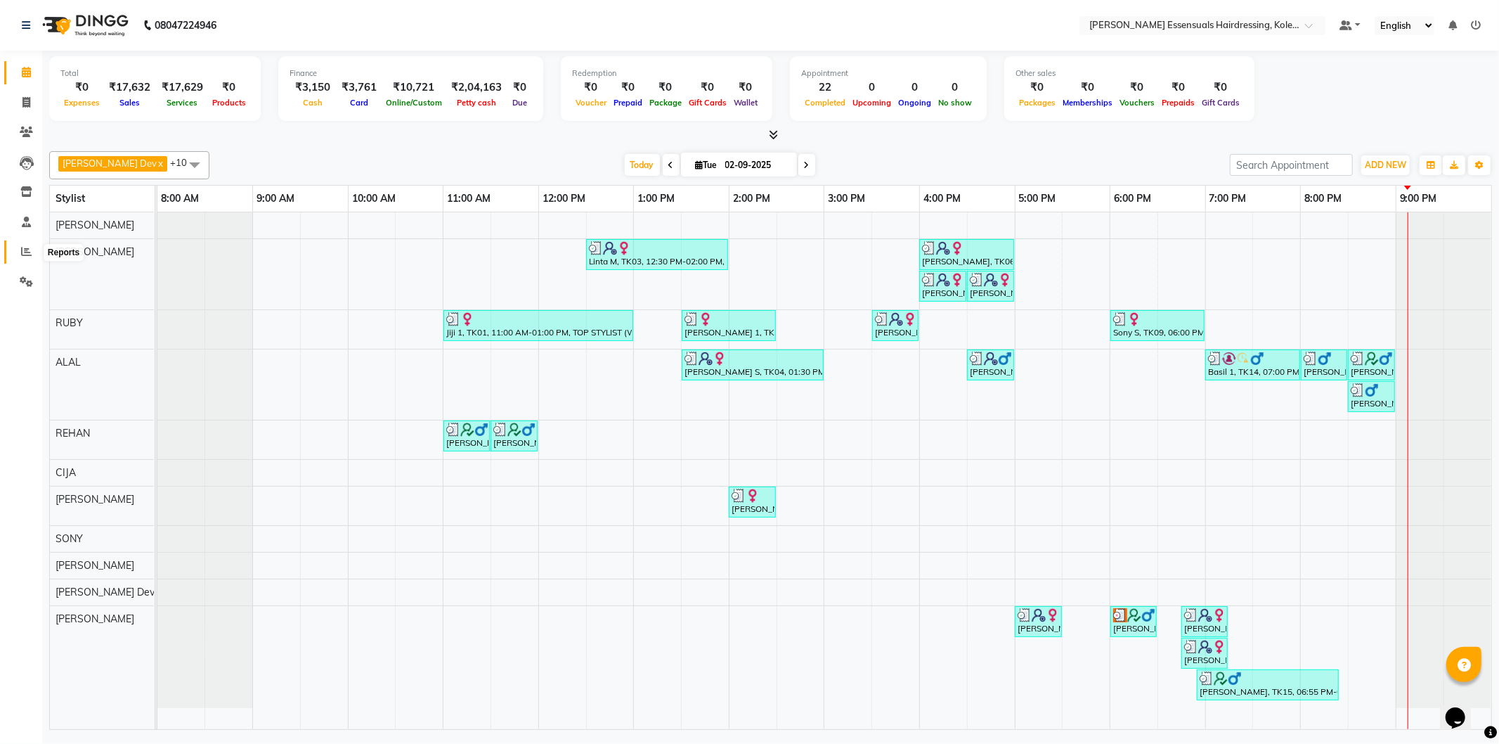
click at [27, 242] on link "Reports" at bounding box center [21, 251] width 34 height 23
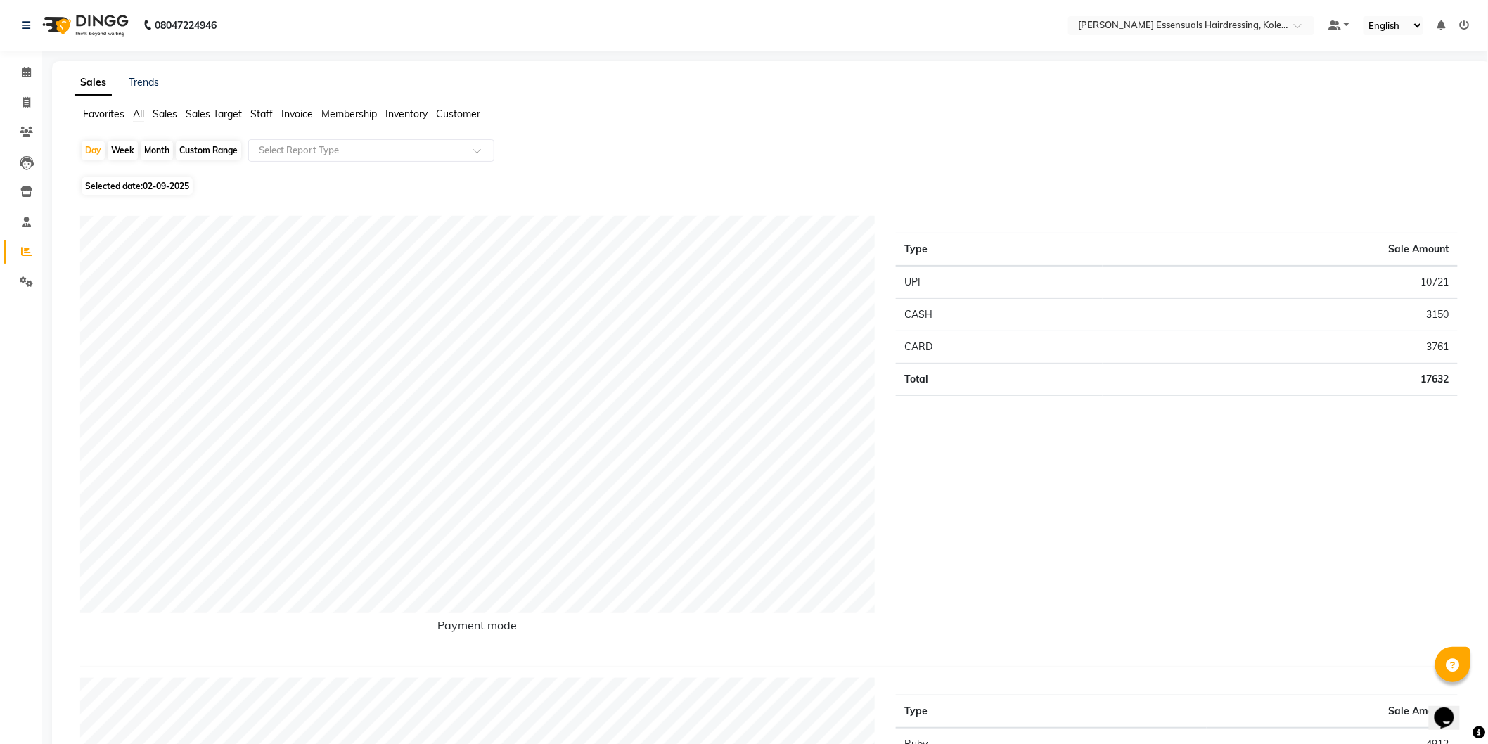
click at [165, 111] on span "Sales" at bounding box center [165, 114] width 25 height 13
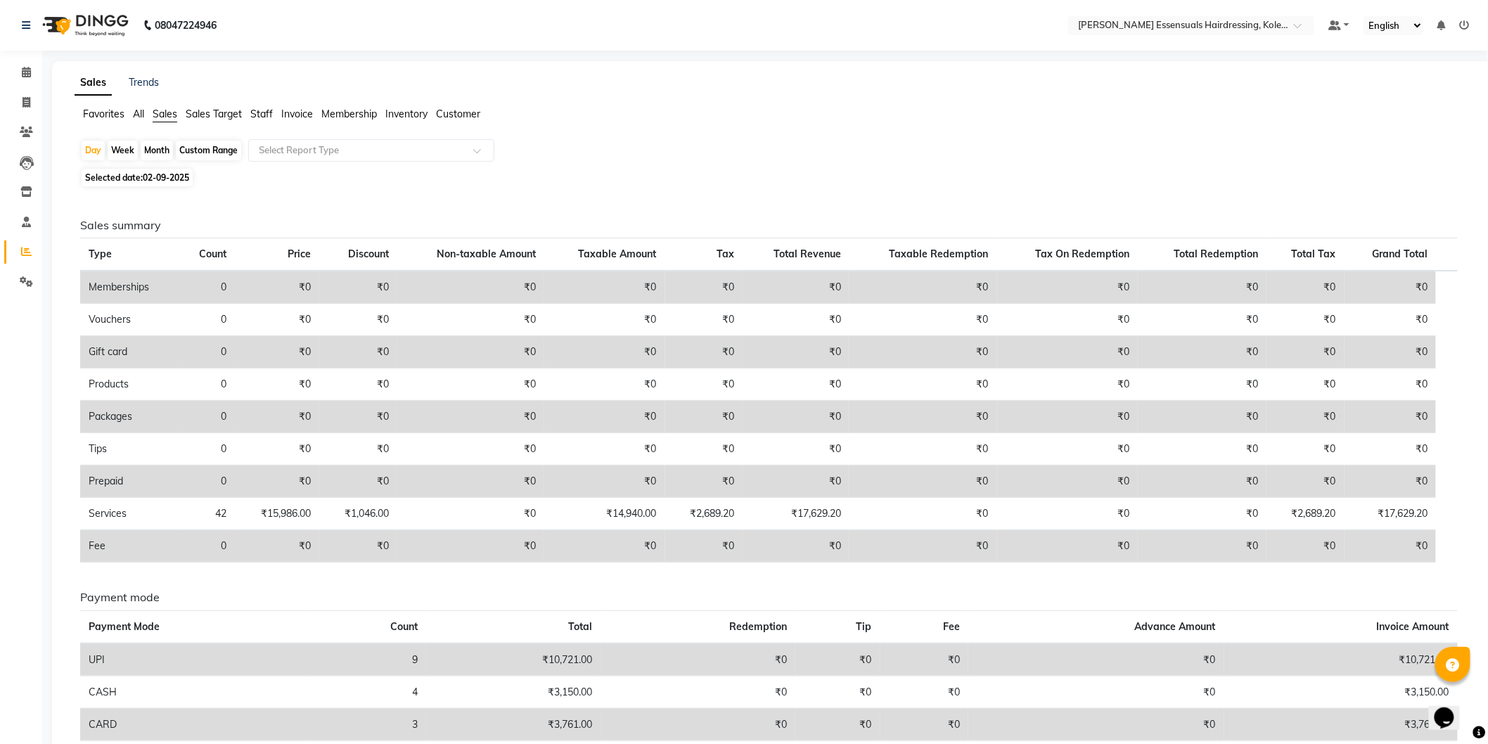
scroll to position [71, 0]
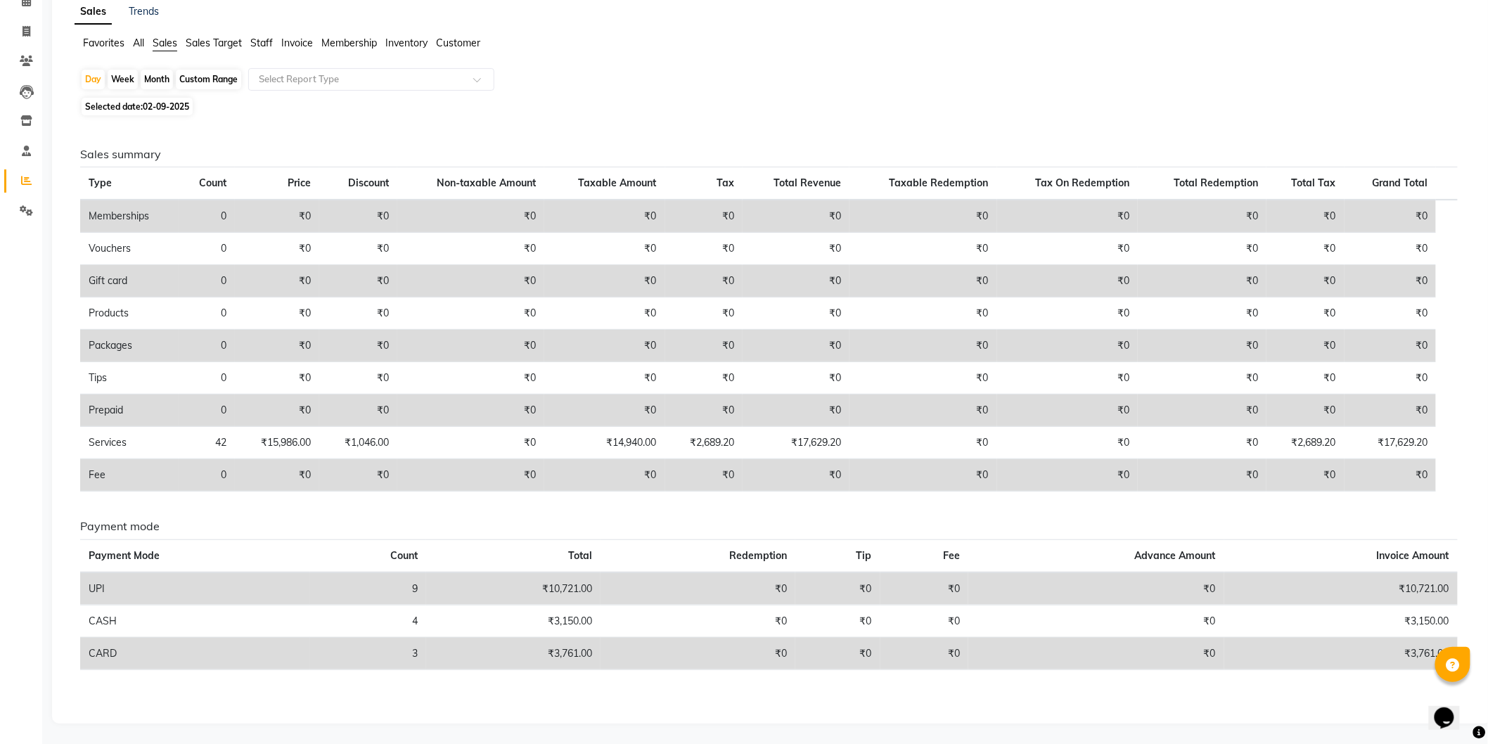
click at [255, 37] on span "Staff" at bounding box center [261, 43] width 22 height 13
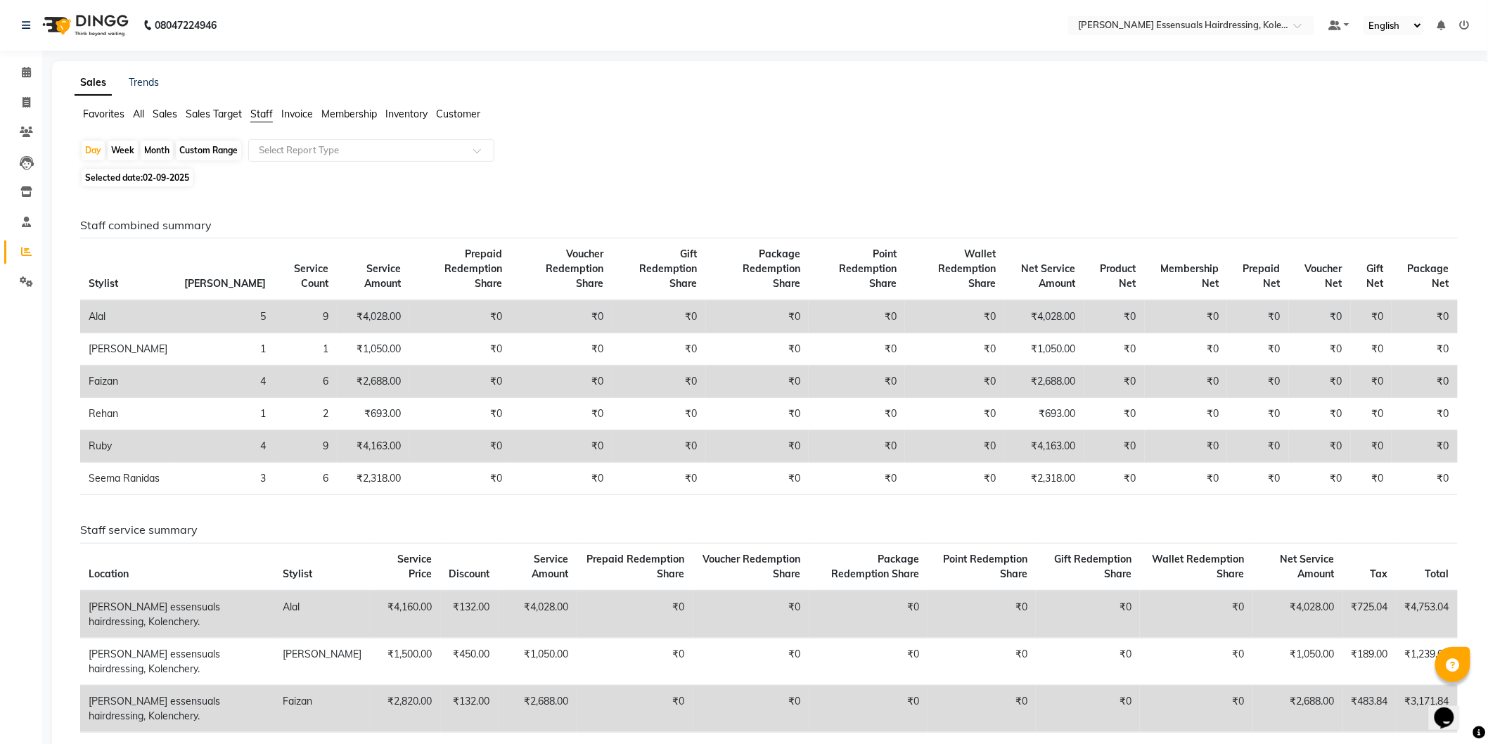
click at [150, 148] on div "Month" at bounding box center [157, 151] width 32 height 20
select select "9"
select select "2025"
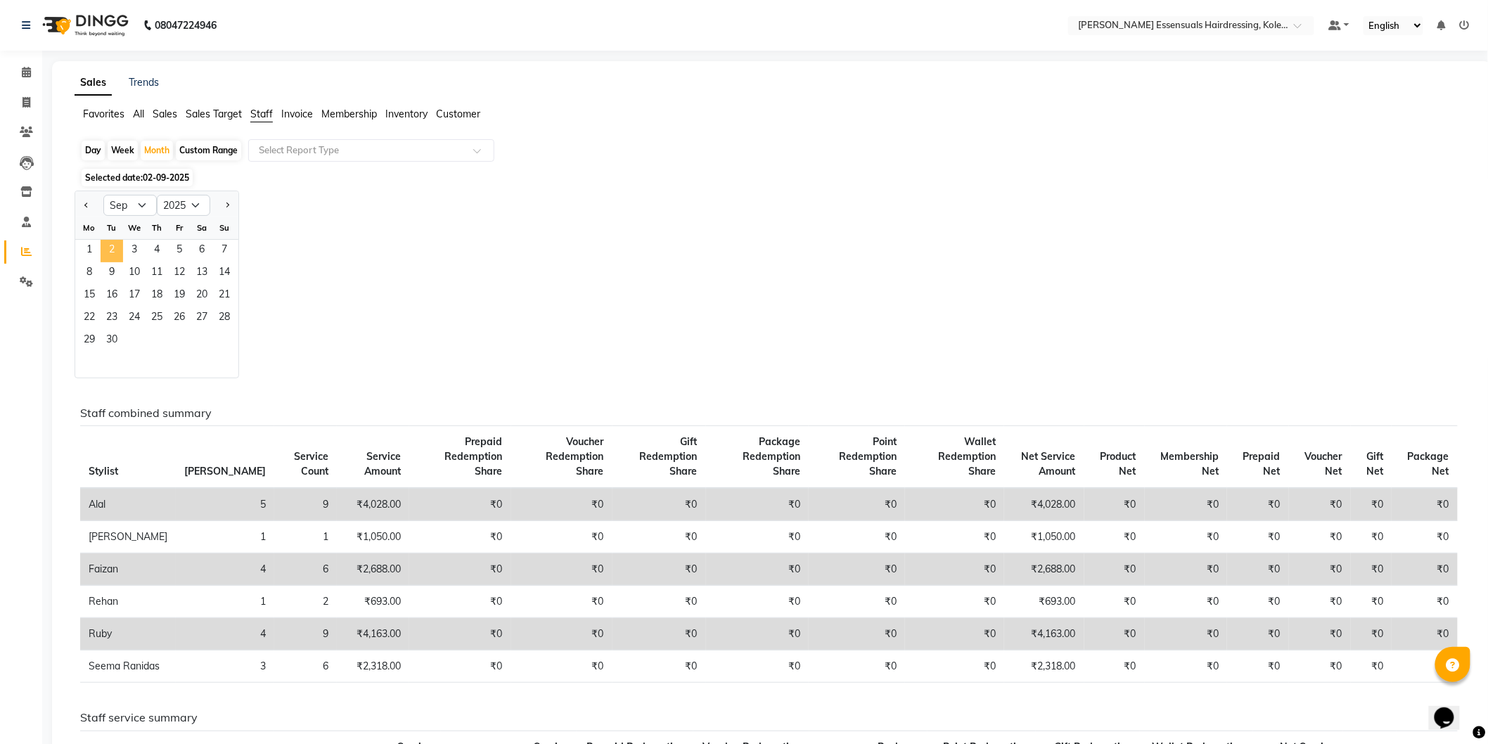
click at [109, 251] on span "2" at bounding box center [112, 251] width 22 height 22
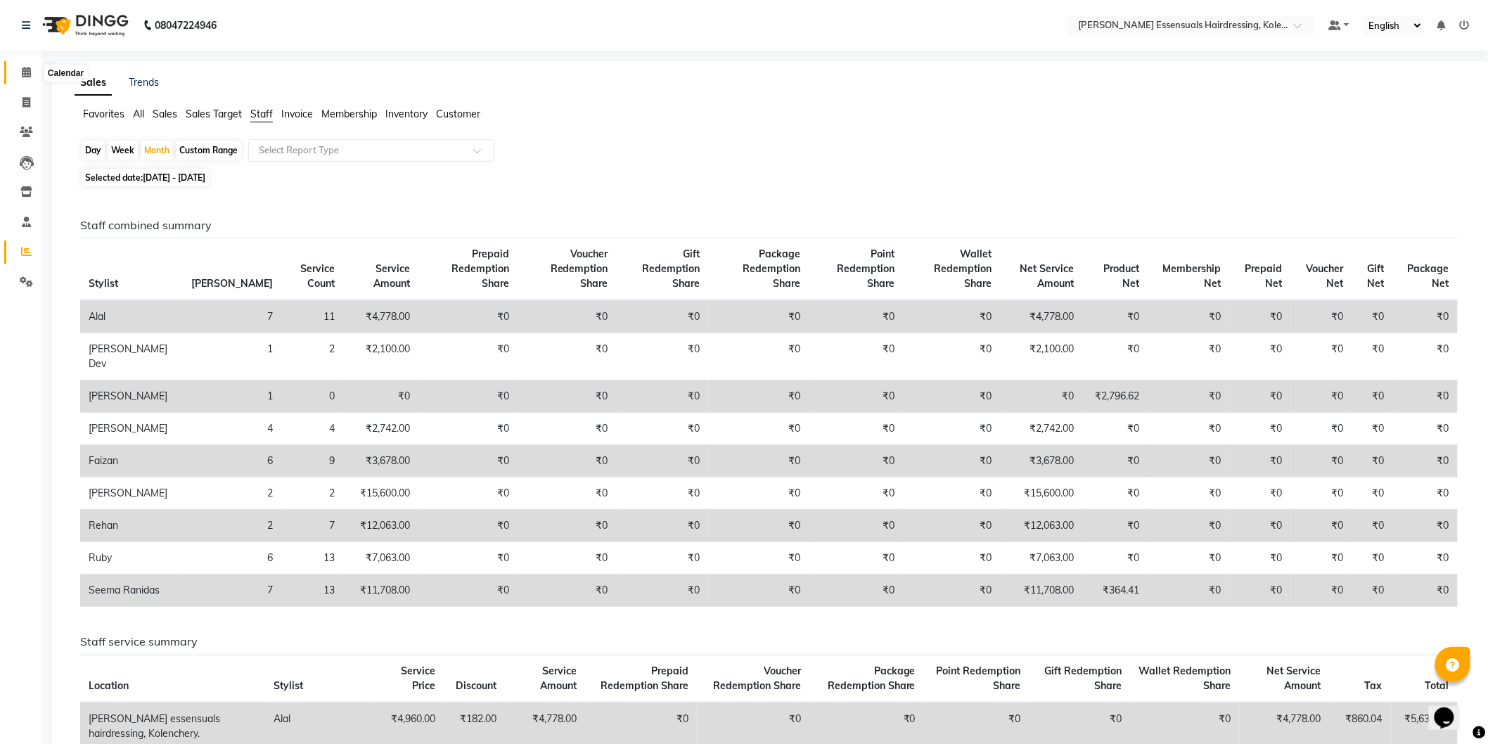
click at [17, 65] on span at bounding box center [26, 73] width 25 height 16
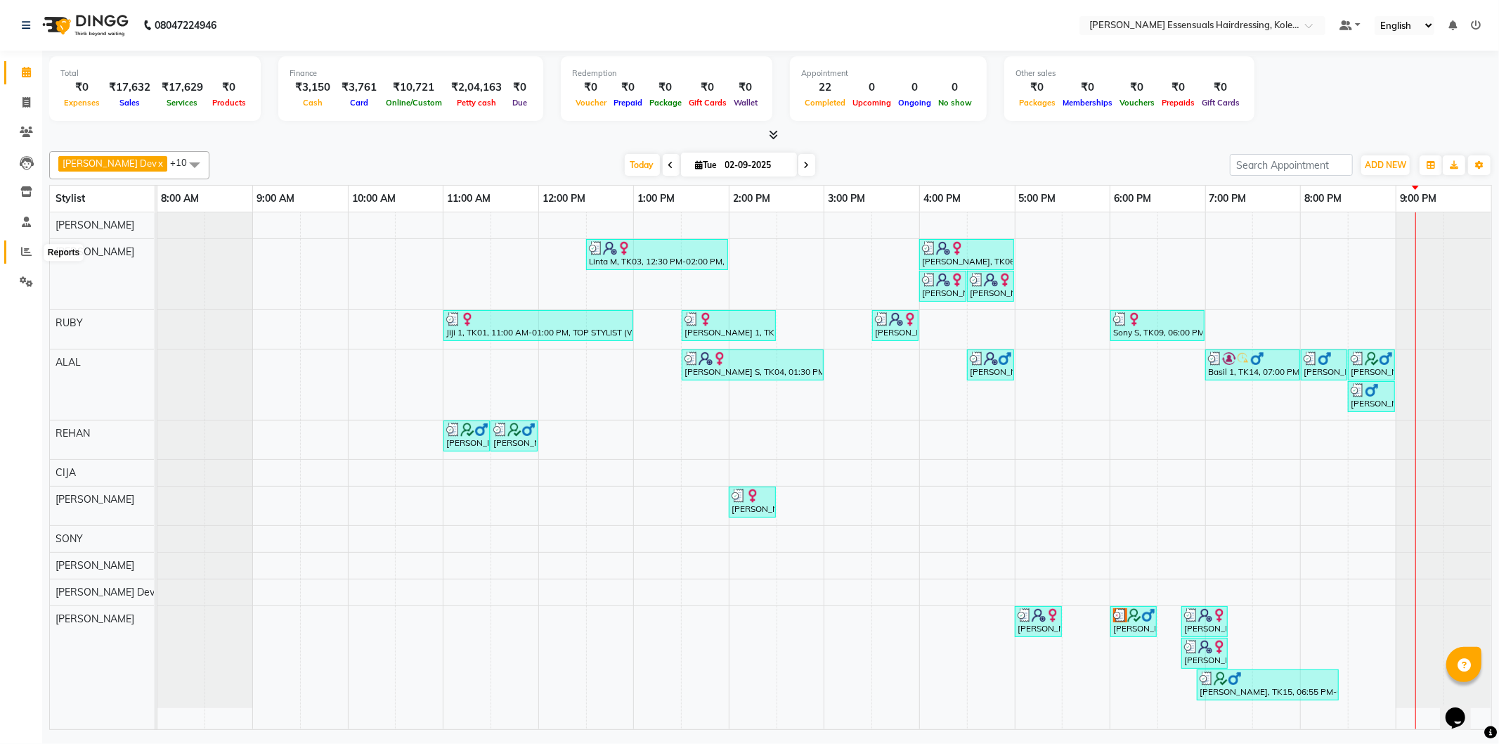
click at [22, 254] on icon at bounding box center [26, 251] width 11 height 11
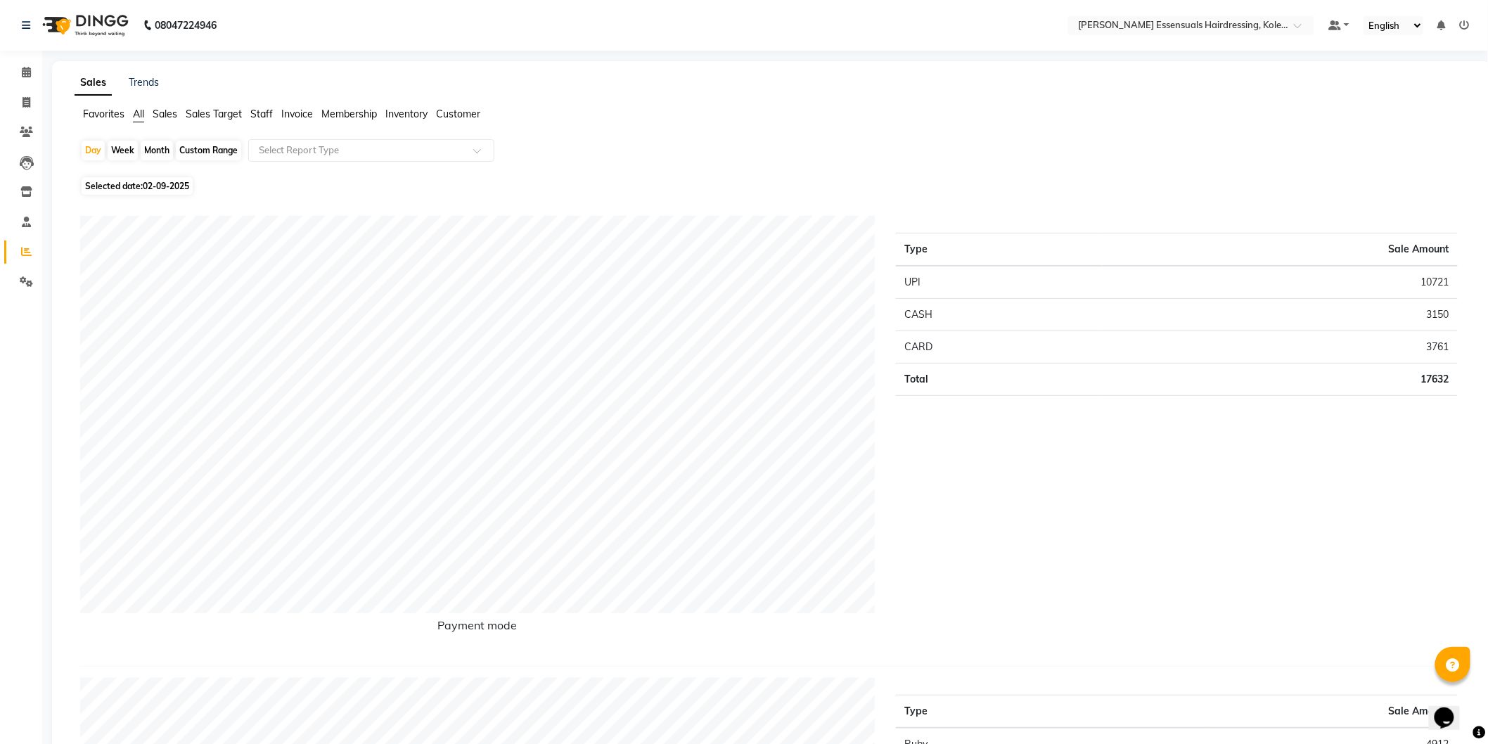
click at [165, 110] on span "Sales" at bounding box center [165, 114] width 25 height 13
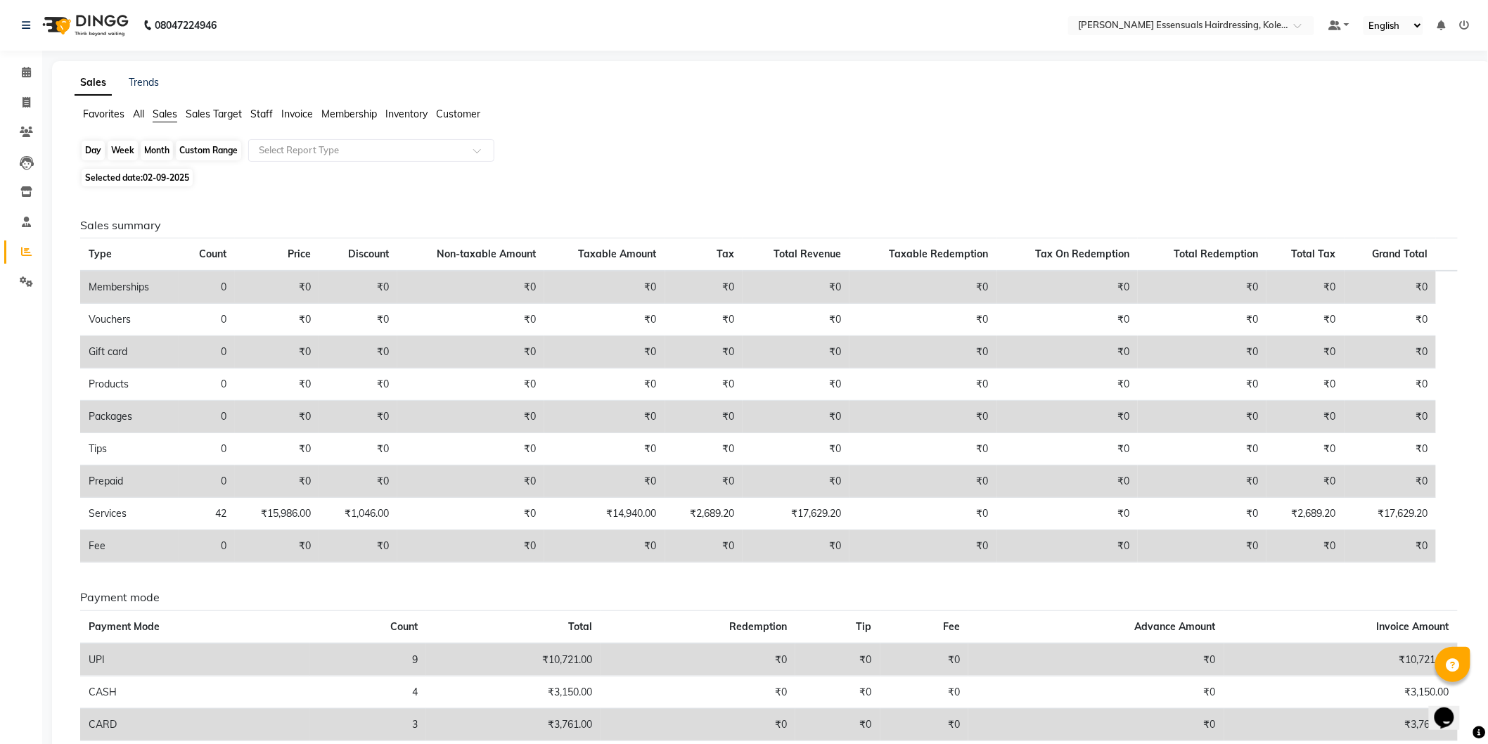
click at [88, 150] on div "Day" at bounding box center [93, 151] width 23 height 20
select select "9"
select select "2025"
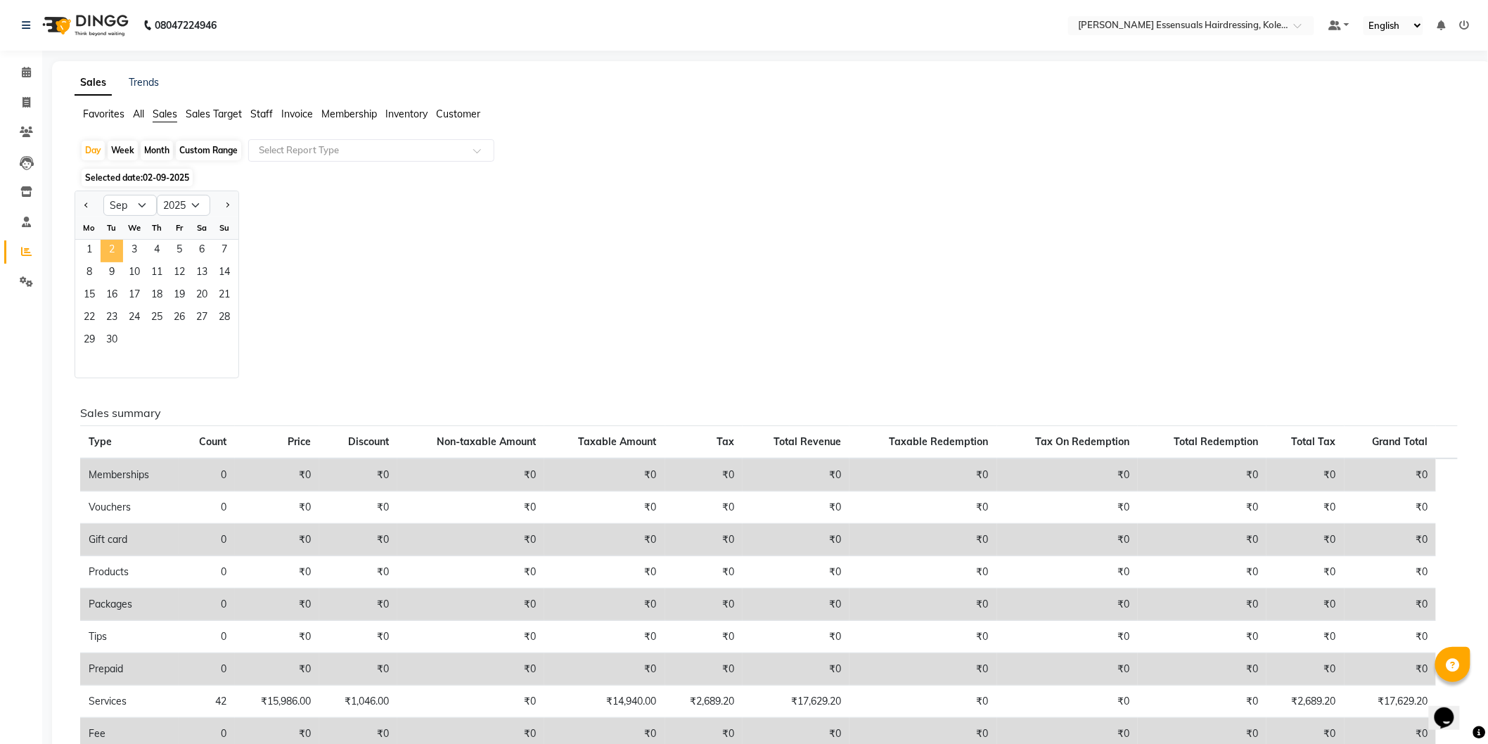
click at [108, 251] on span "2" at bounding box center [112, 251] width 22 height 22
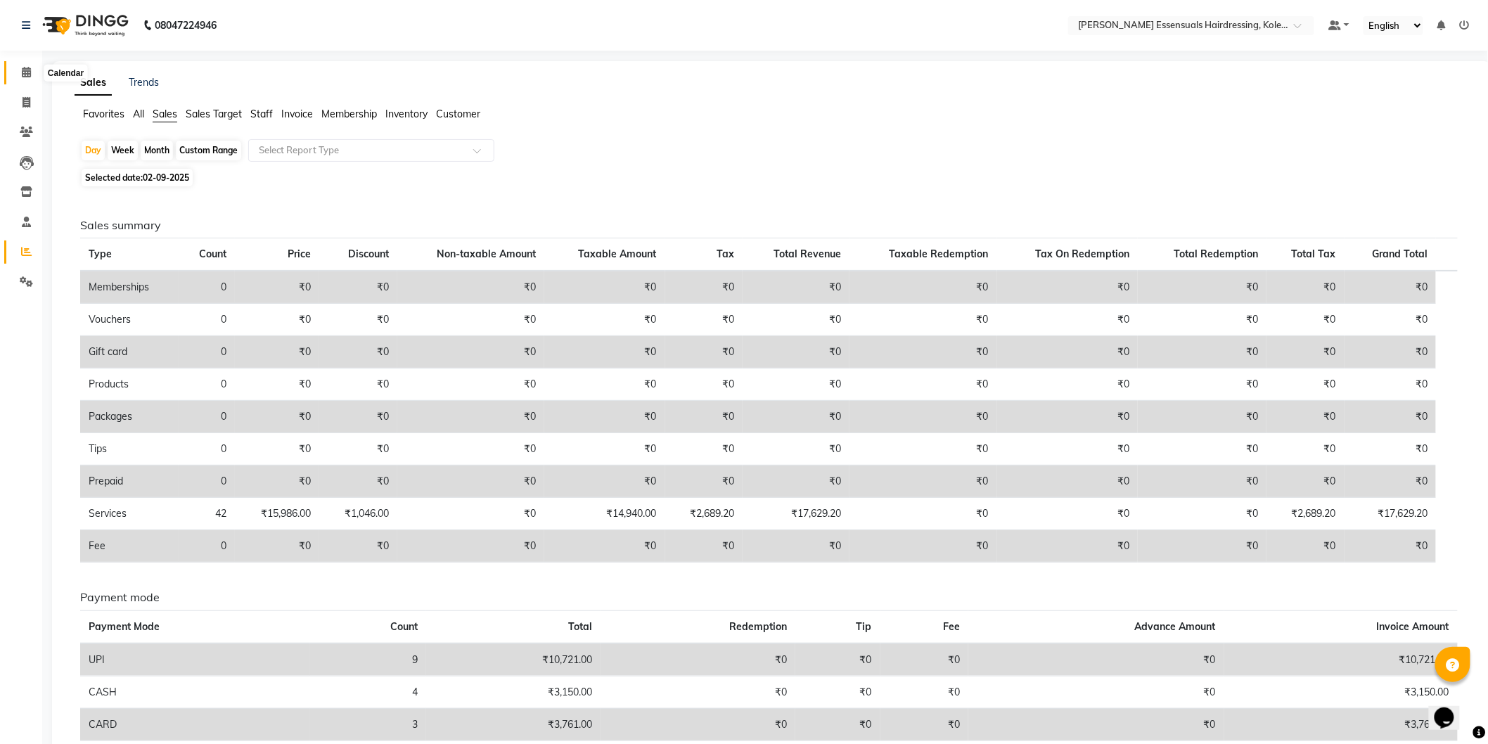
click at [20, 71] on span at bounding box center [26, 73] width 25 height 16
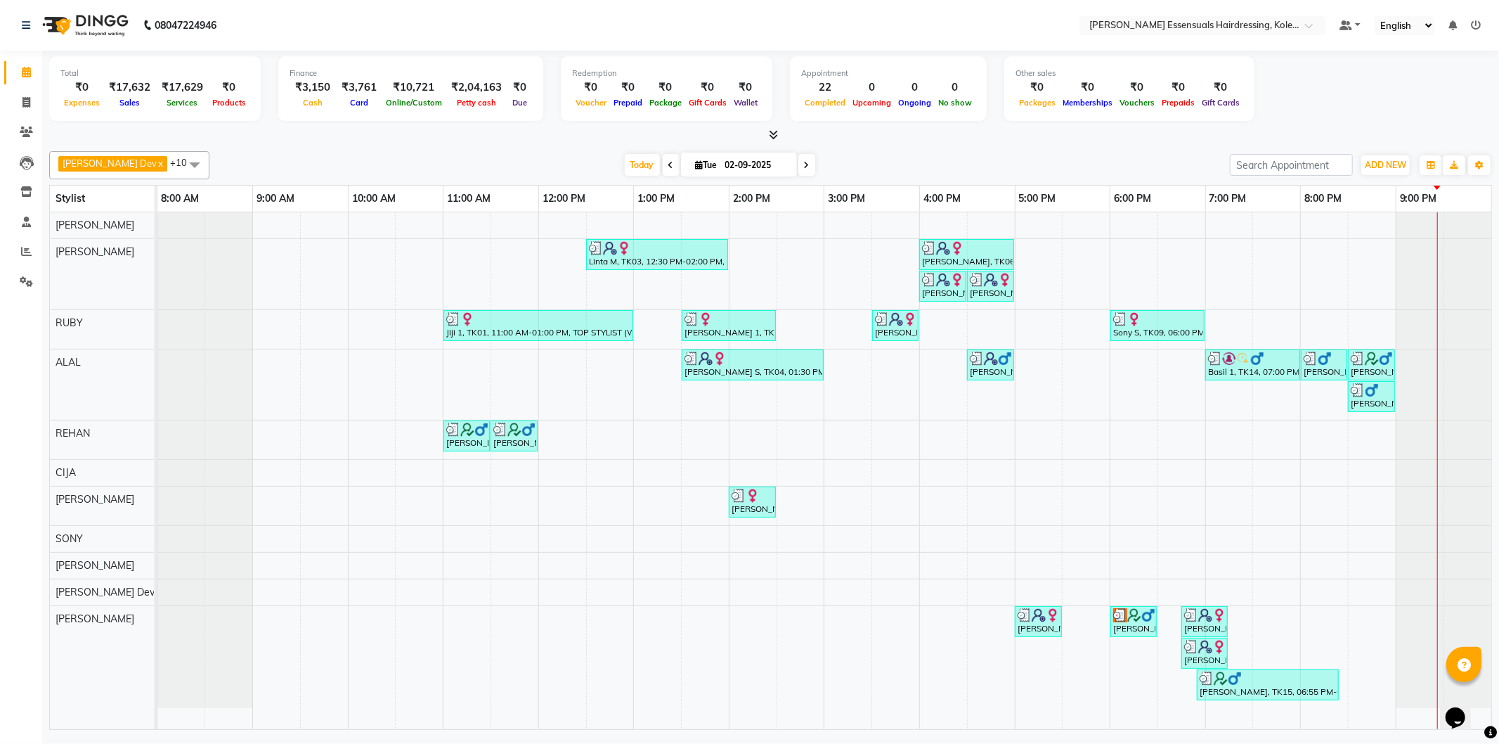
click at [181, 159] on span at bounding box center [195, 164] width 28 height 27
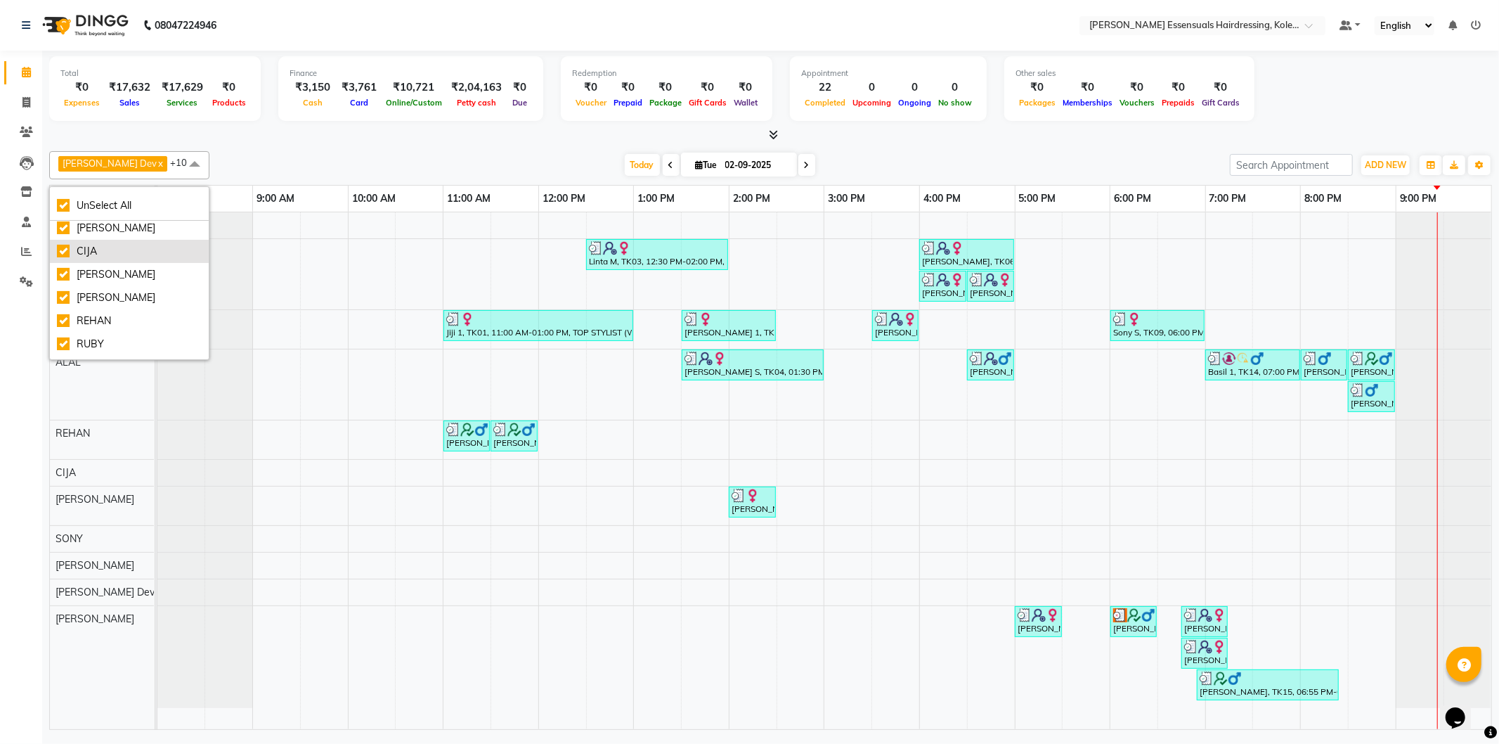
scroll to position [131, 0]
click at [195, 299] on div at bounding box center [205, 274] width 96 height 70
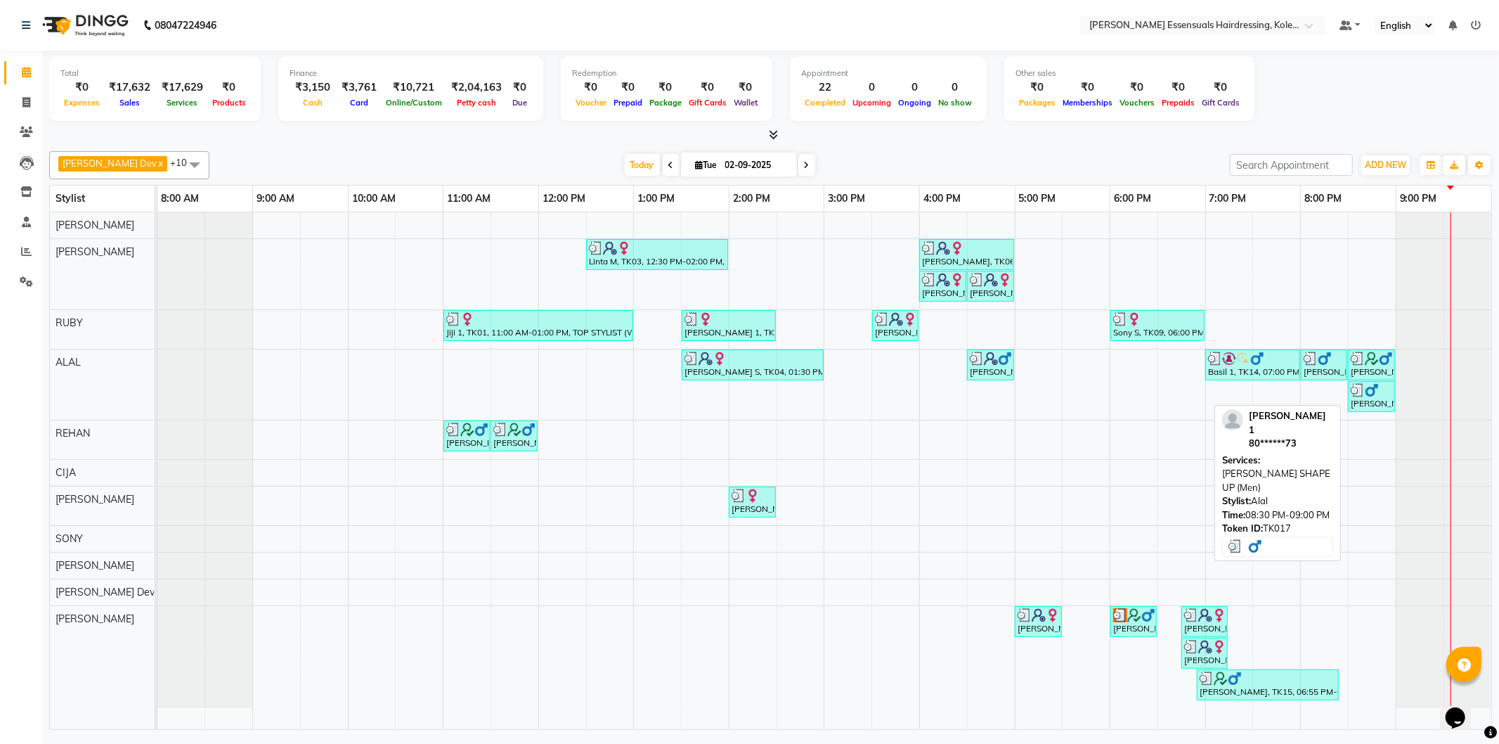
click at [1367, 404] on div "[PERSON_NAME] 1, TK17, 08:30 PM-09:00 PM, [PERSON_NAME] SHAPE UP (Men)" at bounding box center [1372, 396] width 44 height 27
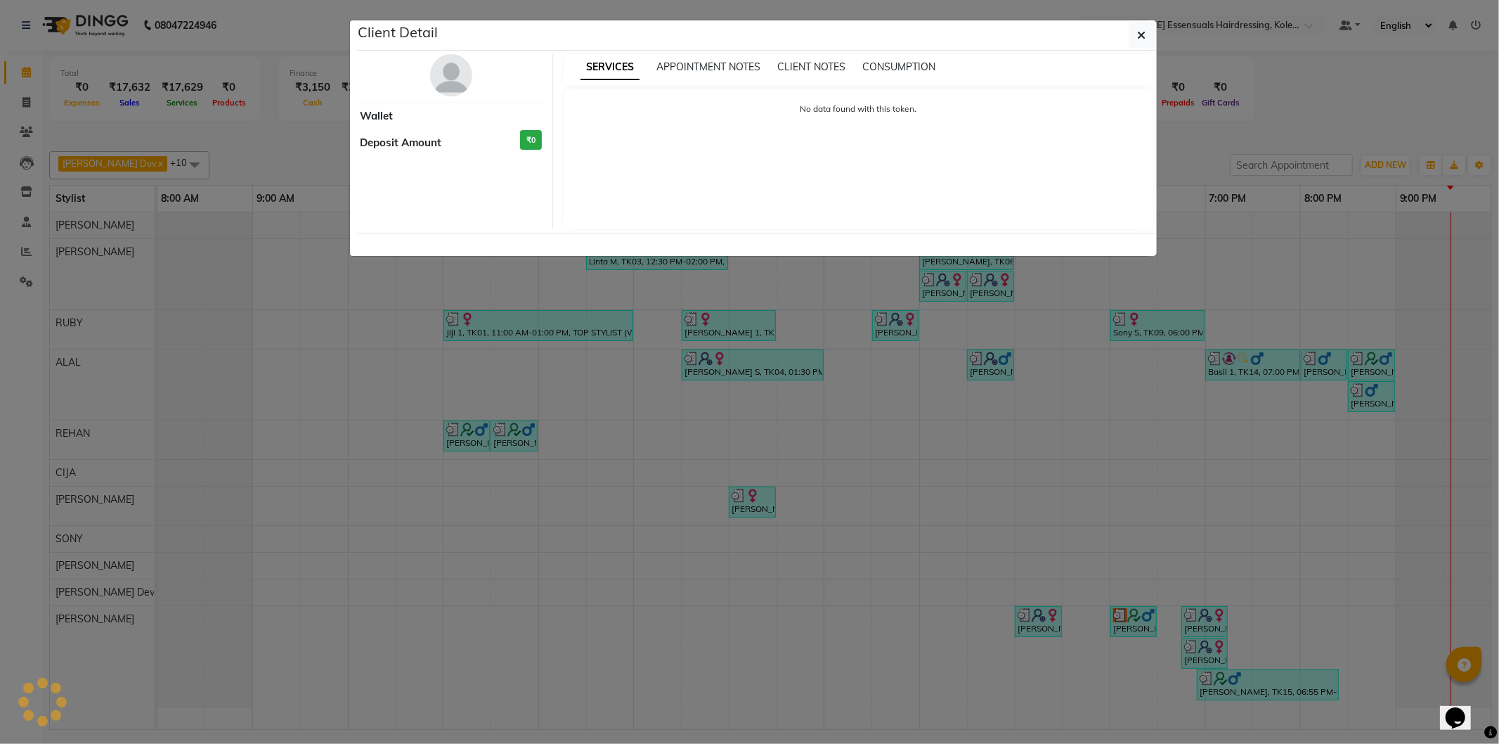
select select "3"
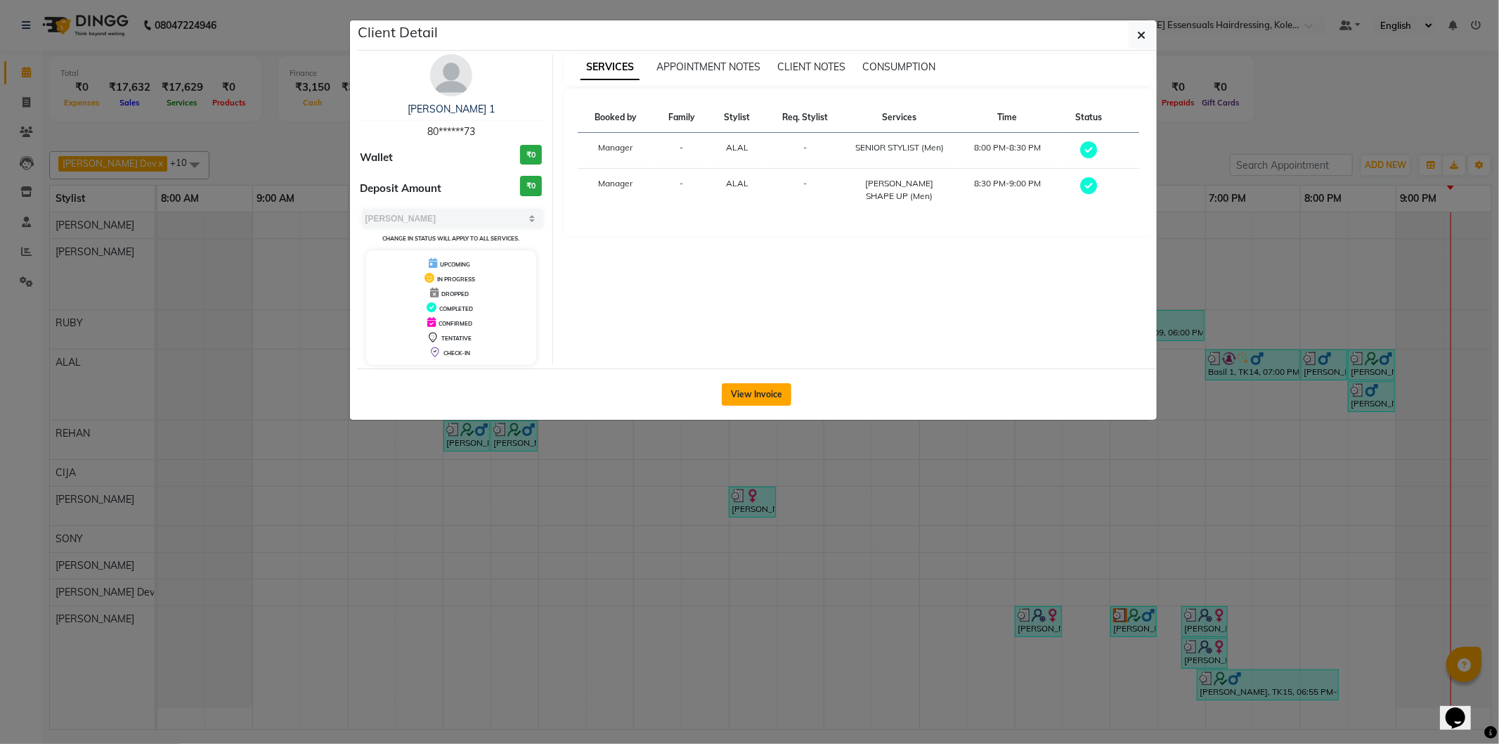
click at [765, 397] on button "View Invoice" at bounding box center [757, 394] width 70 height 22
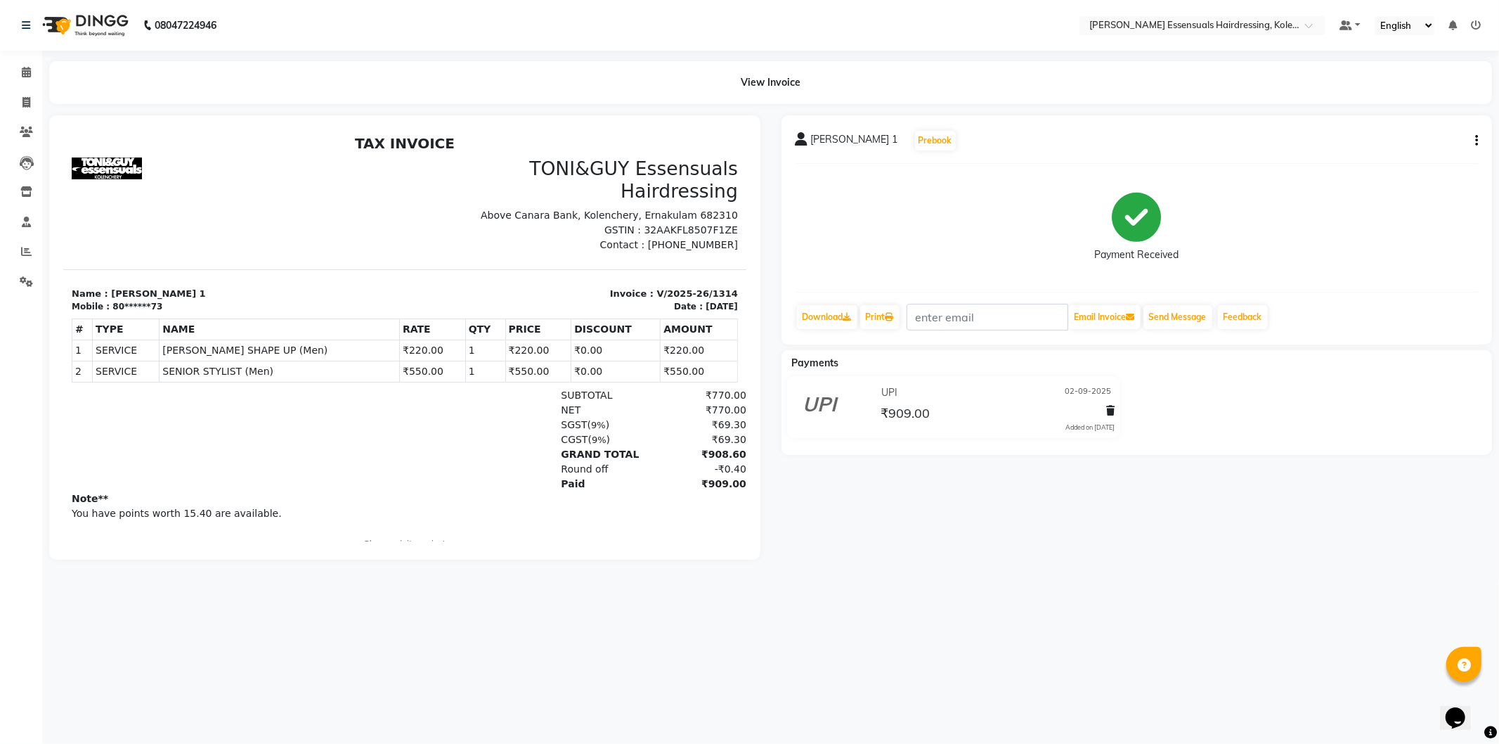
click at [1476, 141] on icon "button" at bounding box center [1477, 141] width 3 height 1
click at [1436, 139] on div "Edit Invoice" at bounding box center [1427, 141] width 56 height 18
select select "service"
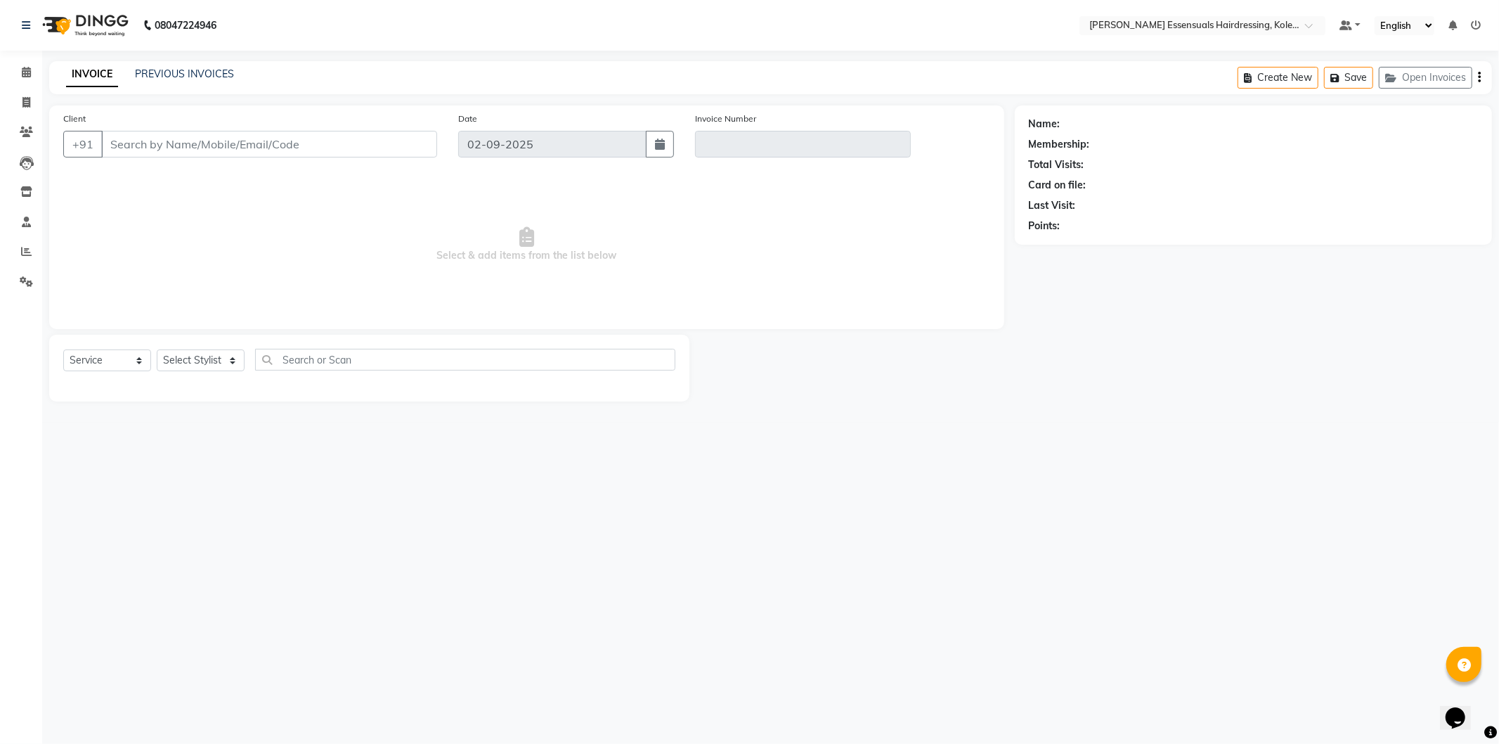
type input "80******73"
type input "V/2025-26/1314"
select select "select"
select select "1: Object"
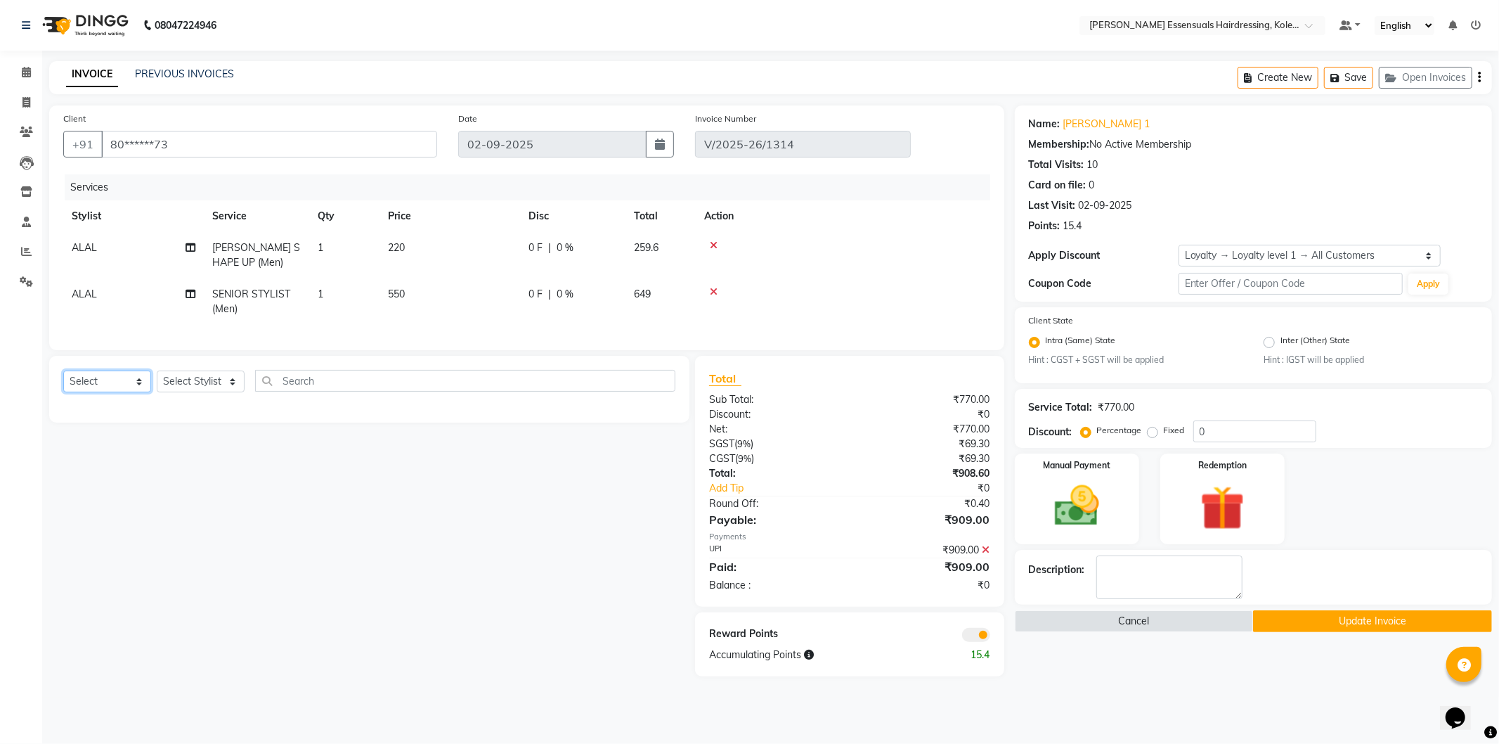
click at [87, 392] on select "Select Service Product Membership Package Voucher Prepaid Gift Card" at bounding box center [107, 381] width 88 height 22
select select "product"
click at [63, 382] on select "Select Service Product Membership Package Voucher Prepaid Gift Card" at bounding box center [107, 381] width 88 height 22
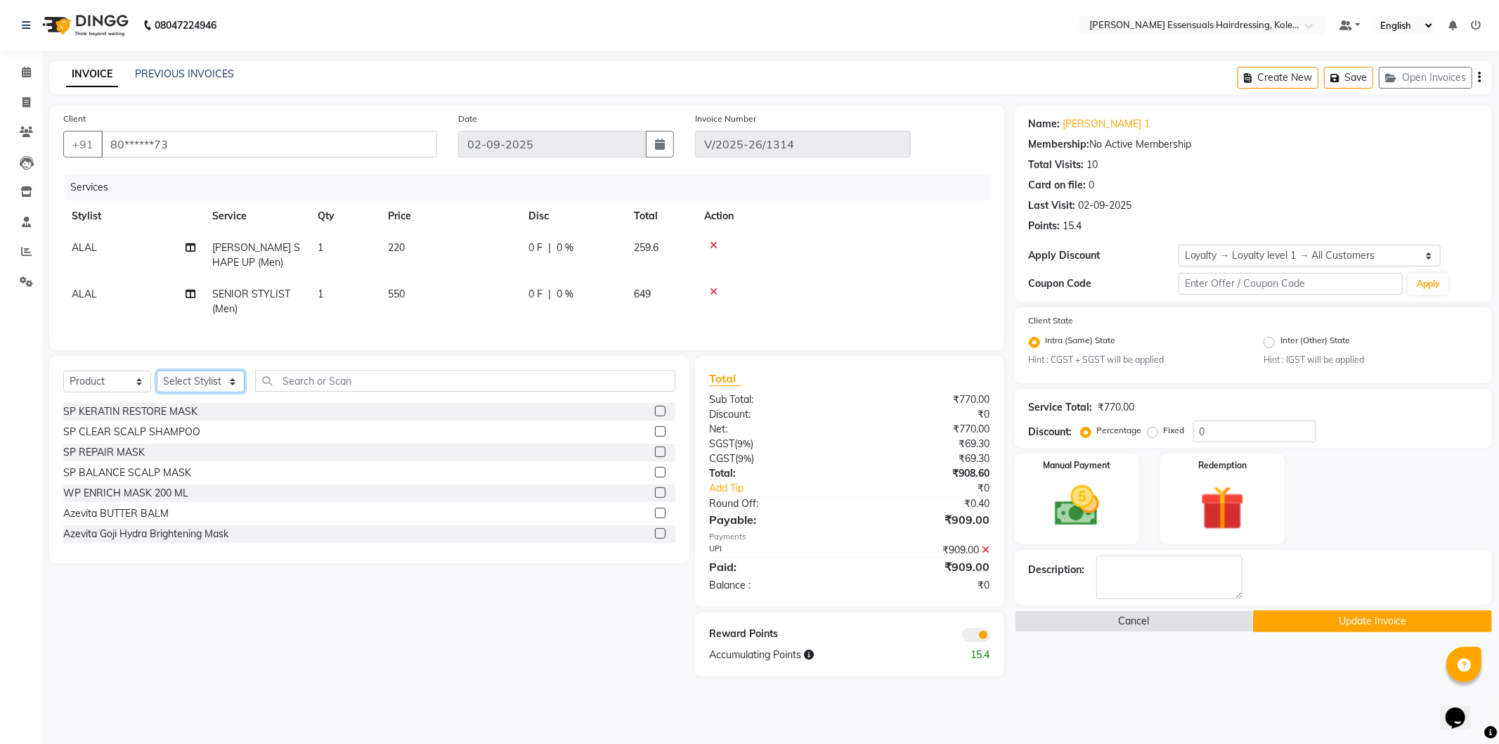
click at [201, 392] on select "Select Stylist Admin [PERSON_NAME] Dev [PERSON_NAME] [PERSON_NAME] [PERSON_NAME…" at bounding box center [201, 381] width 88 height 22
select select "79976"
click at [157, 382] on select "Select Stylist Admin [PERSON_NAME] Dev [PERSON_NAME] [PERSON_NAME] [PERSON_NAME…" at bounding box center [201, 381] width 88 height 22
click at [320, 392] on input "text" at bounding box center [465, 381] width 420 height 22
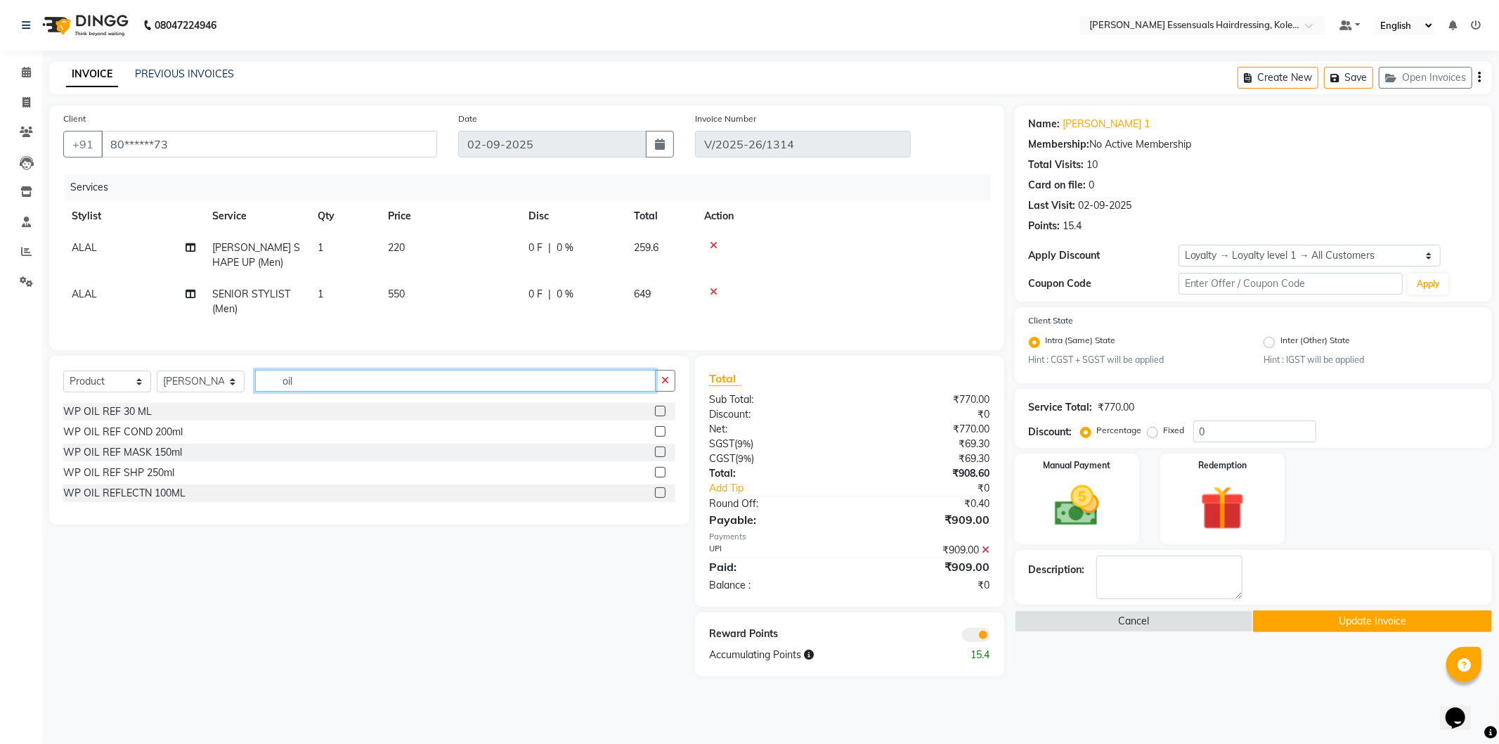
type input "oil"
click at [659, 416] on label at bounding box center [660, 411] width 11 height 11
click at [659, 416] on input "checkbox" at bounding box center [659, 411] width 9 height 9
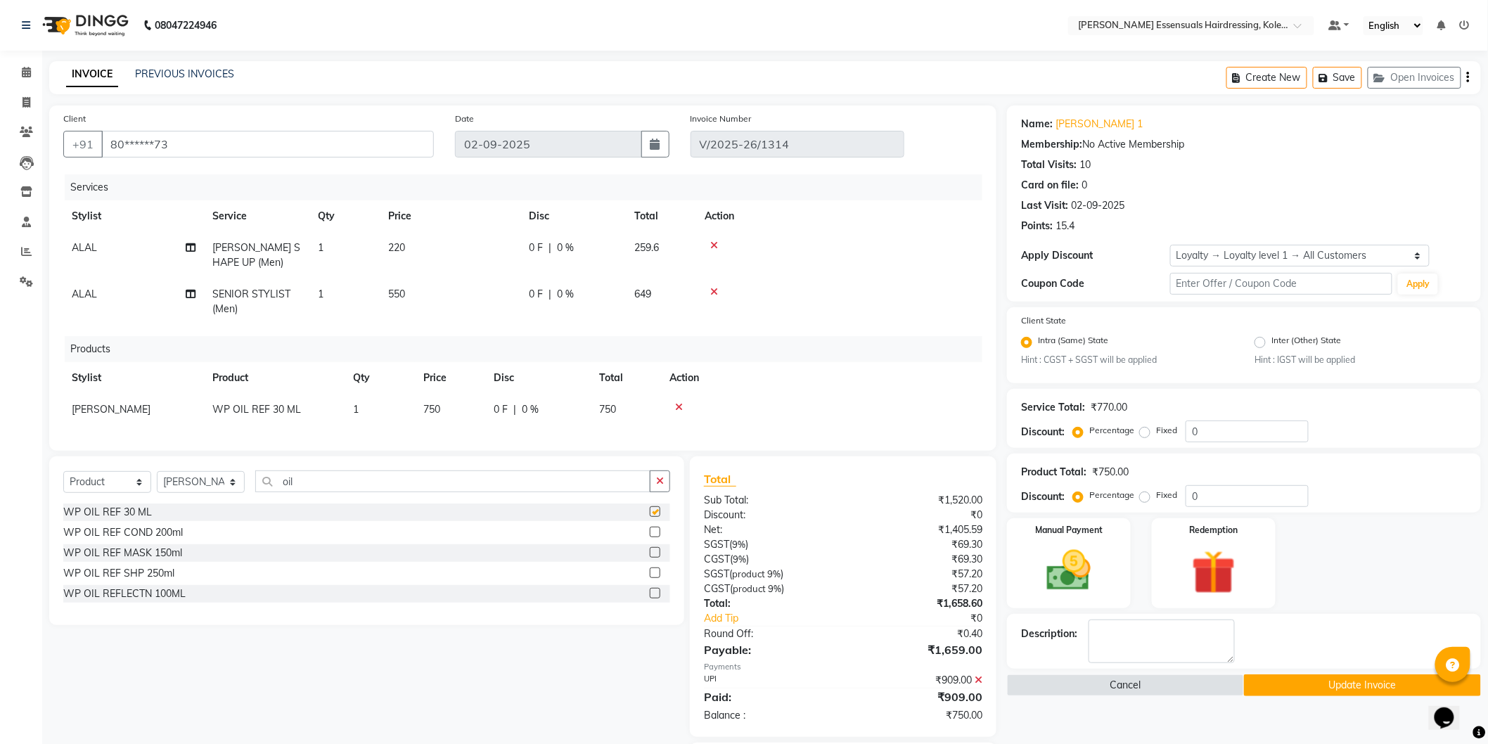
checkbox input "false"
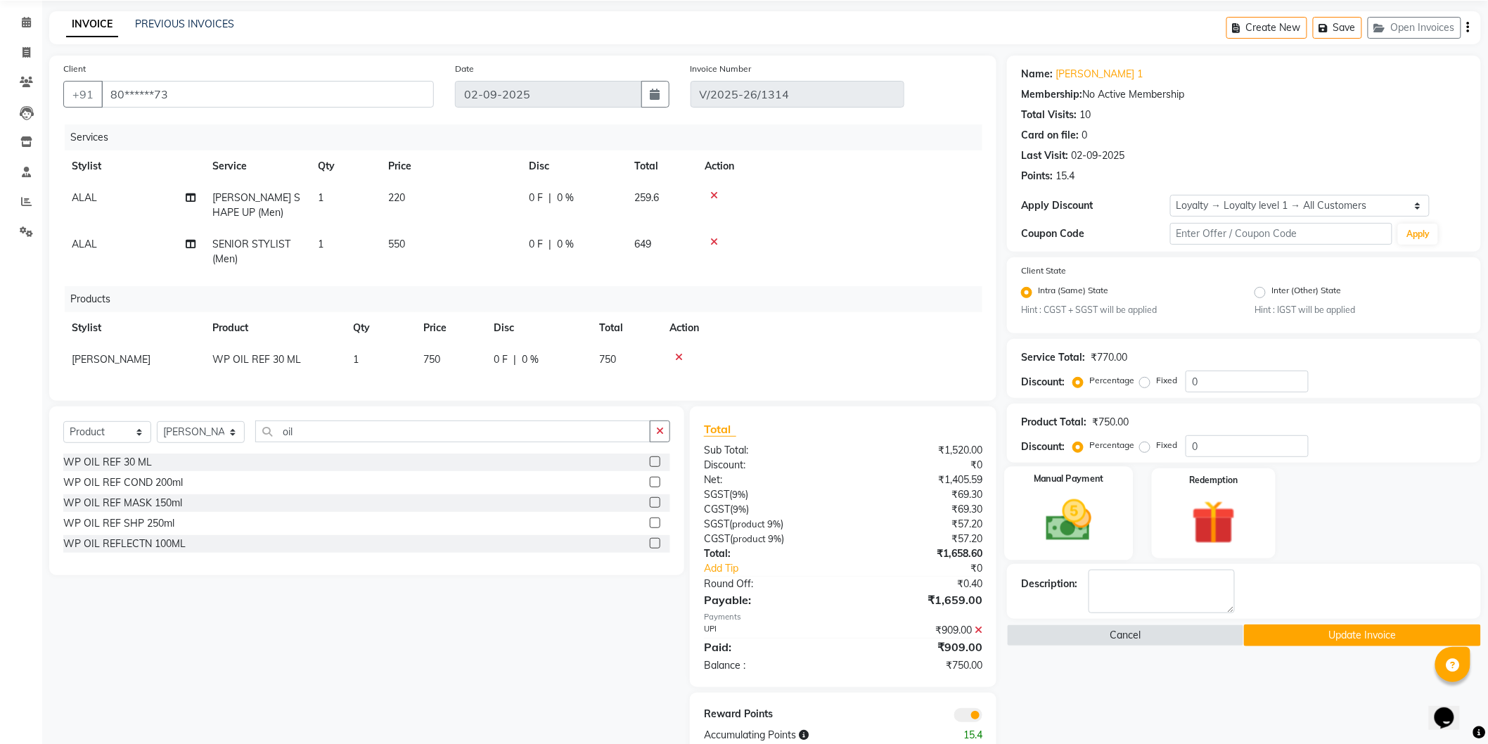
scroll to position [78, 0]
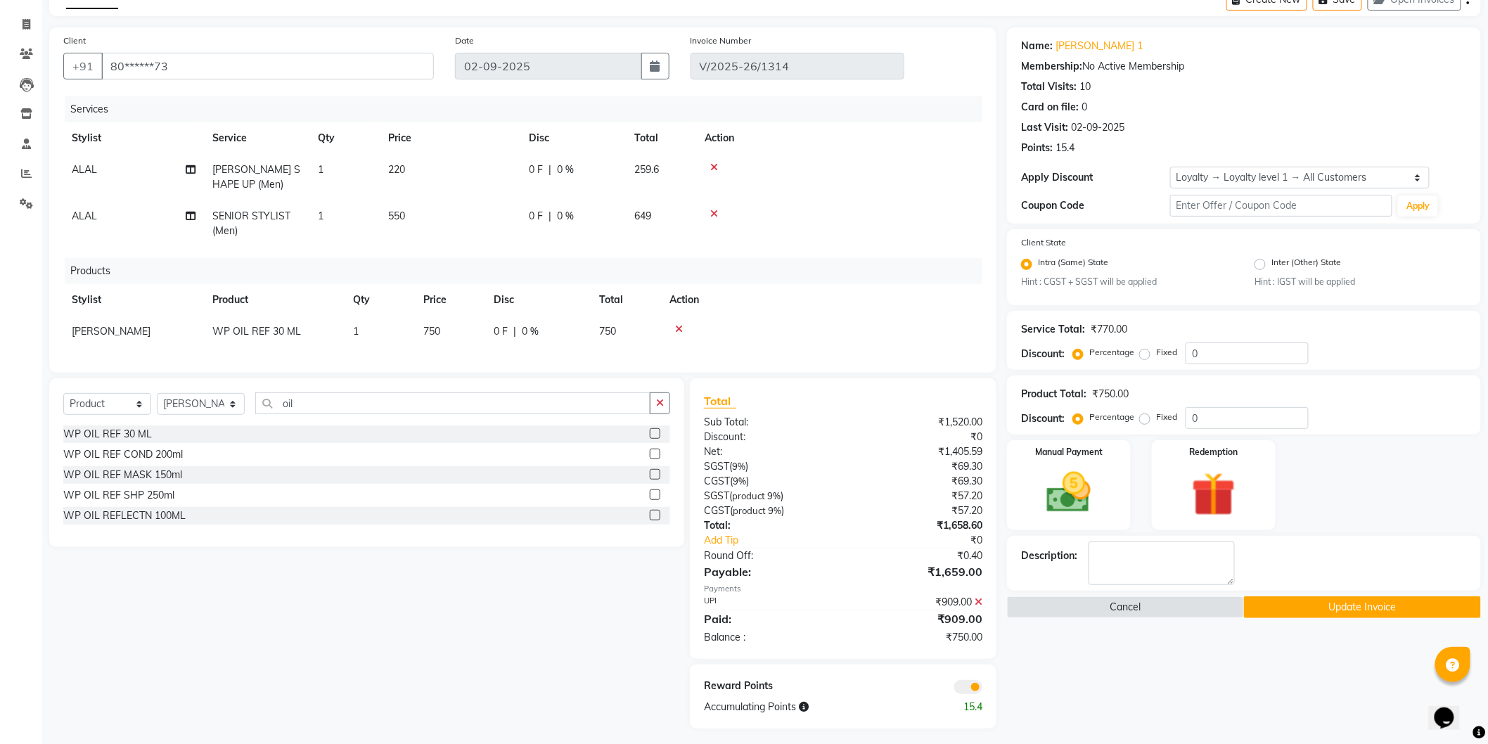
click at [1297, 602] on button "Update Invoice" at bounding box center [1362, 607] width 237 height 22
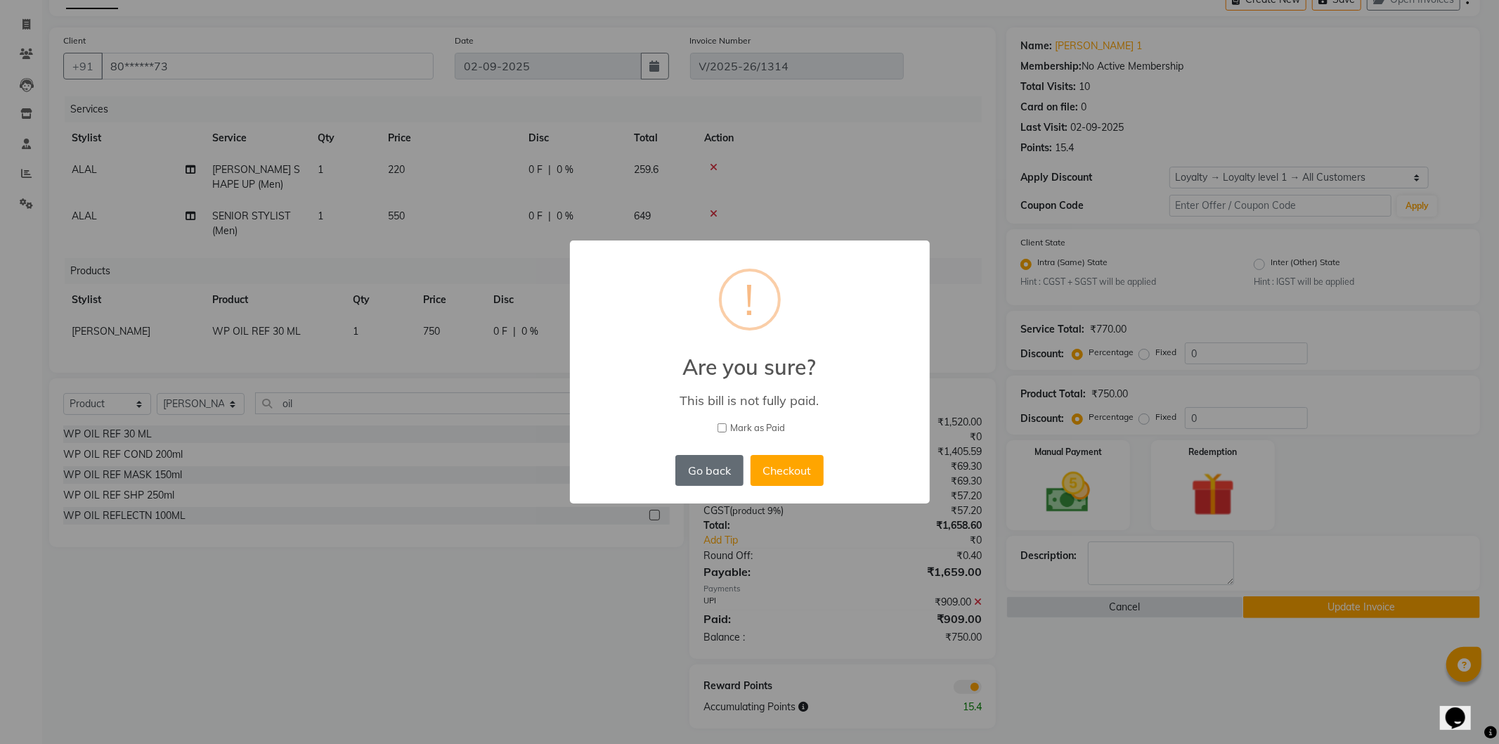
click at [719, 470] on button "Go back" at bounding box center [709, 470] width 67 height 31
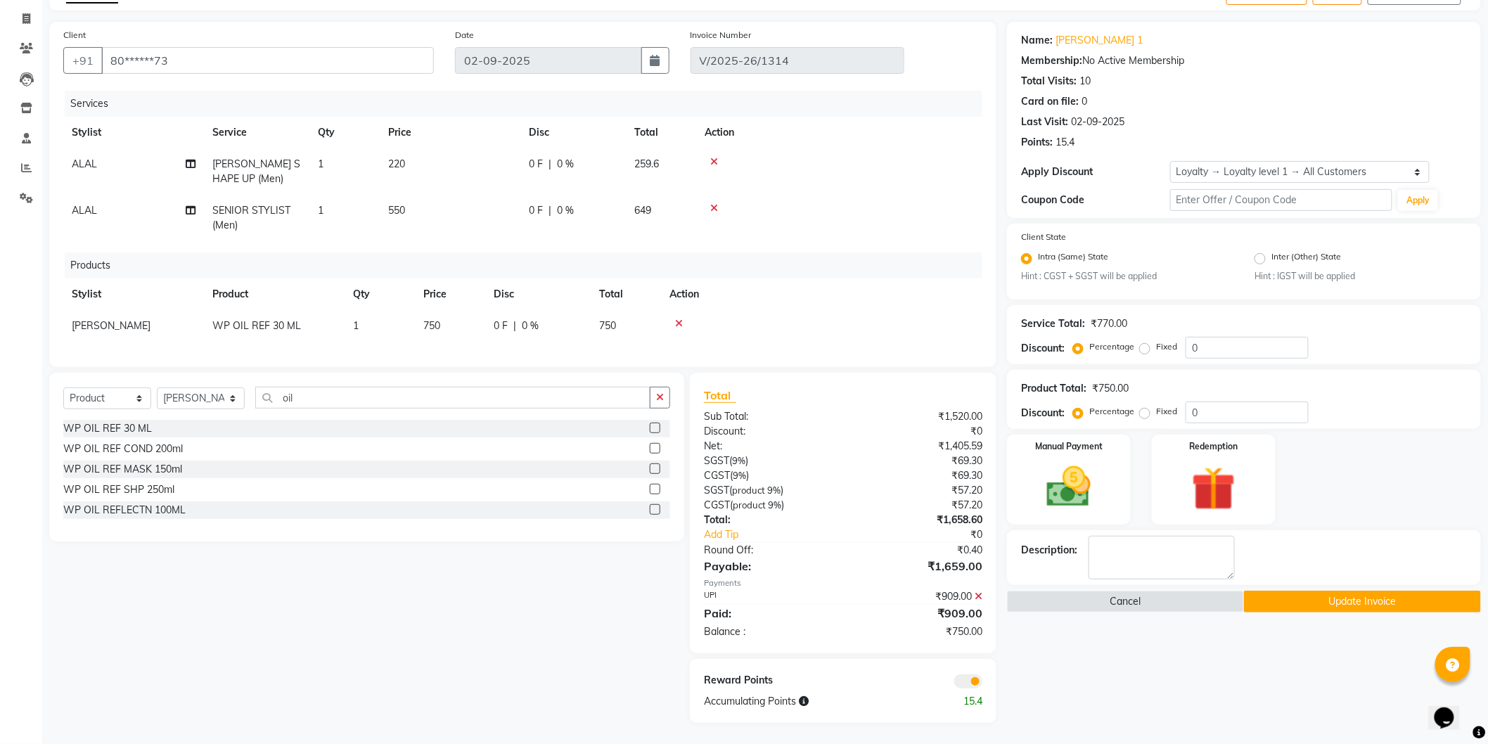
scroll to position [94, 0]
click at [979, 593] on icon at bounding box center [978, 596] width 8 height 10
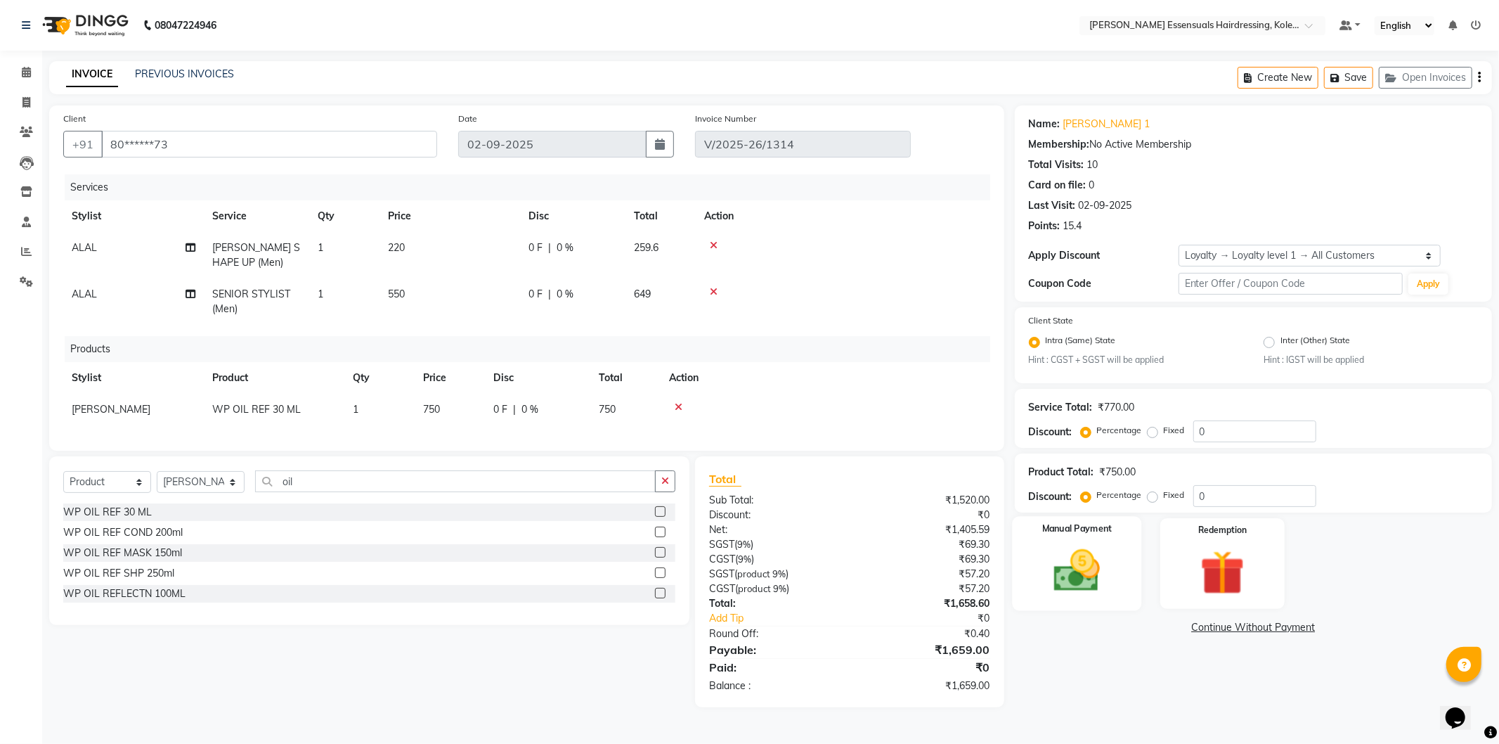
click at [1066, 575] on img at bounding box center [1077, 570] width 75 height 53
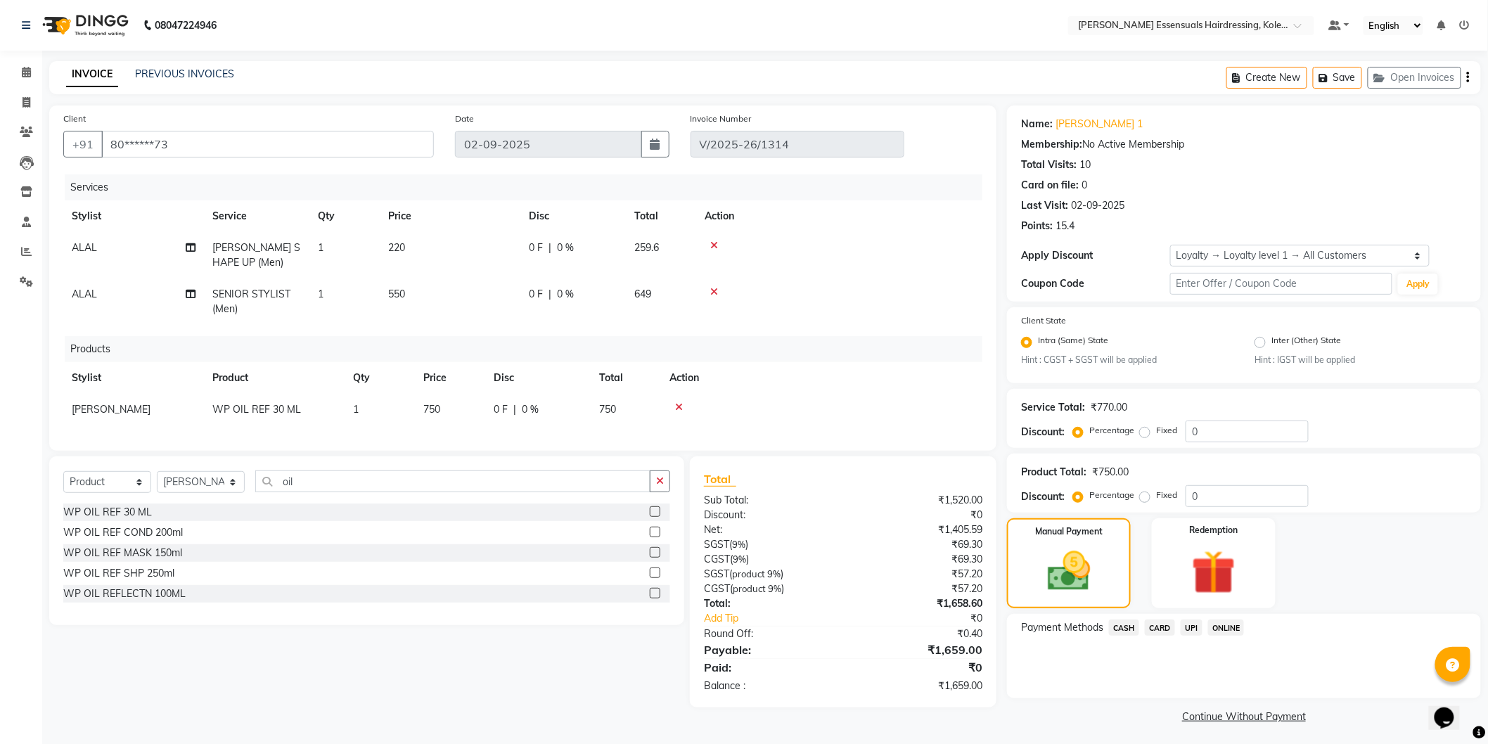
click at [1183, 628] on span "UPI" at bounding box center [1191, 627] width 22 height 16
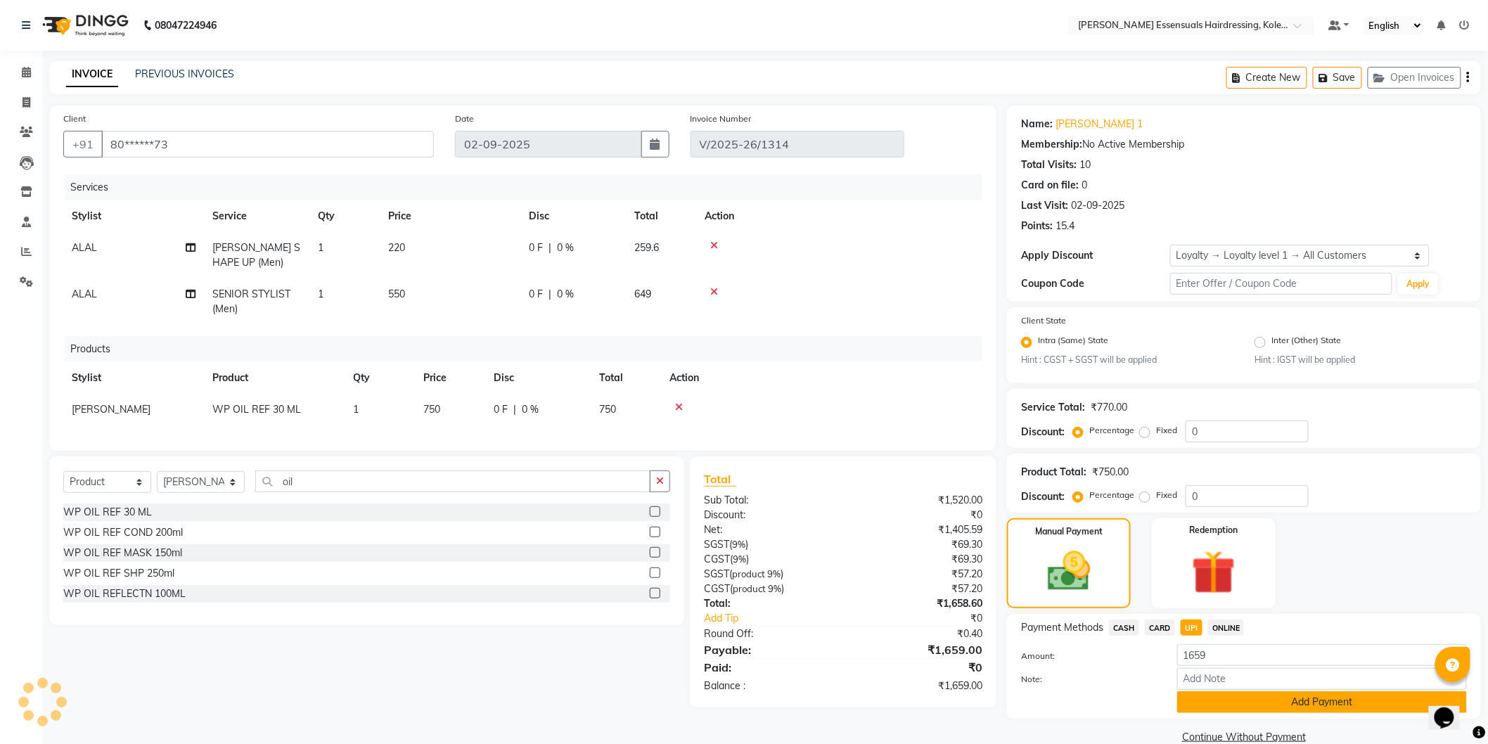
click at [1185, 694] on button "Add Payment" at bounding box center [1322, 702] width 290 height 22
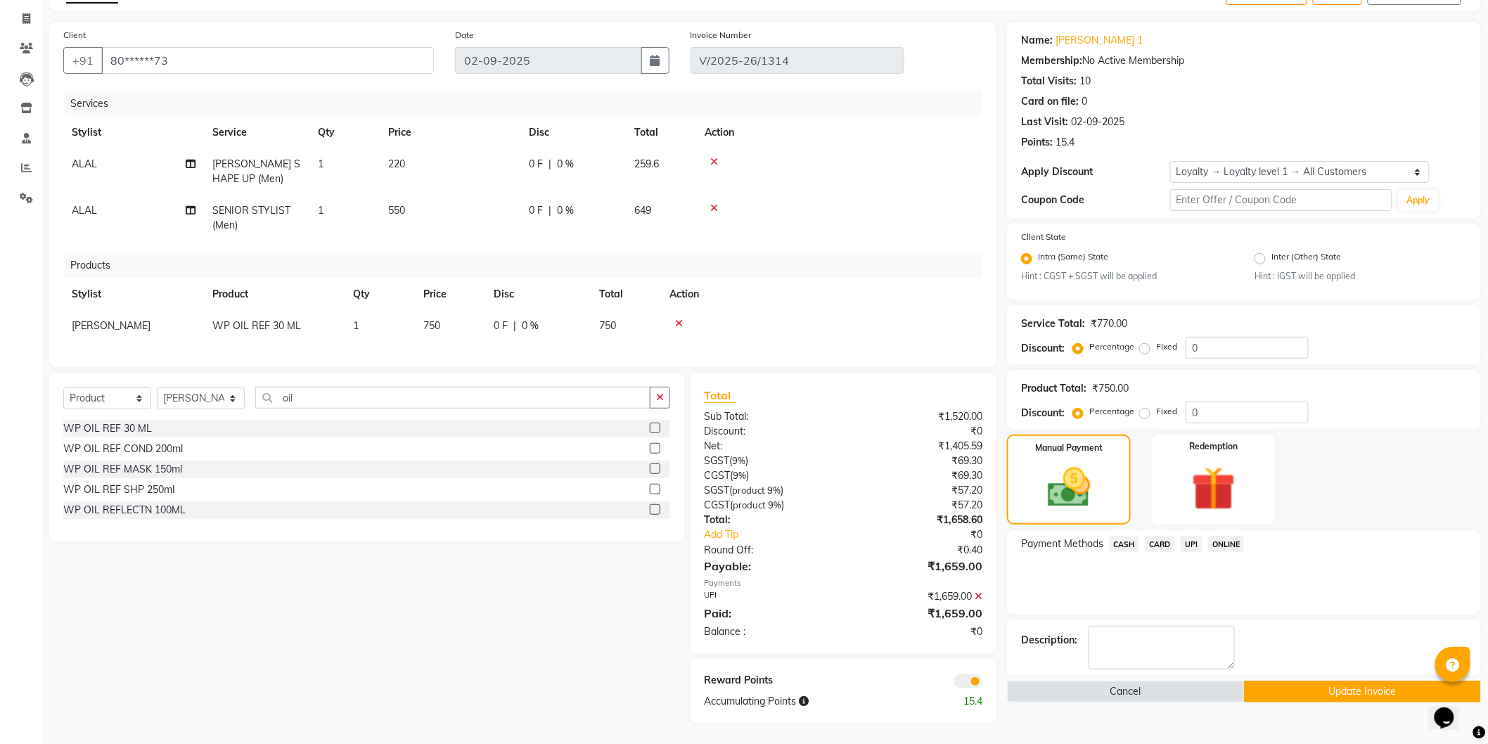
scroll to position [94, 0]
click at [1259, 680] on button "Update Invoice" at bounding box center [1362, 691] width 237 height 22
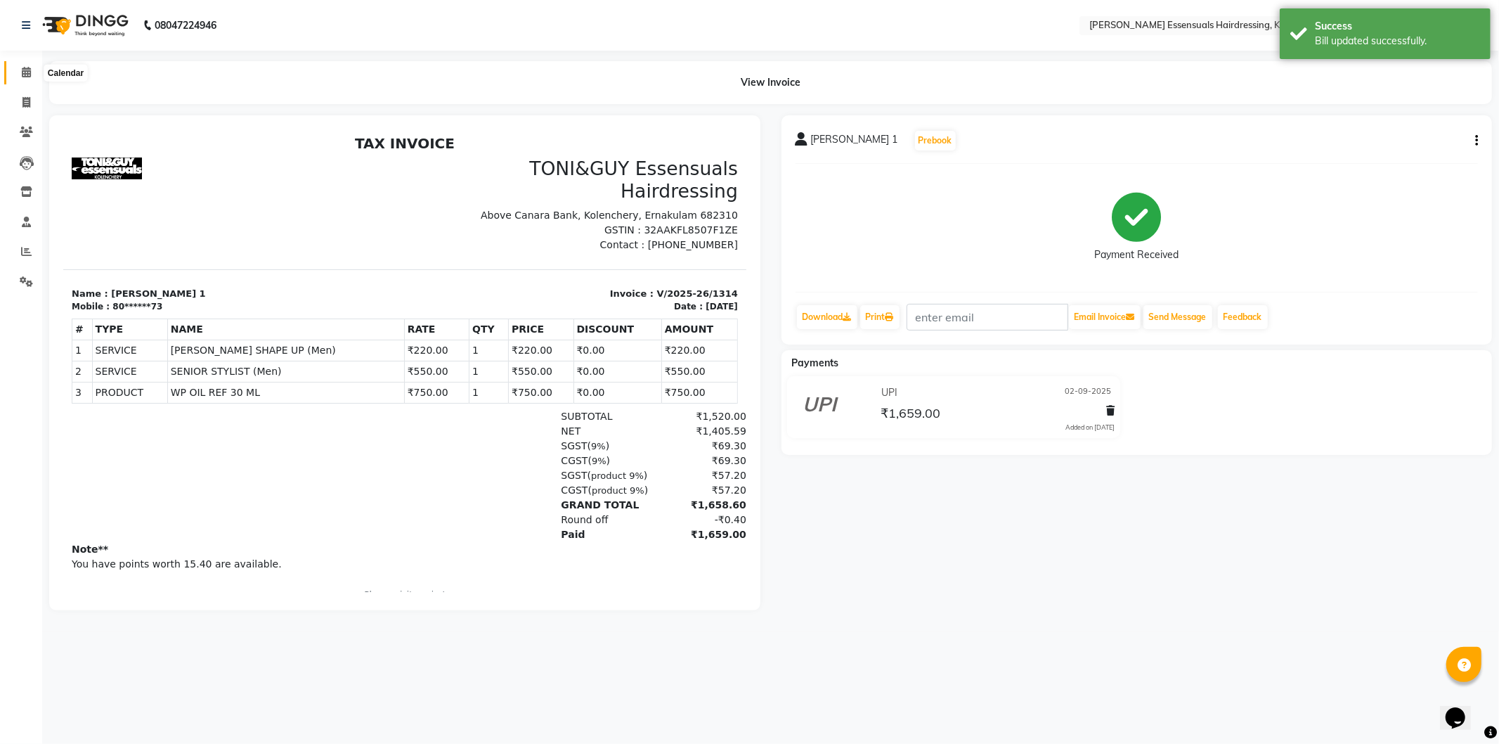
click at [28, 72] on icon at bounding box center [26, 72] width 9 height 11
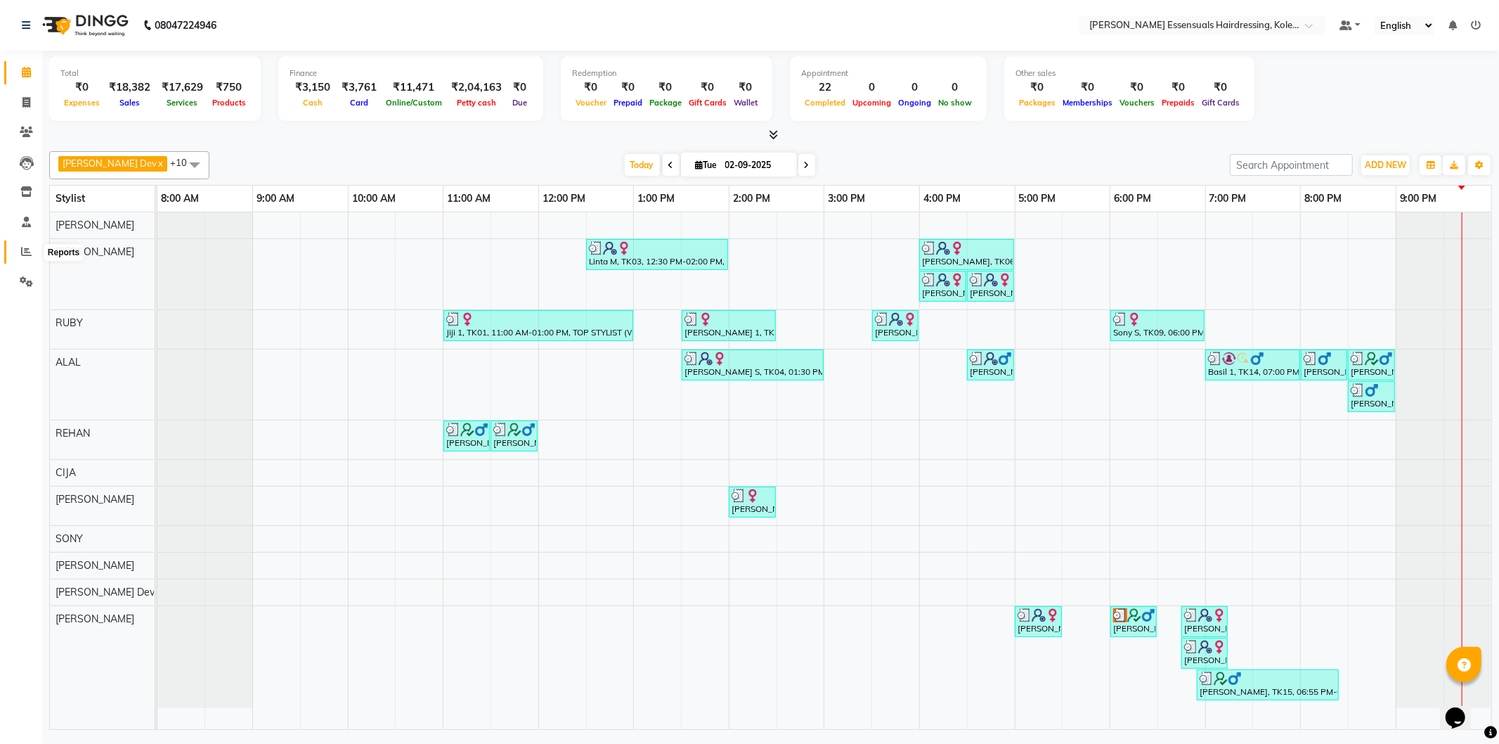
click at [25, 254] on icon at bounding box center [26, 251] width 11 height 11
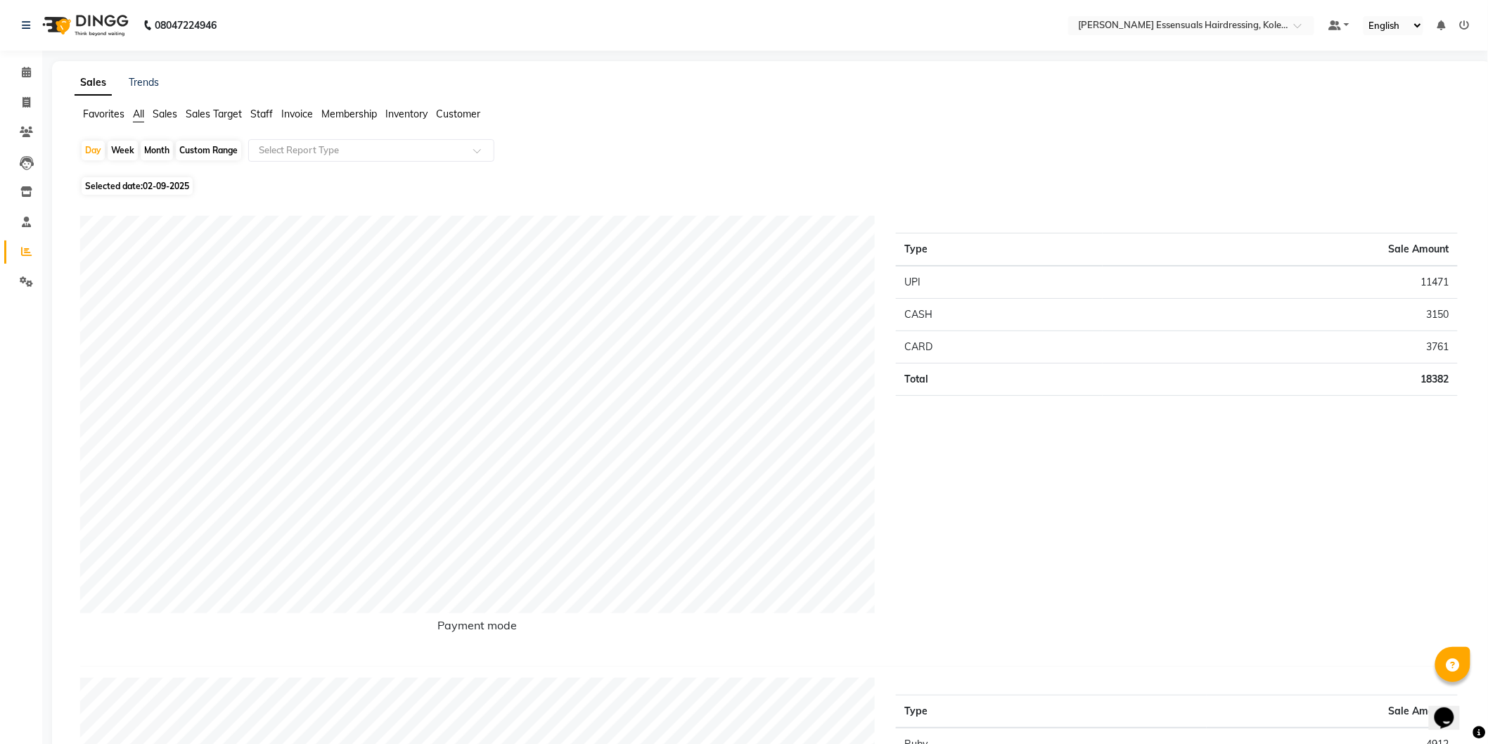
click at [170, 113] on span "Sales" at bounding box center [165, 114] width 25 height 13
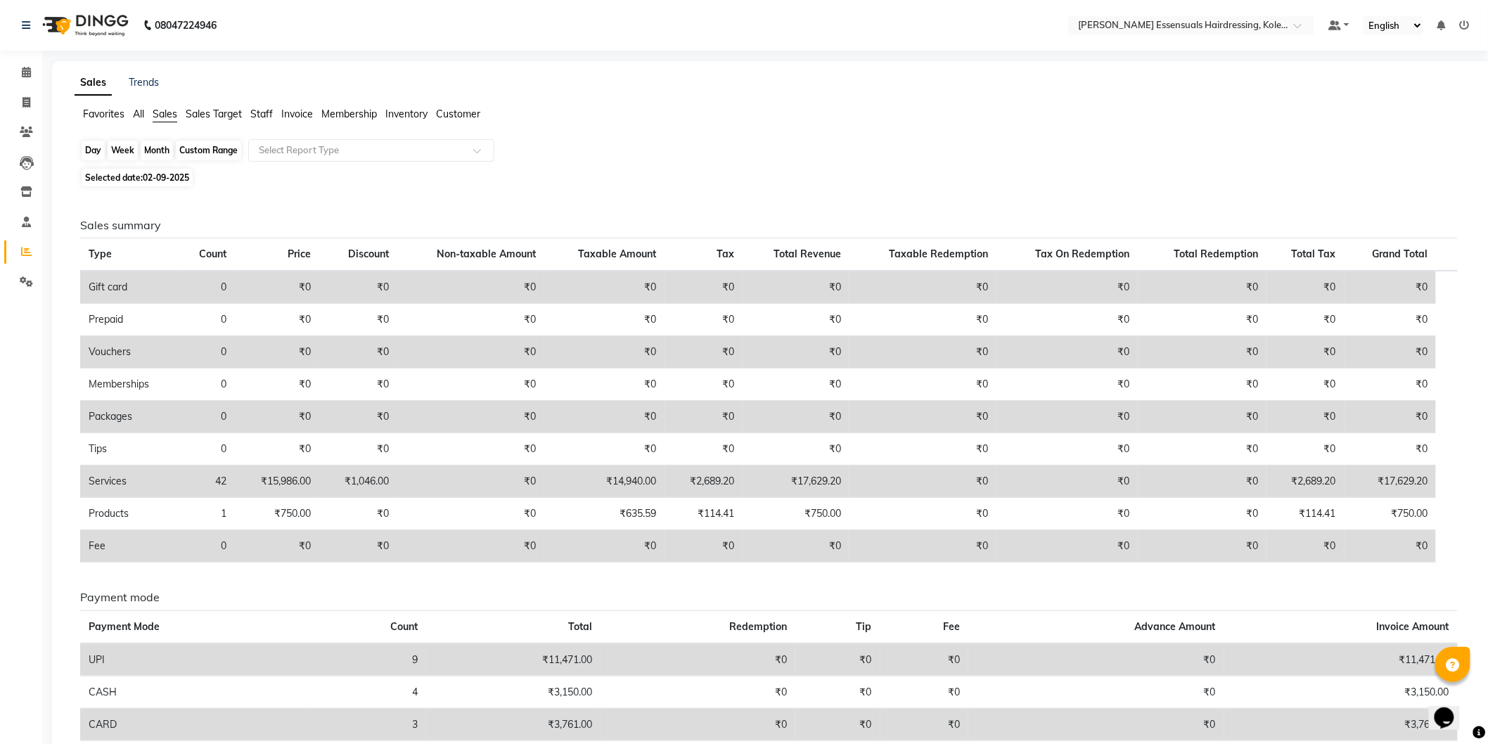
click at [84, 145] on div "Day" at bounding box center [93, 151] width 23 height 20
select select "9"
select select "2025"
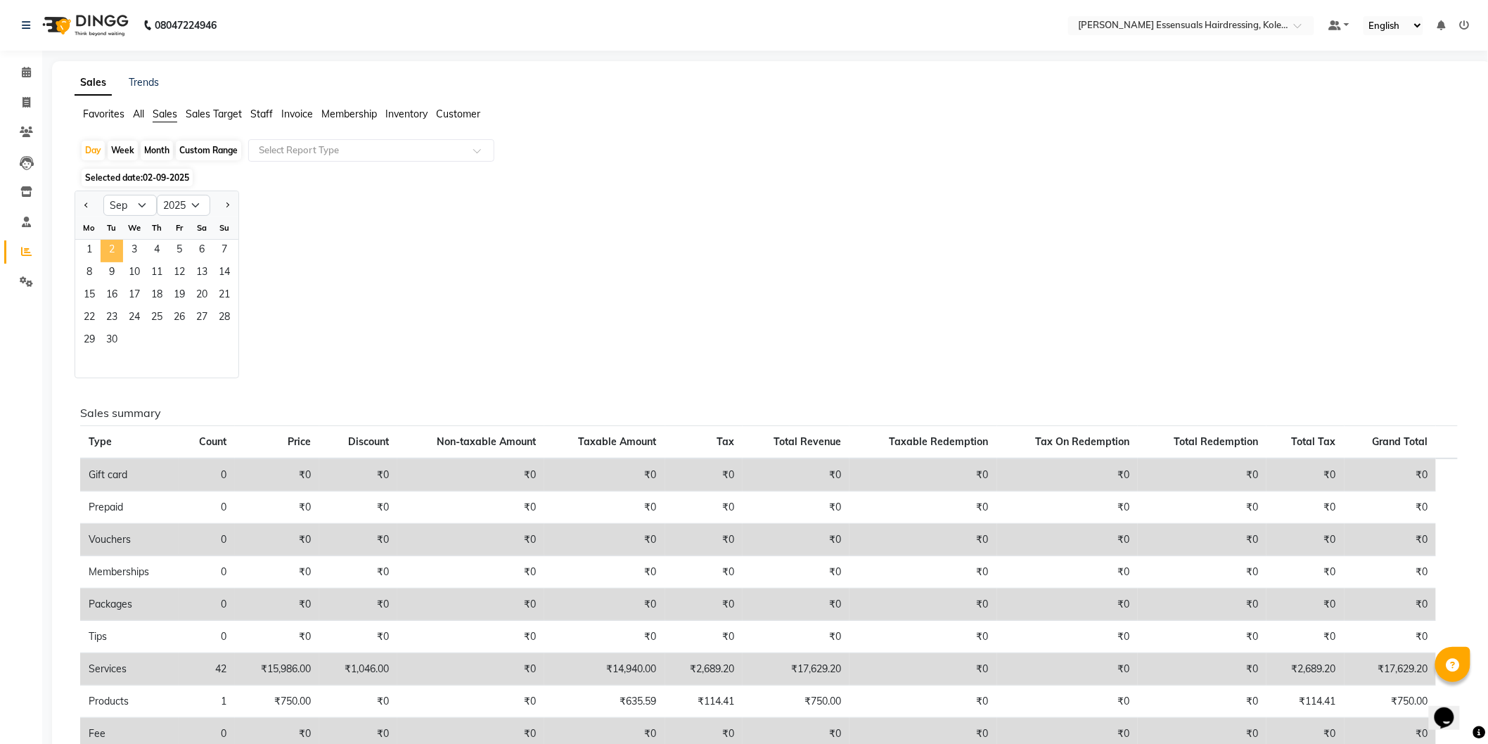
click at [106, 250] on span "2" at bounding box center [112, 251] width 22 height 22
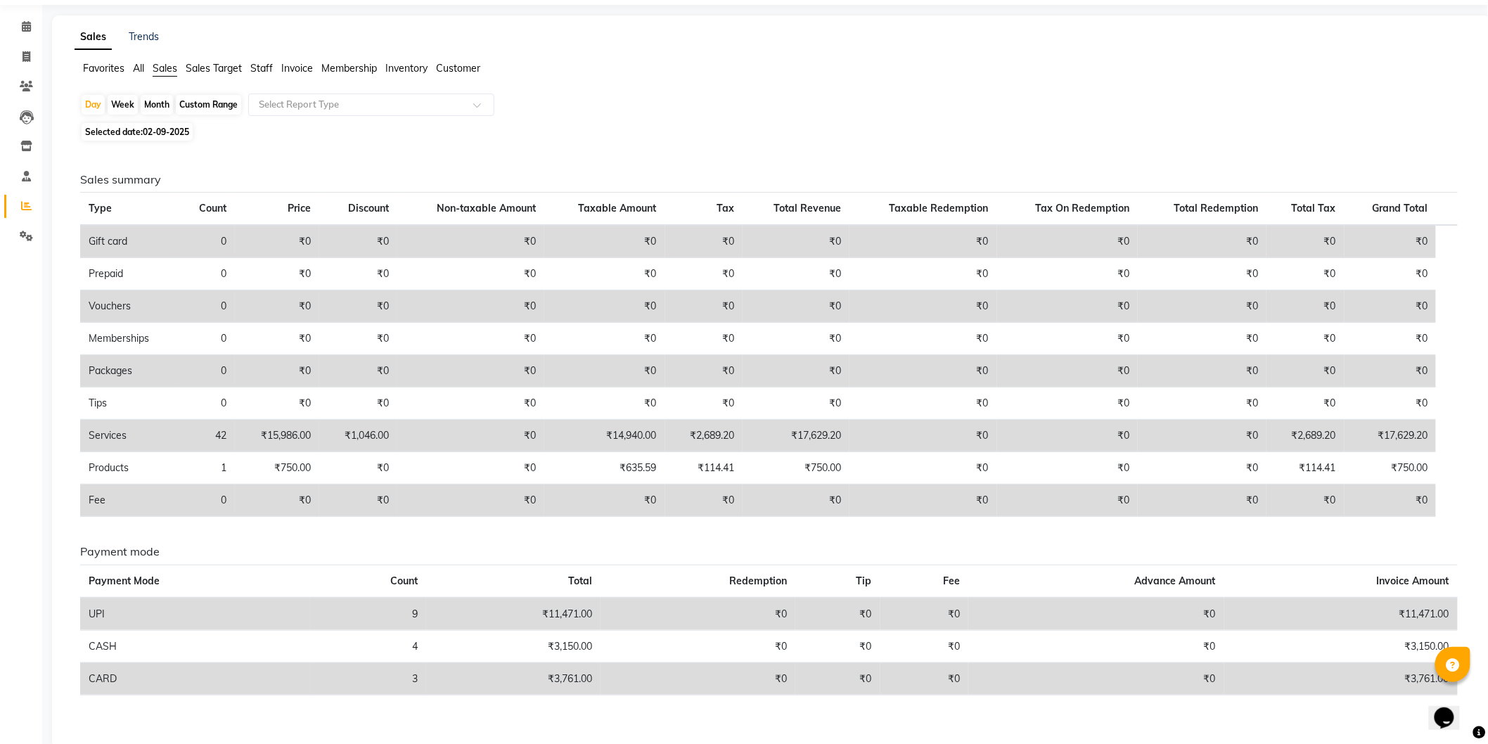
scroll to position [71, 0]
